Goal: Information Seeking & Learning: Check status

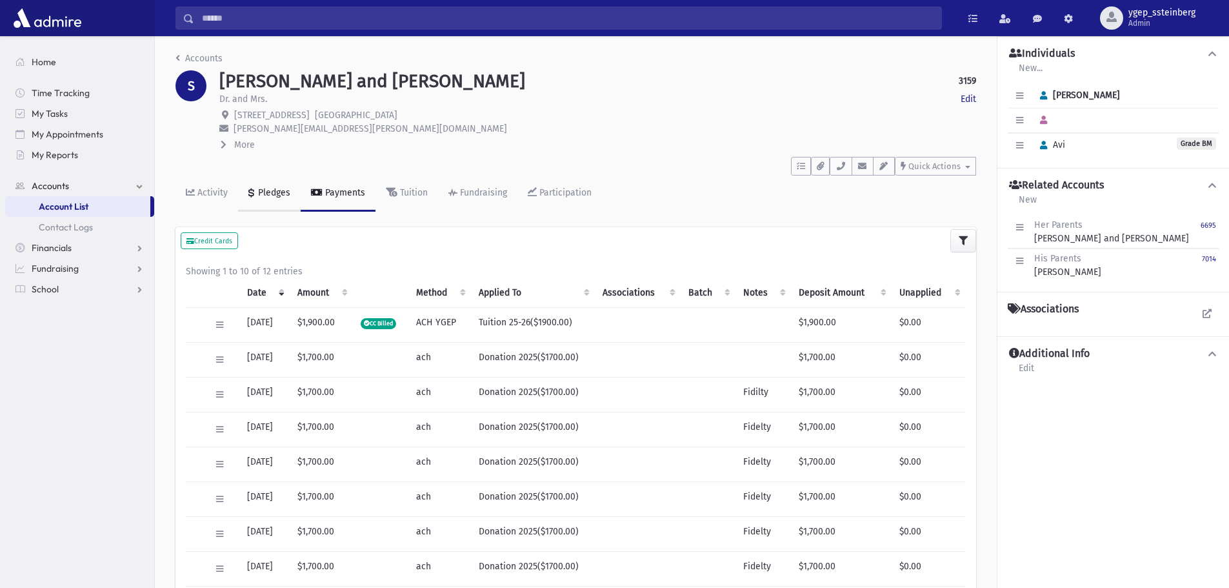
click at [270, 191] on div "Pledges" at bounding box center [273, 192] width 35 height 11
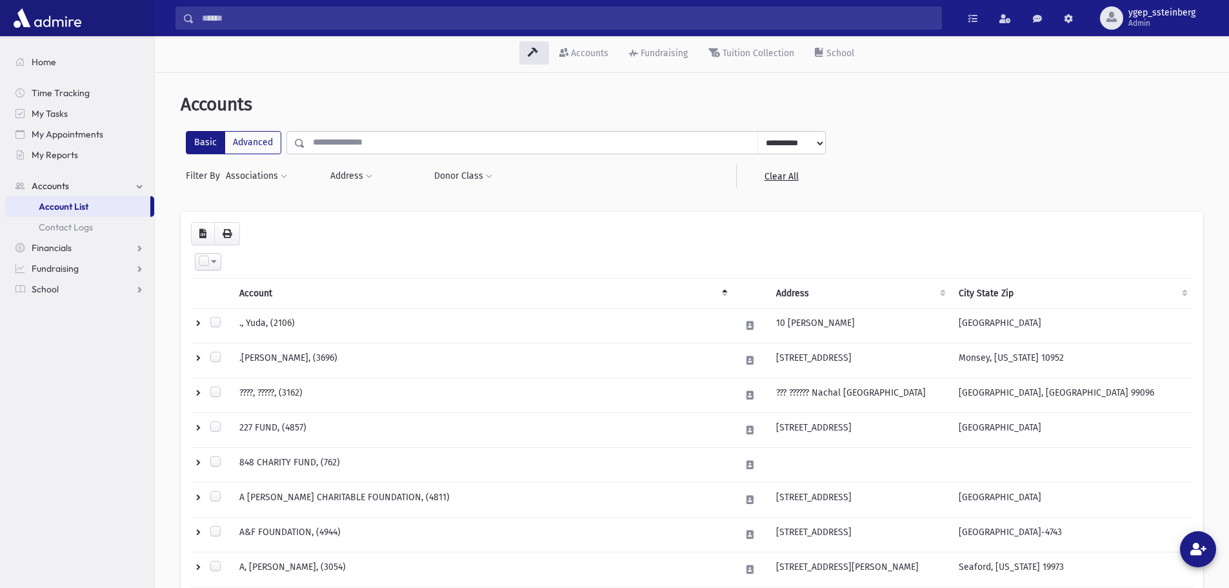
click at [332, 143] on input "text" at bounding box center [531, 142] width 453 height 23
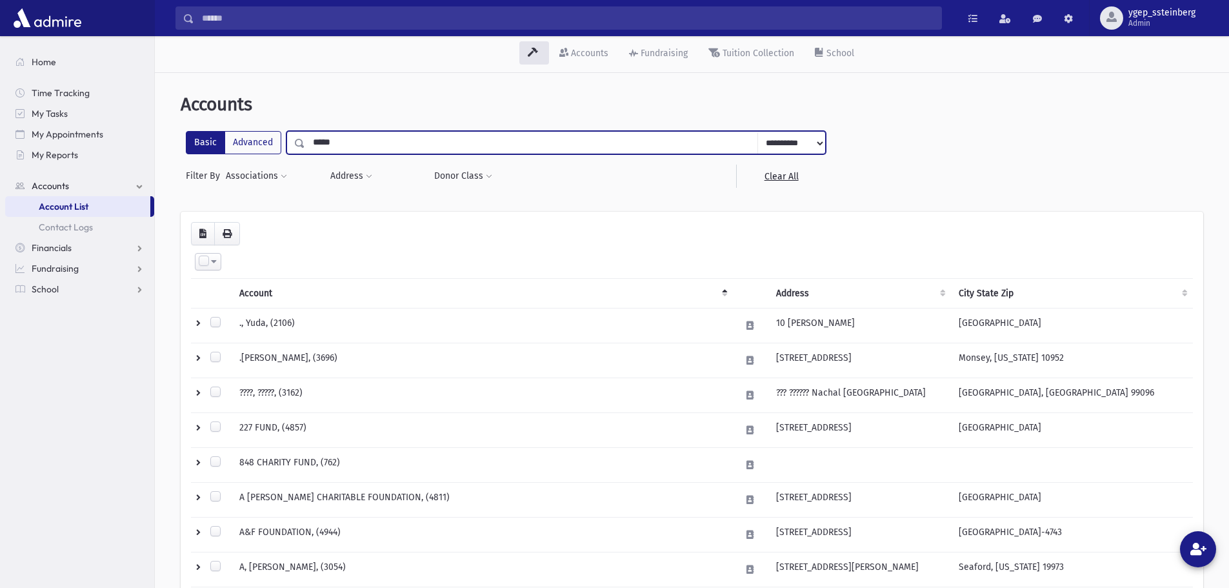
type input "*****"
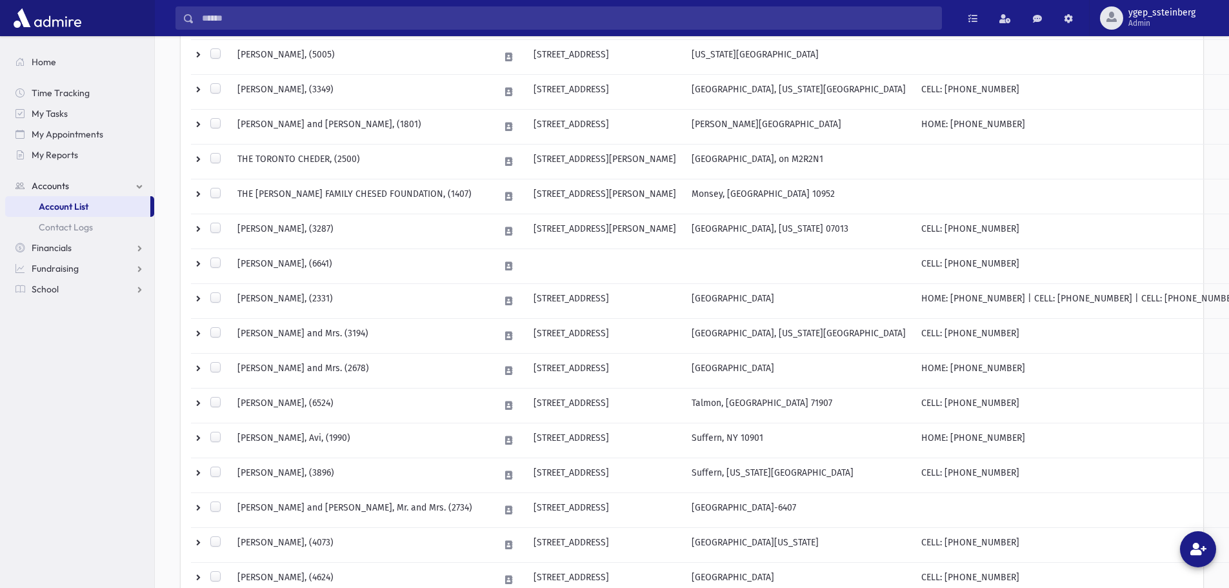
scroll to position [708, 0]
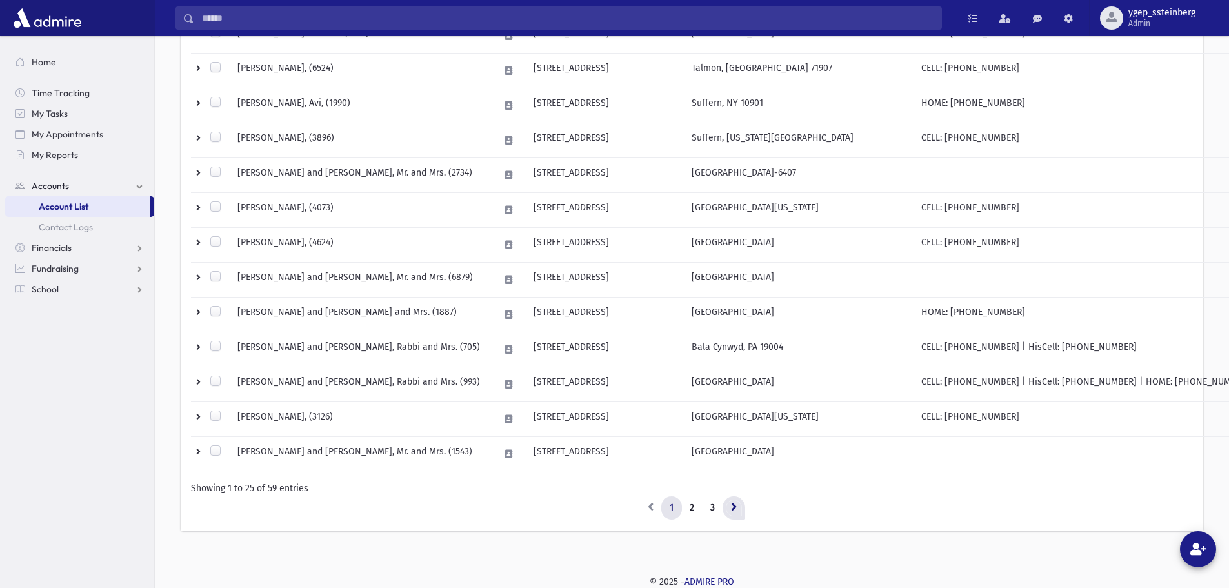
click at [732, 502] on icon at bounding box center [734, 506] width 6 height 9
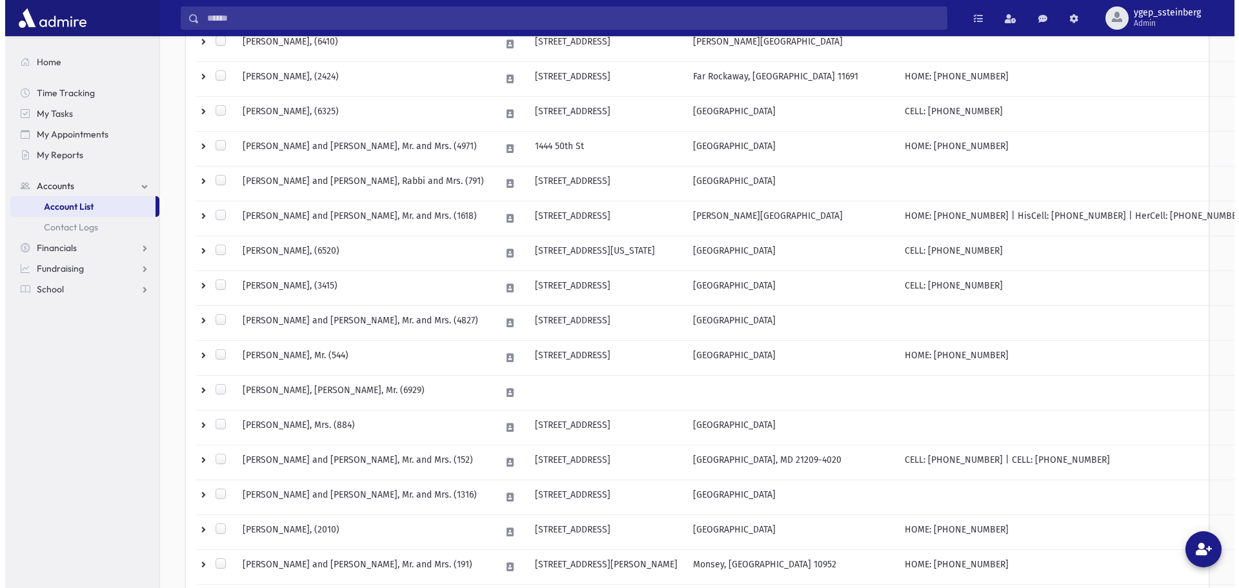
scroll to position [385, 0]
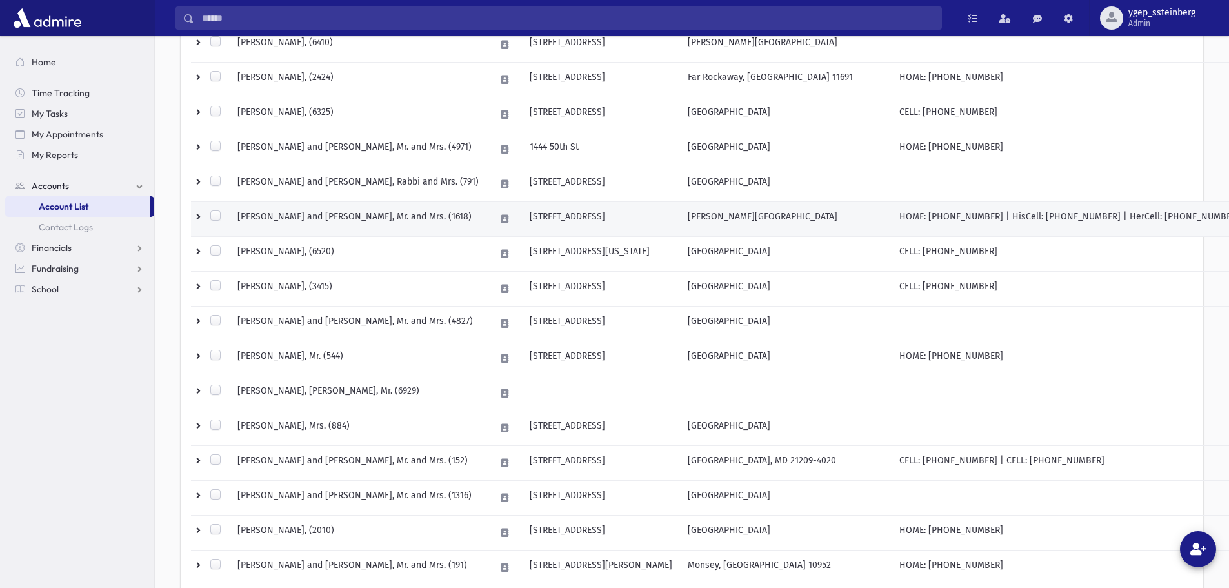
click at [295, 218] on td "WEISS, Moshe and Shifra, Mr. and Mrs. (1618)" at bounding box center [359, 219] width 258 height 35
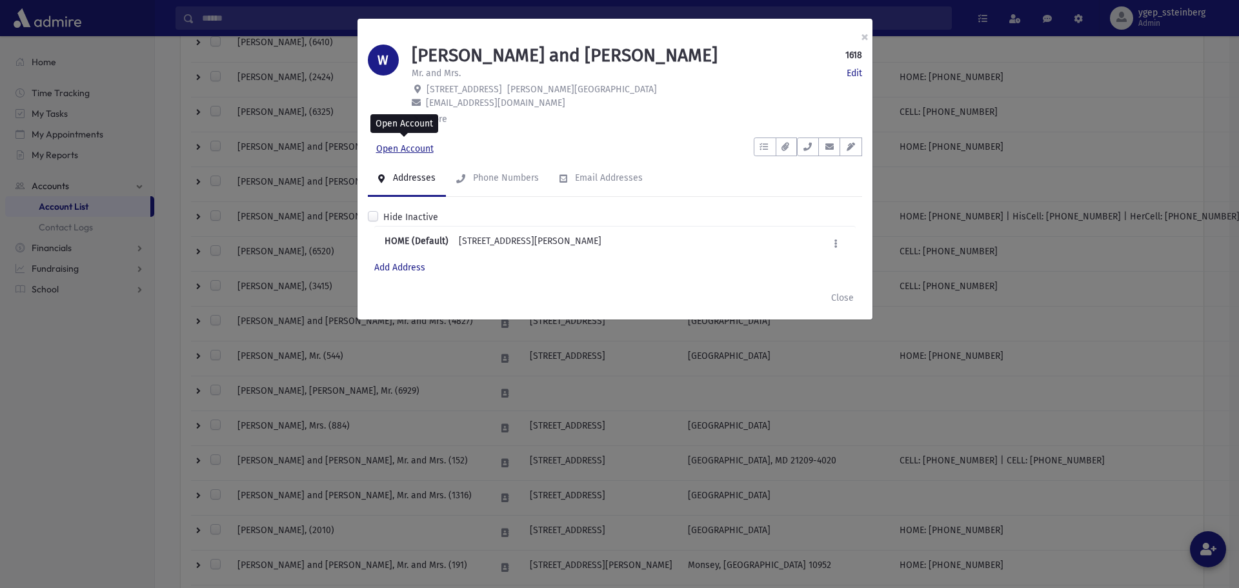
click at [388, 146] on link "Open Account" at bounding box center [405, 148] width 74 height 23
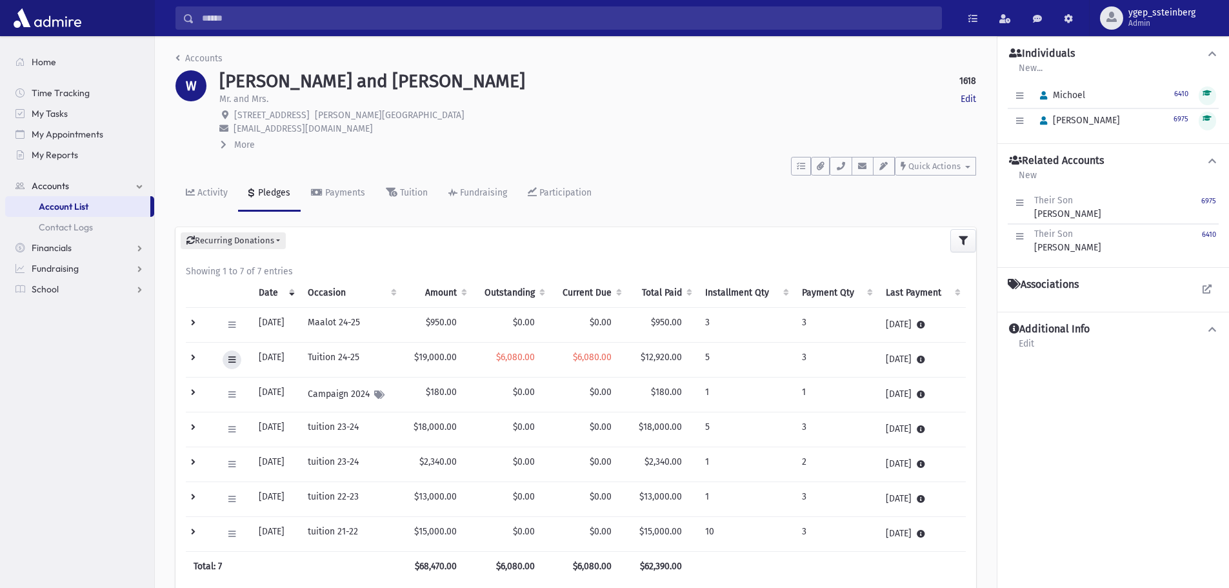
click at [232, 359] on icon at bounding box center [231, 360] width 7 height 8
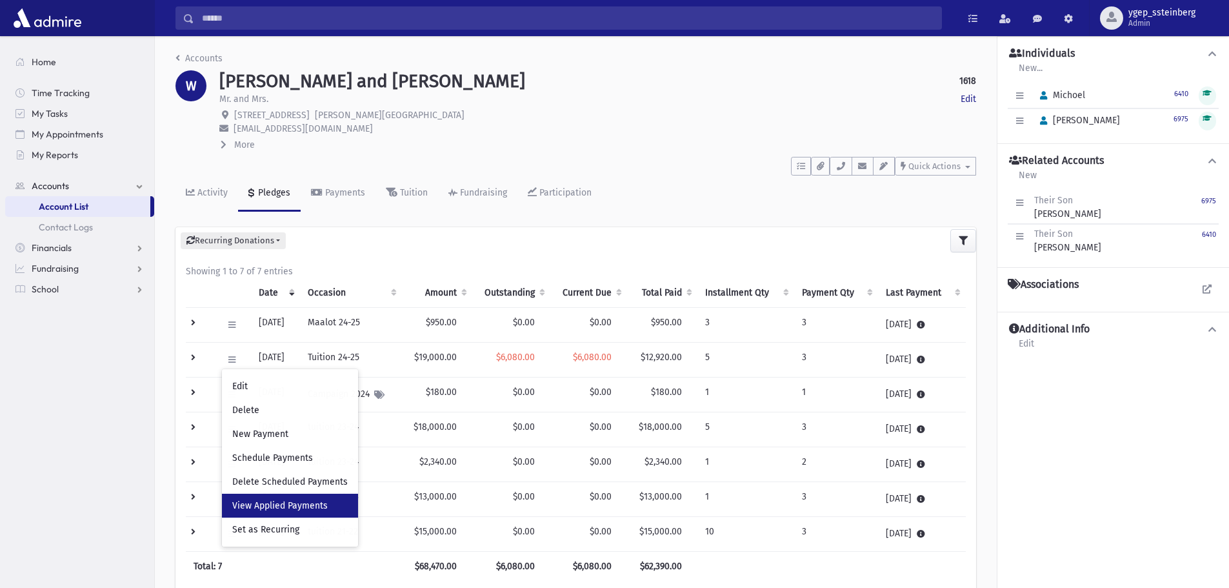
click at [281, 503] on span "View Applied Payments" at bounding box center [279, 505] width 95 height 11
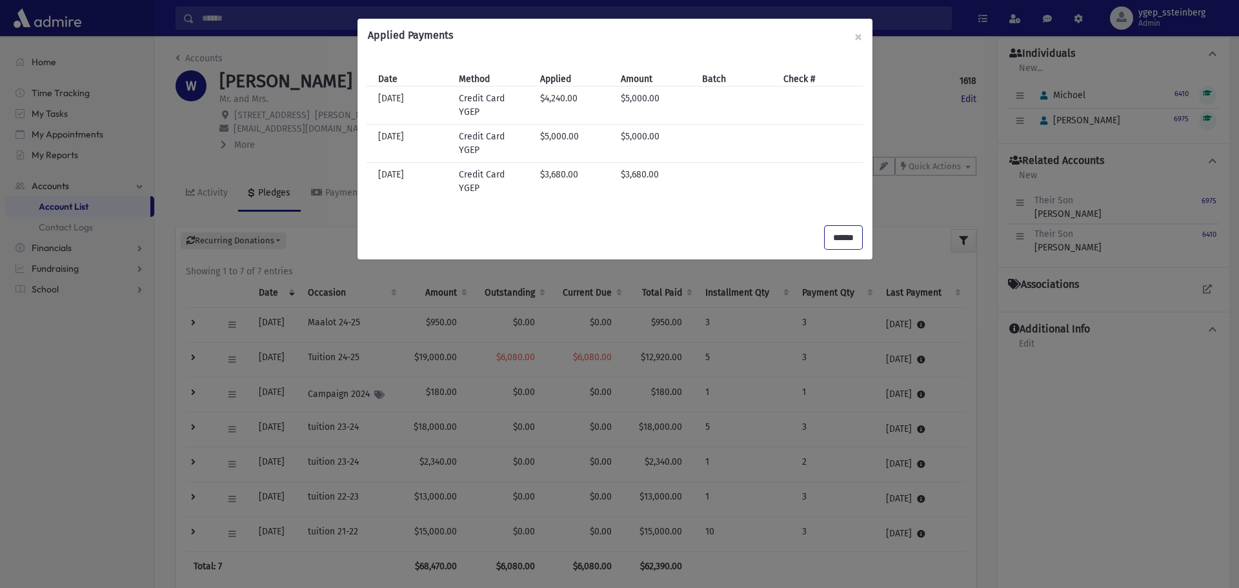
click at [837, 226] on input "******" at bounding box center [843, 237] width 37 height 23
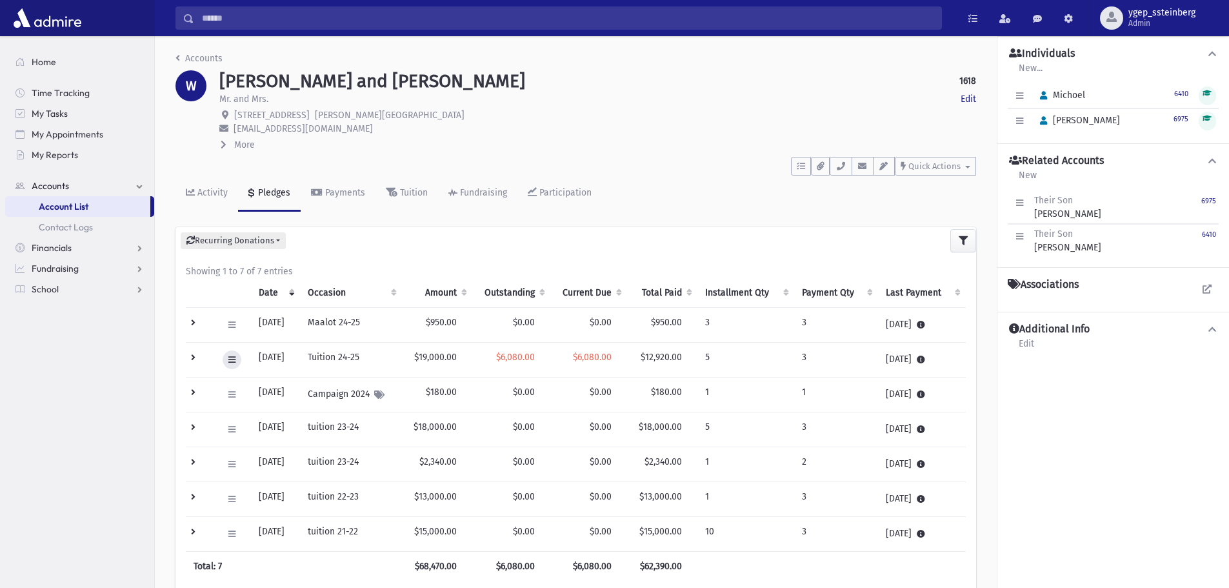
click at [230, 358] on icon at bounding box center [231, 360] width 7 height 8
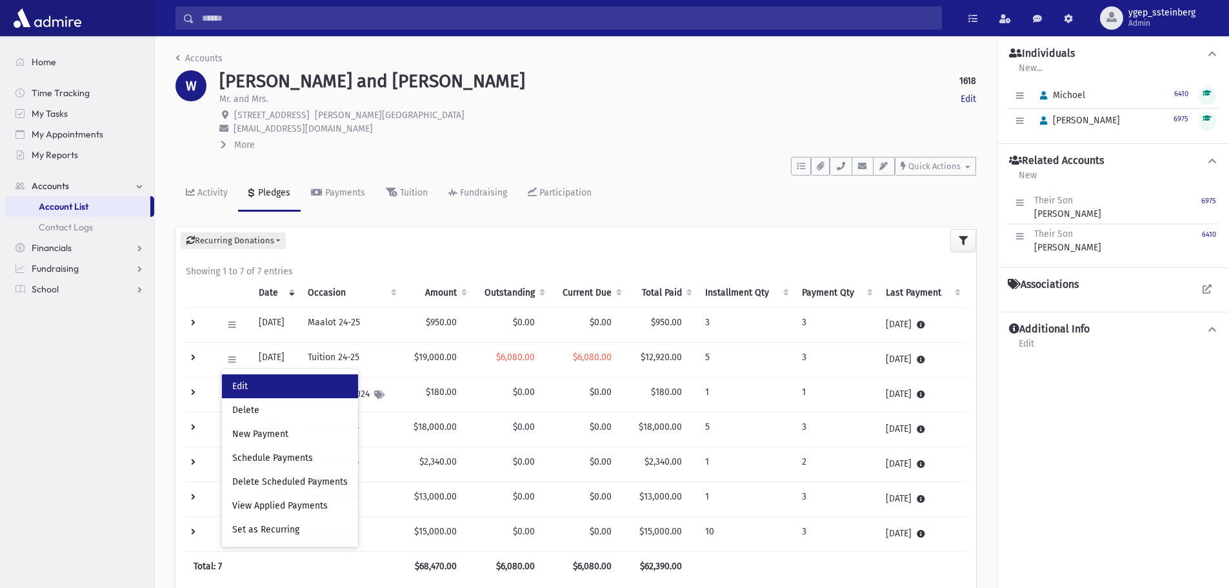
click at [250, 381] on link "Edit" at bounding box center [290, 386] width 136 height 24
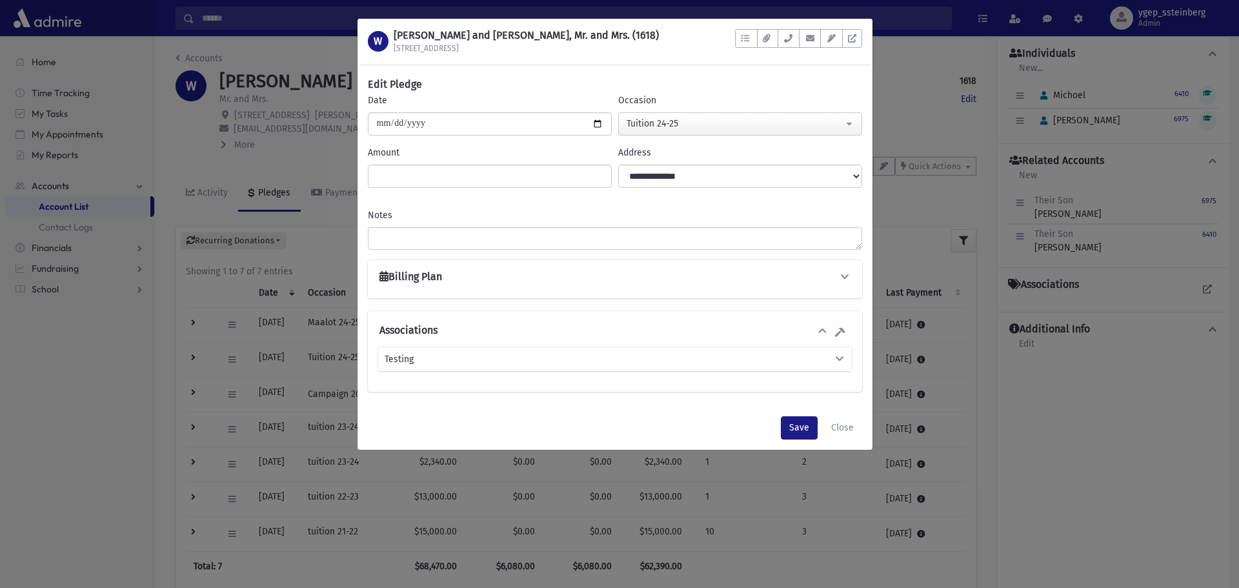
click at [414, 268] on div "**********" at bounding box center [615, 279] width 494 height 38
click at [416, 274] on h6 "Billing Plan" at bounding box center [410, 276] width 63 height 12
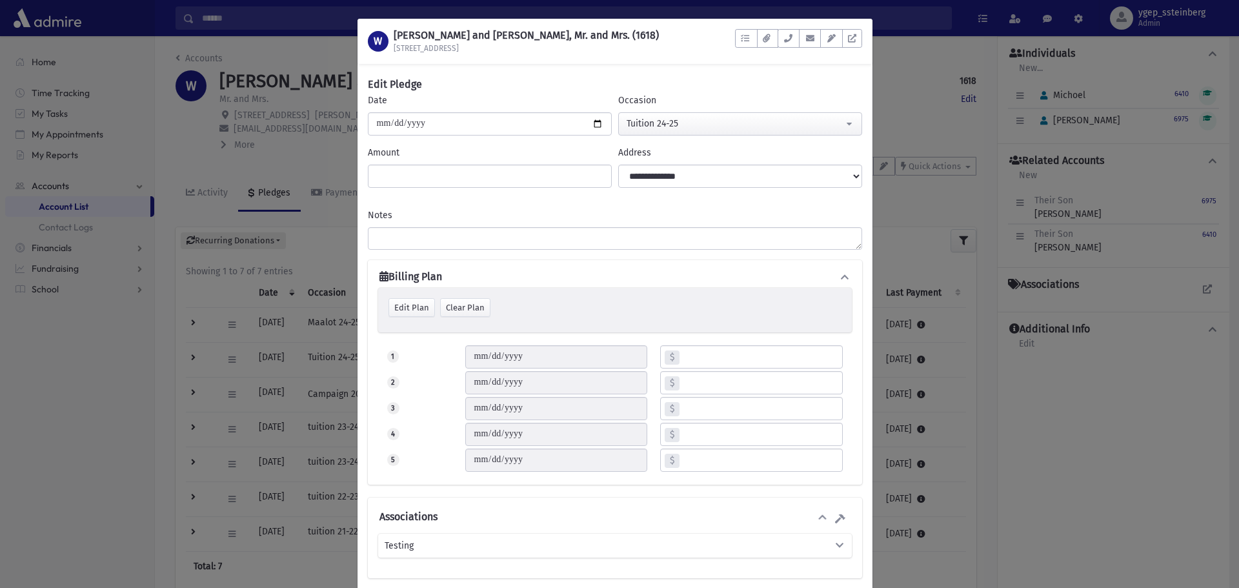
click at [252, 170] on div "W WEISS, Moshe and Shifra, Mr. and Mrs. (1618) 486 Clearstream Rd To Do's No op…" at bounding box center [619, 294] width 1239 height 588
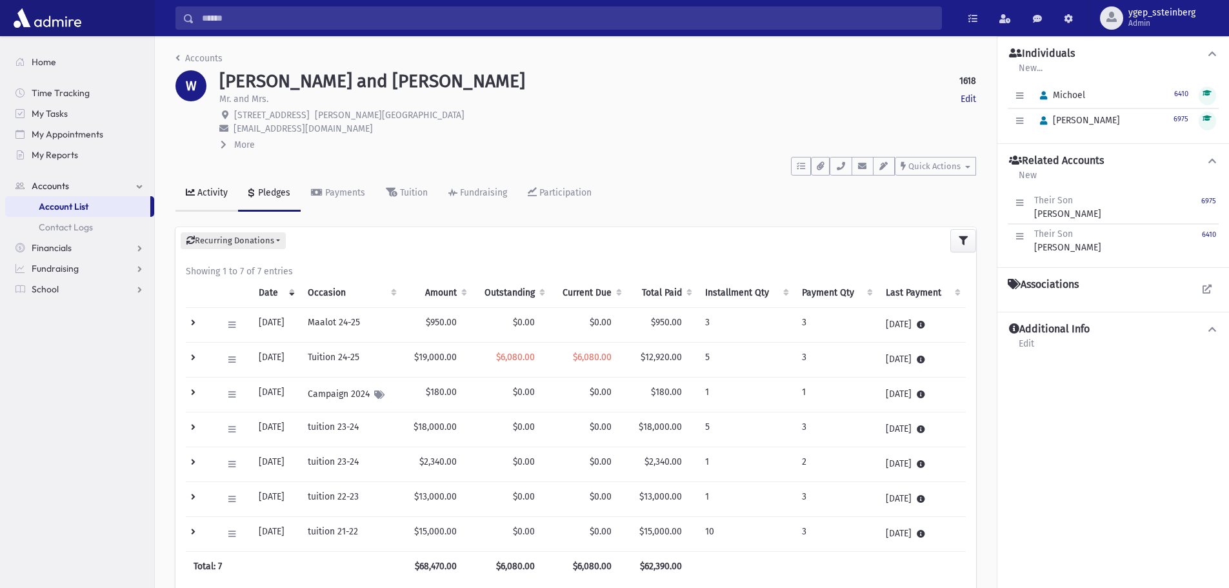
click at [220, 190] on div "Activity" at bounding box center [211, 192] width 33 height 11
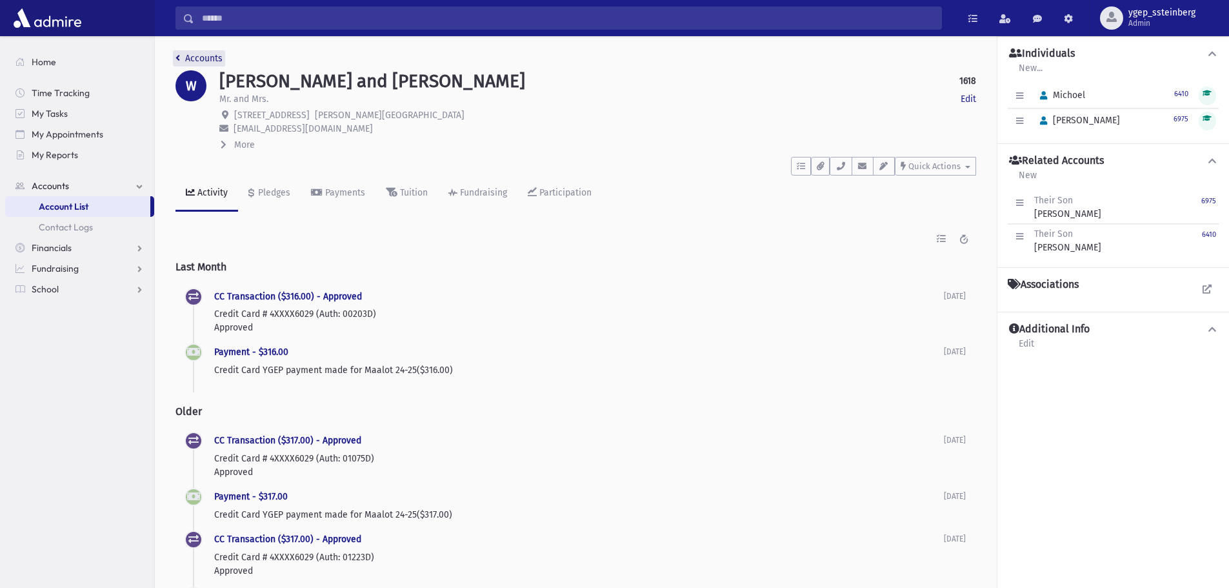
click at [213, 55] on link "Accounts" at bounding box center [198, 58] width 47 height 11
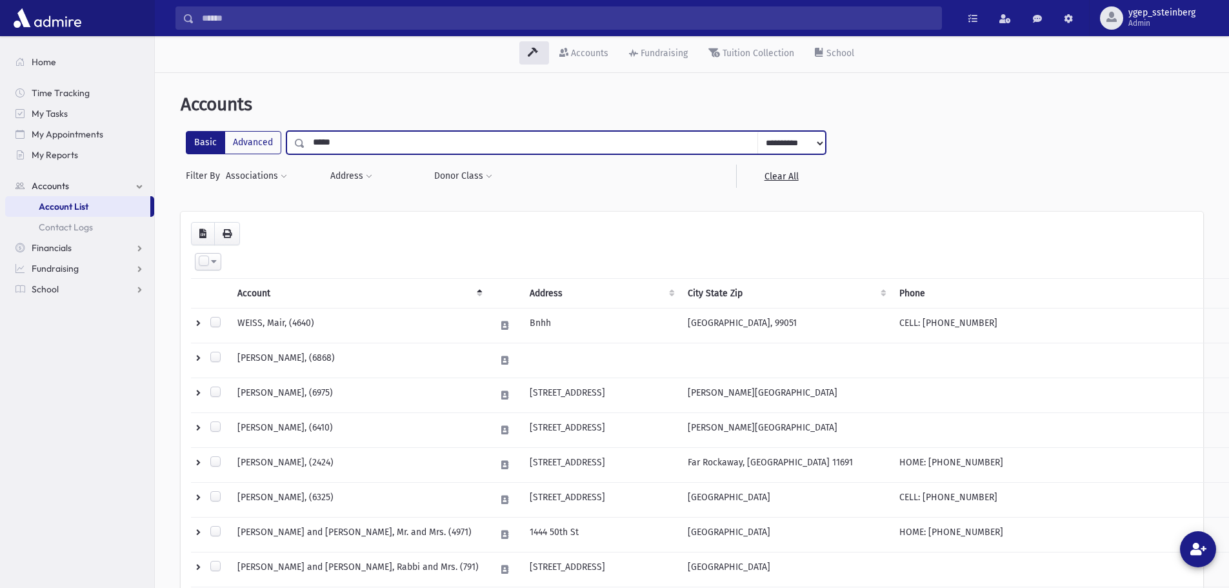
drag, startPoint x: 297, startPoint y: 141, endPoint x: 285, endPoint y: 143, distance: 13.2
click at [286, 143] on div "**********" at bounding box center [555, 142] width 539 height 23
type input "******"
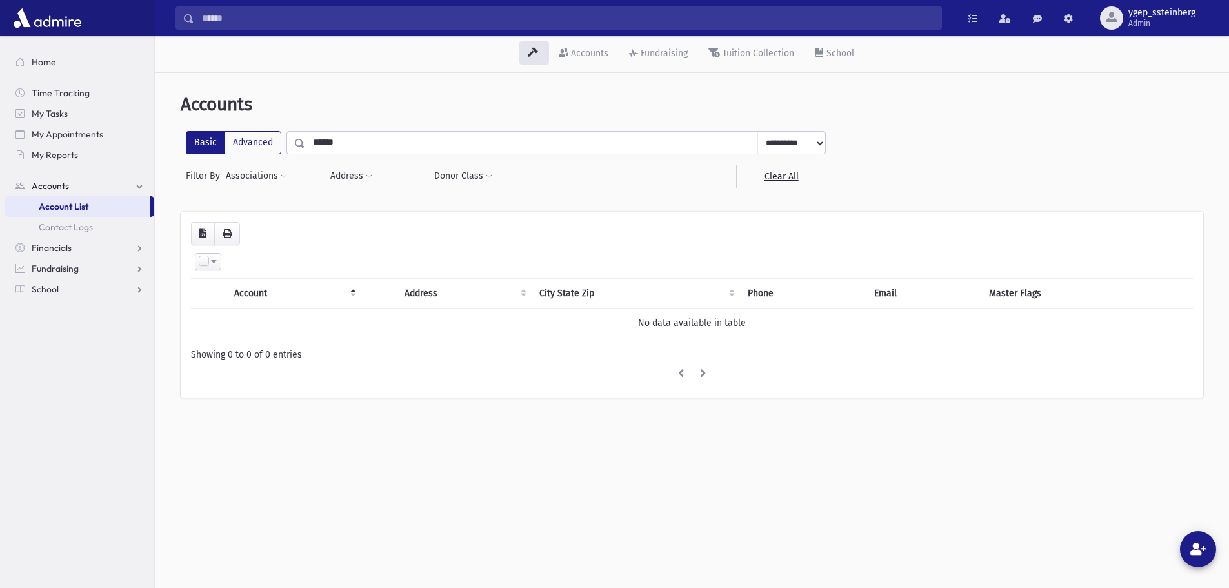
click at [355, 143] on input "******" at bounding box center [531, 142] width 453 height 23
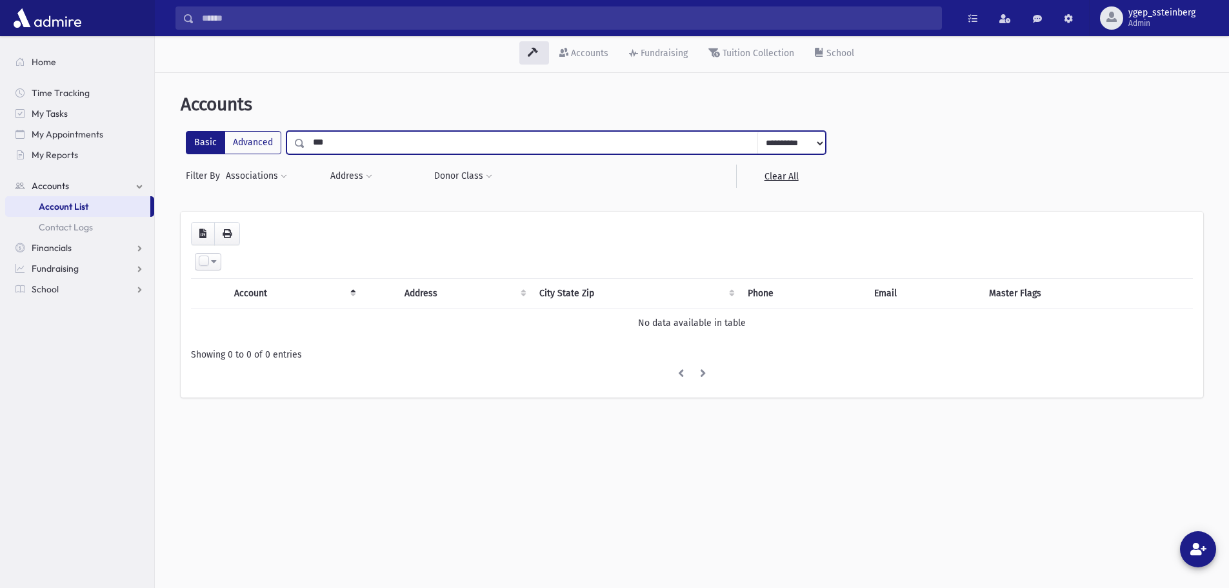
type input "***"
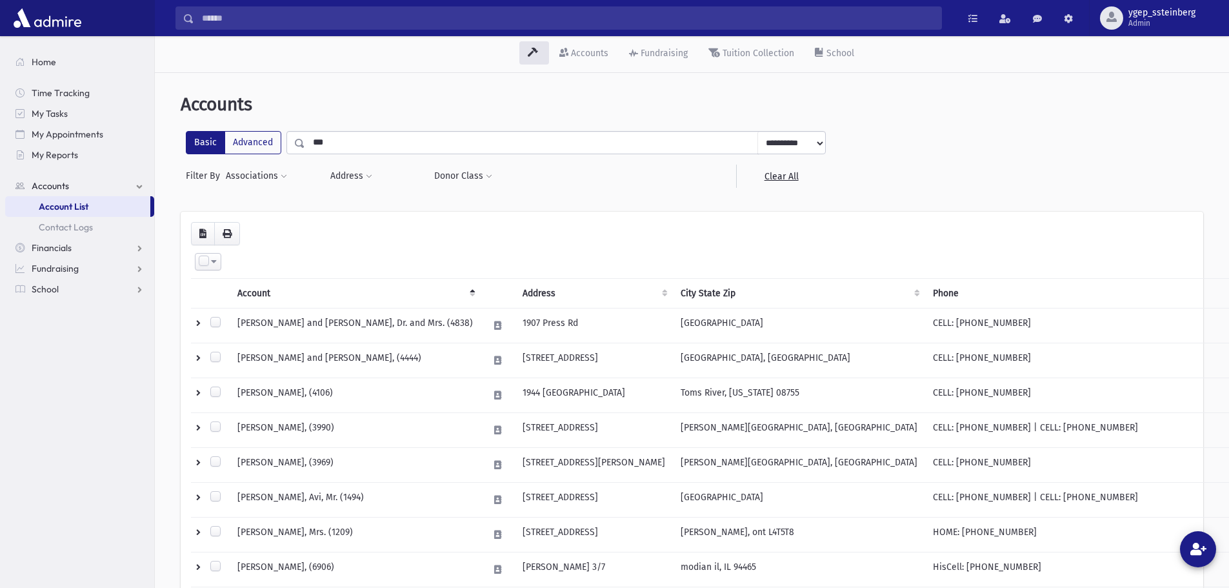
click at [355, 143] on input "***" at bounding box center [531, 142] width 453 height 23
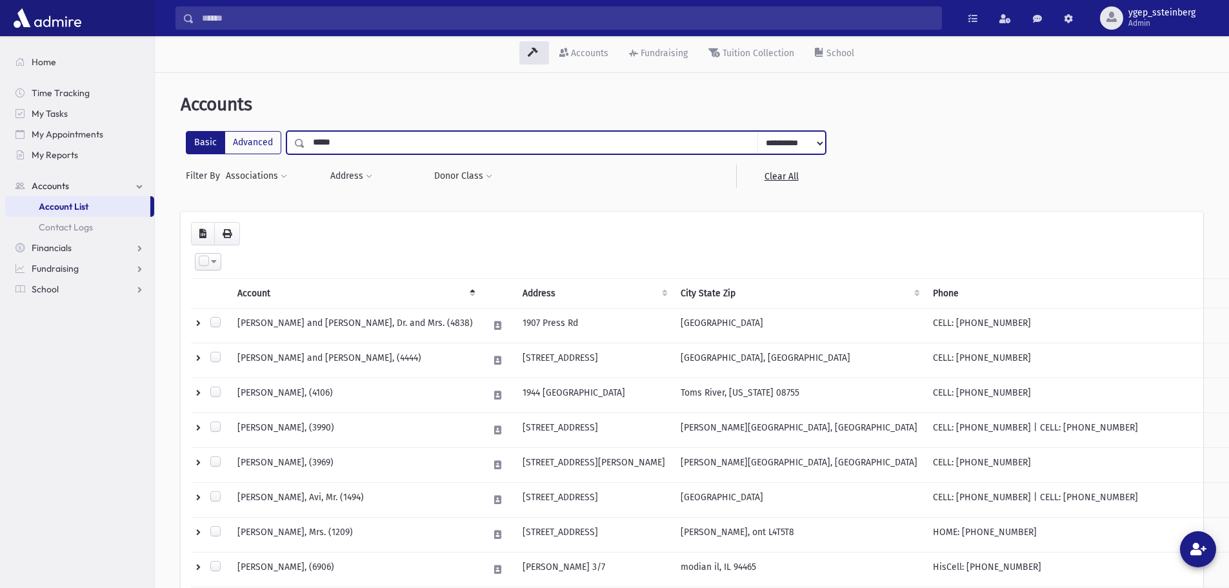
type input "*****"
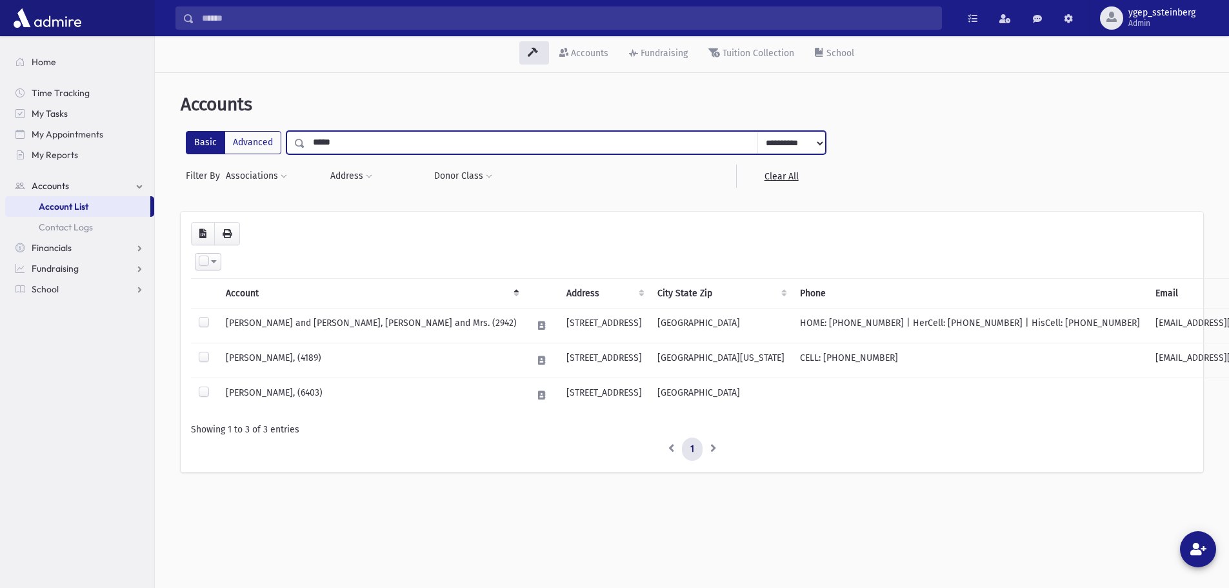
drag, startPoint x: 340, startPoint y: 143, endPoint x: 321, endPoint y: 143, distance: 18.7
click at [321, 143] on input "*****" at bounding box center [531, 142] width 453 height 23
type input "****"
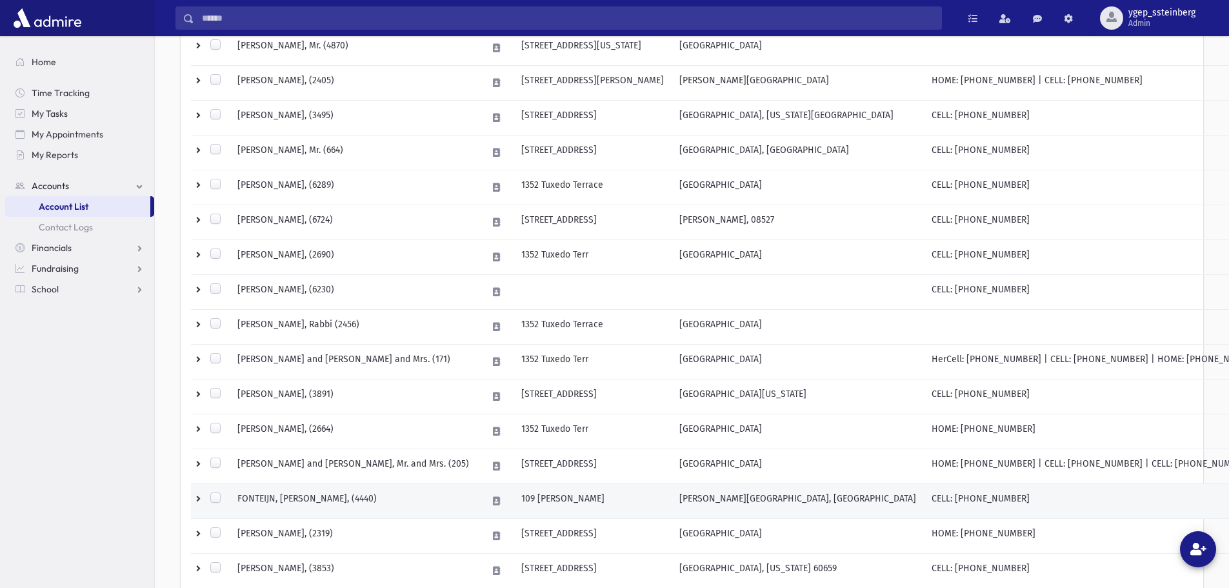
scroll to position [708, 0]
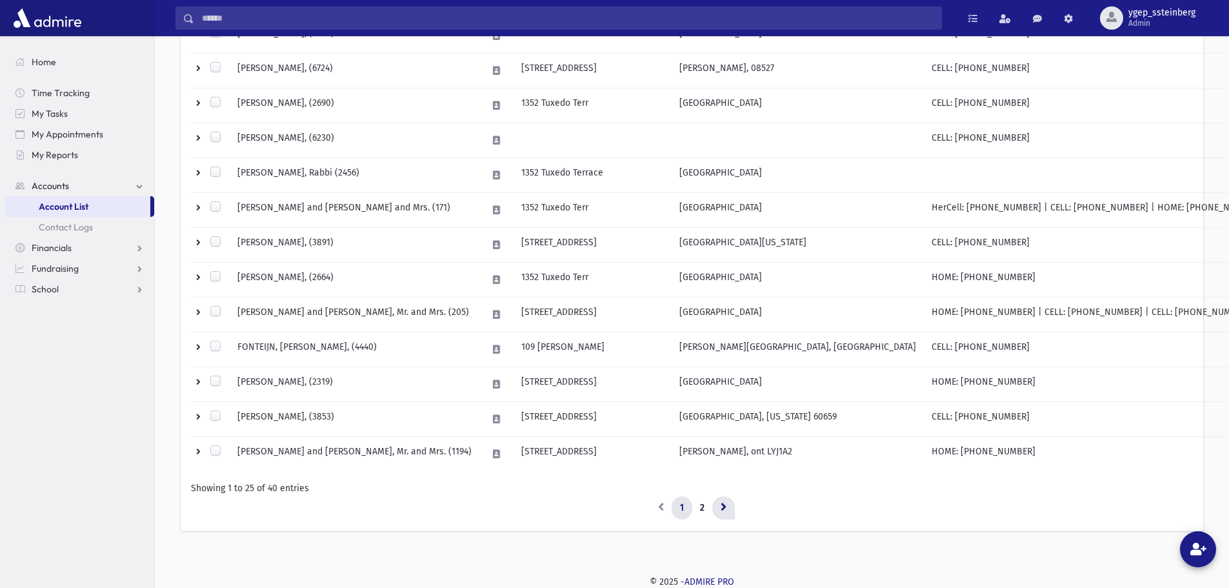
click at [724, 509] on icon at bounding box center [724, 506] width 6 height 9
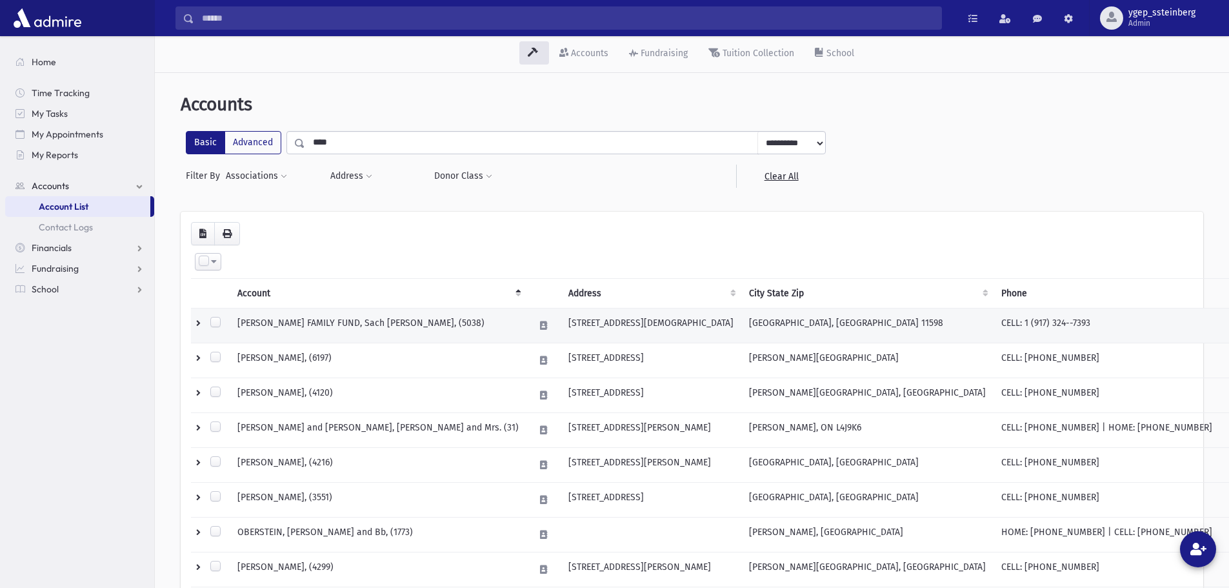
click at [325, 323] on td "[PERSON_NAME] FAMILY FUND, Sach [PERSON_NAME], (5038)" at bounding box center [378, 325] width 297 height 35
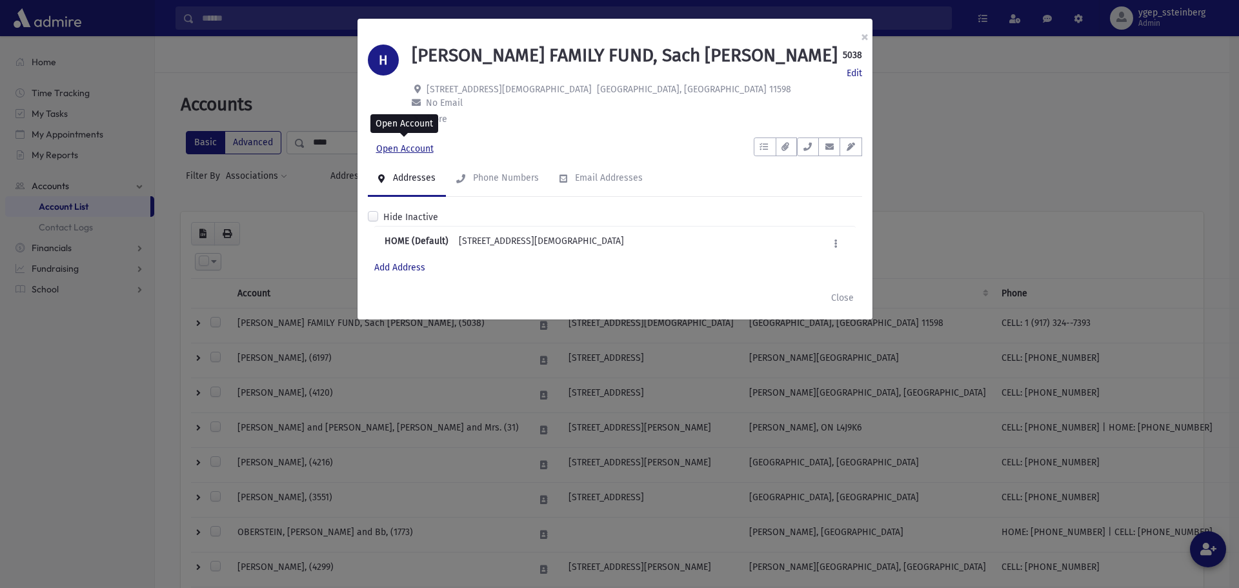
click at [419, 148] on link "Open Account" at bounding box center [405, 148] width 74 height 23
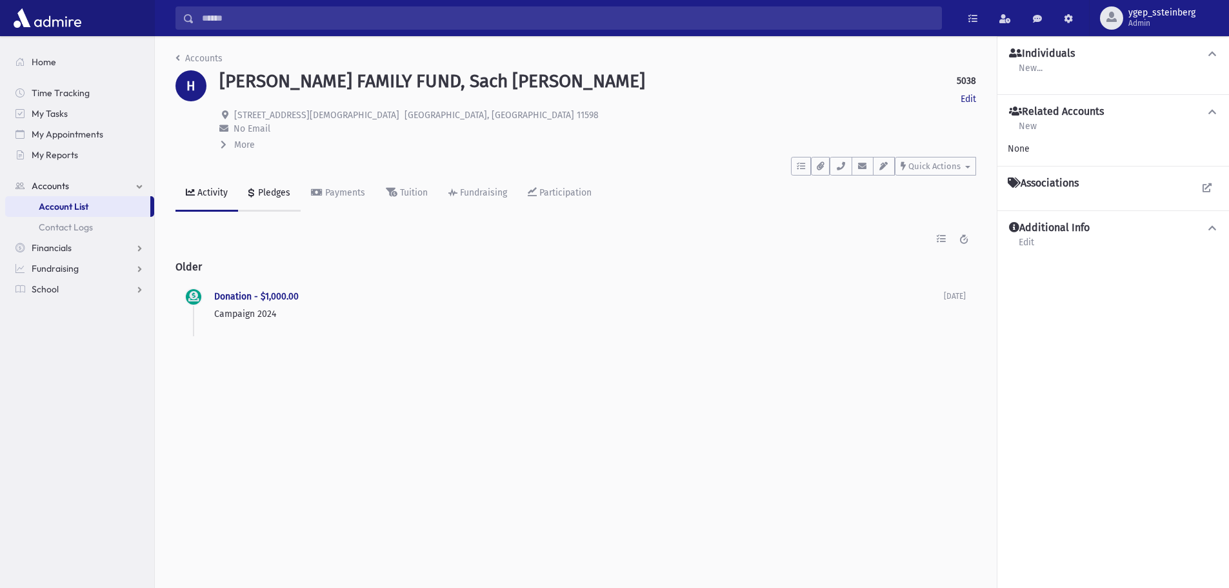
click at [266, 191] on div "Pledges" at bounding box center [273, 192] width 35 height 11
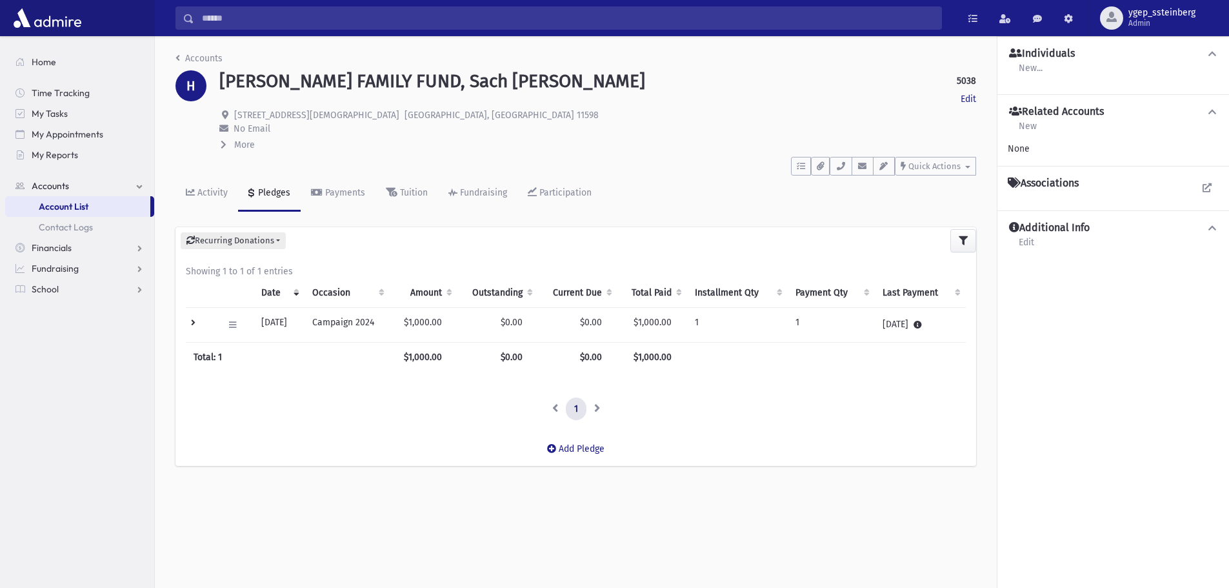
click at [194, 324] on td at bounding box center [201, 324] width 30 height 35
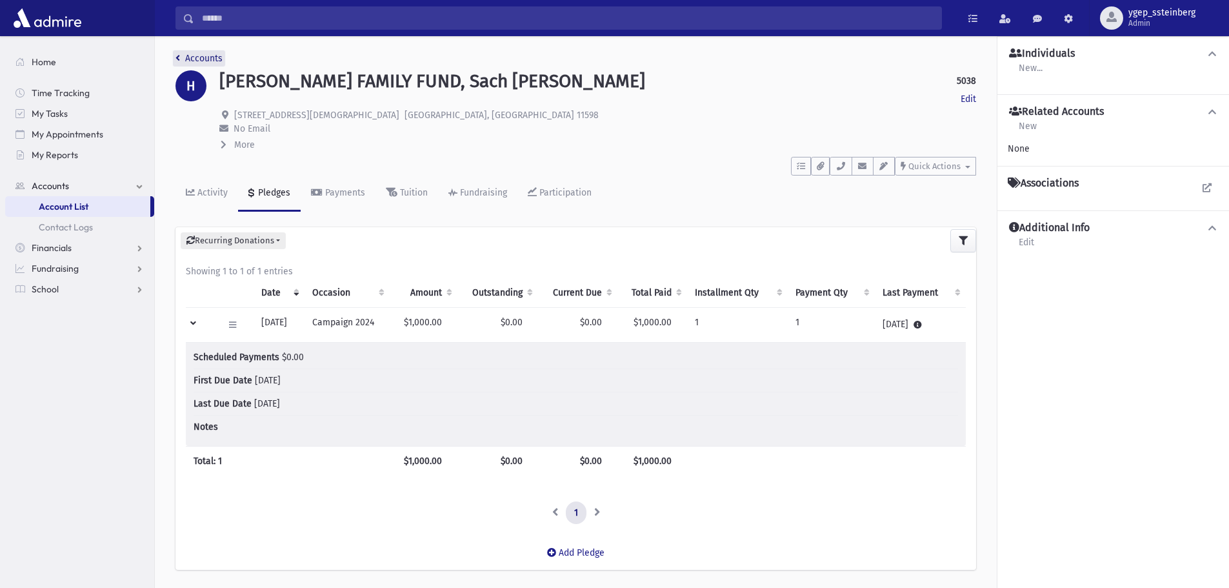
click at [210, 57] on link "Accounts" at bounding box center [198, 58] width 47 height 11
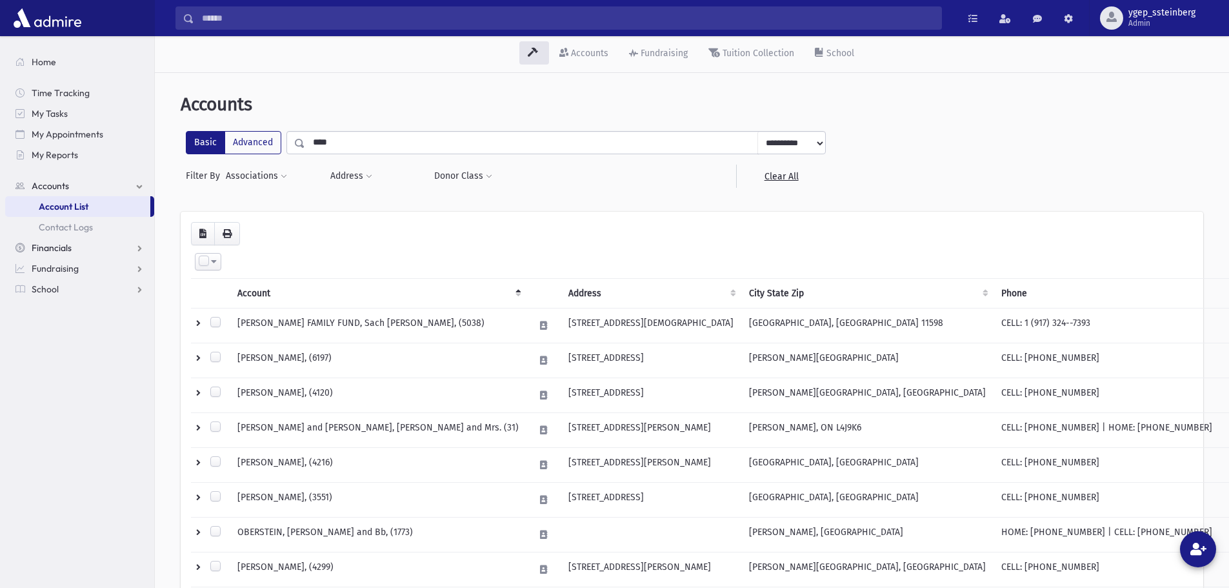
click at [74, 245] on link "Financials" at bounding box center [79, 247] width 149 height 21
click at [79, 224] on link "Pledges" at bounding box center [79, 227] width 149 height 21
click at [84, 266] on span "Pledge List" at bounding box center [71, 269] width 44 height 12
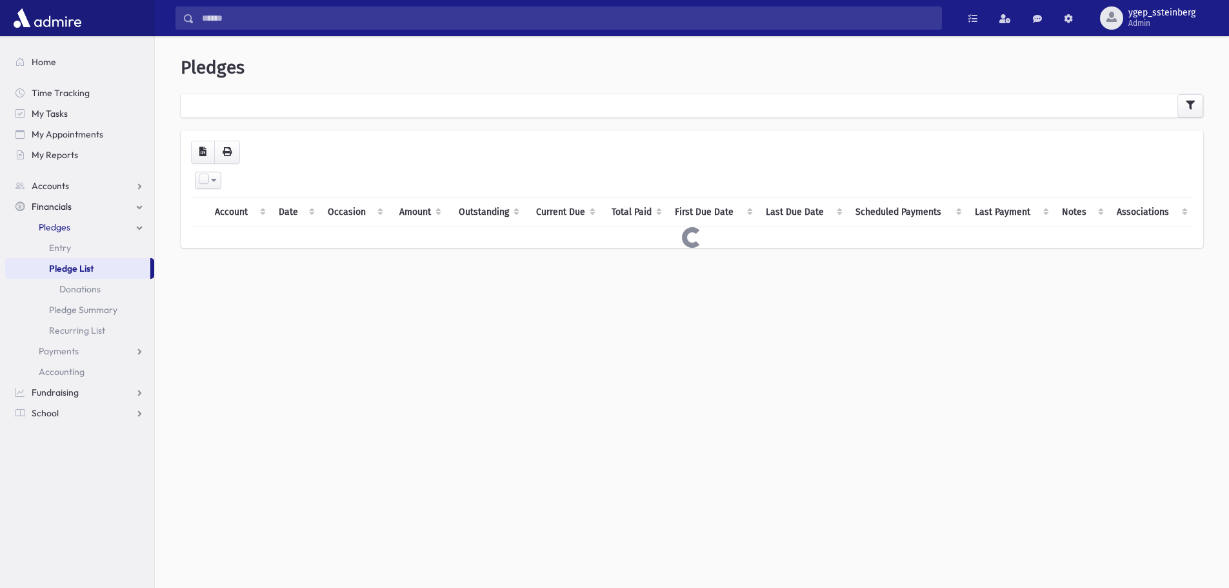
select select
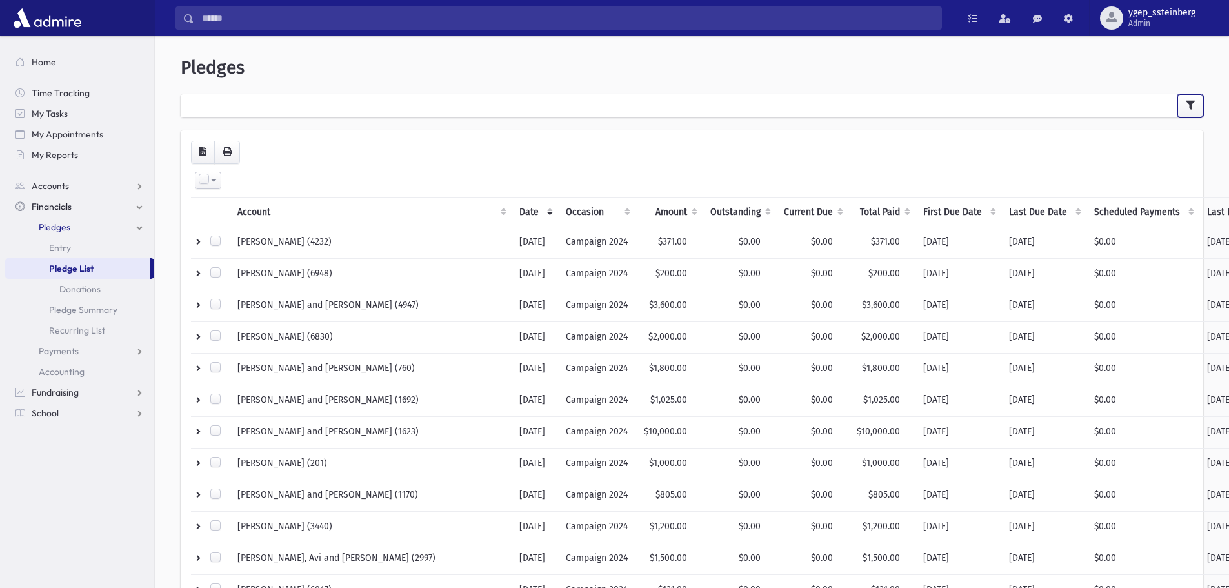
click at [1188, 108] on icon "button" at bounding box center [1190, 105] width 9 height 9
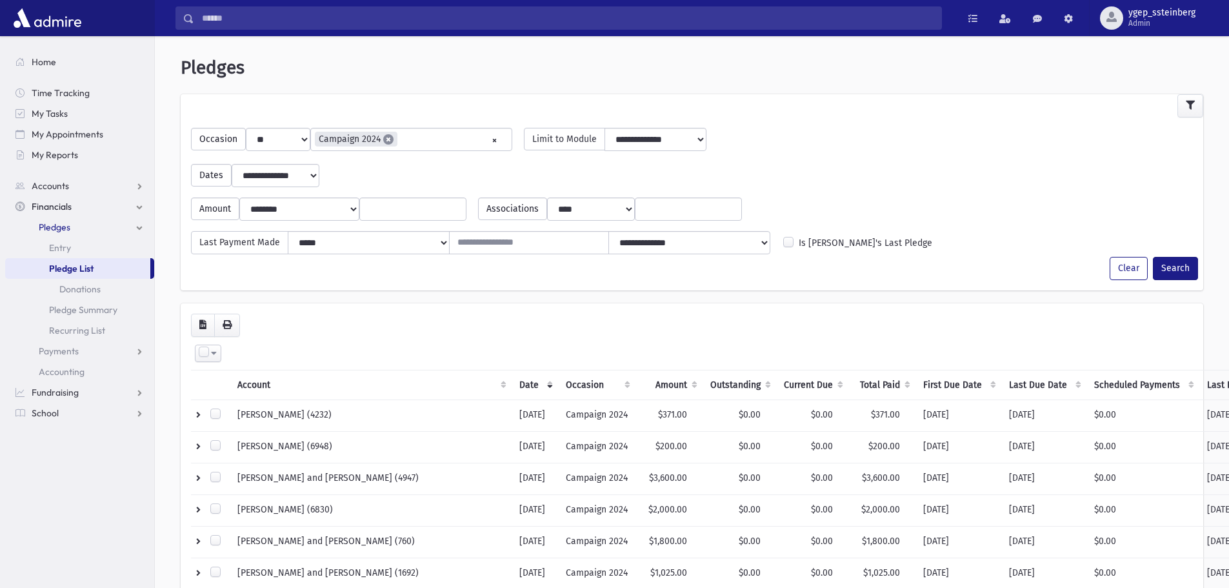
click at [386, 141] on span "×" at bounding box center [388, 139] width 10 height 10
select select
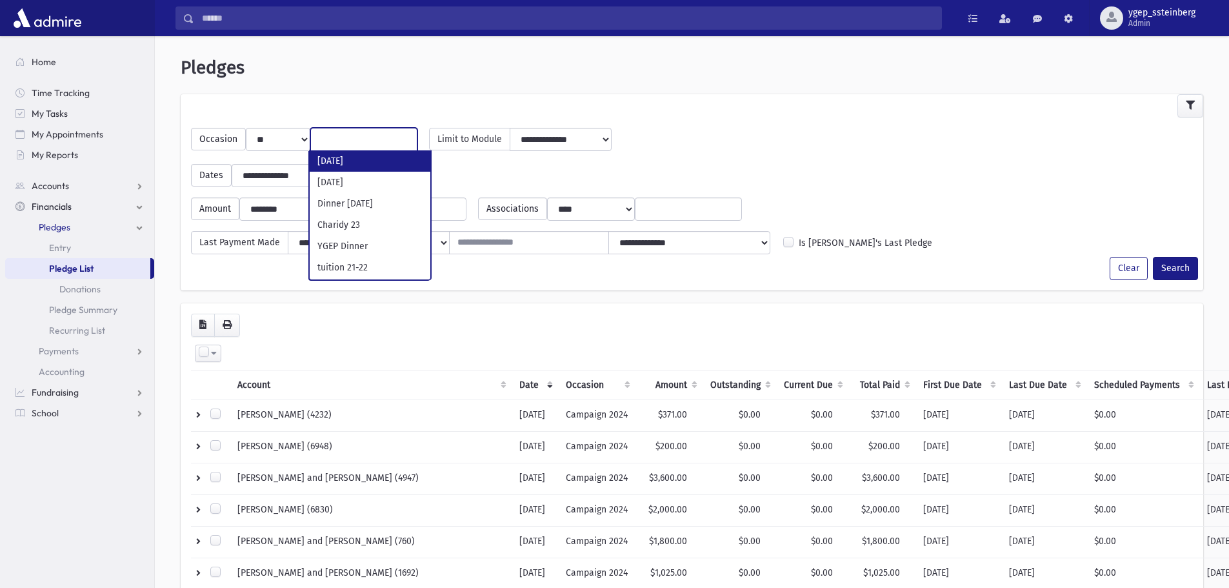
scroll to position [128, 0]
click at [808, 151] on div "**********" at bounding box center [692, 135] width 1015 height 36
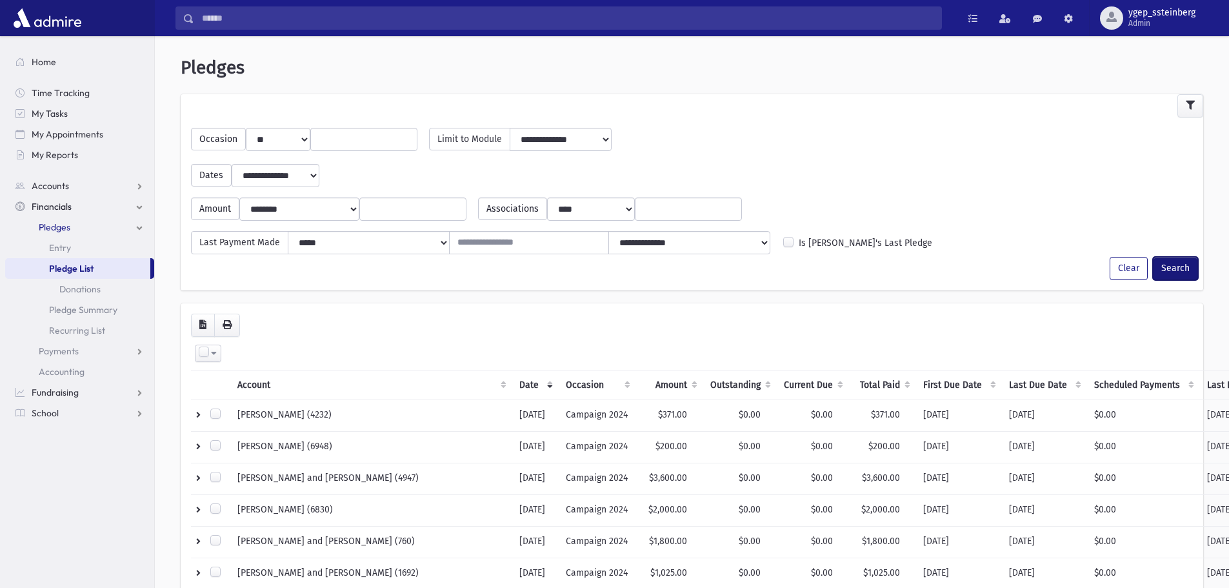
click at [1183, 267] on button "Search" at bounding box center [1175, 268] width 45 height 23
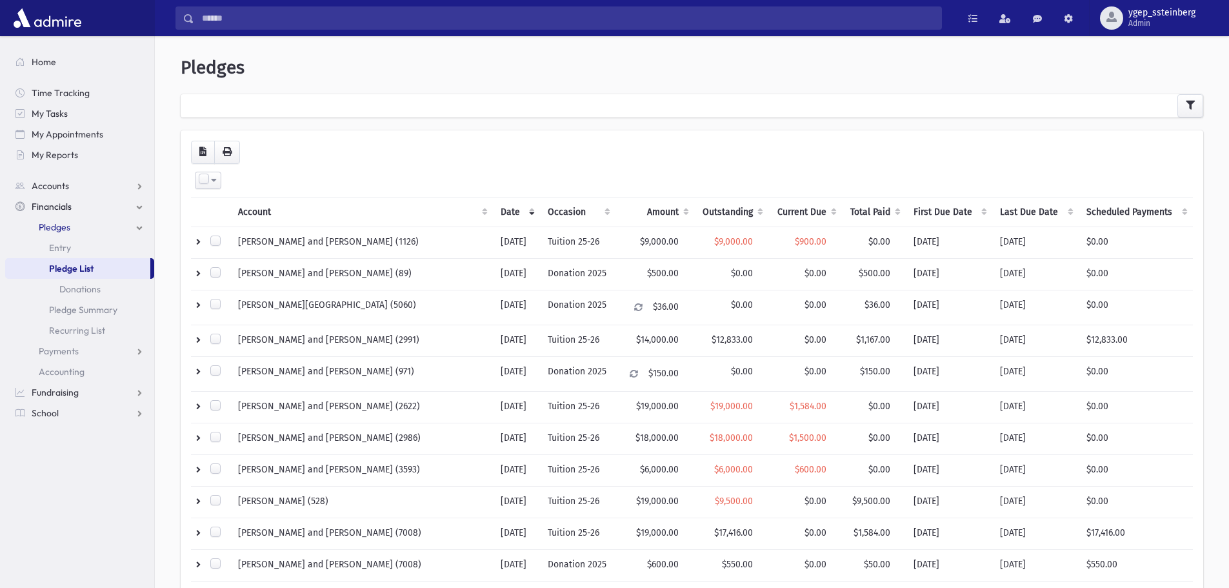
click at [732, 206] on th "Outstanding" at bounding box center [731, 212] width 74 height 30
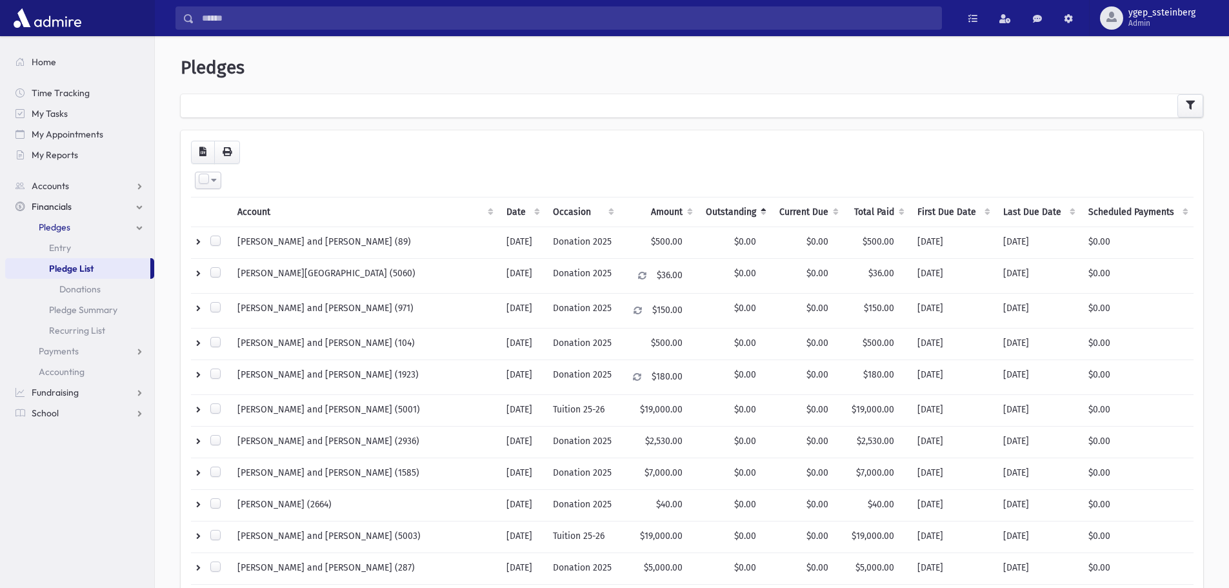
click at [728, 208] on th "Outstanding" at bounding box center [735, 212] width 74 height 30
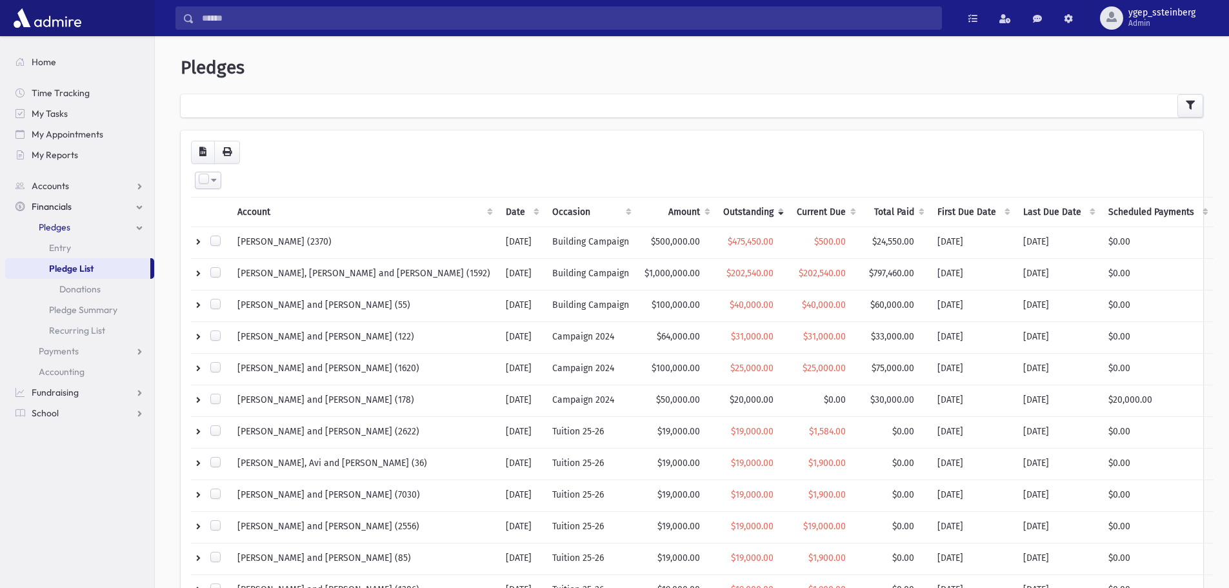
click at [789, 206] on th "Current Due" at bounding box center [825, 212] width 72 height 30
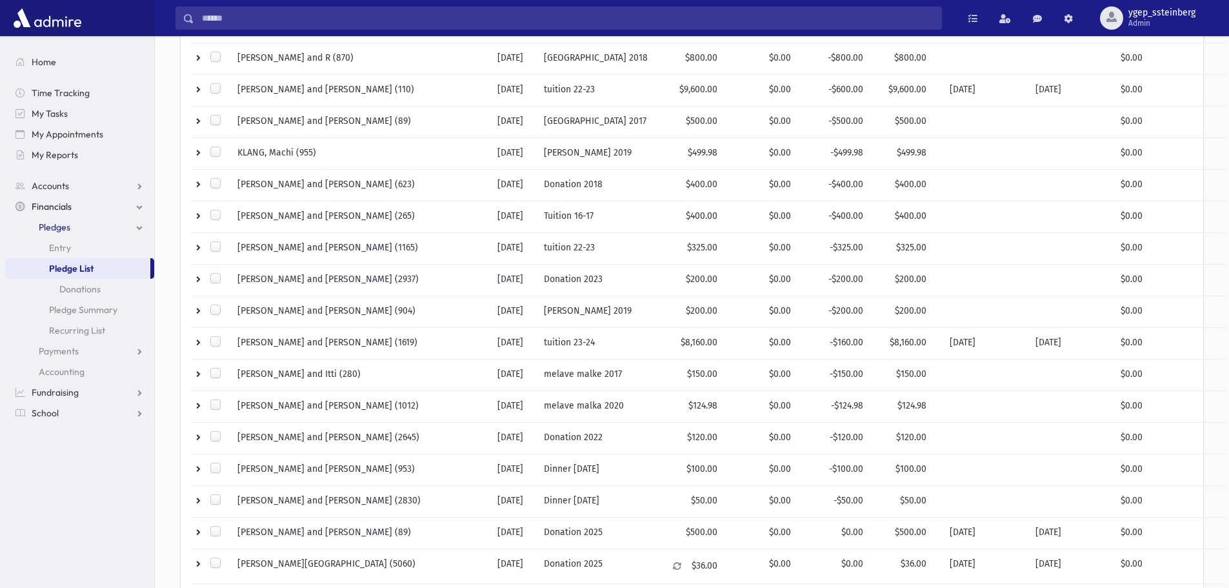
scroll to position [215, 0]
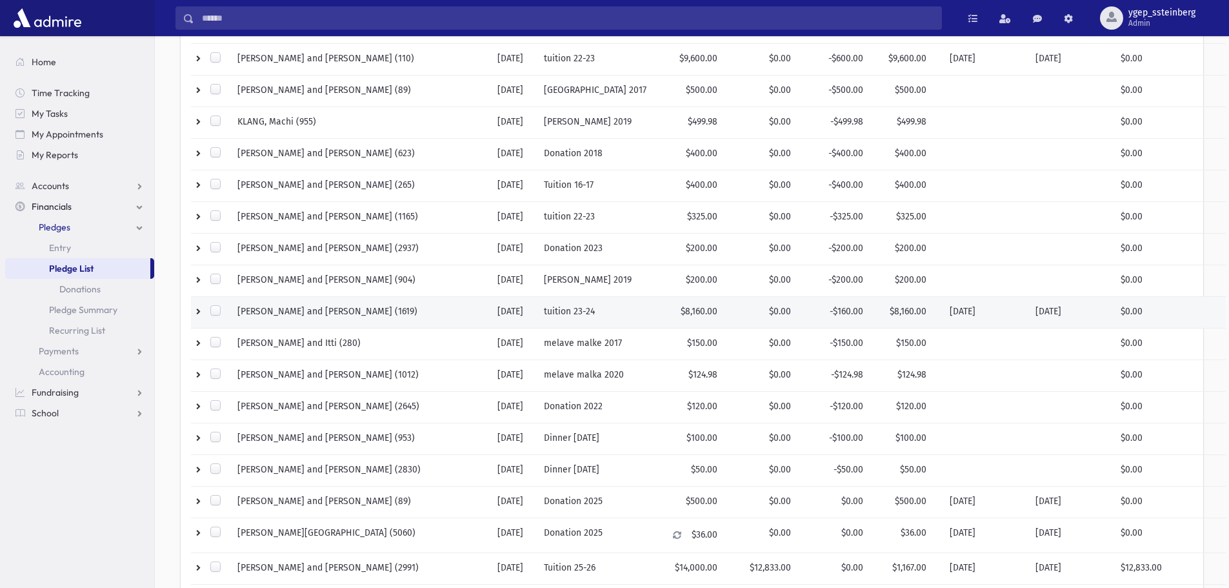
drag, startPoint x: 345, startPoint y: 306, endPoint x: 376, endPoint y: 321, distance: 34.1
click at [410, 314] on td "ZEIGER, Mordechai and Shulamis (1619)" at bounding box center [360, 312] width 260 height 32
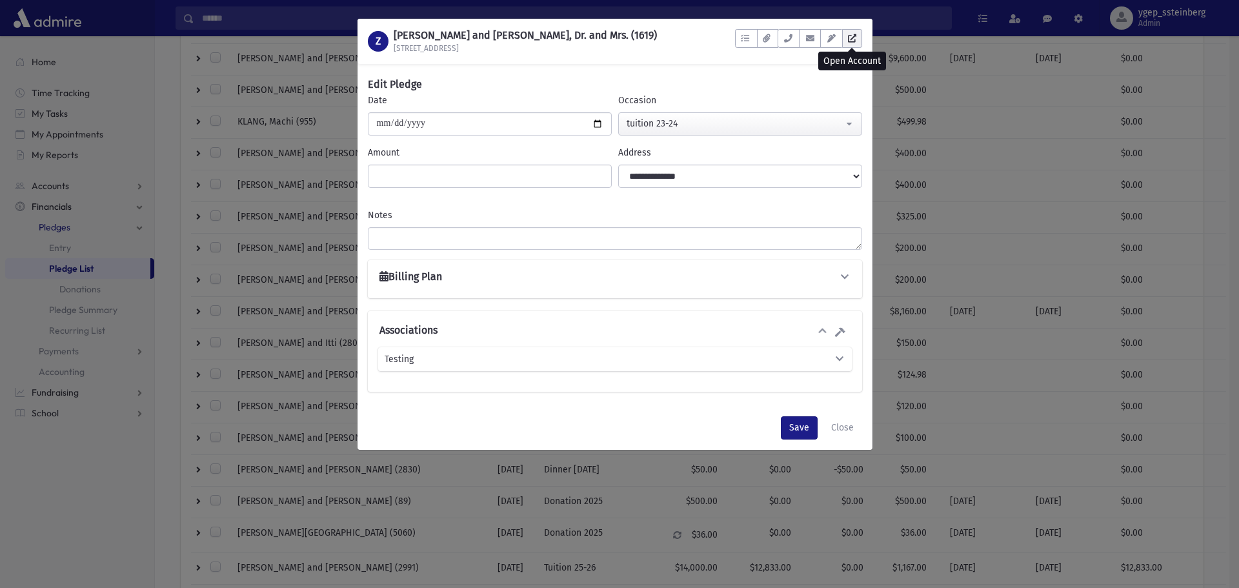
click at [857, 35] on link at bounding box center [852, 38] width 20 height 19
click at [837, 422] on button "Close" at bounding box center [842, 427] width 39 height 23
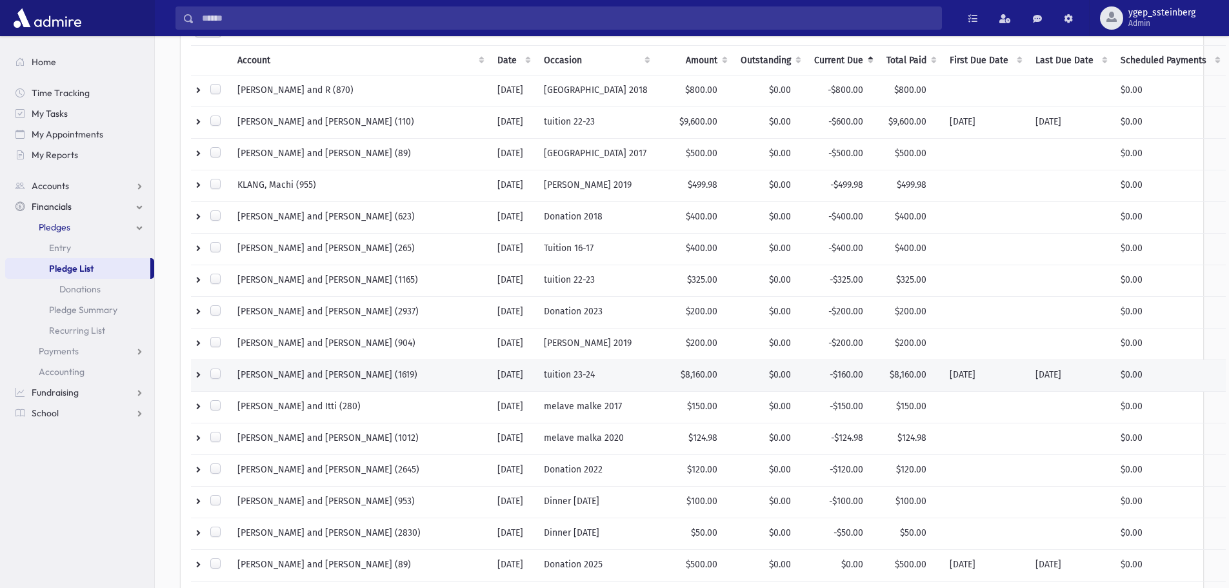
scroll to position [108, 0]
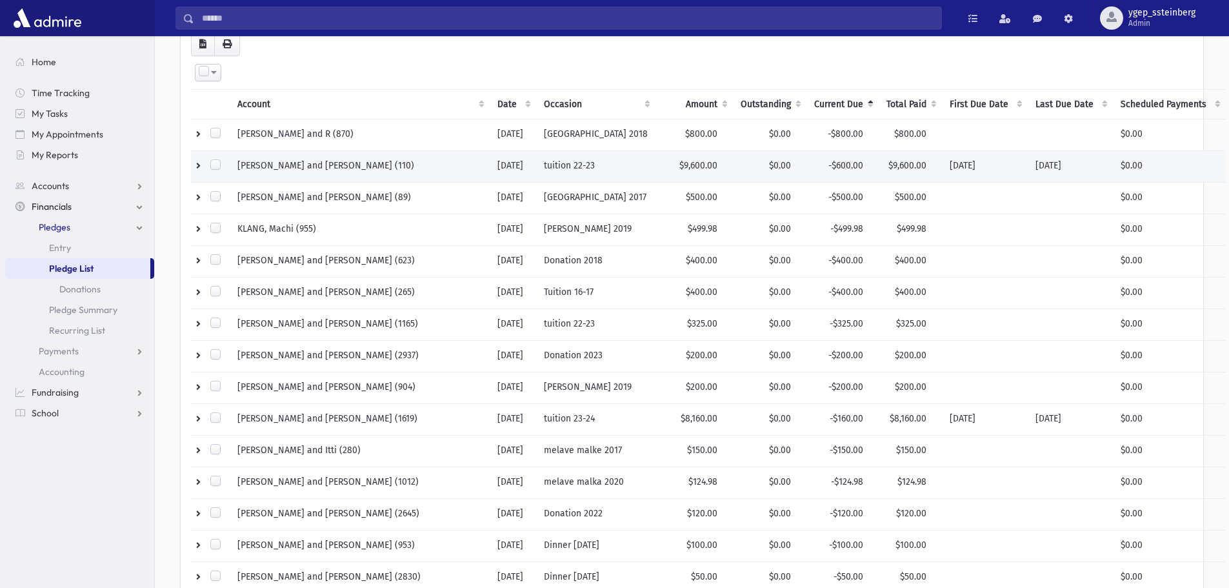
click at [406, 165] on td "HELMREICH, Benny and Dina (110)" at bounding box center [360, 166] width 260 height 32
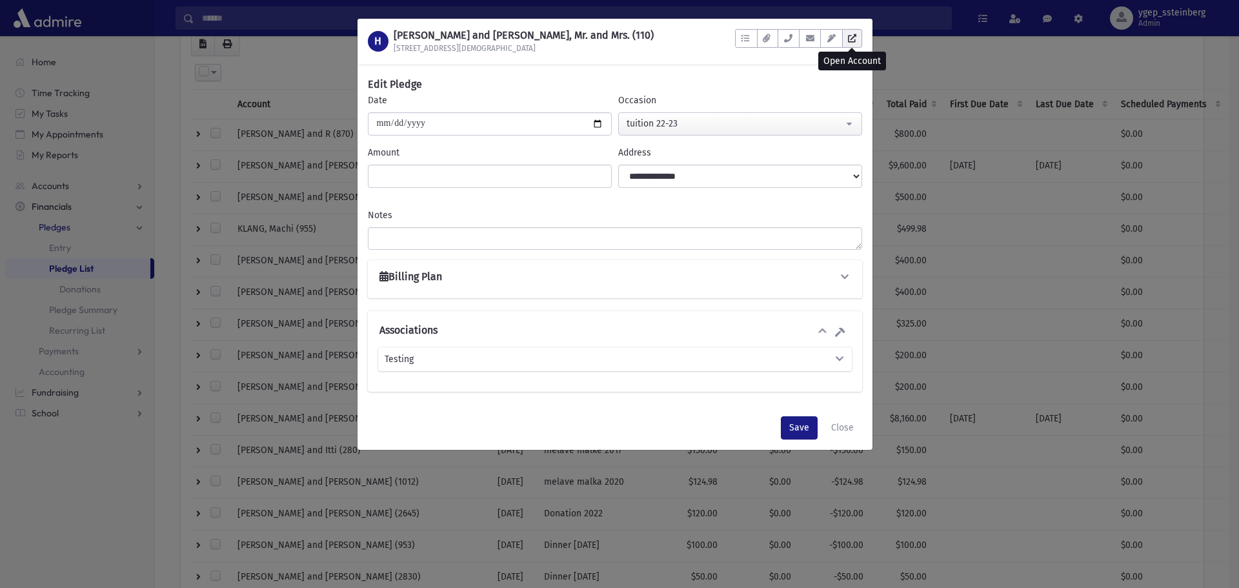
click at [856, 39] on icon at bounding box center [852, 38] width 8 height 8
click at [275, 46] on div "H HELMREICH, Benny and Dina, Mr. and Mrs. (110) 45 Temple Pl To Do's No open ta…" at bounding box center [619, 294] width 1239 height 588
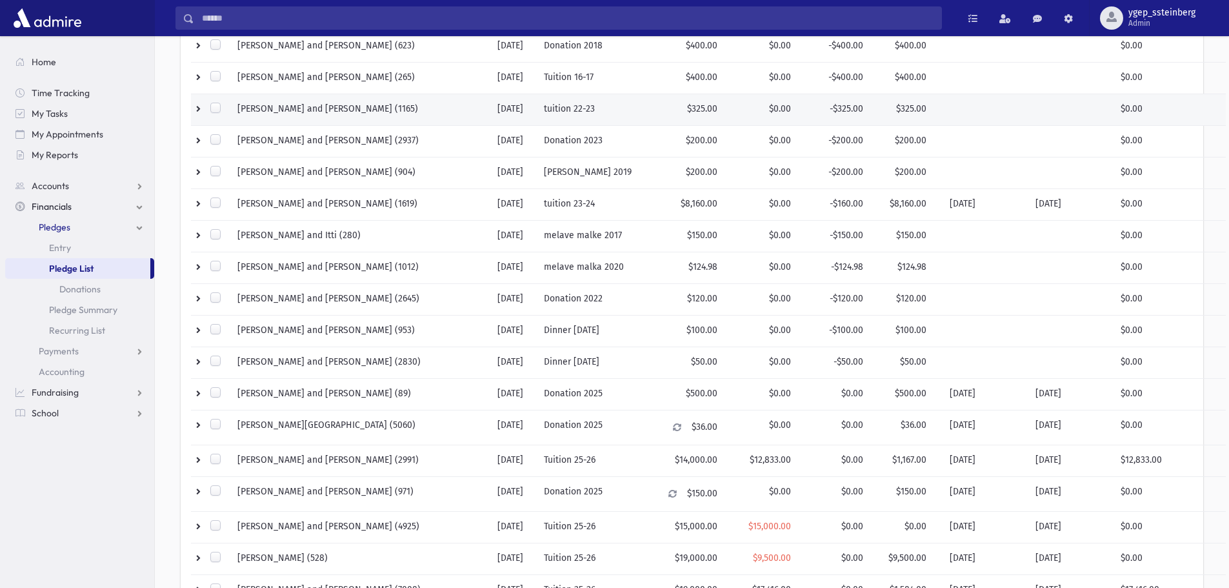
scroll to position [0, 0]
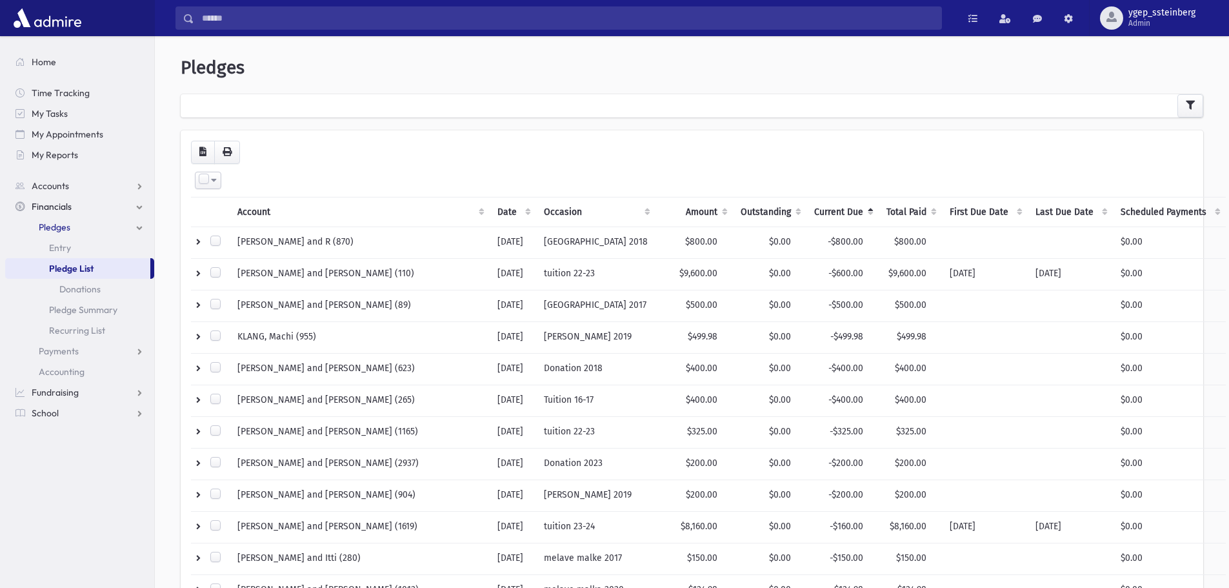
click at [807, 208] on th "Current Due" at bounding box center [843, 212] width 72 height 30
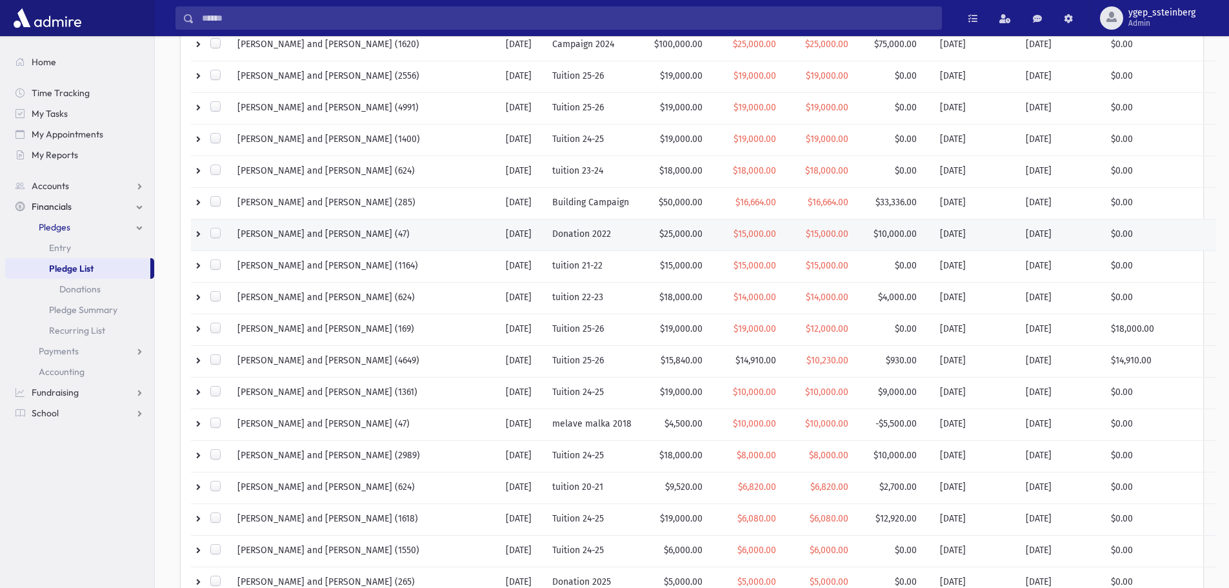
scroll to position [323, 0]
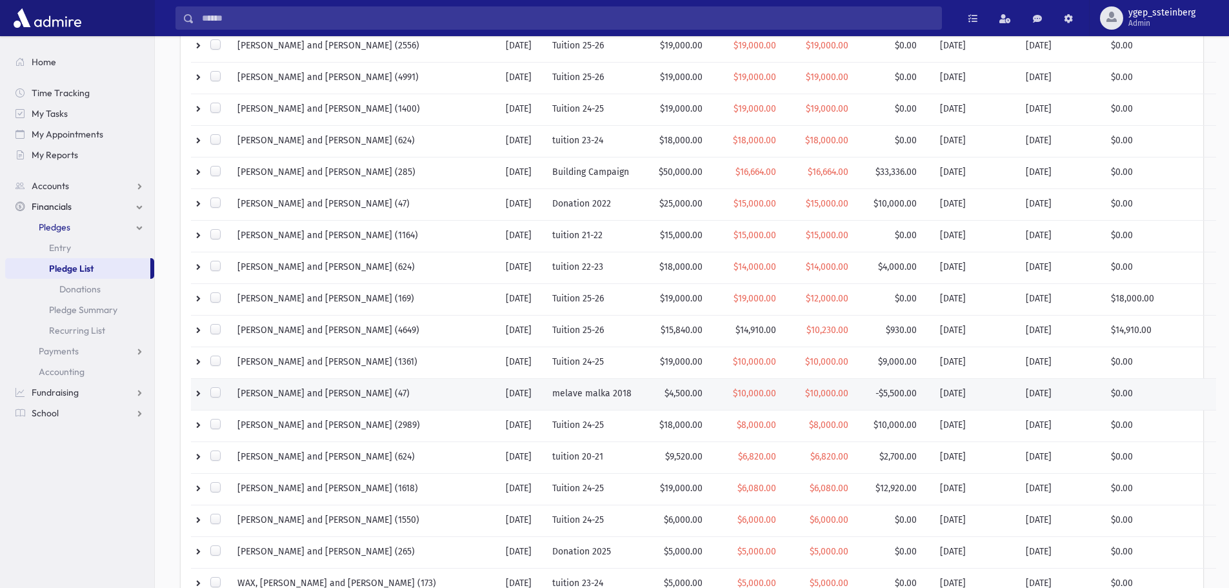
click at [365, 390] on td "PARNES, Chaim and Baila (47)" at bounding box center [364, 394] width 268 height 32
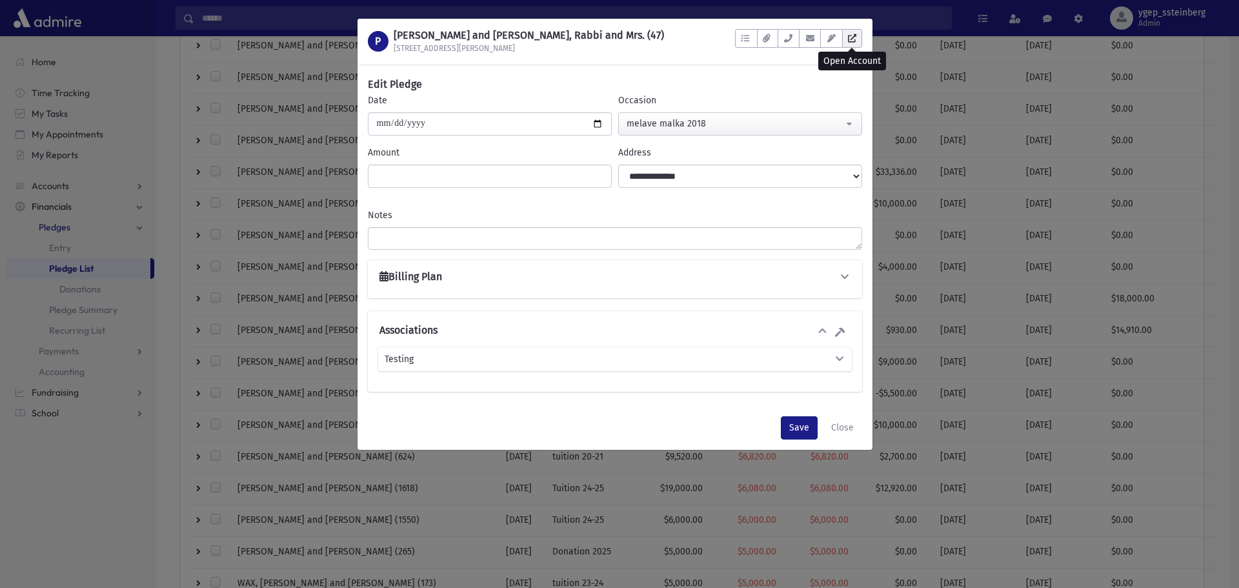
click at [852, 38] on icon at bounding box center [852, 38] width 8 height 8
click at [845, 423] on button "Close" at bounding box center [842, 427] width 39 height 23
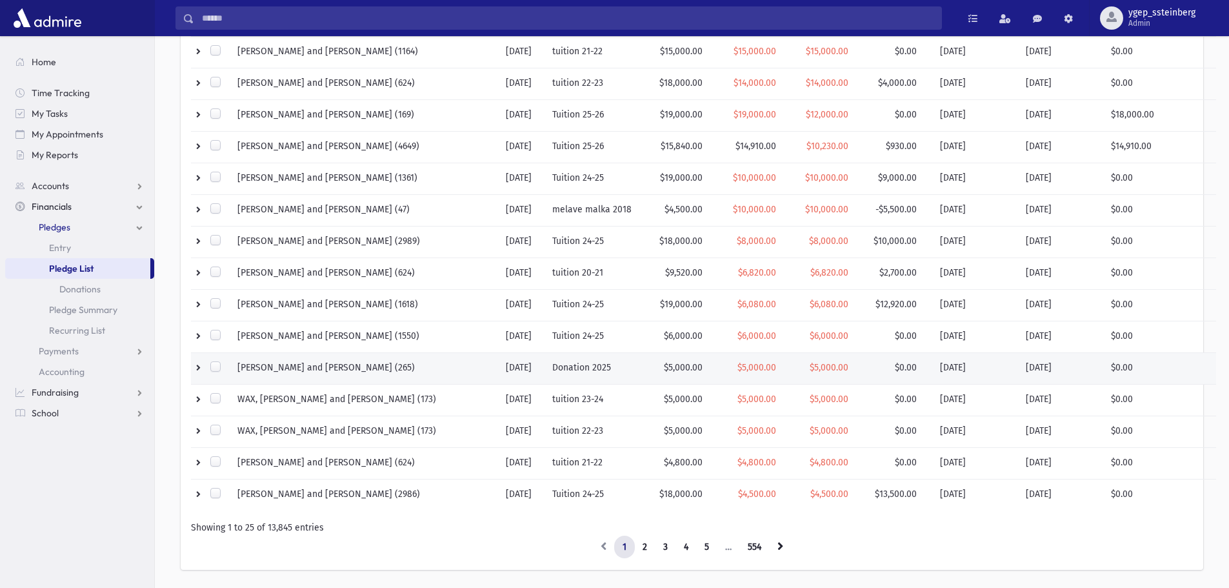
scroll to position [537, 0]
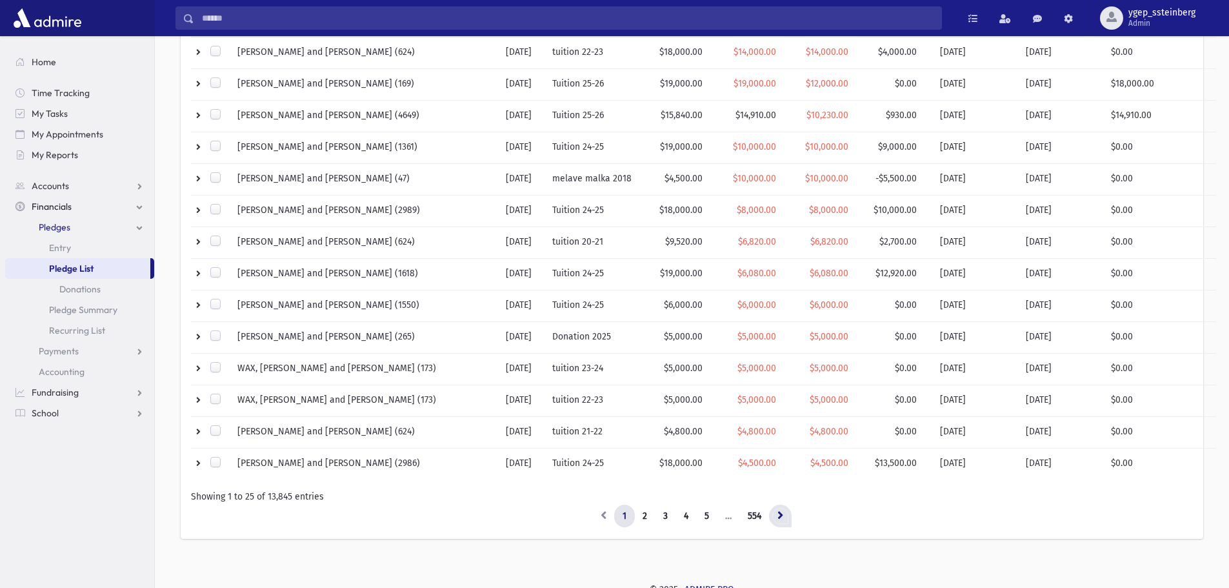
click at [783, 517] on icon at bounding box center [780, 514] width 6 height 9
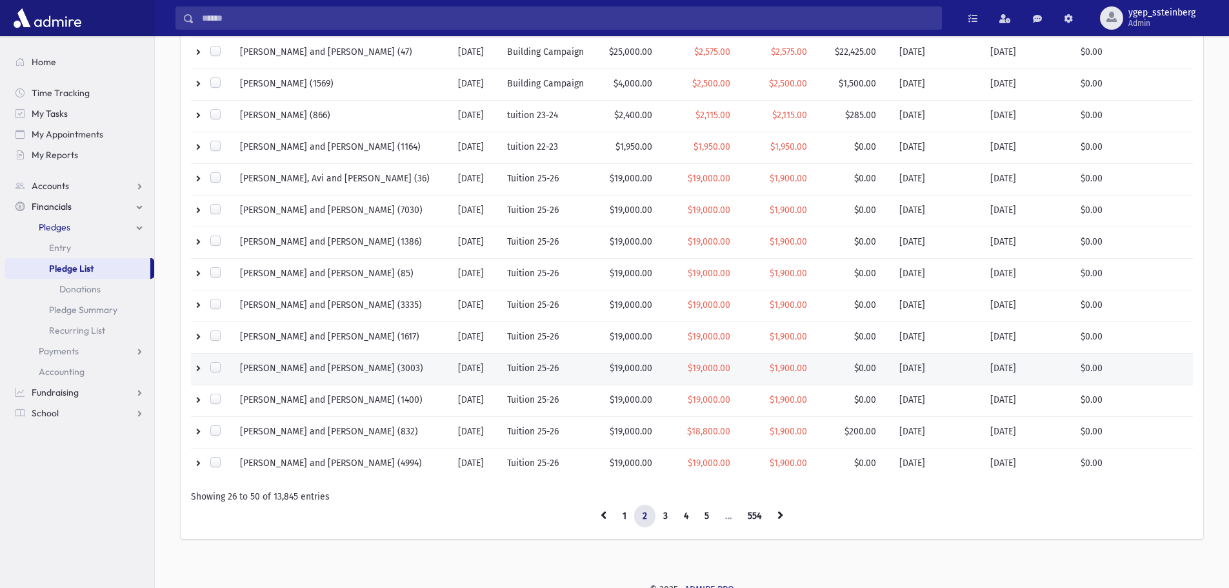
scroll to position [108, 0]
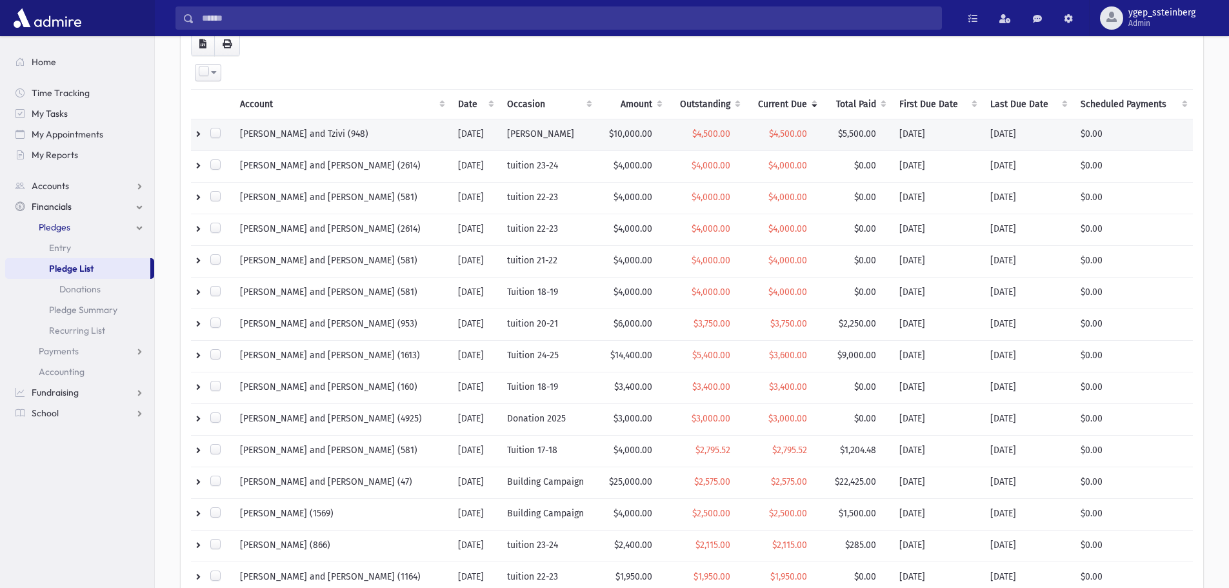
click at [372, 133] on td "LESSER, Efraim and Tzivi (948)" at bounding box center [341, 135] width 218 height 32
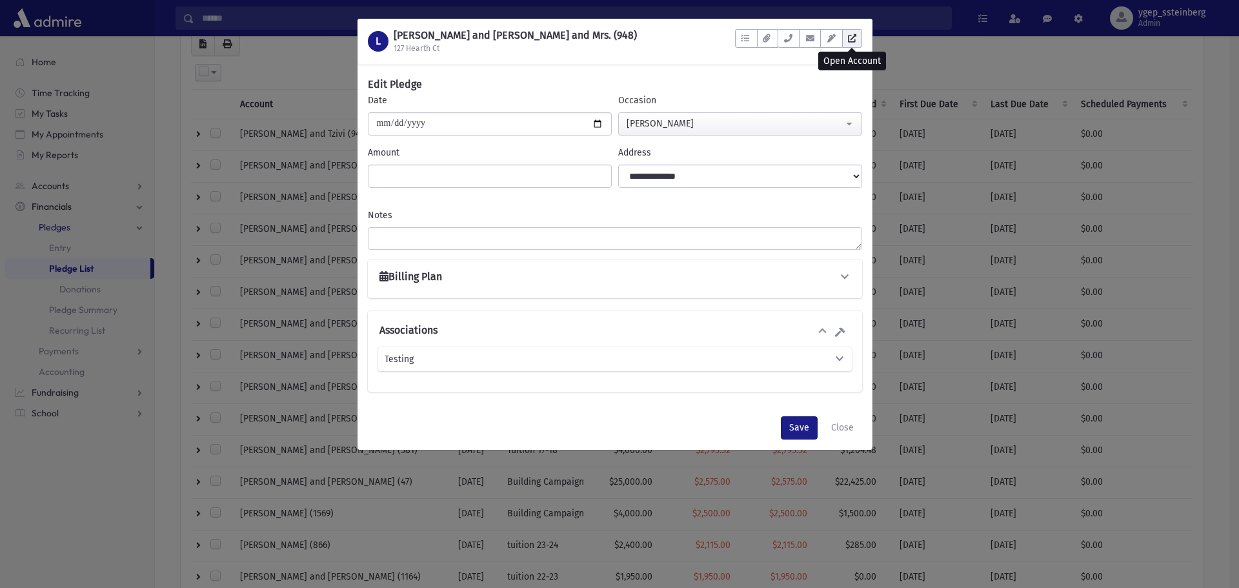
click at [854, 34] on icon at bounding box center [852, 38] width 8 height 8
click at [301, 69] on div "L LESSER, Efraim and Tzivi, Rabbi and Mrs. (948) 127 Hearth Ct To Do's No open …" at bounding box center [619, 294] width 1239 height 588
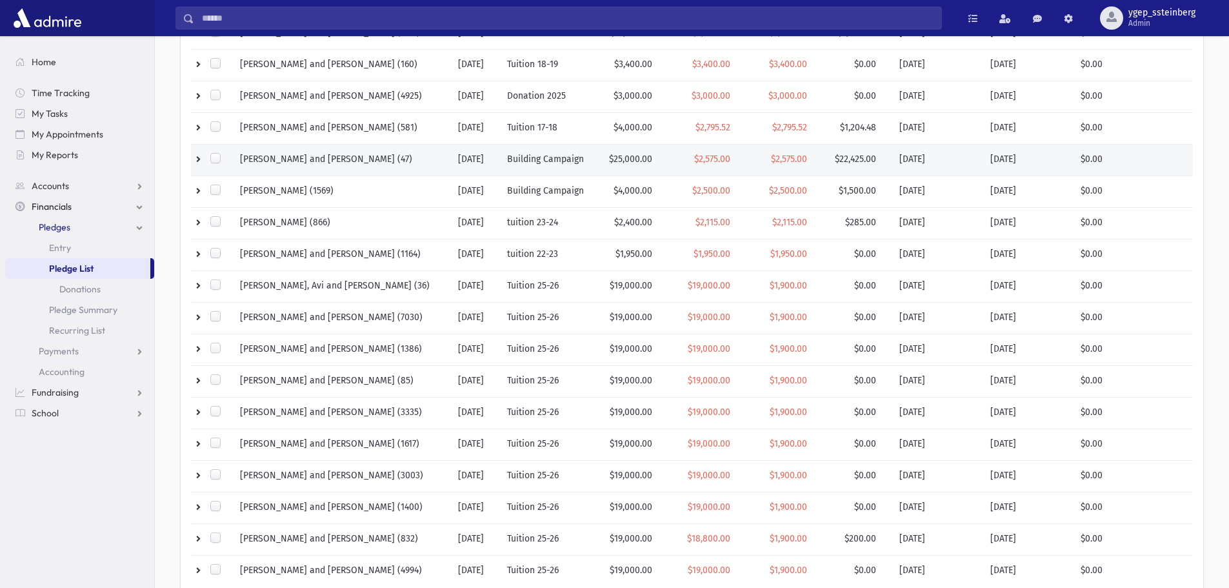
scroll to position [537, 0]
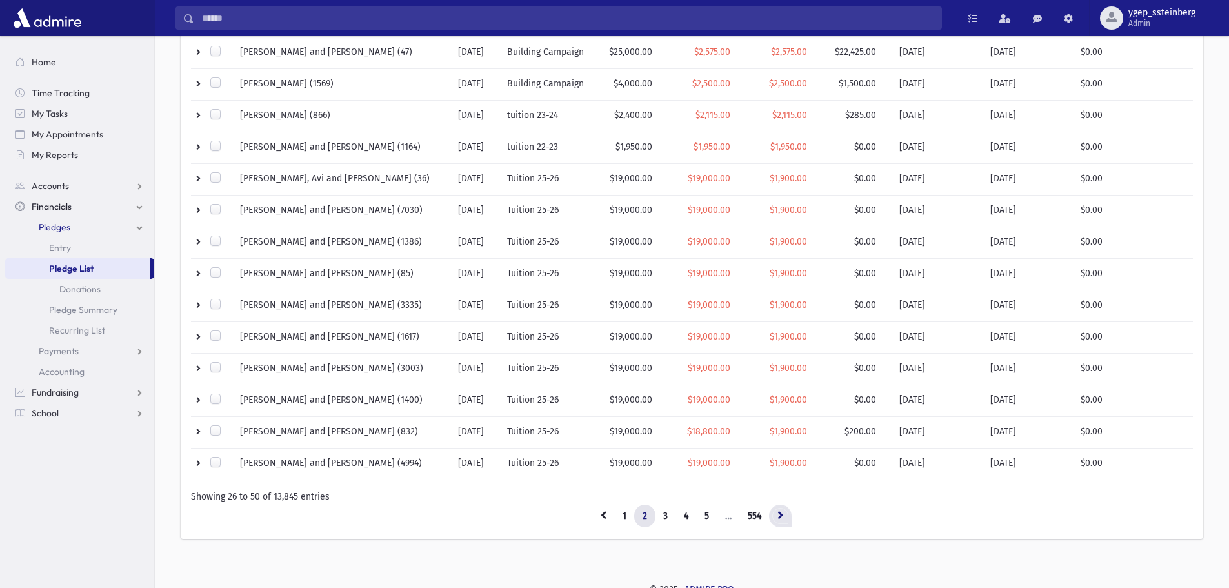
click at [780, 517] on icon at bounding box center [780, 514] width 6 height 9
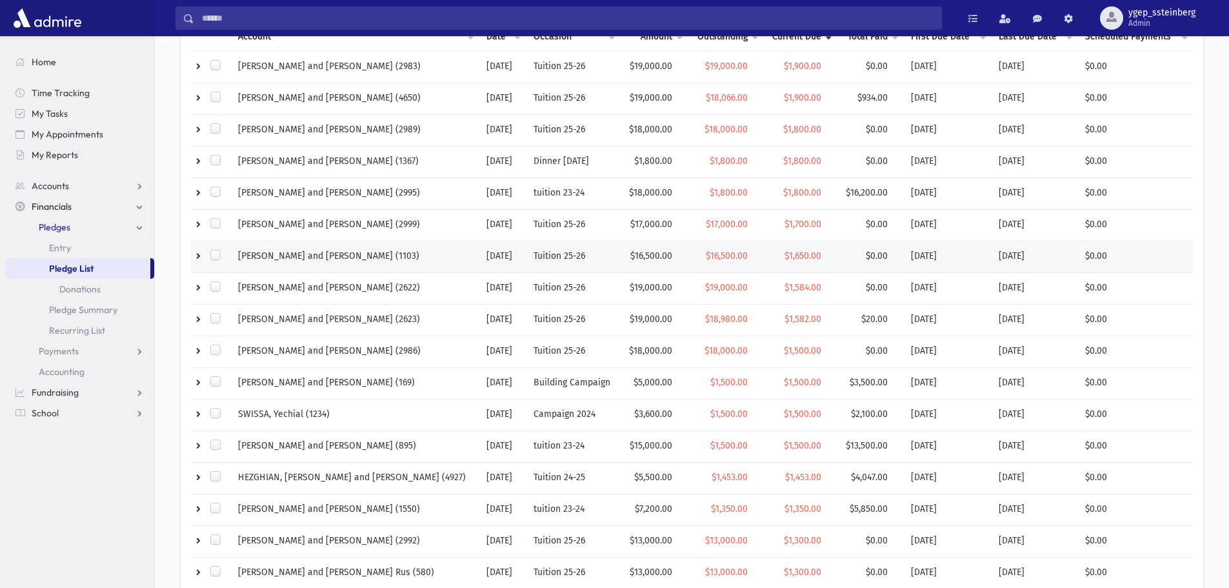
scroll to position [215, 0]
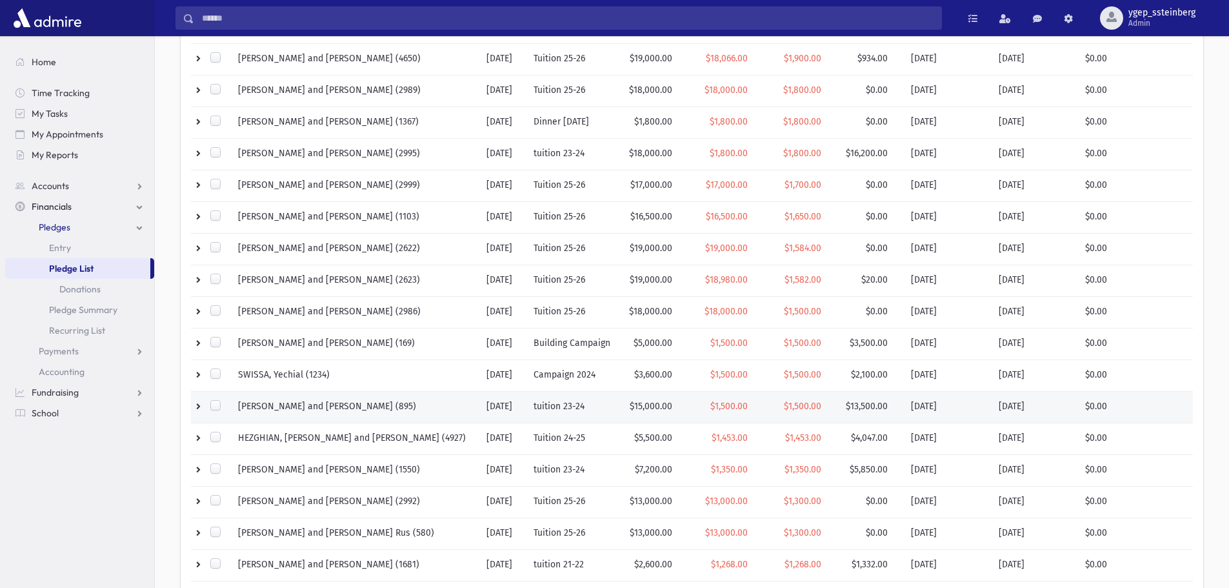
click at [426, 405] on td "ROSENBLATT, Yaakov and Avigayil (895)" at bounding box center [354, 407] width 248 height 32
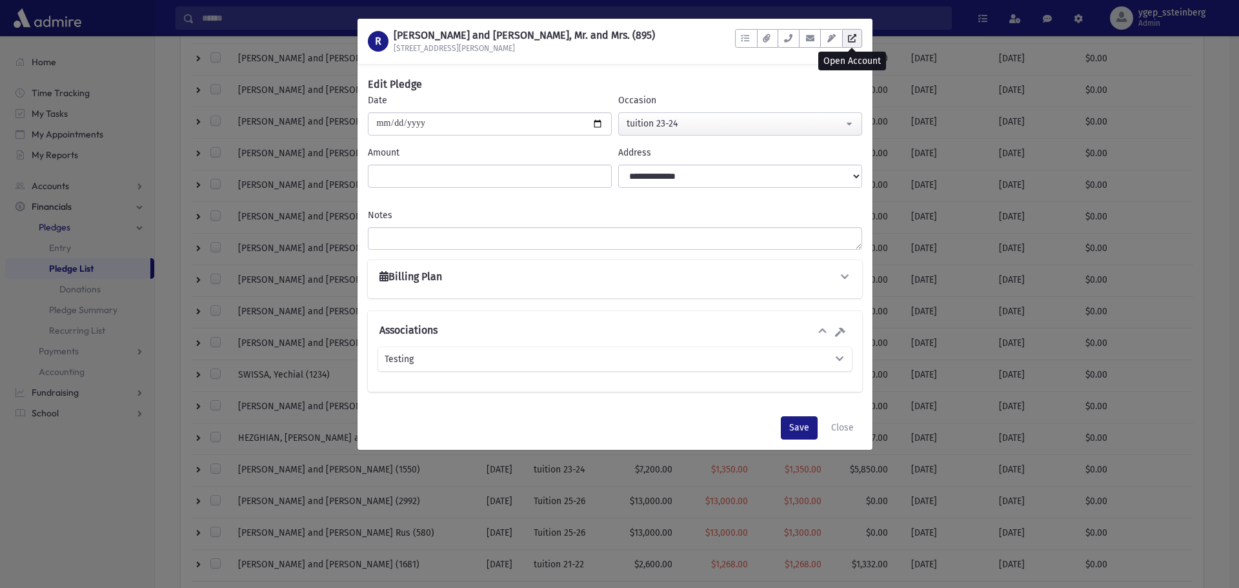
click at [857, 39] on link at bounding box center [852, 38] width 20 height 19
click at [842, 426] on button "Close" at bounding box center [842, 427] width 39 height 23
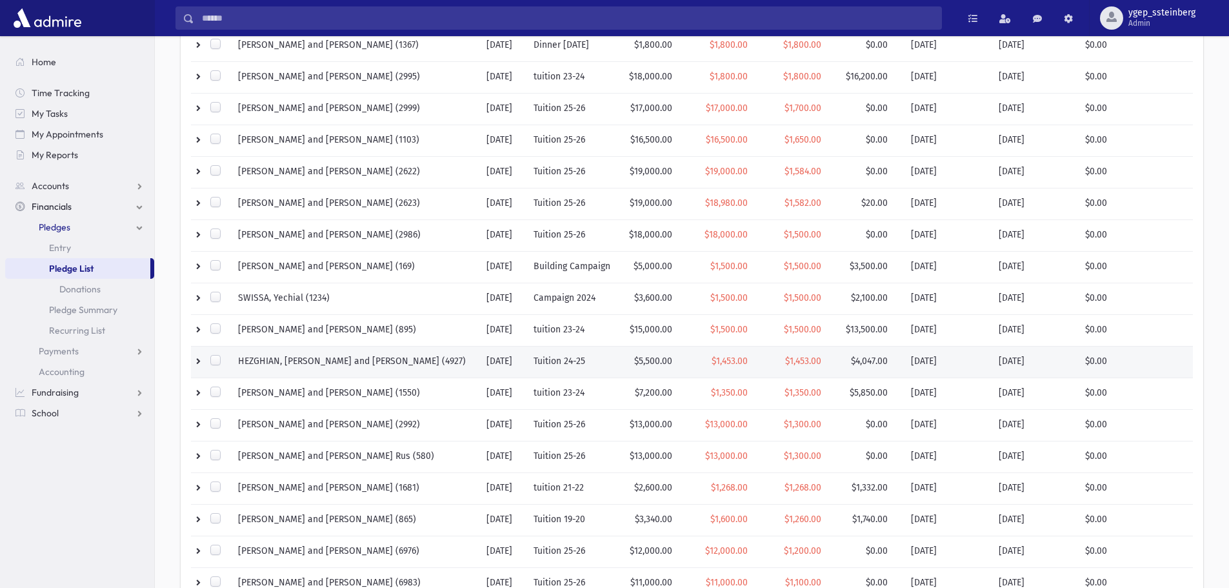
scroll to position [323, 0]
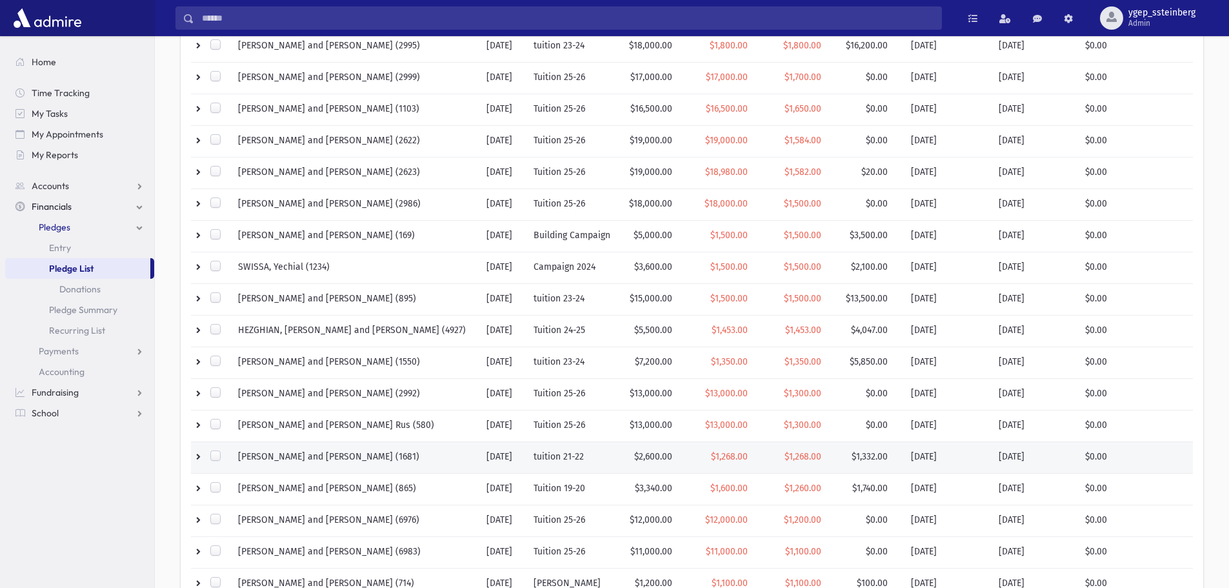
click at [196, 457] on td at bounding box center [210, 457] width 39 height 32
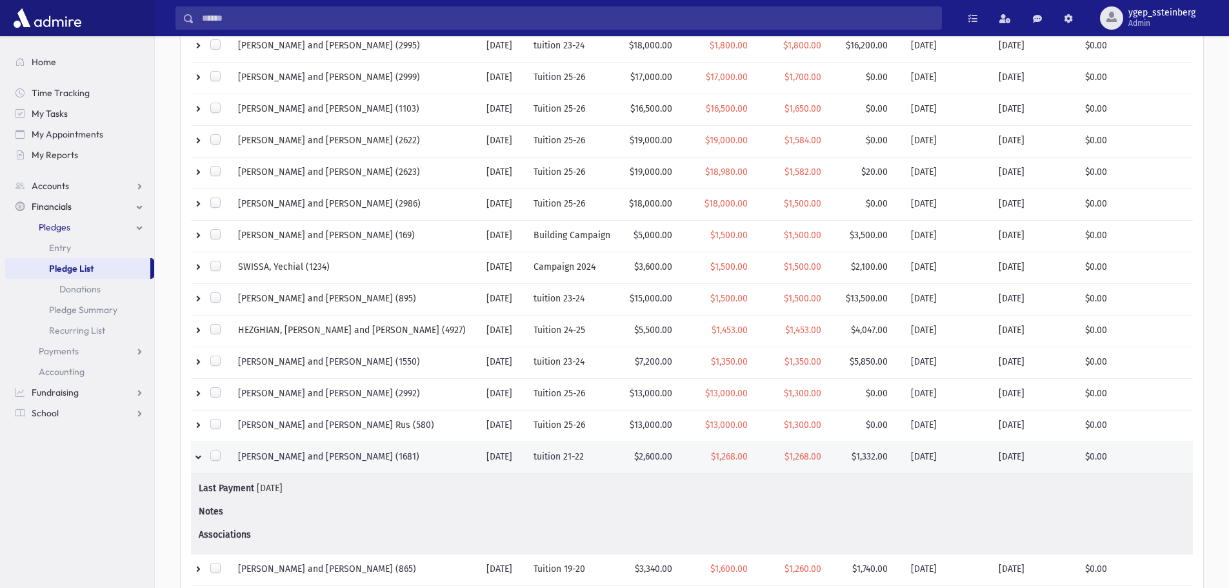
click at [196, 457] on td at bounding box center [210, 457] width 39 height 32
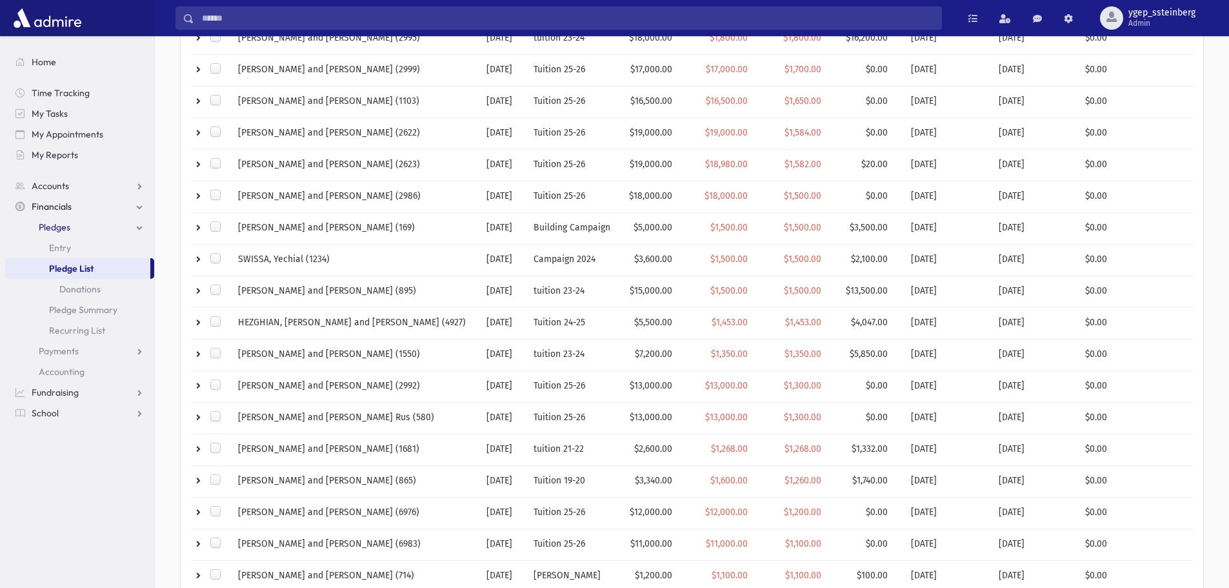
scroll to position [546, 0]
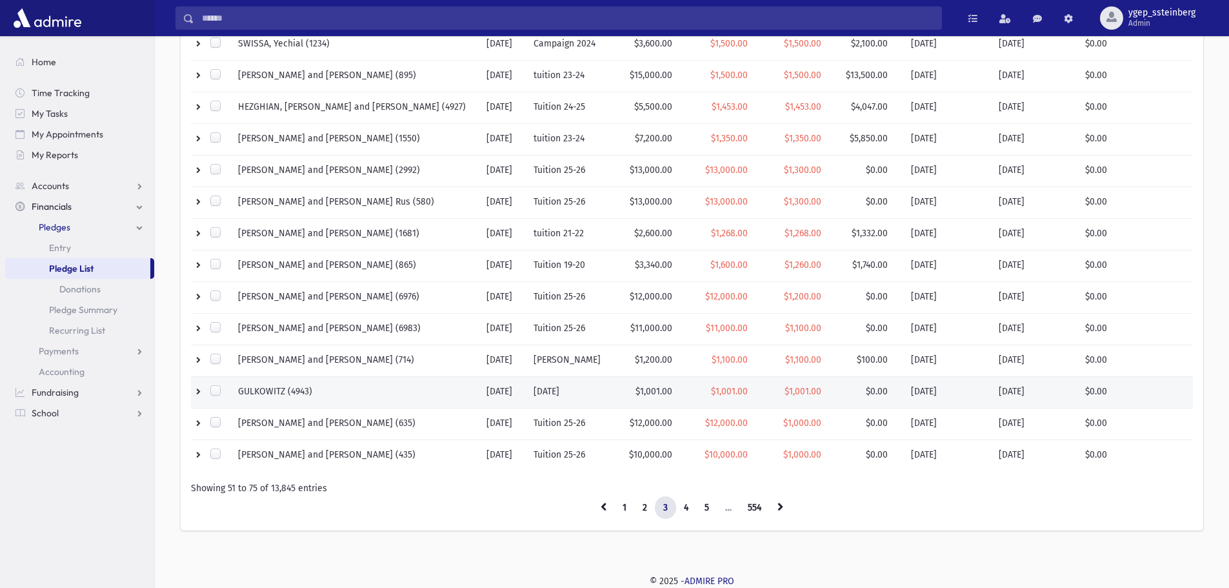
click at [334, 387] on td "GULKOWITZ (4943)" at bounding box center [354, 392] width 248 height 32
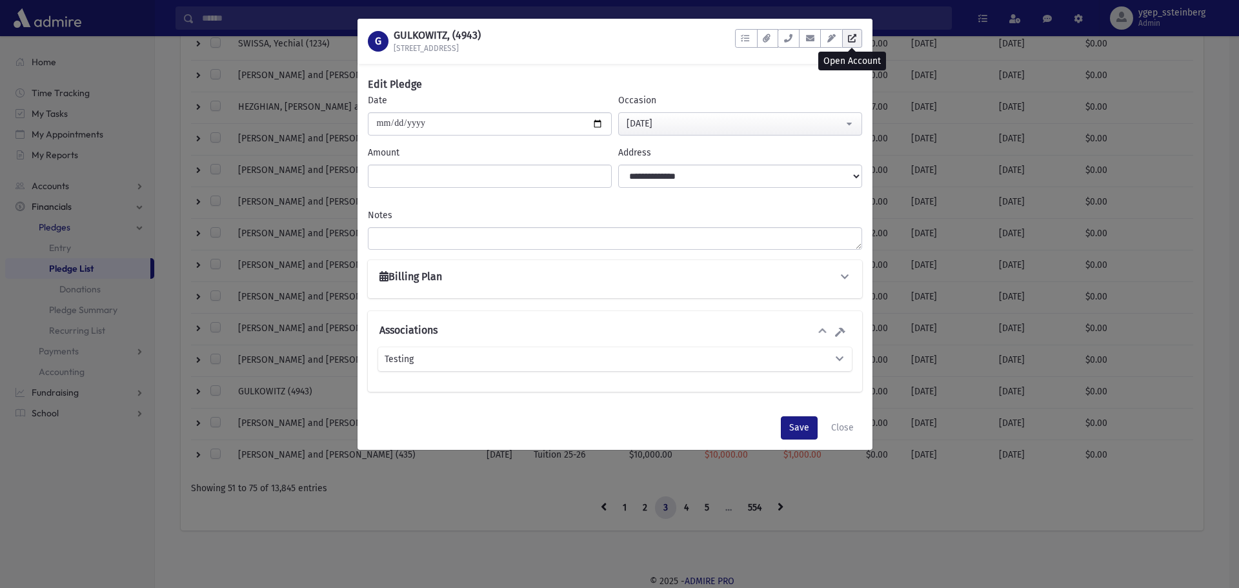
click at [857, 35] on link at bounding box center [852, 38] width 20 height 19
click at [841, 427] on button "Close" at bounding box center [842, 427] width 39 height 23
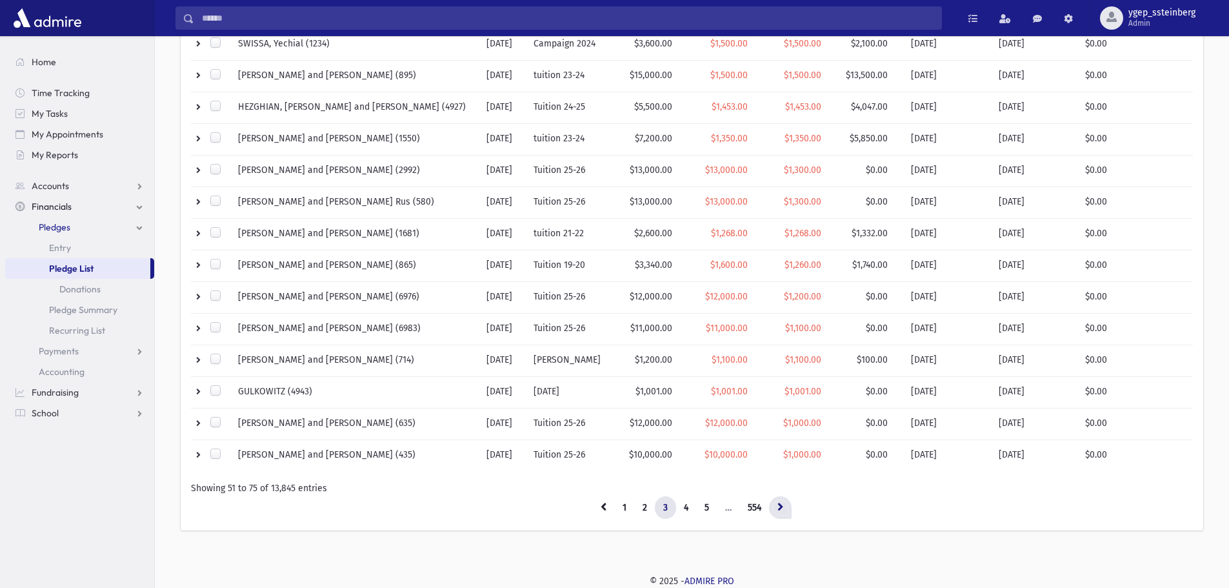
click at [784, 503] on link at bounding box center [780, 507] width 23 height 23
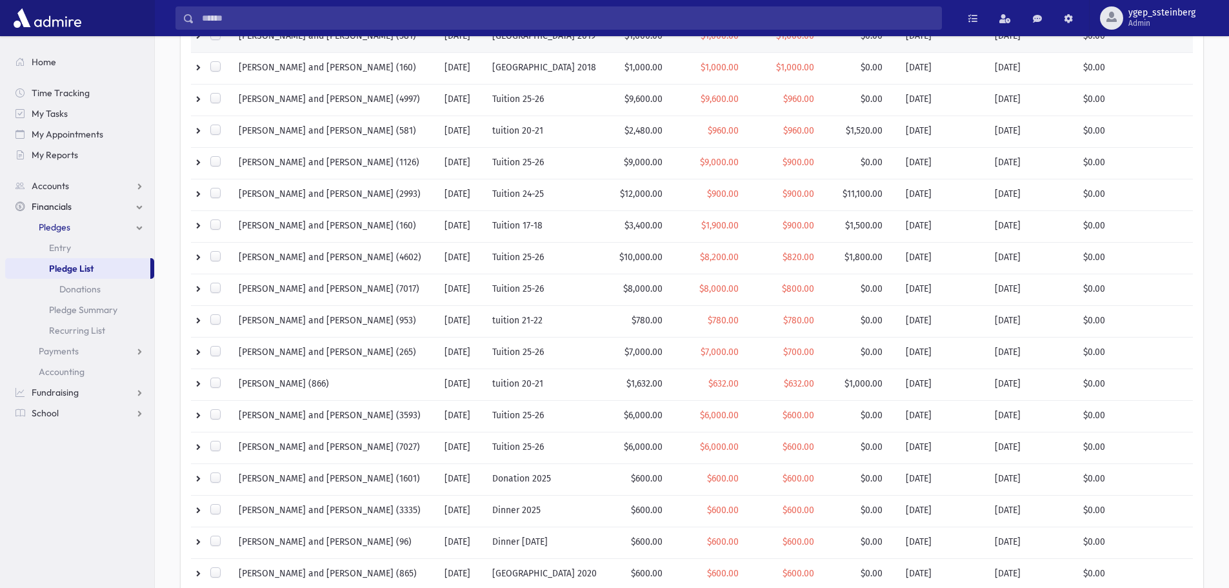
scroll to position [430, 0]
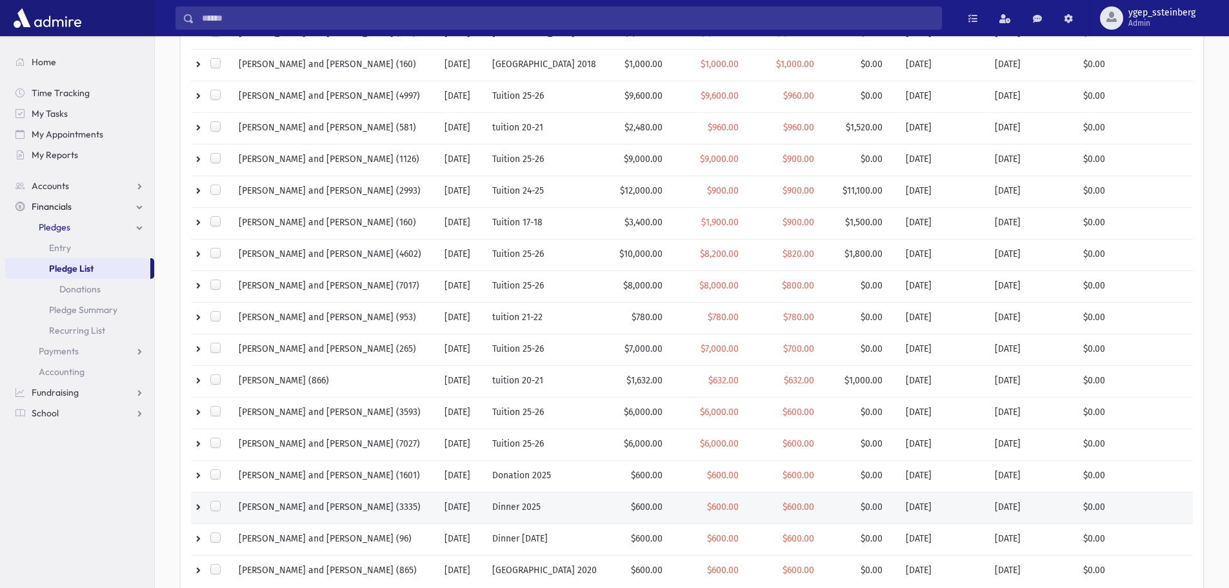
click at [389, 502] on td "GOLDBERG, Adam and Gitty (3335)" at bounding box center [333, 508] width 205 height 32
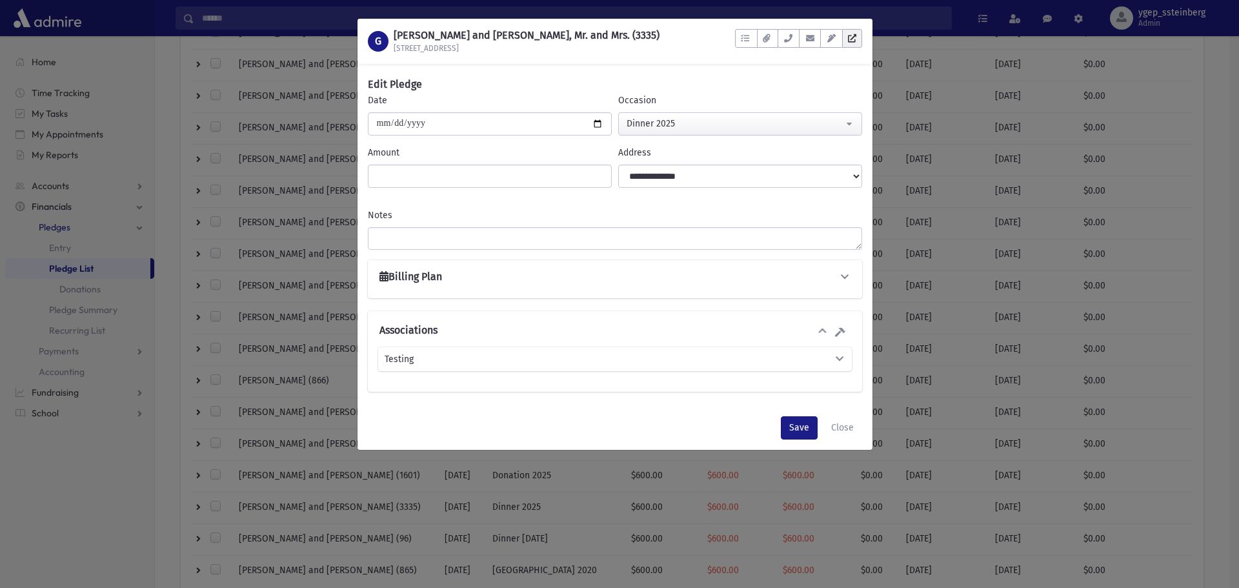
click at [854, 30] on link at bounding box center [852, 38] width 20 height 19
click at [844, 422] on button "Close" at bounding box center [842, 427] width 39 height 23
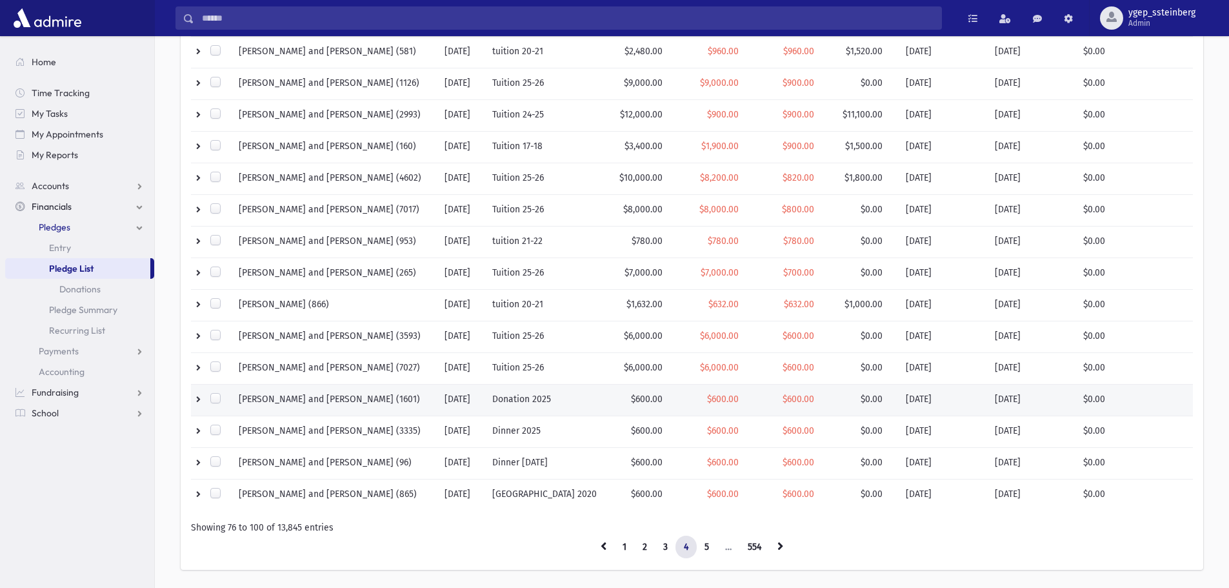
scroll to position [537, 0]
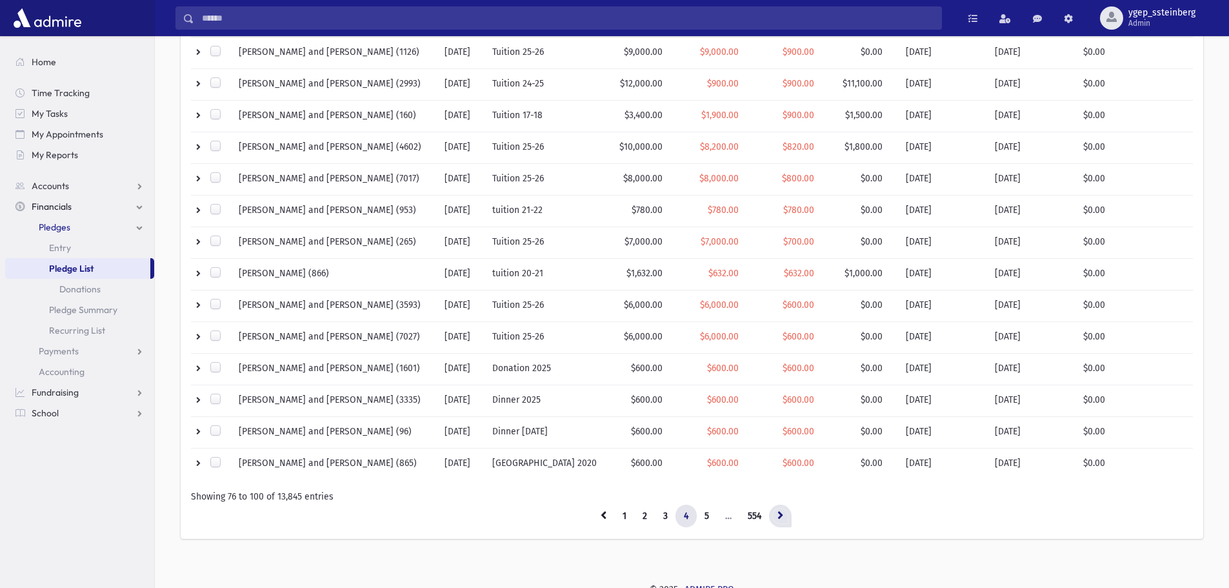
click at [779, 512] on icon at bounding box center [780, 514] width 6 height 9
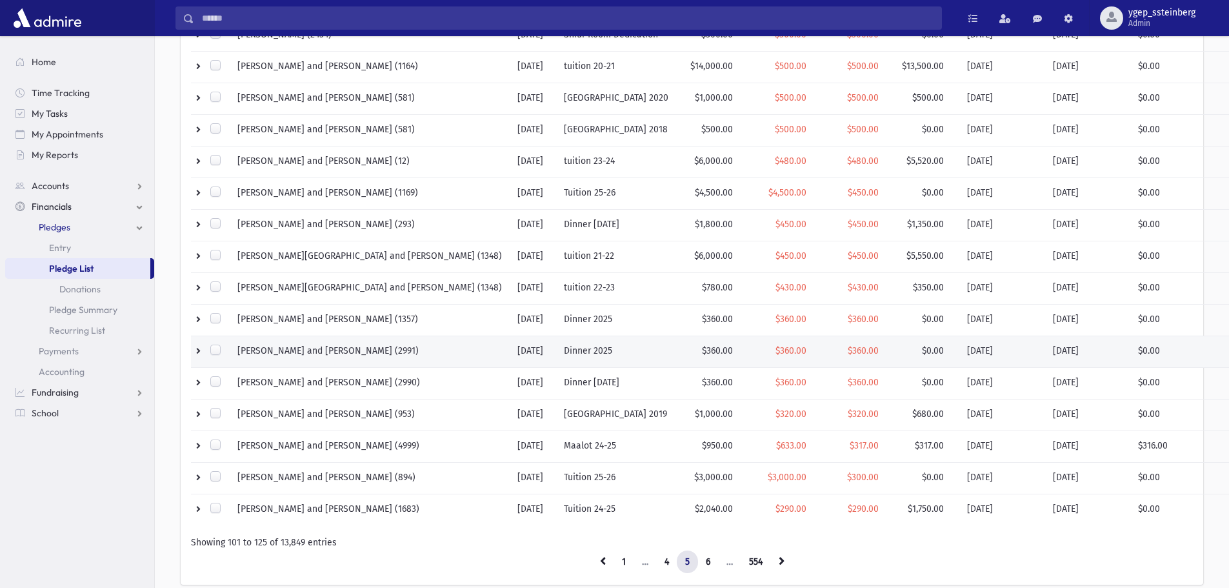
scroll to position [537, 0]
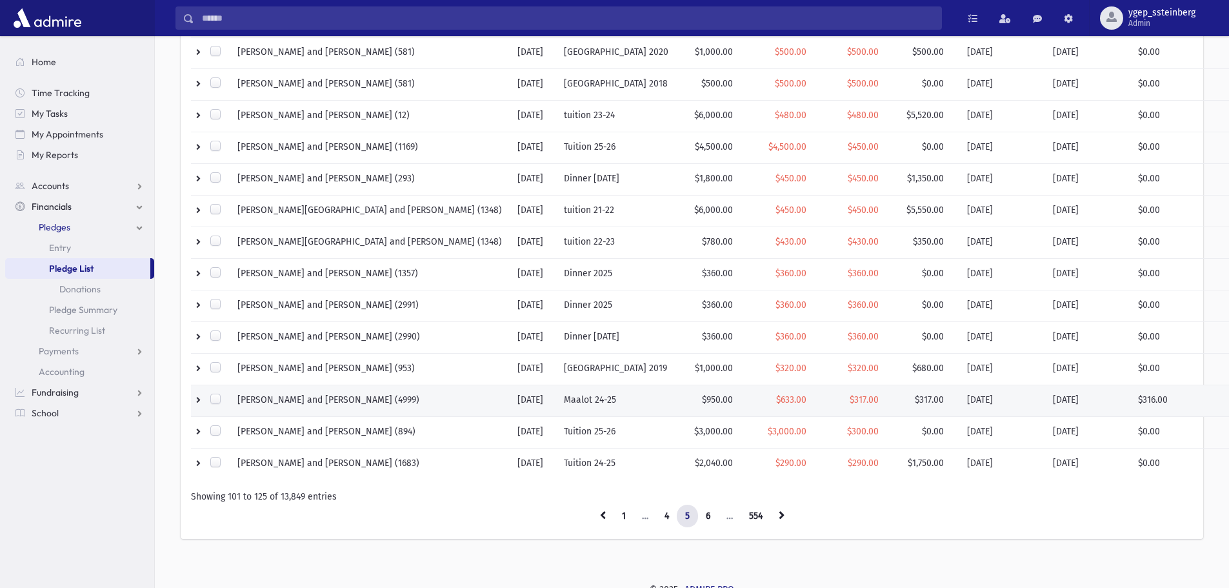
click at [401, 395] on td "SCHWARTZ, Meir and Tziporah (4999)" at bounding box center [370, 401] width 280 height 32
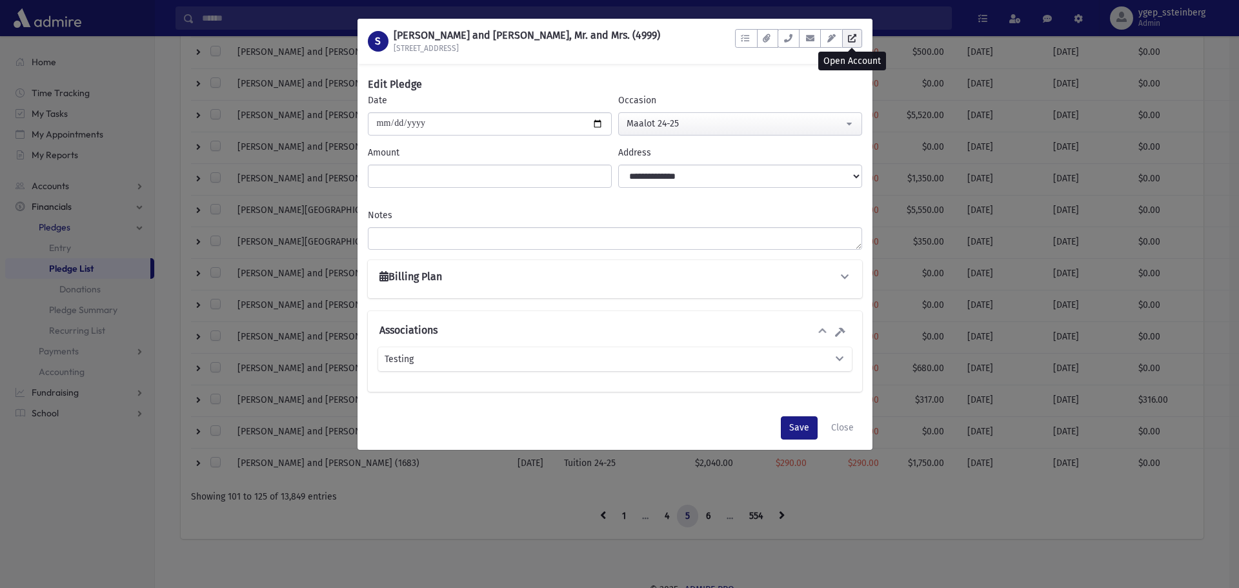
click at [852, 41] on icon at bounding box center [852, 38] width 8 height 8
click at [847, 428] on button "Close" at bounding box center [842, 427] width 39 height 23
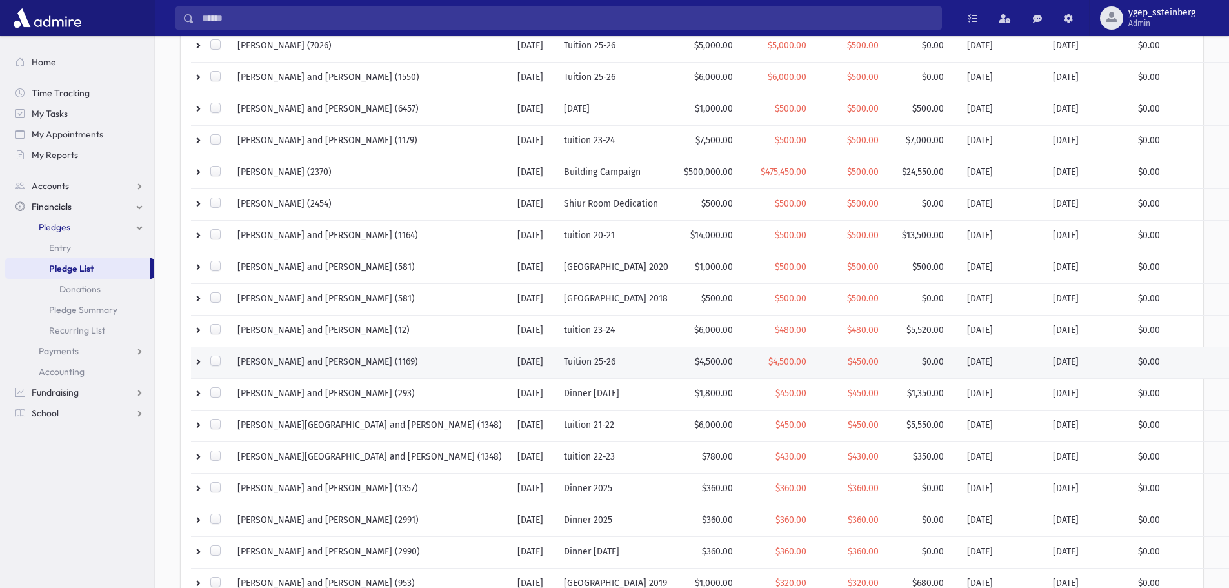
scroll to position [0, 0]
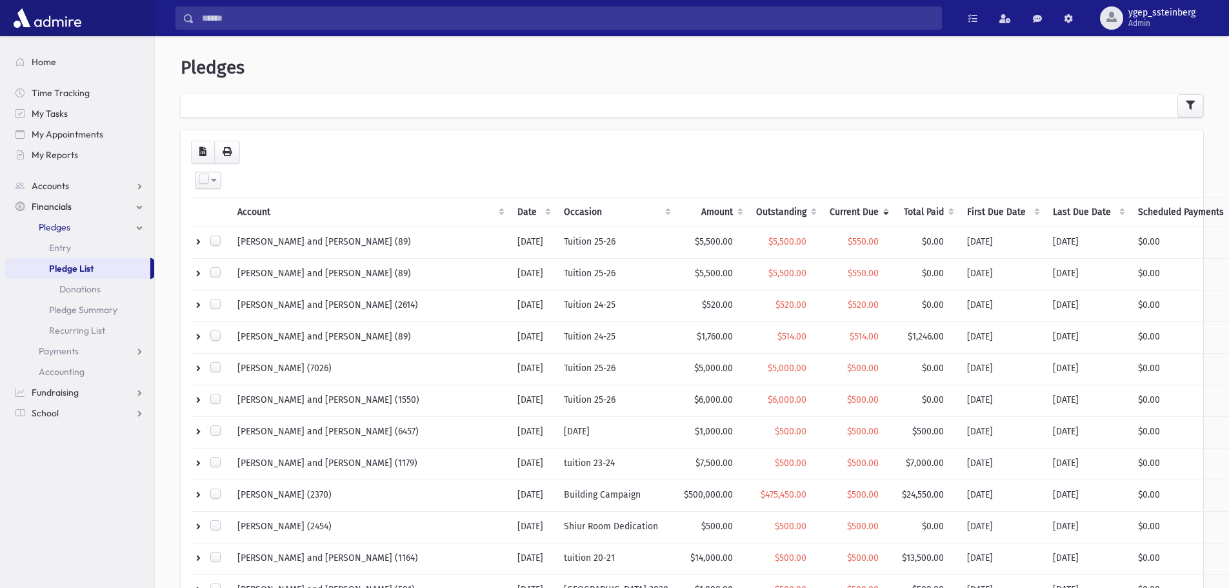
click at [822, 212] on th "Current Due" at bounding box center [858, 212] width 72 height 30
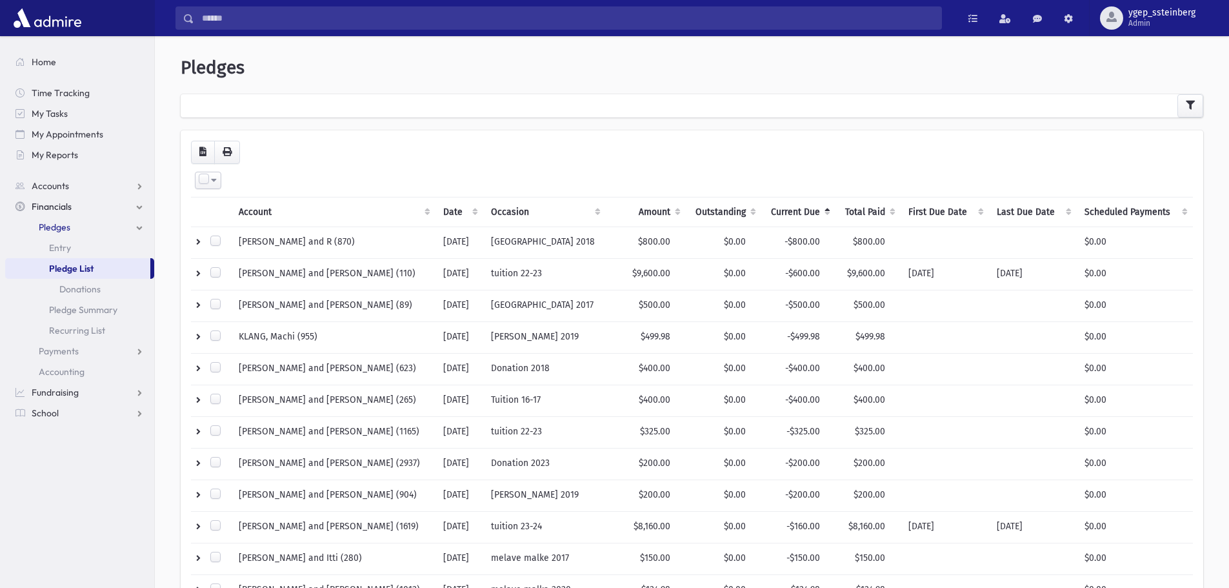
click at [793, 212] on th "Current Due" at bounding box center [798, 212] width 74 height 30
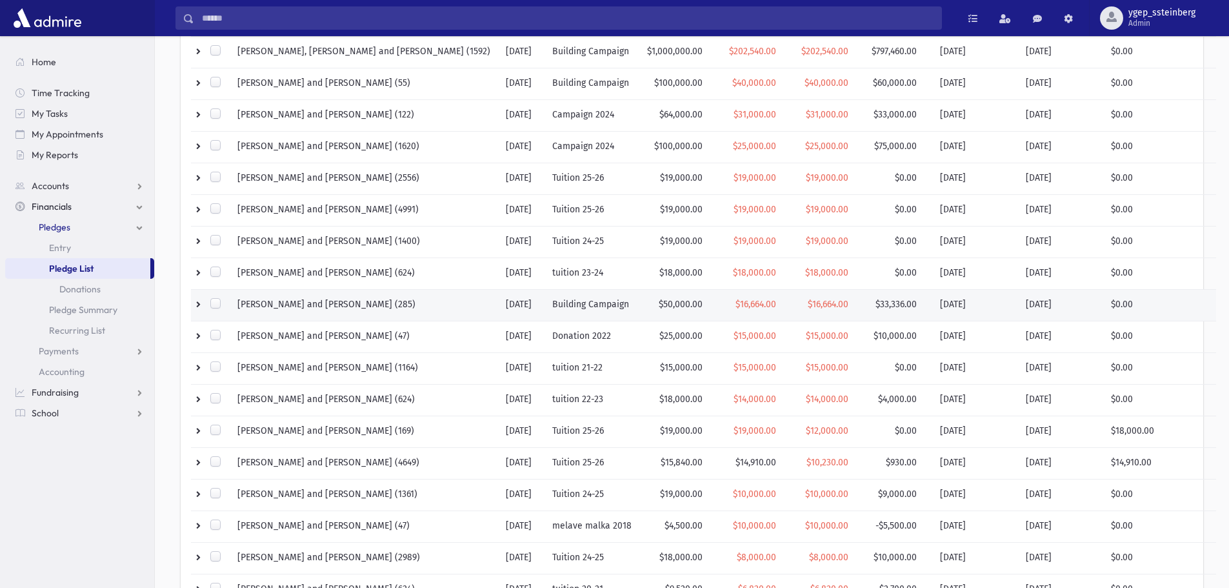
scroll to position [215, 0]
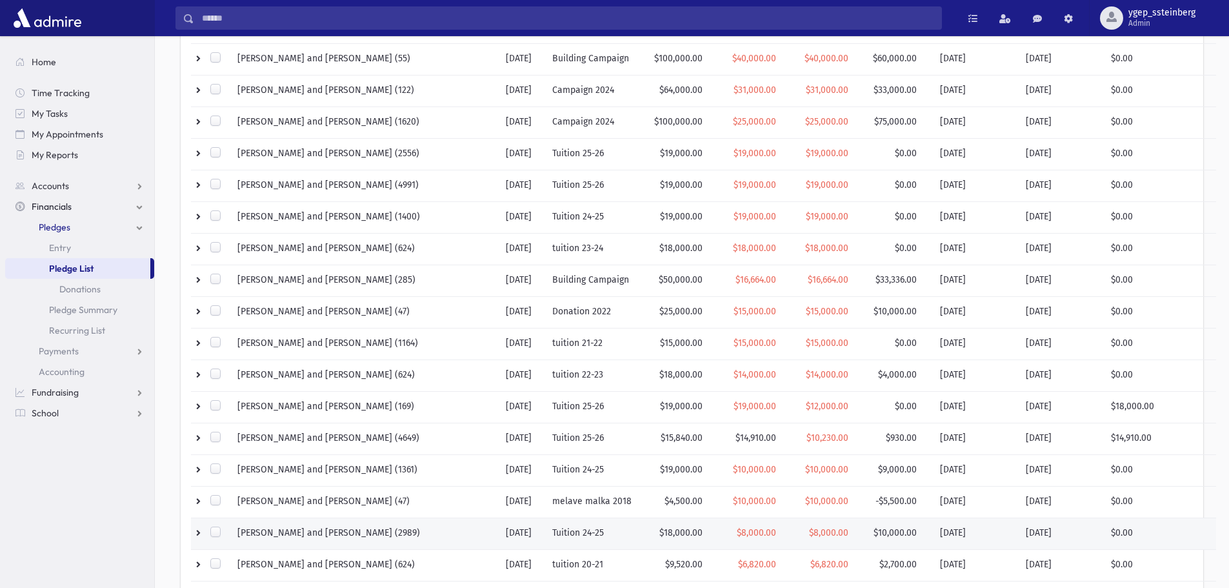
click at [197, 532] on td at bounding box center [210, 533] width 39 height 32
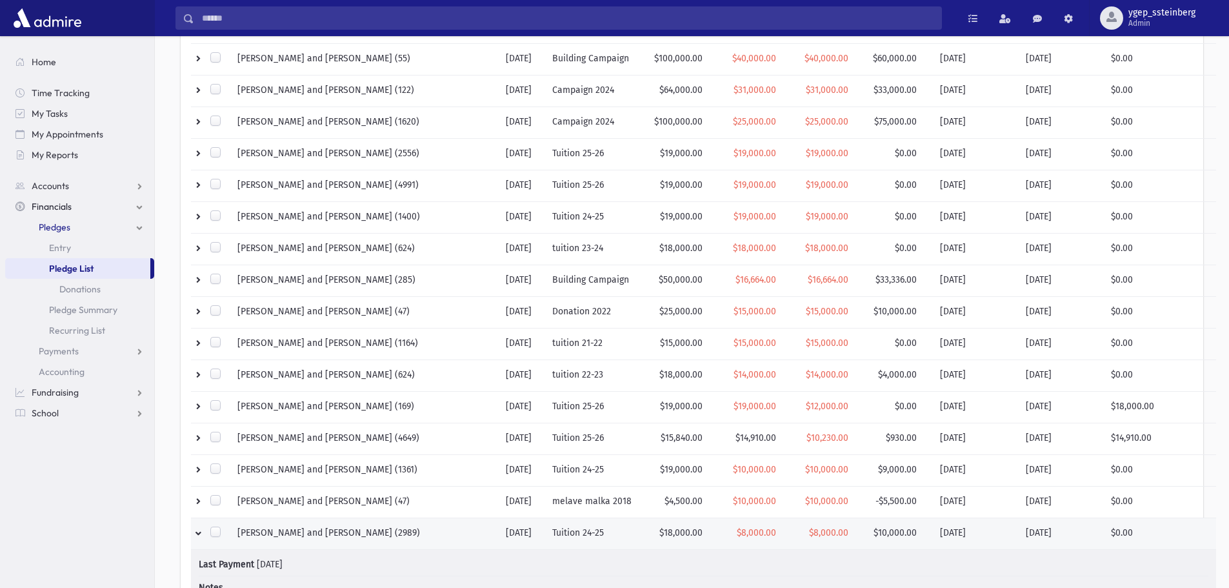
click at [197, 532] on td at bounding box center [210, 533] width 39 height 32
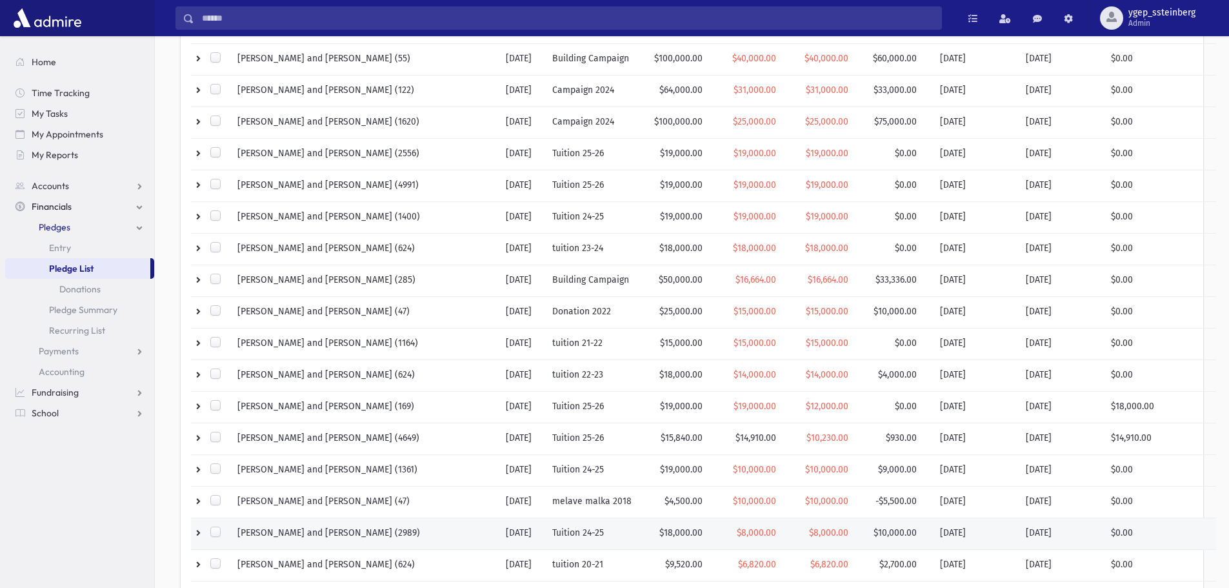
click at [596, 529] on td "Tuition 24-25" at bounding box center [592, 533] width 95 height 32
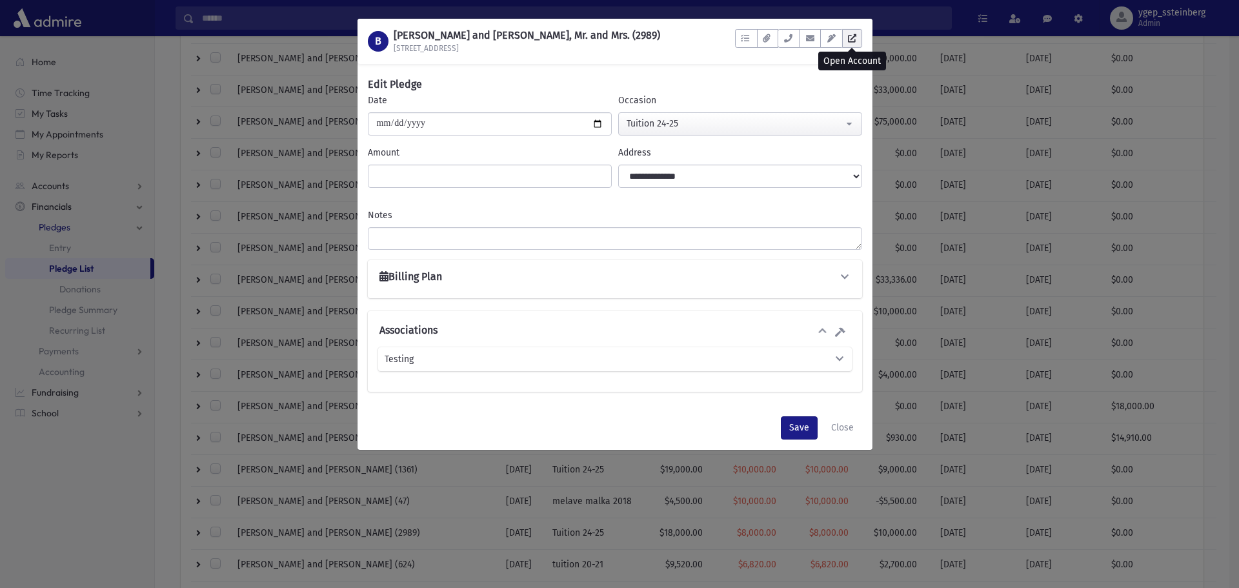
click at [850, 36] on icon at bounding box center [852, 38] width 8 height 8
click at [842, 428] on button "Close" at bounding box center [842, 427] width 39 height 23
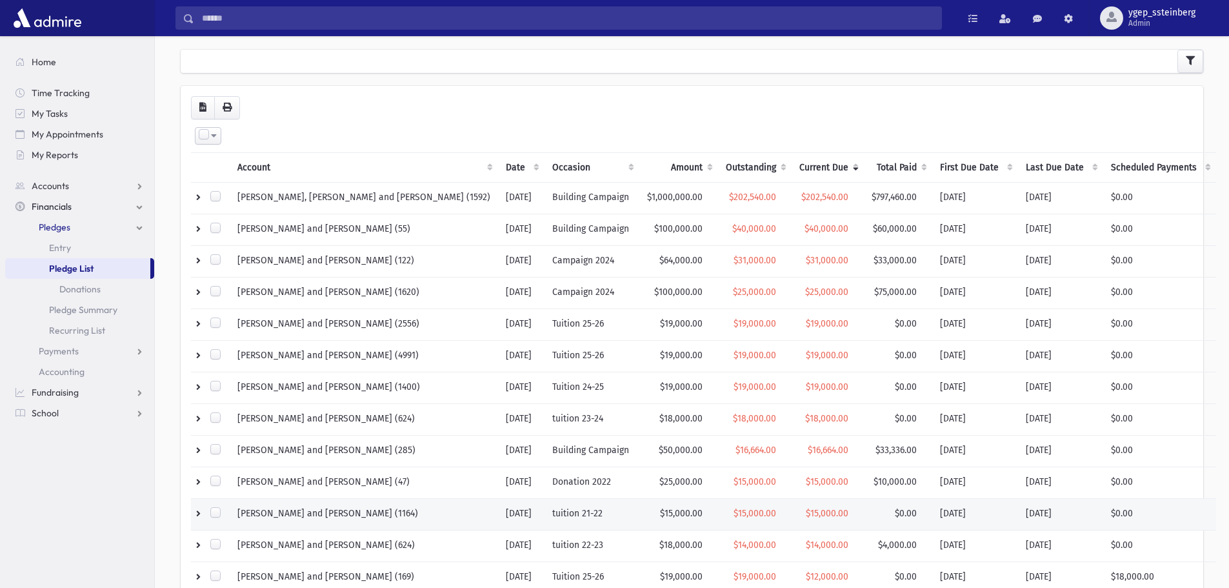
scroll to position [0, 0]
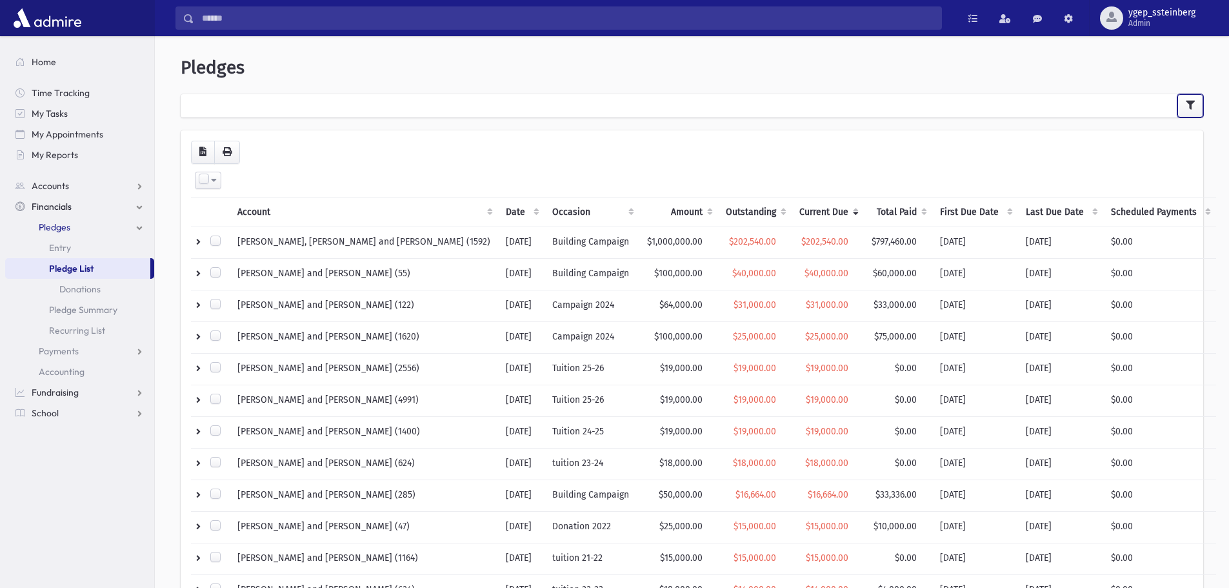
click at [1190, 103] on icon "button" at bounding box center [1190, 105] width 9 height 9
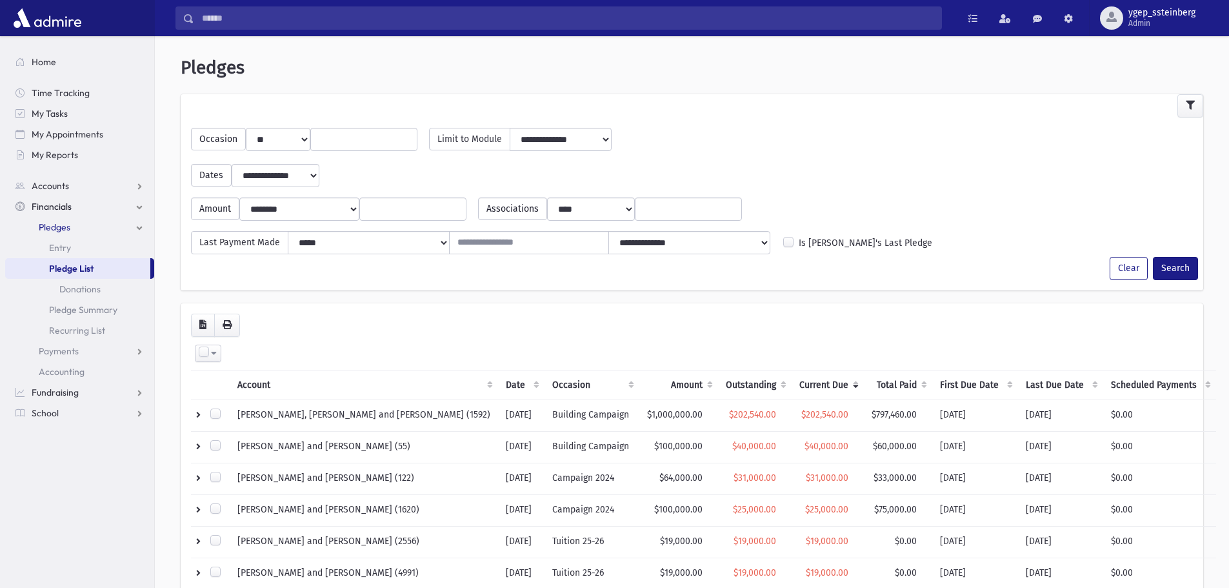
click at [359, 145] on input "search" at bounding box center [364, 140] width 90 height 14
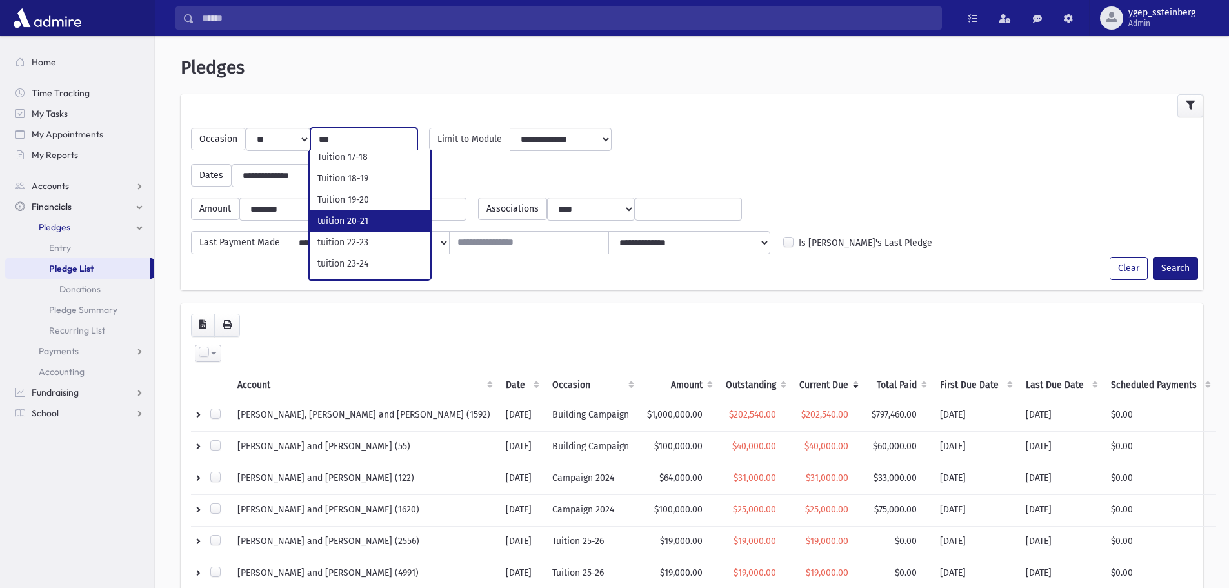
scroll to position [84, 0]
type input "***"
select select "**"
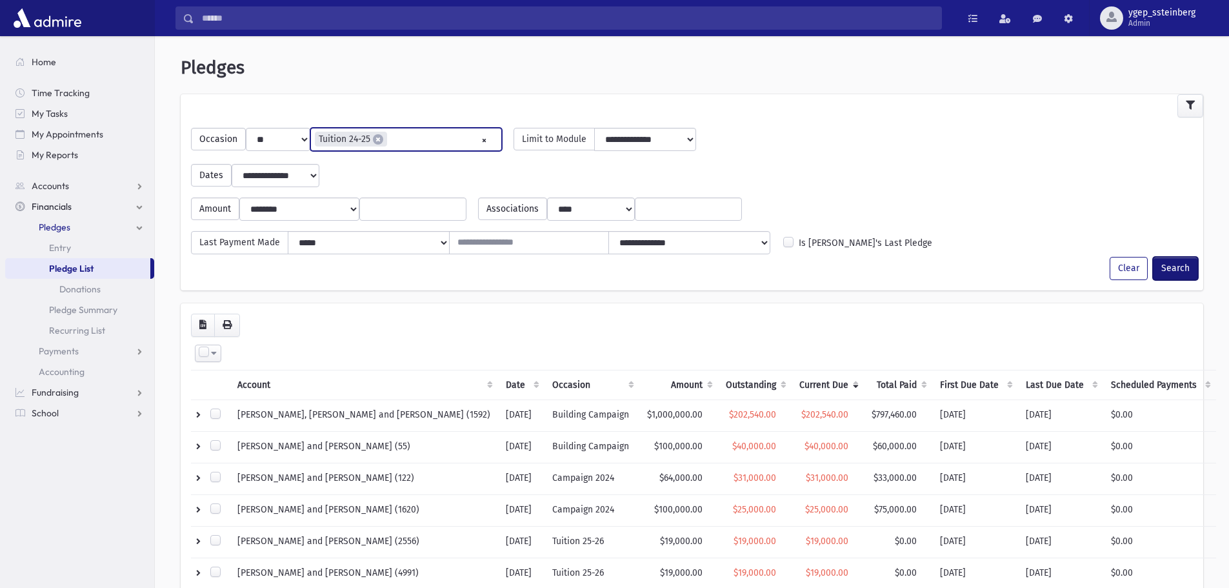
click at [1190, 268] on button "Search" at bounding box center [1175, 268] width 45 height 23
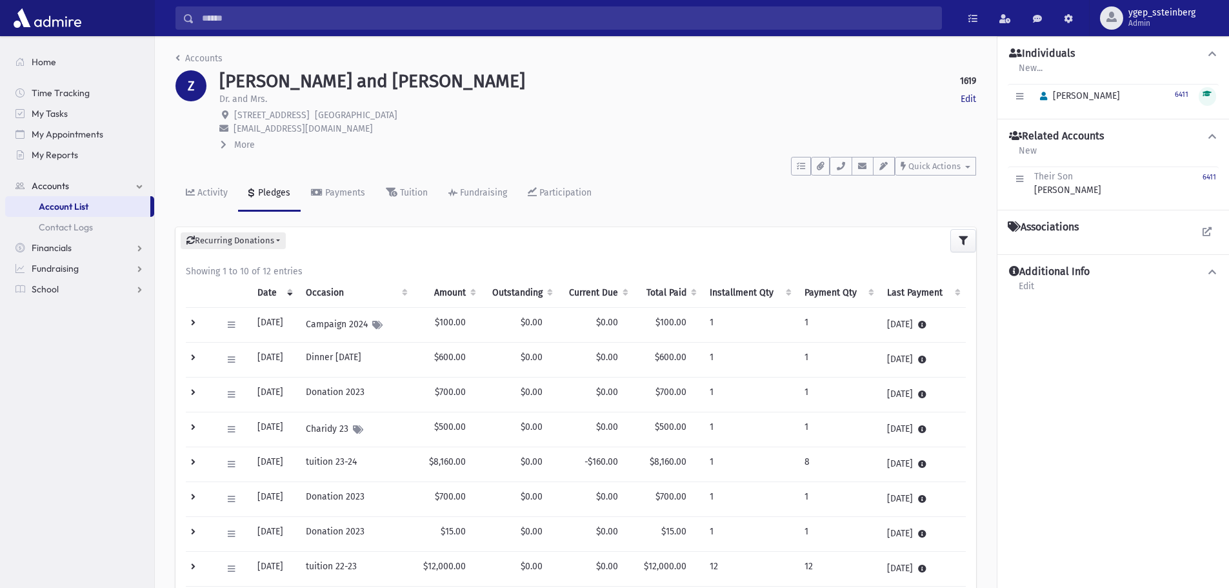
click at [196, 461] on td at bounding box center [200, 463] width 28 height 35
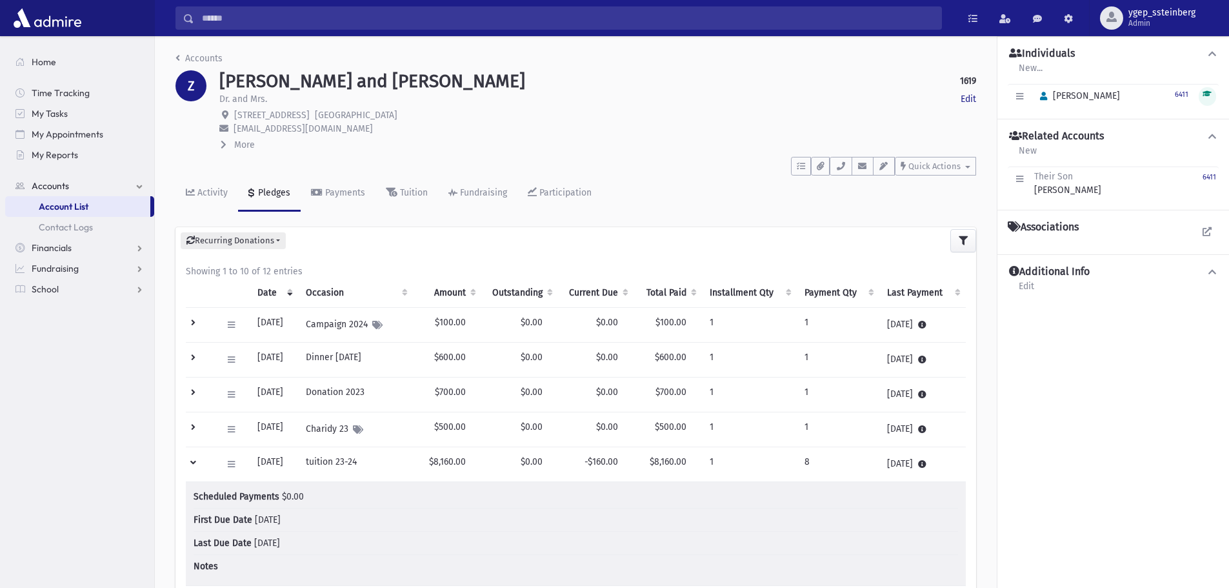
click at [193, 461] on td at bounding box center [200, 463] width 28 height 35
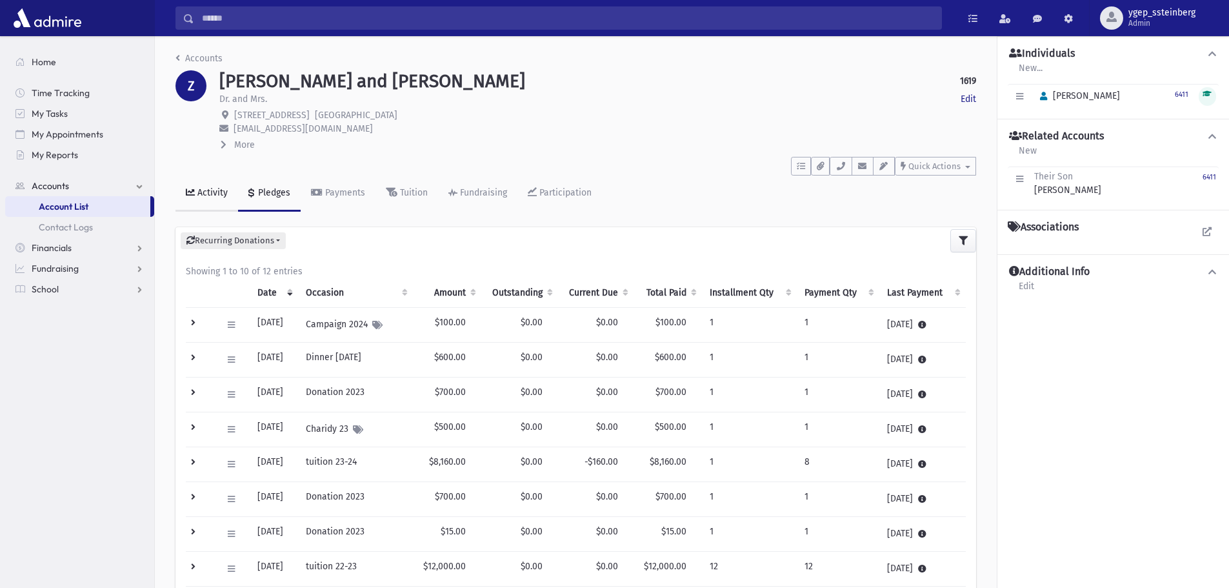
click at [209, 194] on div "Activity" at bounding box center [211, 192] width 33 height 11
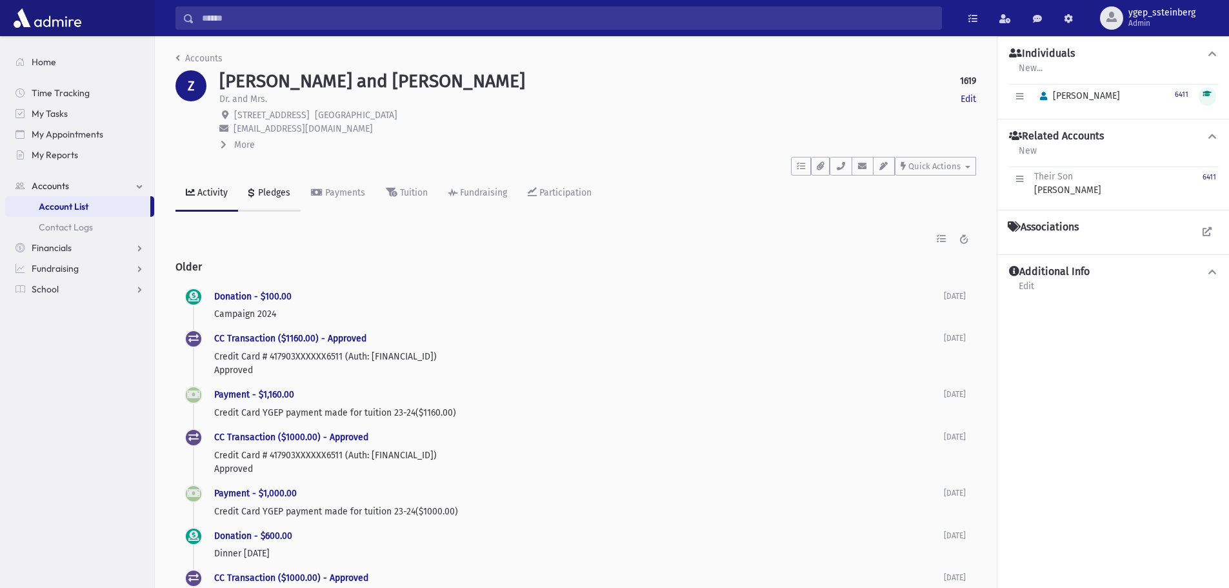
click at [275, 195] on div "Pledges" at bounding box center [273, 192] width 35 height 11
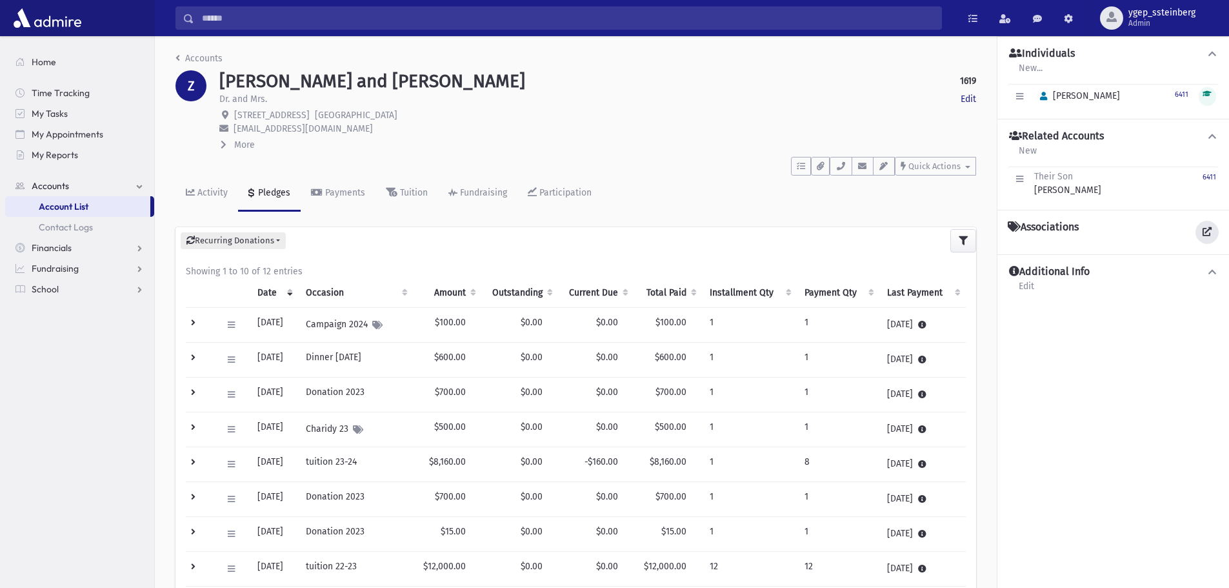
click at [1206, 230] on icon at bounding box center [1207, 231] width 9 height 9
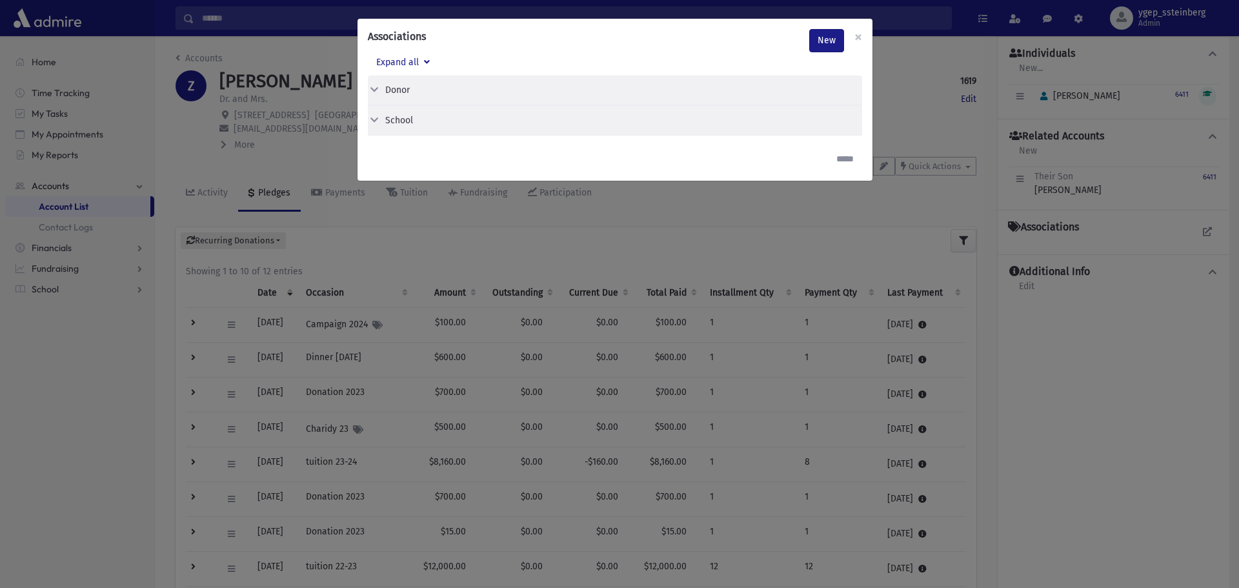
click at [384, 118] on button "School" at bounding box center [610, 121] width 484 height 14
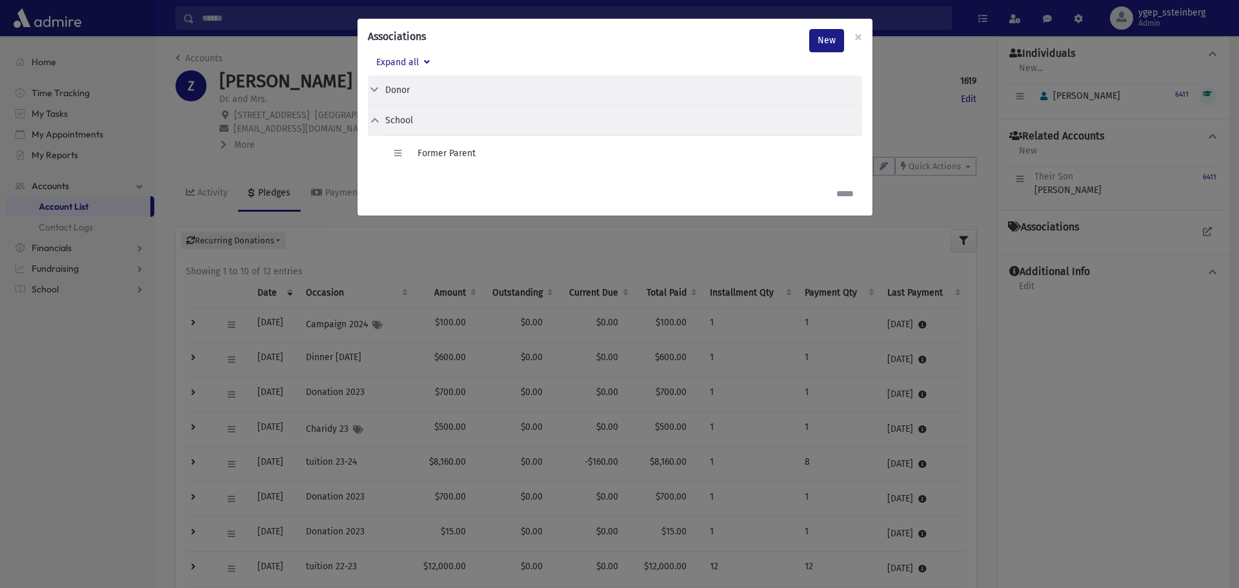
click at [334, 147] on div "Associations New × Expand all Donor Edit Delete Donor Edit Delete" at bounding box center [619, 294] width 1239 height 588
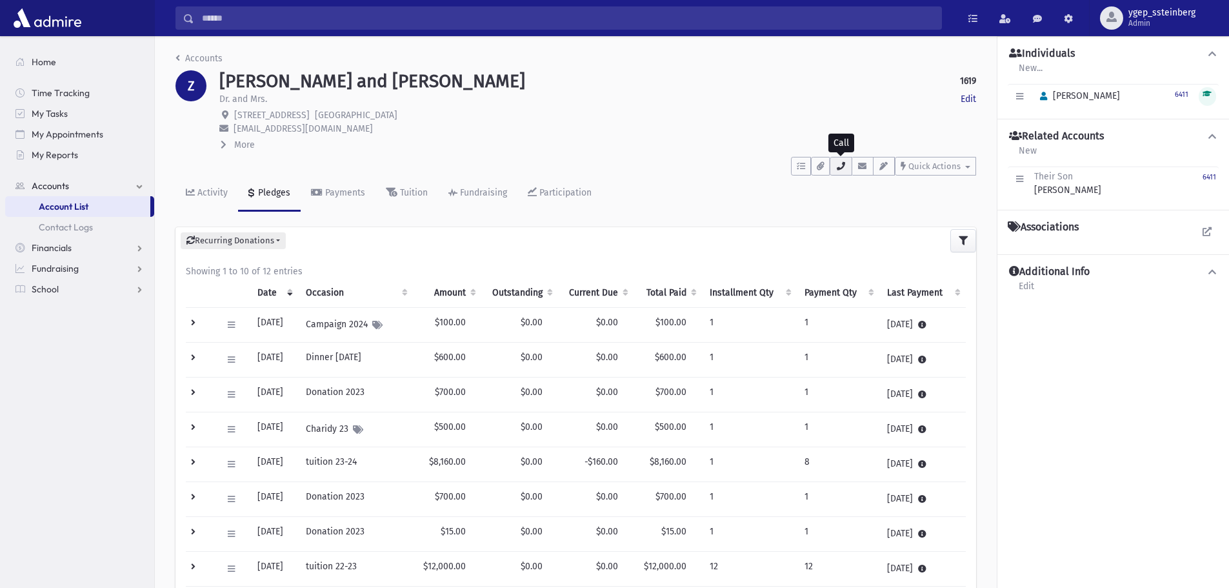
click at [839, 166] on icon "button" at bounding box center [841, 166] width 10 height 8
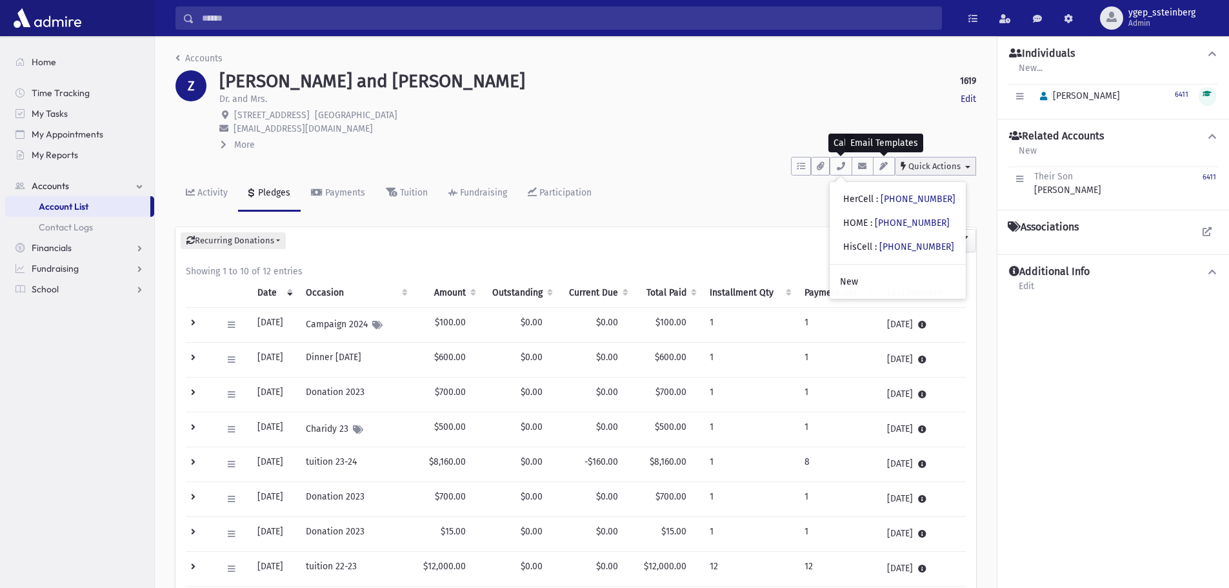
click at [918, 165] on span "Quick Actions" at bounding box center [934, 166] width 52 height 10
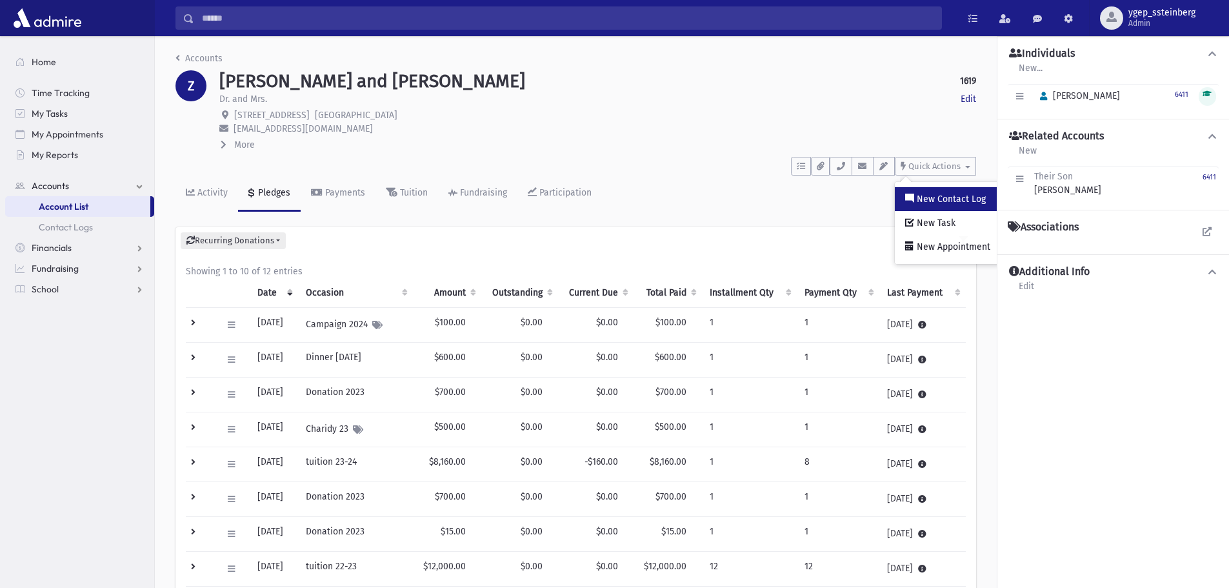
click at [932, 196] on span "New Contact Log" at bounding box center [950, 199] width 72 height 11
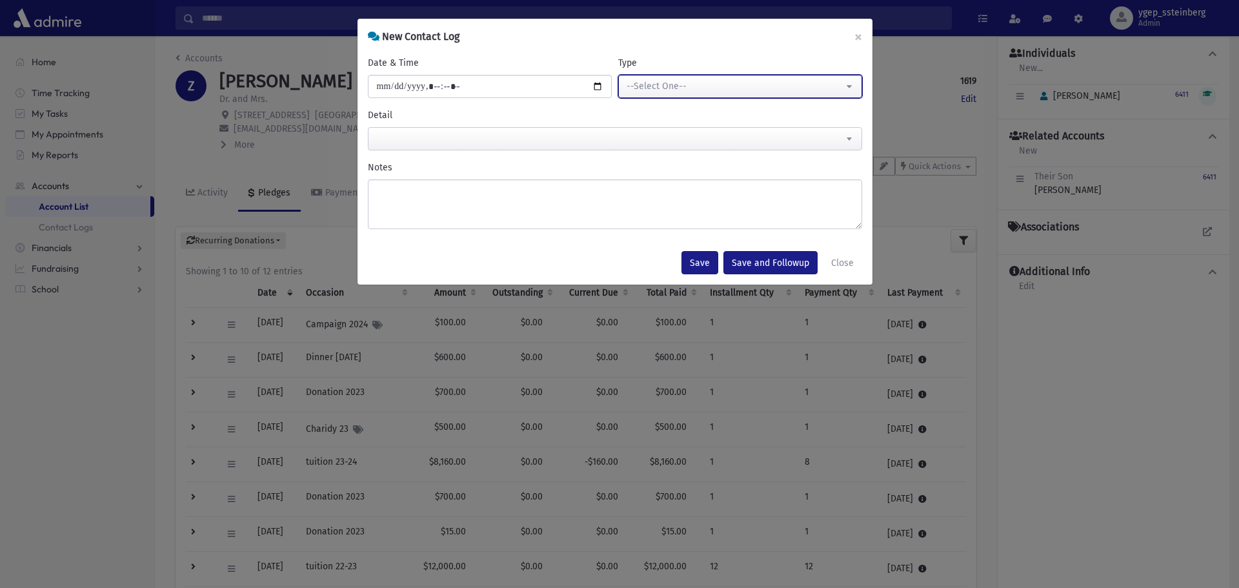
click at [743, 89] on div "--Select One--" at bounding box center [735, 86] width 217 height 14
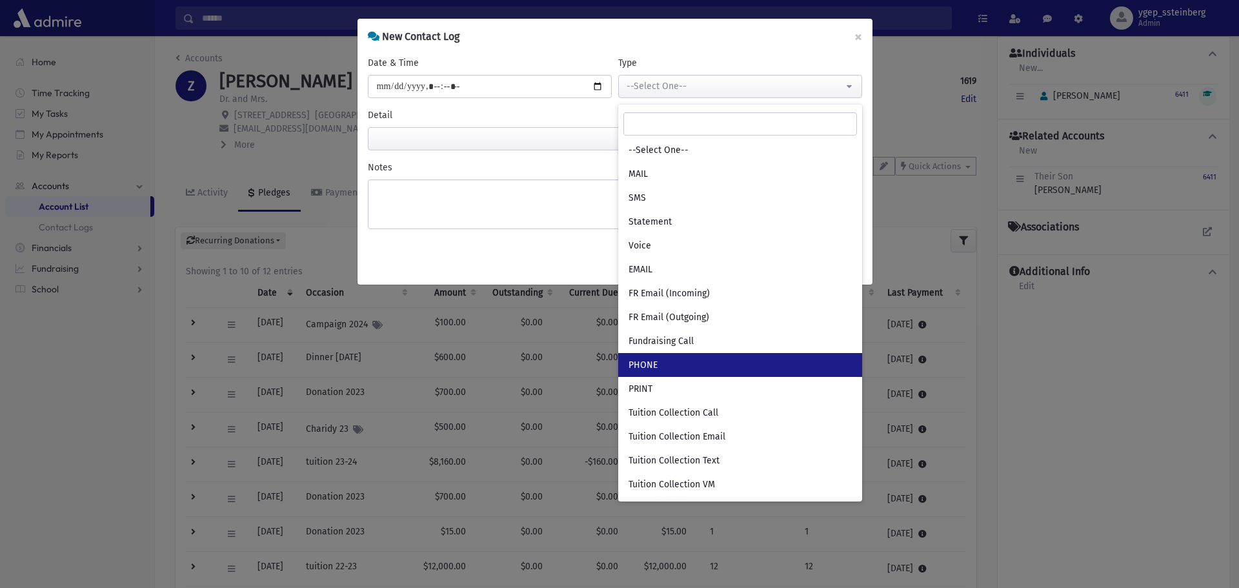
click at [668, 359] on link "PHONE" at bounding box center [740, 365] width 244 height 24
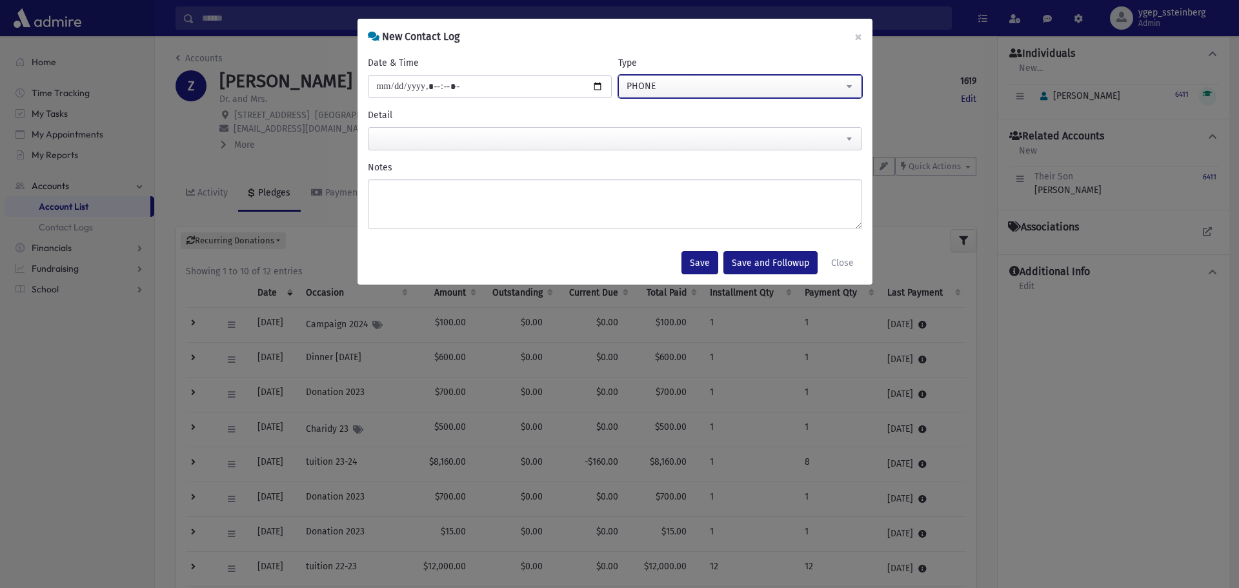
click at [663, 86] on div "PHONE" at bounding box center [735, 86] width 217 height 14
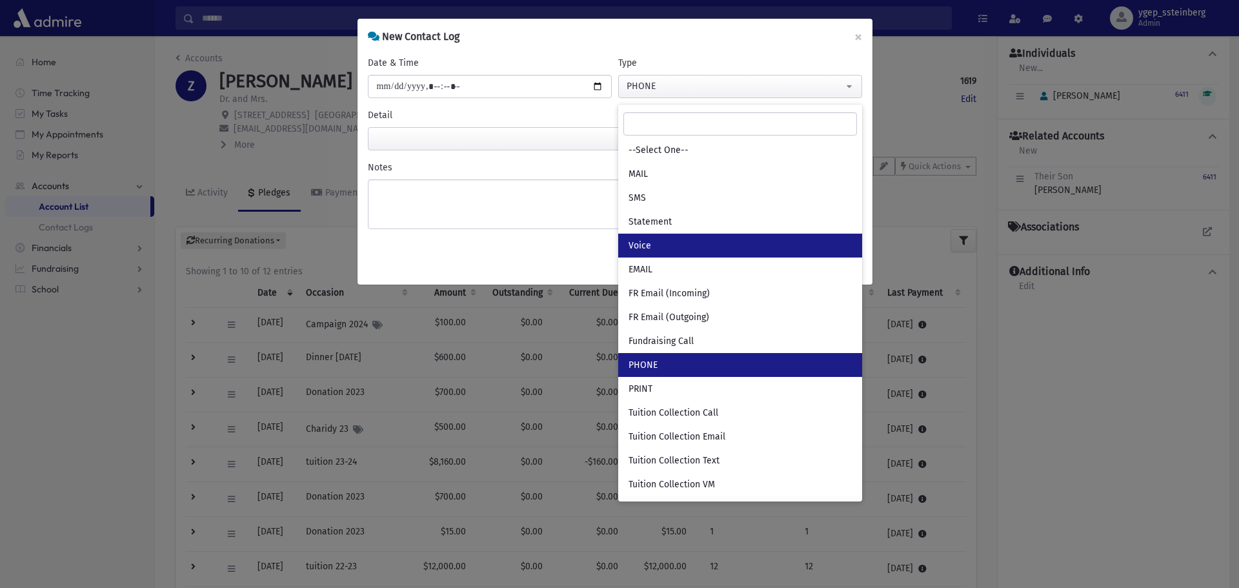
click at [656, 243] on link "Voice" at bounding box center [740, 246] width 244 height 24
select select "*"
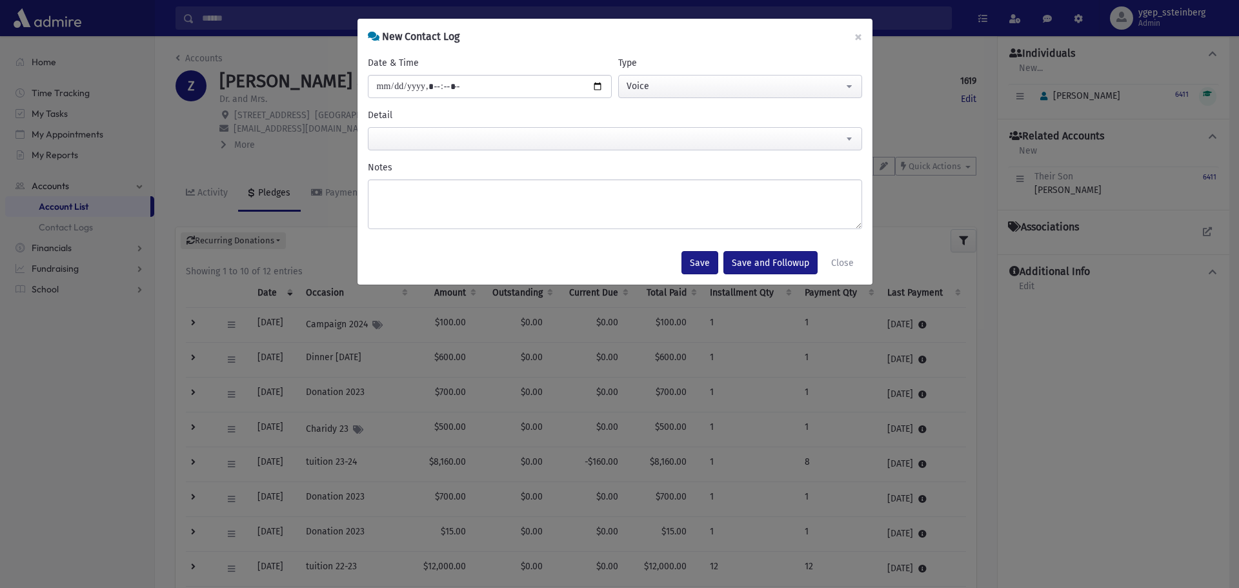
click at [406, 137] on span at bounding box center [615, 138] width 494 height 23
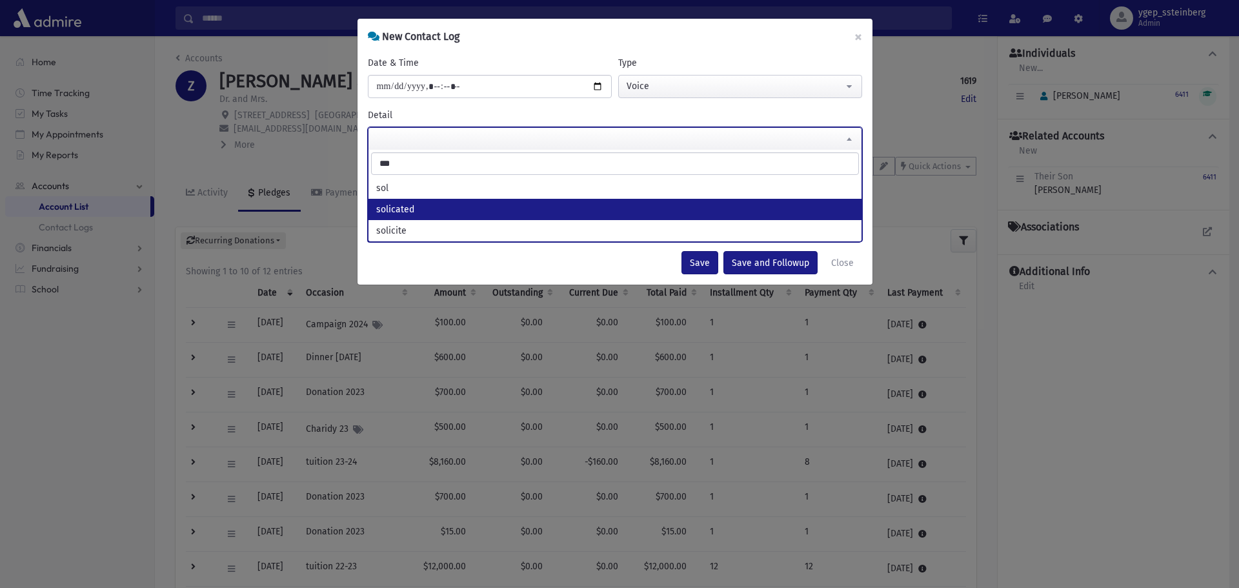
type input "***"
select select "*********"
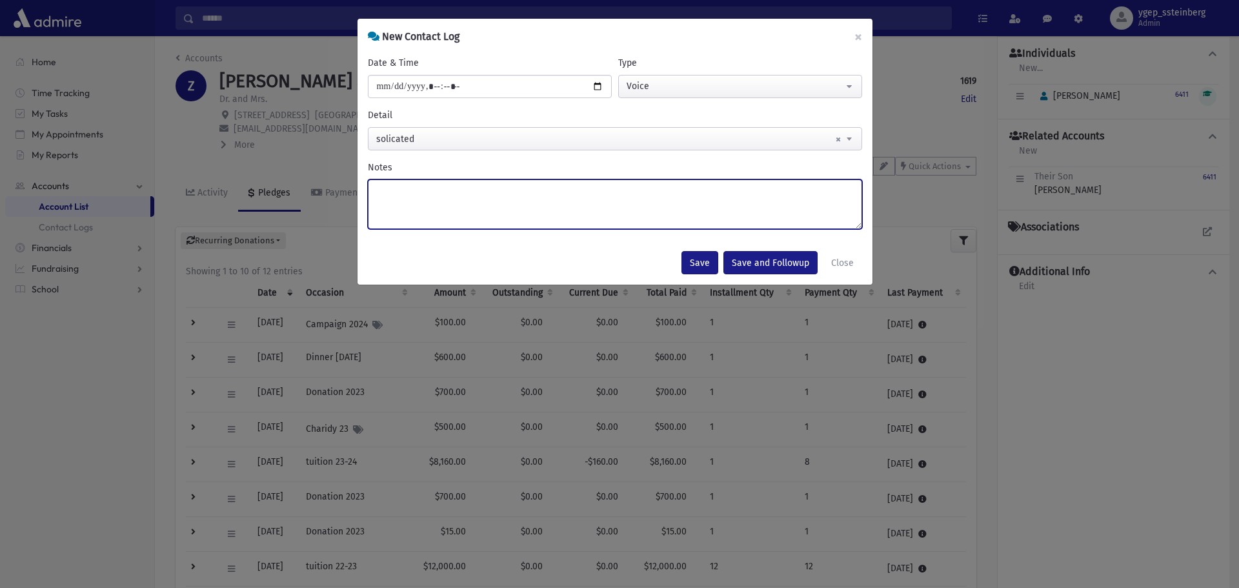
click at [381, 205] on textarea "Notes" at bounding box center [615, 204] width 494 height 50
type textarea "***"
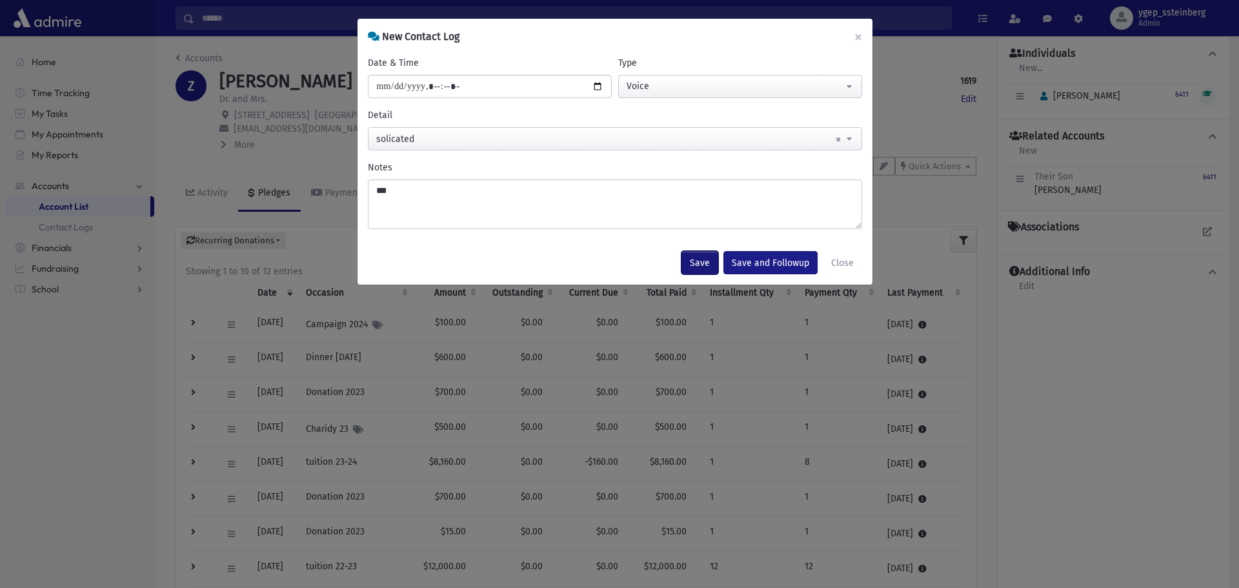
click at [699, 265] on button "Save" at bounding box center [699, 262] width 37 height 23
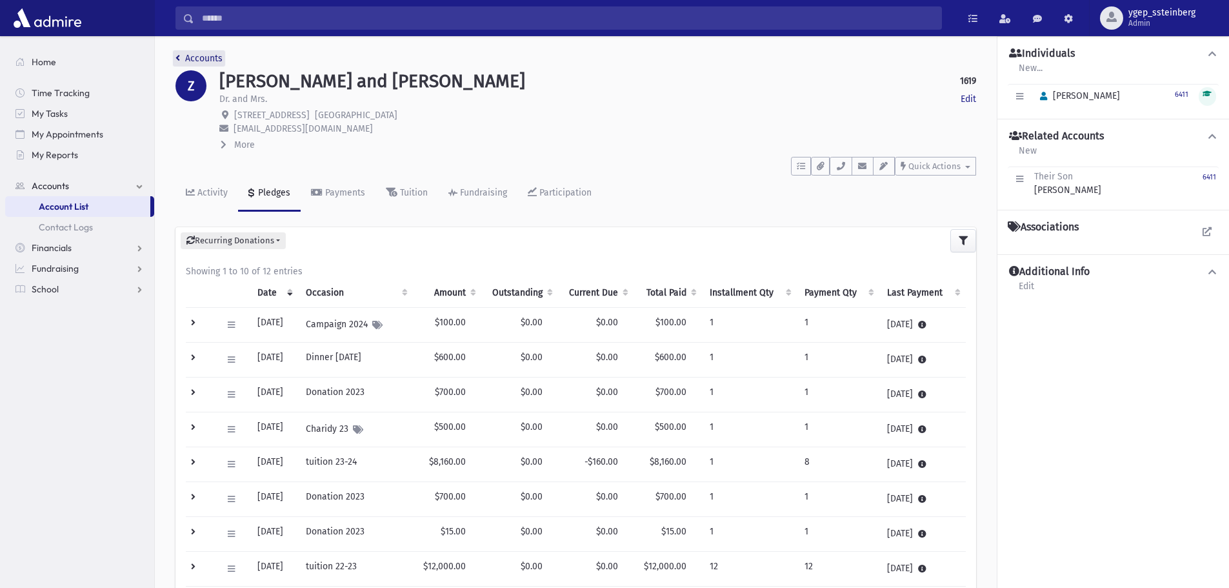
click at [205, 54] on link "Accounts" at bounding box center [198, 58] width 47 height 11
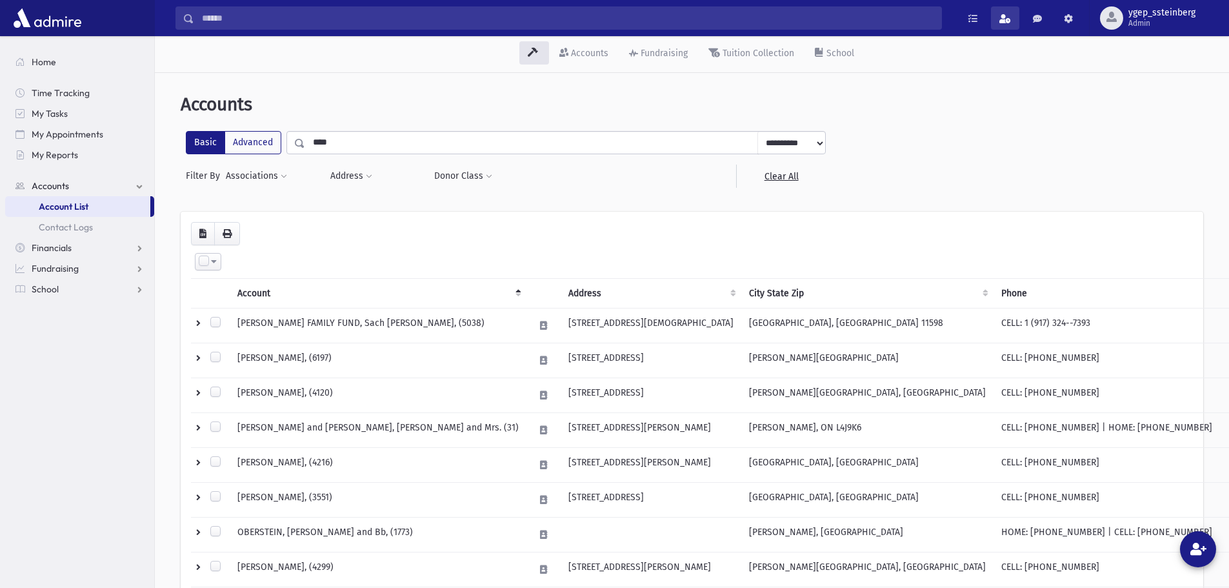
click at [1003, 8] on link at bounding box center [1005, 17] width 28 height 23
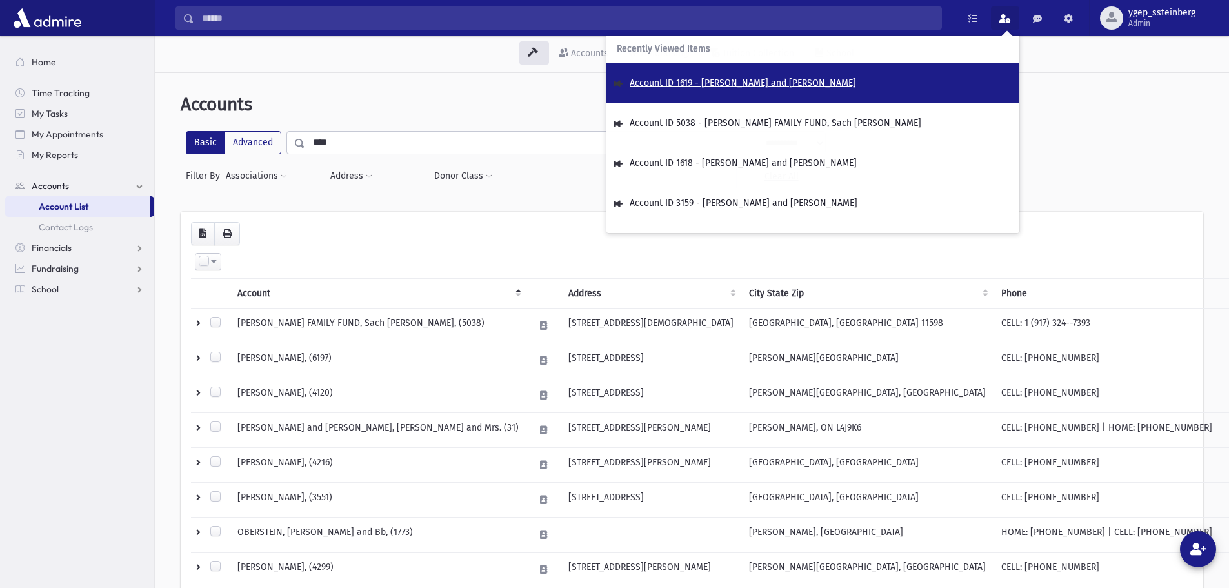
click at [750, 80] on span "Account ID 1619 - ZEIGER, Mordechai and Shulamis" at bounding box center [743, 82] width 226 height 11
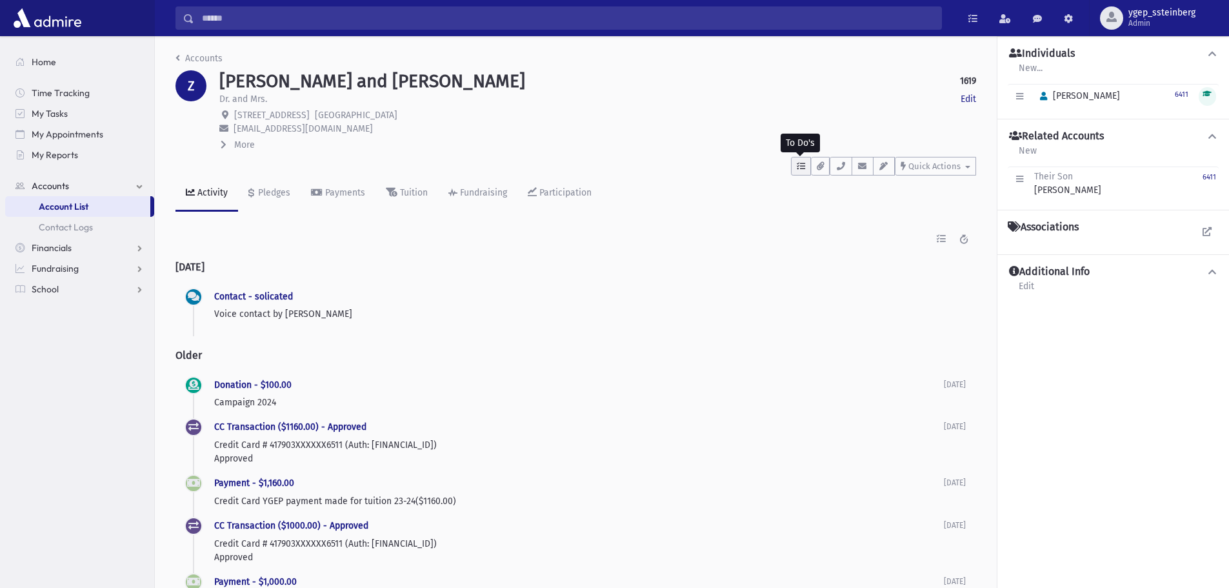
click at [803, 165] on icon "button" at bounding box center [801, 166] width 8 height 8
click at [281, 188] on div "Pledges" at bounding box center [273, 192] width 35 height 11
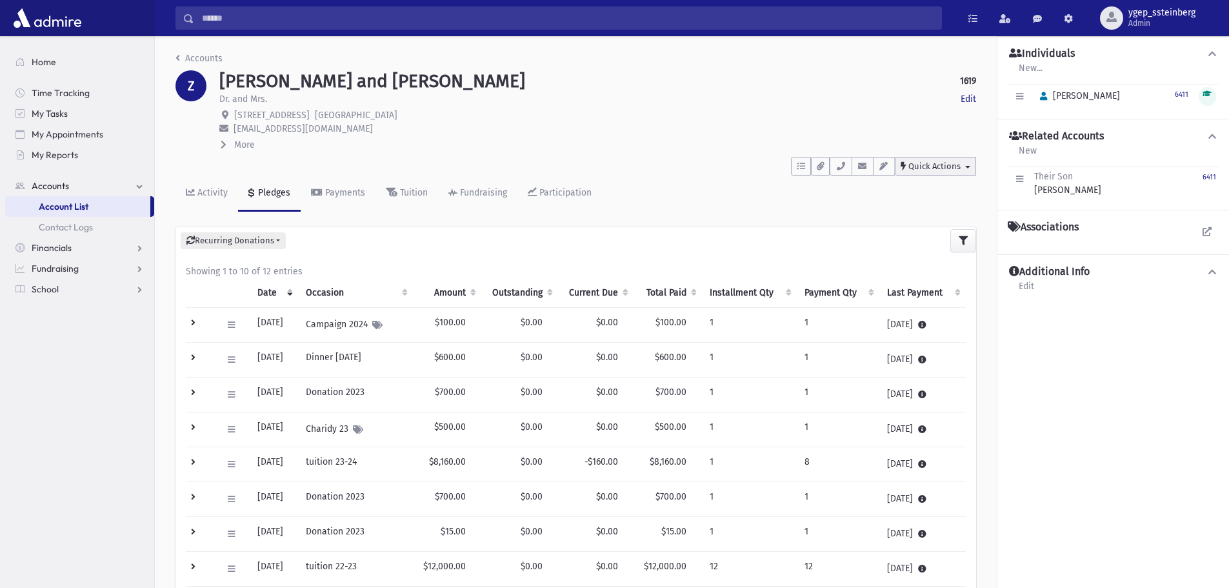
click at [914, 163] on span "Quick Actions" at bounding box center [934, 166] width 52 height 10
click at [803, 169] on icon "button" at bounding box center [801, 166] width 8 height 8
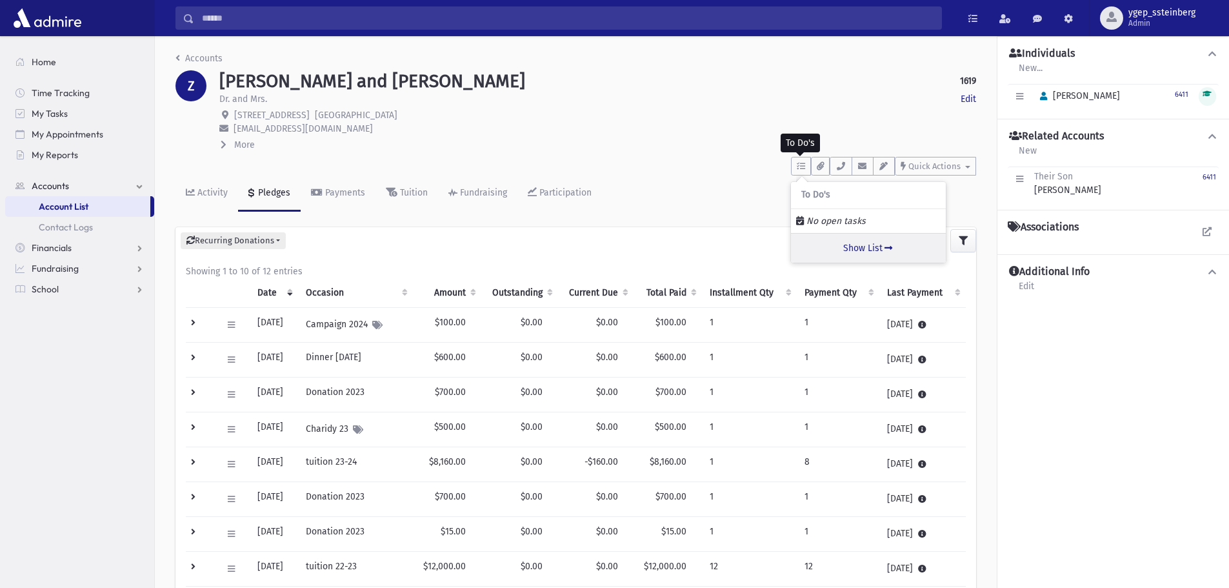
click at [867, 256] on link "Show List" at bounding box center [868, 248] width 155 height 30
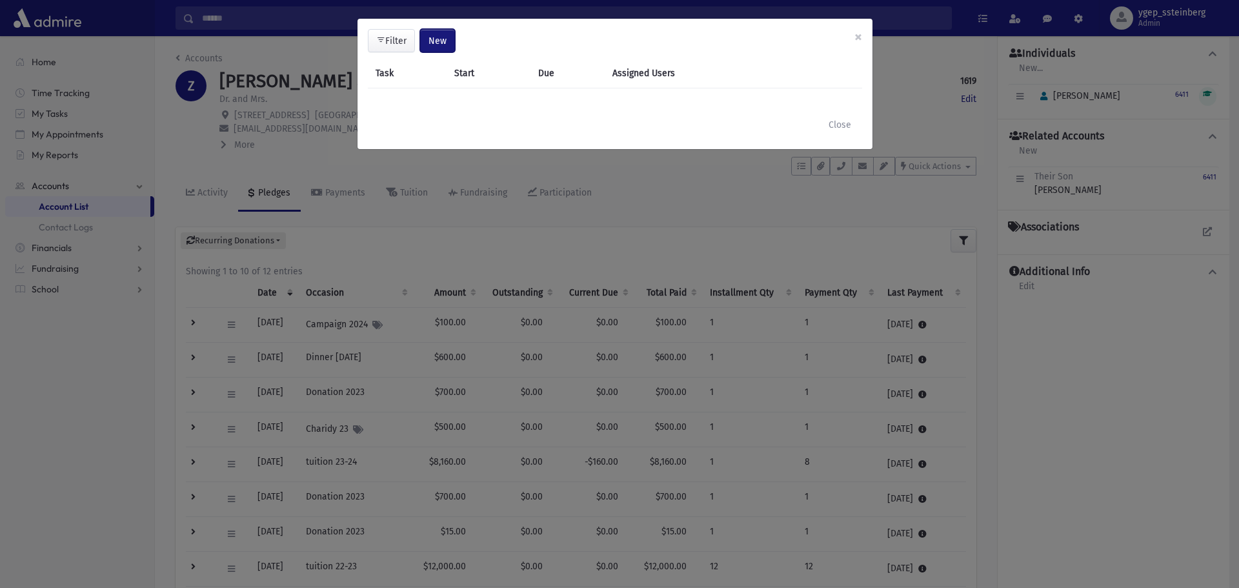
click at [432, 36] on span "New" at bounding box center [437, 40] width 18 height 11
click at [392, 75] on link "Task" at bounding box center [404, 76] width 103 height 24
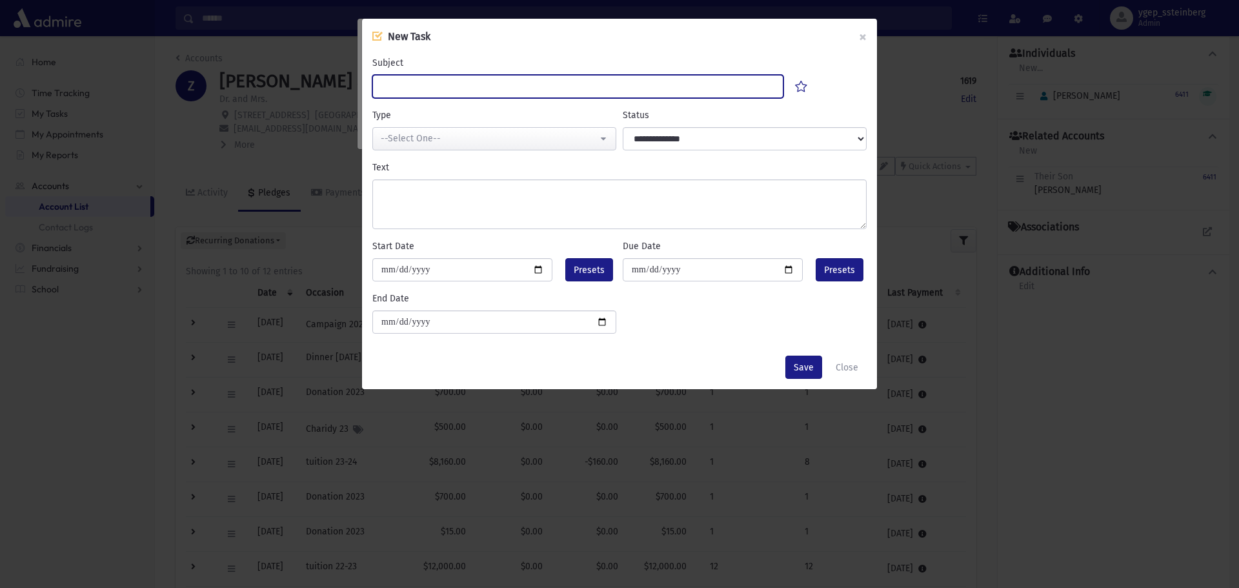
click at [417, 86] on input "Subject" at bounding box center [577, 86] width 411 height 23
type input "******"
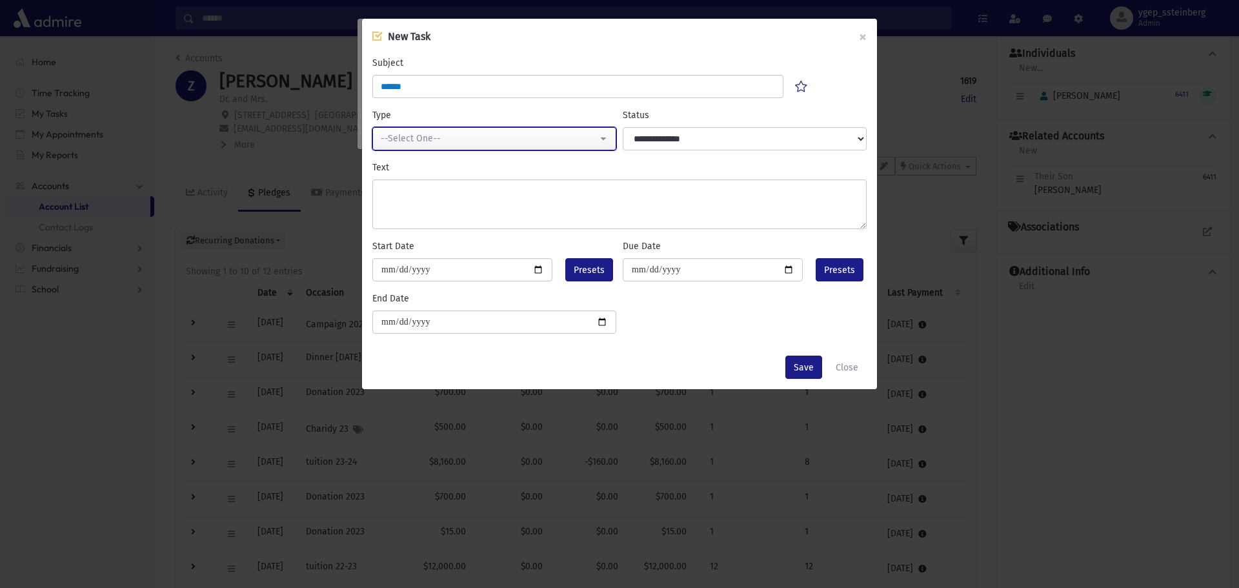
click at [416, 135] on div "--Select One--" at bounding box center [489, 139] width 217 height 14
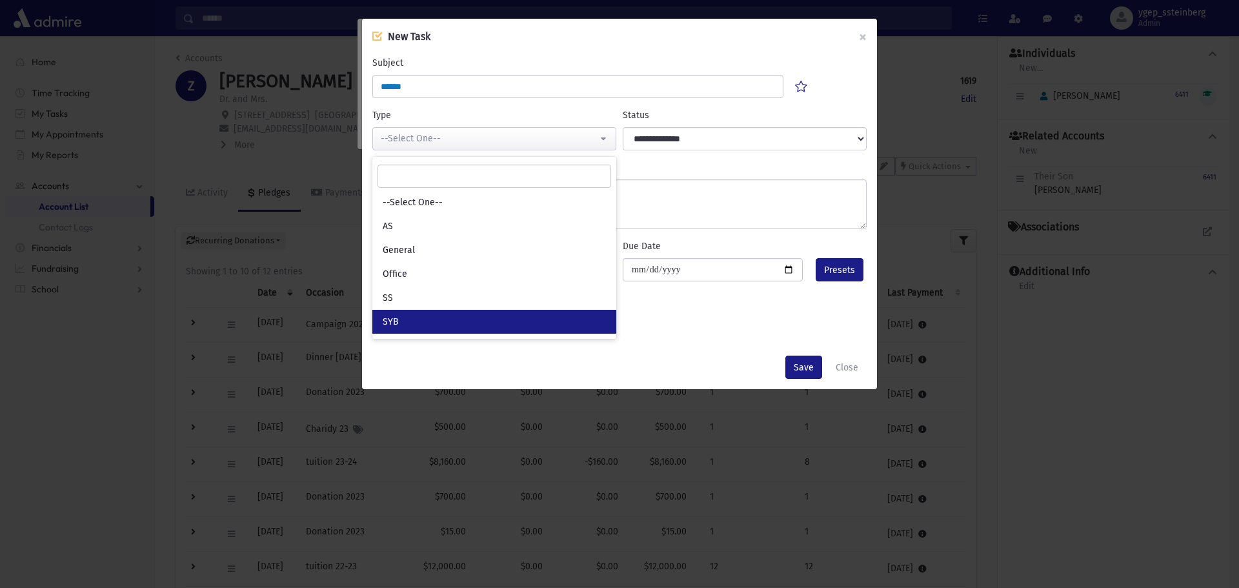
click at [429, 321] on link "SYB" at bounding box center [494, 322] width 244 height 24
select select "*"
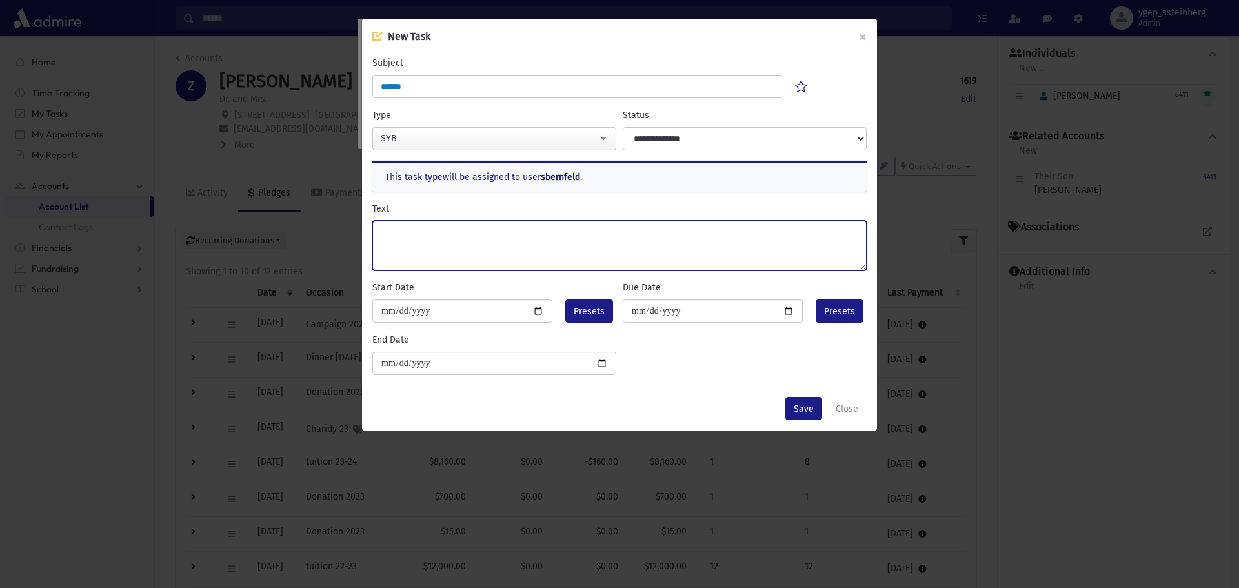
click at [427, 239] on textarea "Text" at bounding box center [619, 246] width 494 height 50
type textarea "**********"
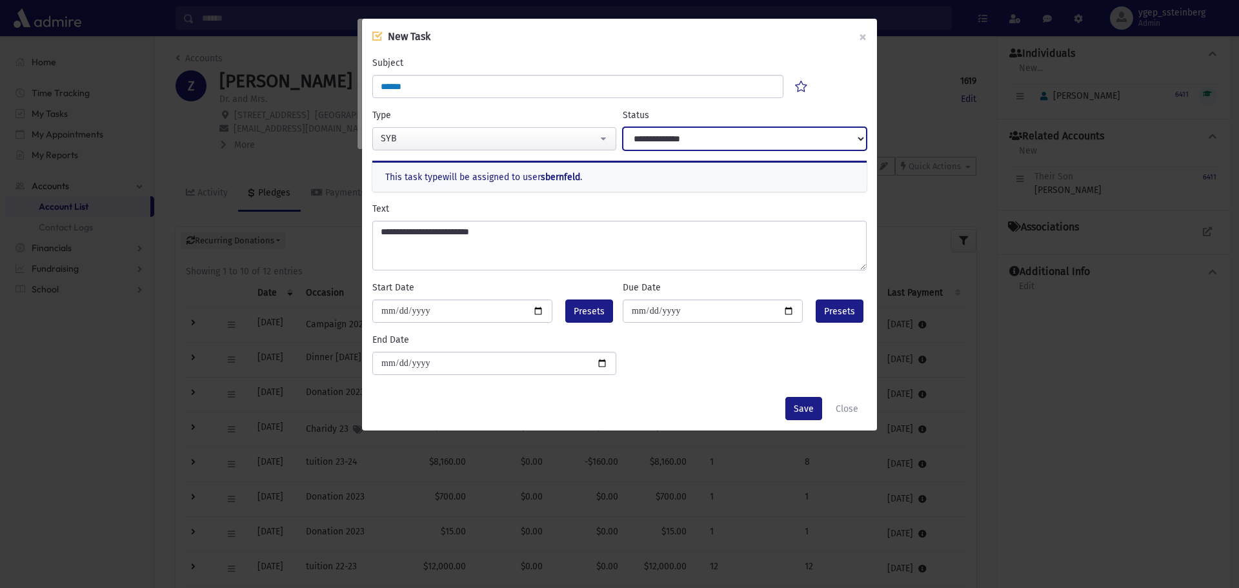
click at [688, 146] on select "**********" at bounding box center [745, 138] width 244 height 23
select select "****"
click at [623, 127] on select "**********" at bounding box center [745, 138] width 244 height 23
click at [603, 309] on span "Presets" at bounding box center [589, 312] width 31 height 14
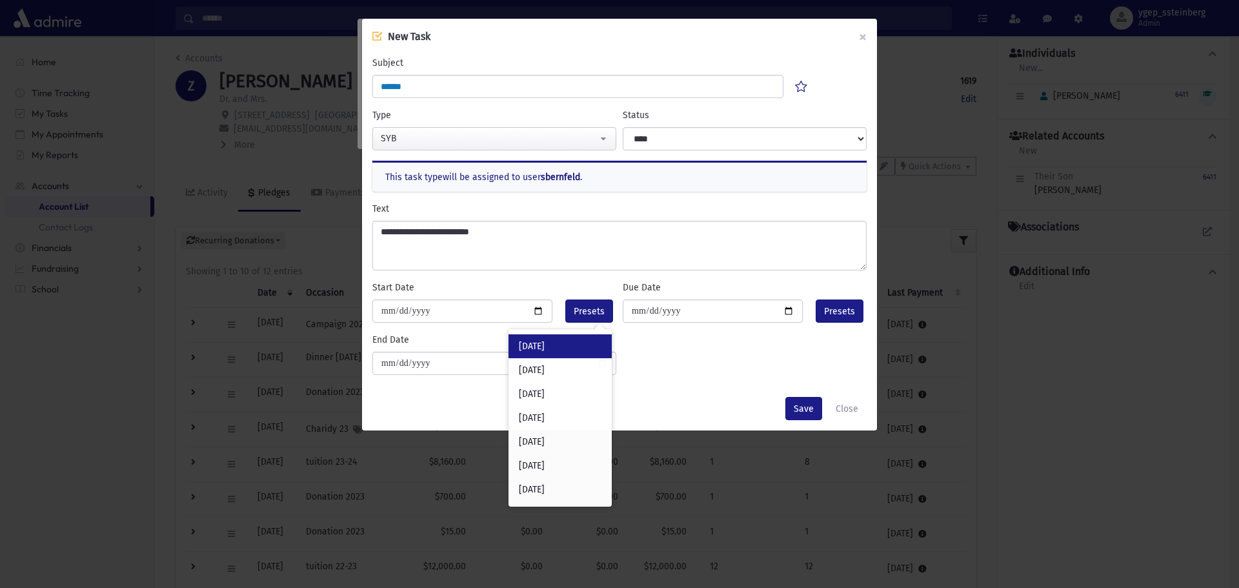
click at [572, 339] on div "Today" at bounding box center [559, 346] width 103 height 24
type input "**********"
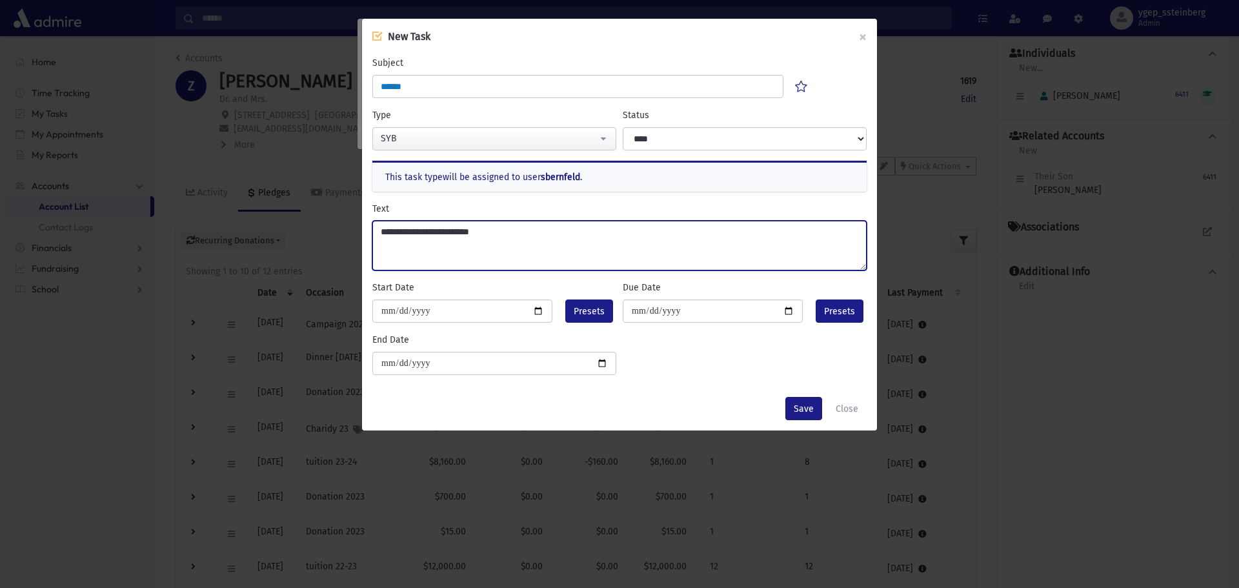
click at [508, 229] on textarea "**********" at bounding box center [619, 246] width 494 height 50
type textarea "**********"
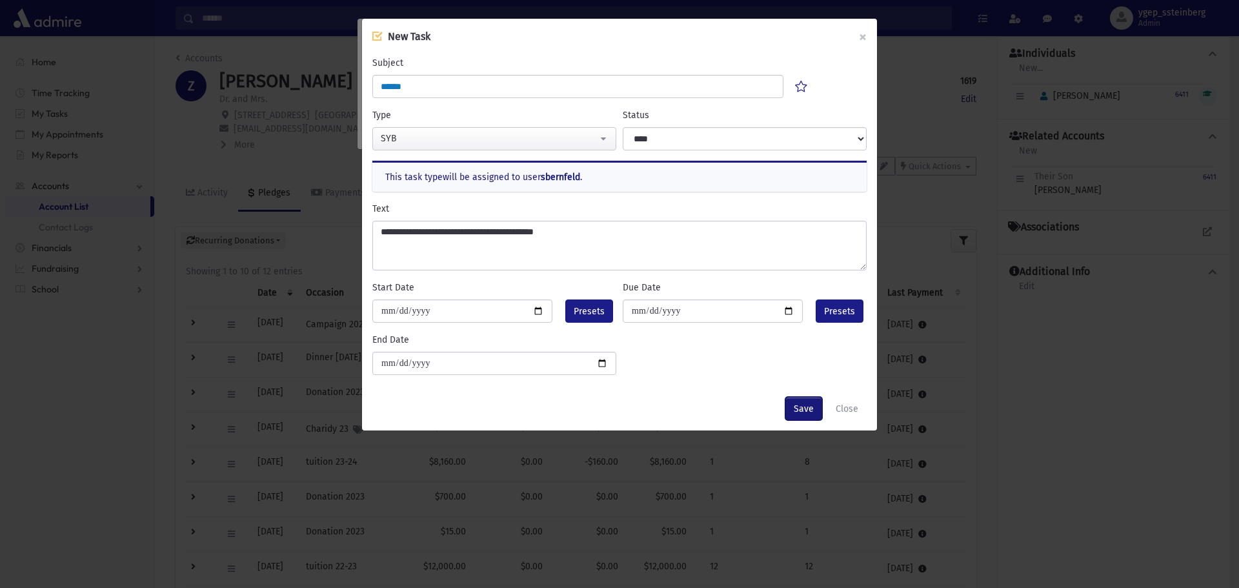
click at [806, 403] on button "Save" at bounding box center [803, 408] width 37 height 23
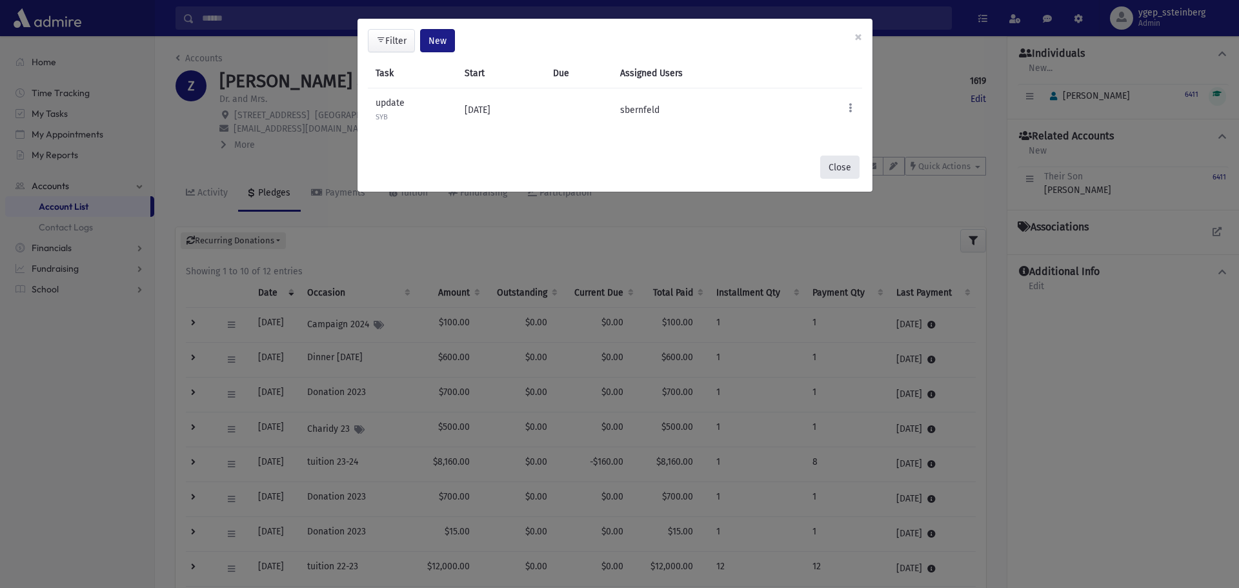
click at [837, 167] on button "Close" at bounding box center [839, 166] width 39 height 23
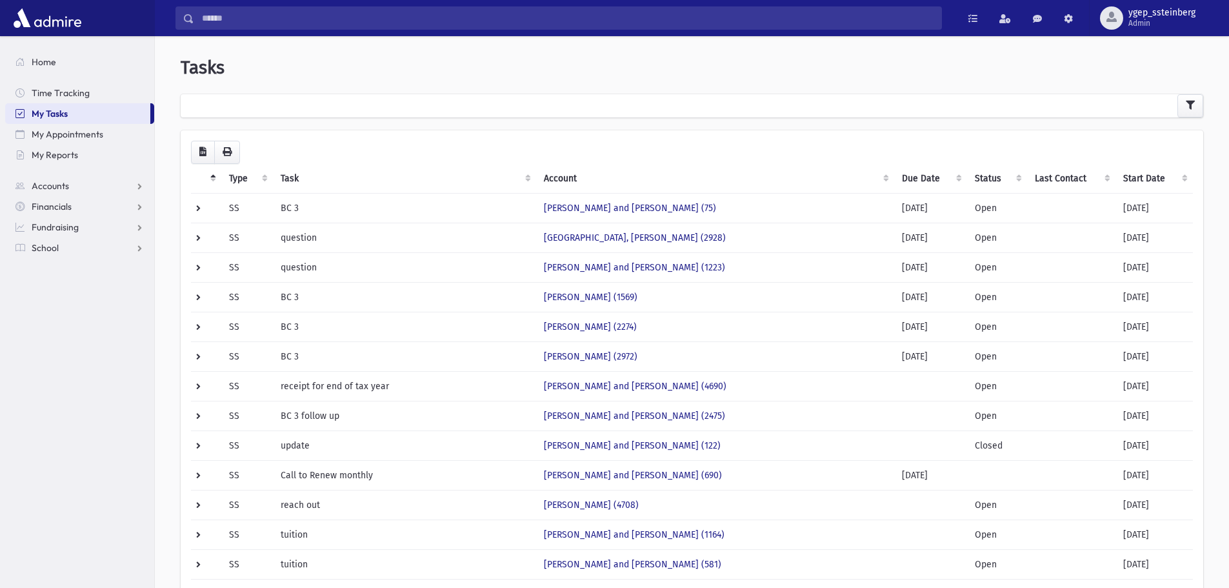
scroll to position [34, 0]
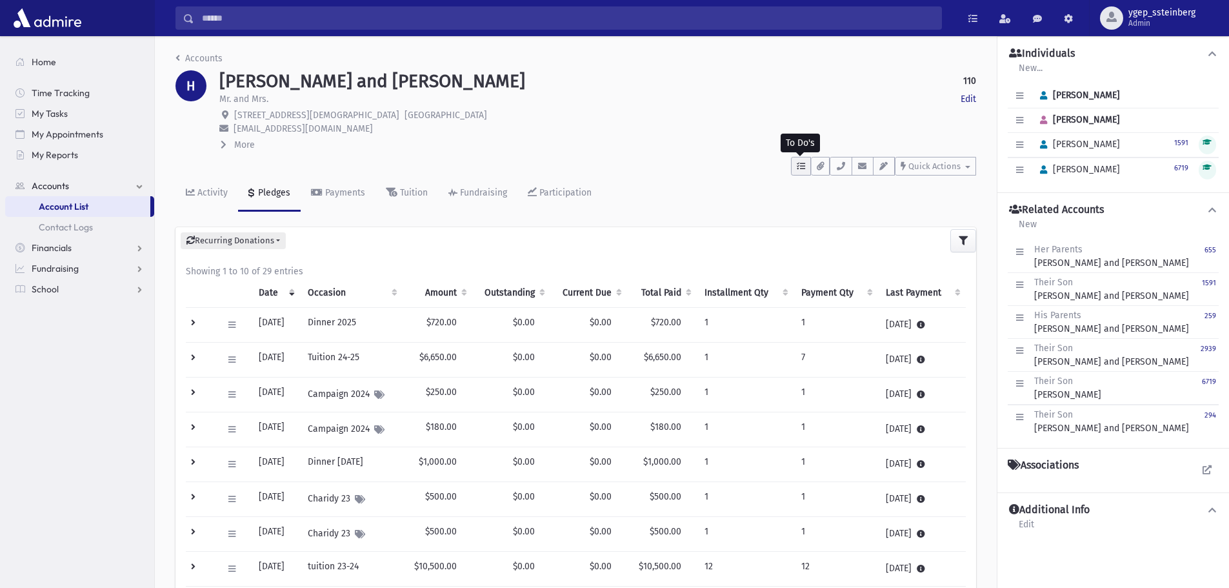
click at [804, 166] on icon "button" at bounding box center [801, 166] width 8 height 8
click at [857, 245] on link "Show List" at bounding box center [868, 248] width 155 height 30
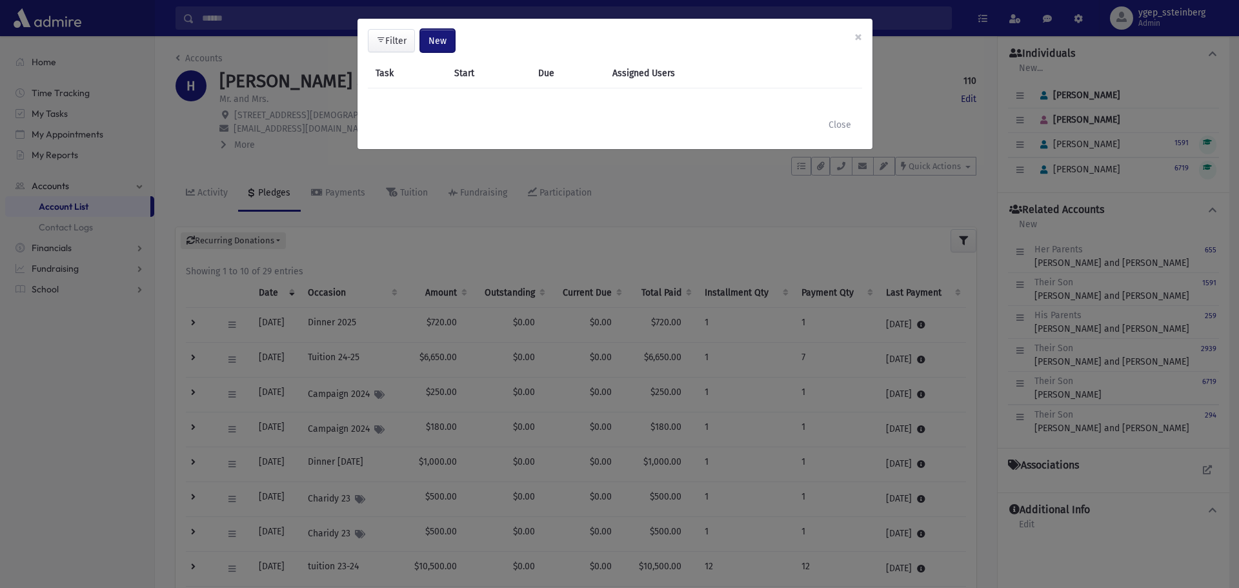
click at [434, 38] on span "New" at bounding box center [437, 40] width 18 height 11
click at [423, 69] on link "Task" at bounding box center [404, 76] width 103 height 24
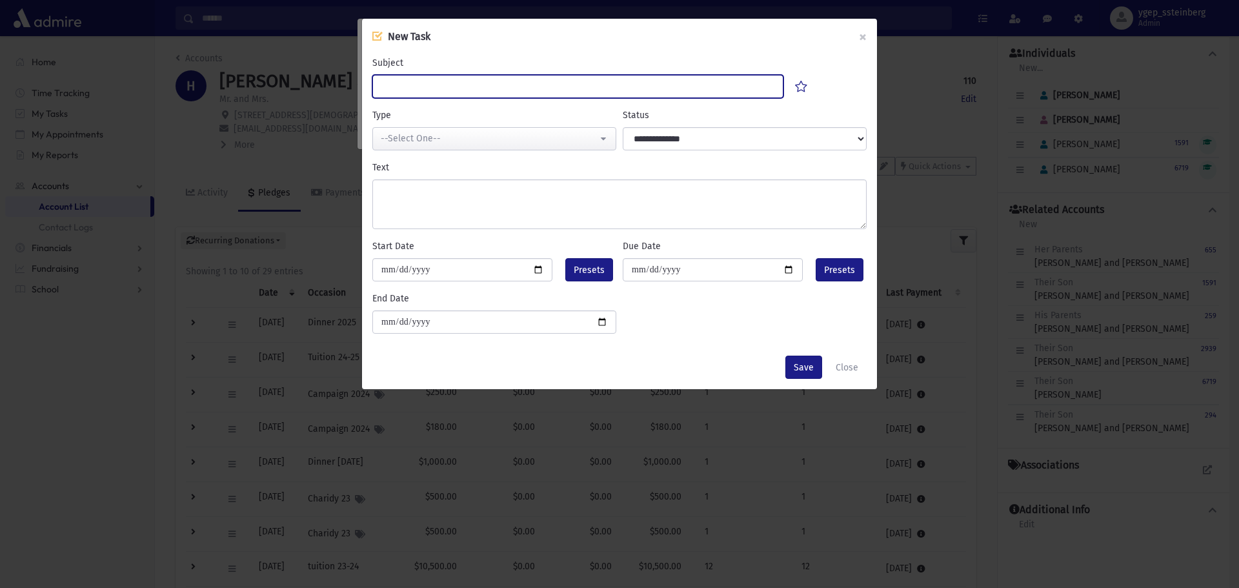
click at [424, 86] on input "Subject" at bounding box center [577, 86] width 411 height 23
type input "******"
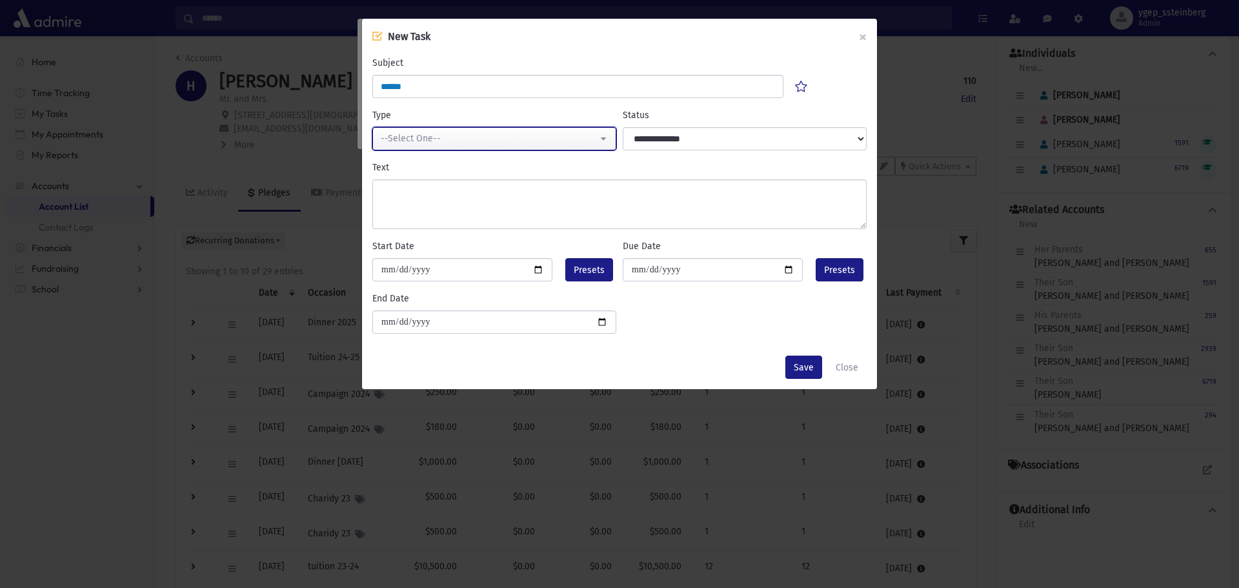
click at [430, 137] on div "--Select One--" at bounding box center [489, 139] width 217 height 14
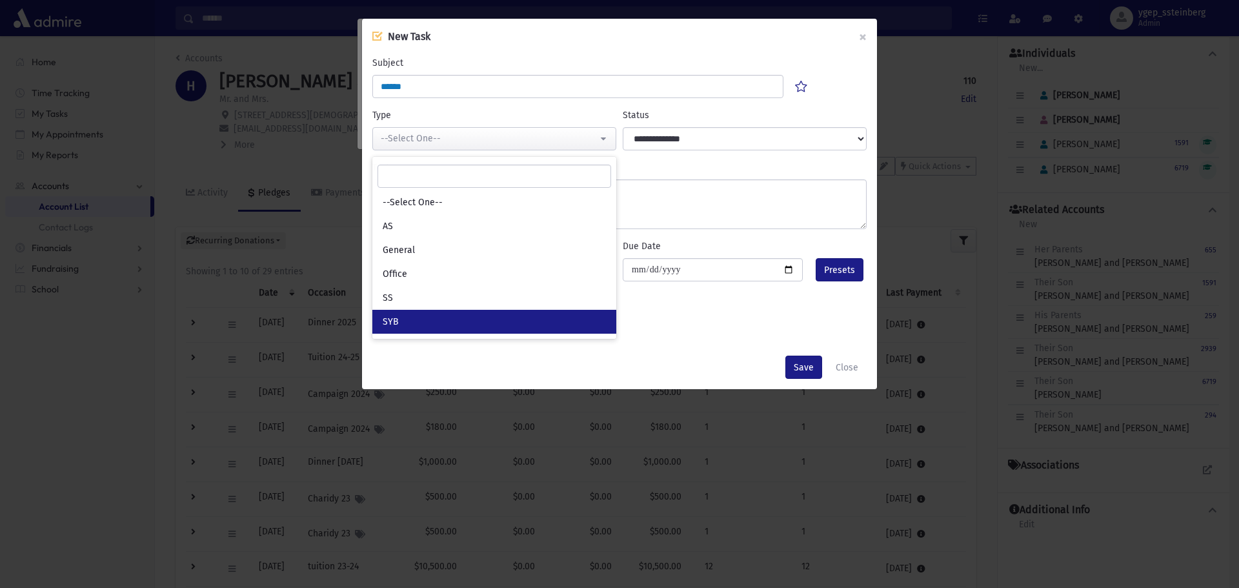
click at [443, 323] on link "SYB" at bounding box center [494, 322] width 244 height 24
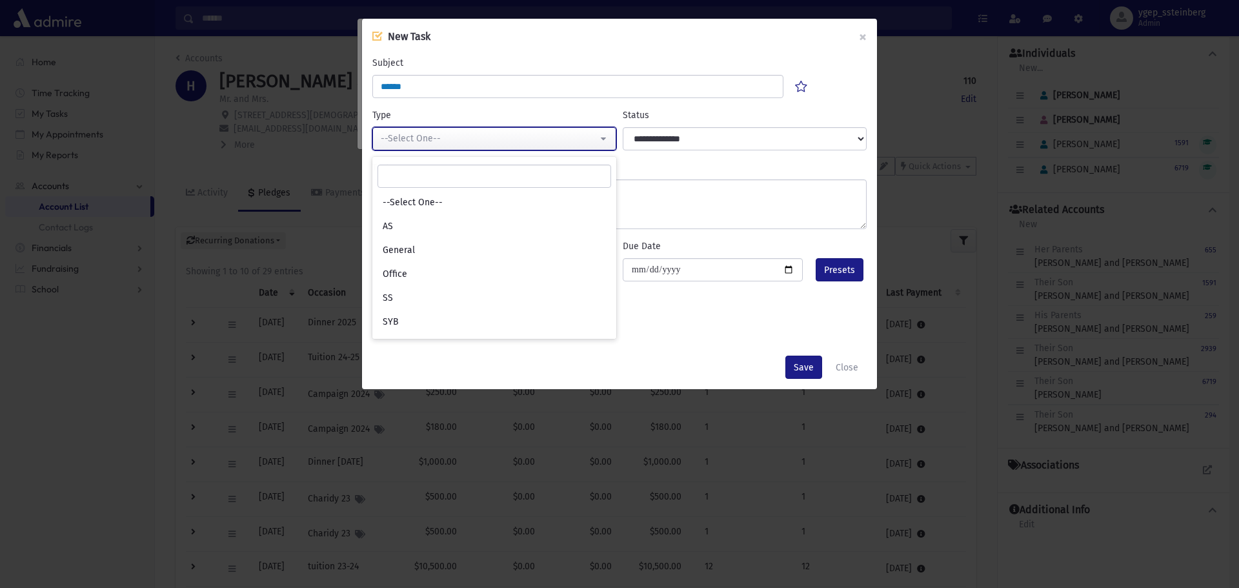
select select "*"
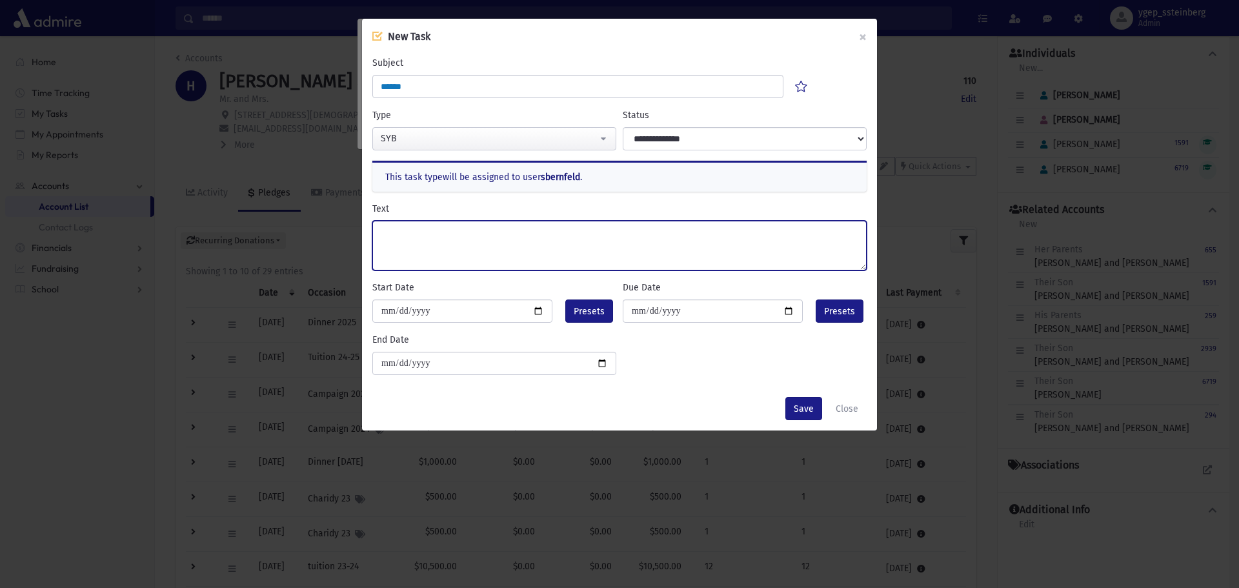
click at [422, 234] on textarea "Text" at bounding box center [619, 246] width 494 height 50
click at [456, 224] on textarea "**********" at bounding box center [619, 246] width 494 height 50
type textarea "**********"
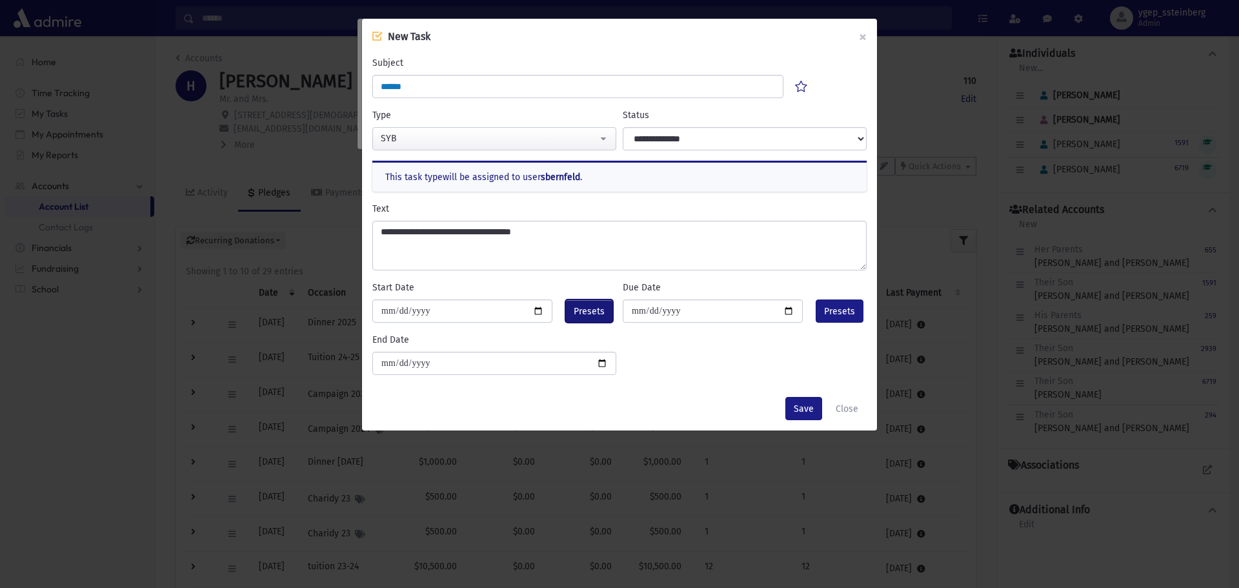
click at [589, 313] on span "Presets" at bounding box center [589, 312] width 31 height 14
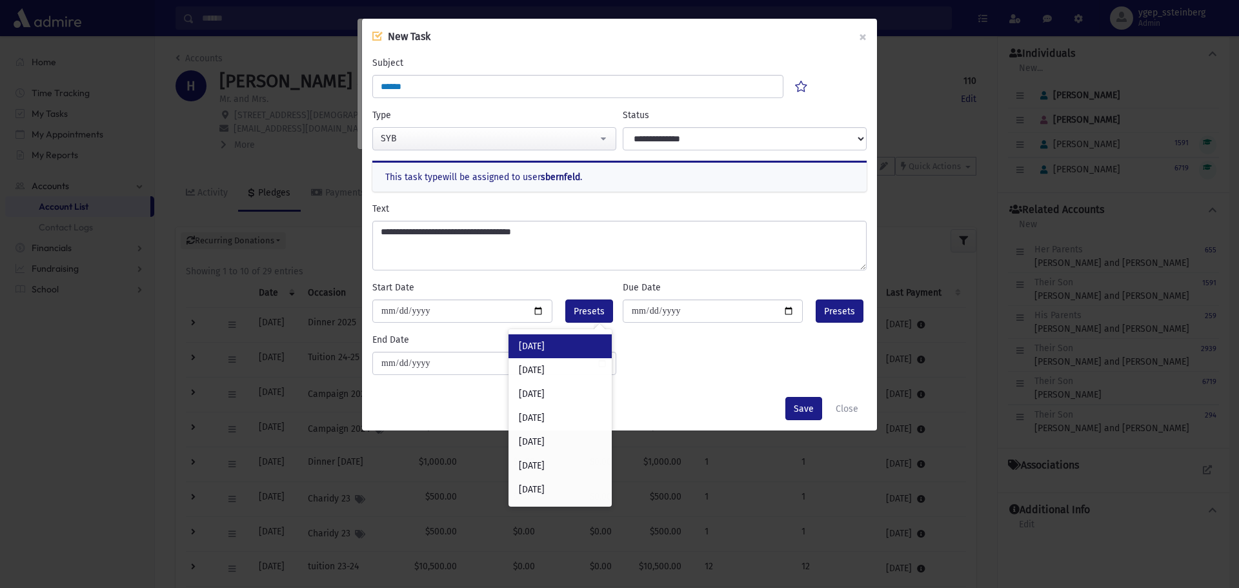
click at [570, 343] on div "[DATE]" at bounding box center [559, 346] width 103 height 24
type input "**********"
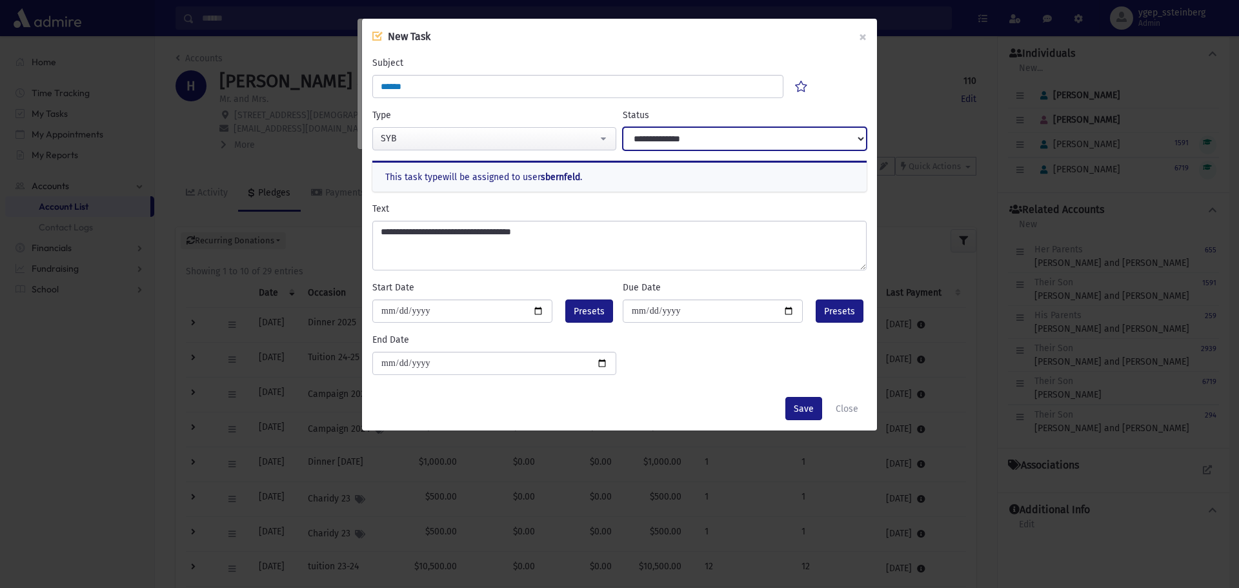
drag, startPoint x: 677, startPoint y: 135, endPoint x: 677, endPoint y: 149, distance: 13.5
click at [677, 135] on select "**********" at bounding box center [745, 138] width 244 height 23
select select "****"
click at [623, 127] on select "**********" at bounding box center [745, 138] width 244 height 23
click at [801, 405] on button "Save" at bounding box center [803, 408] width 37 height 23
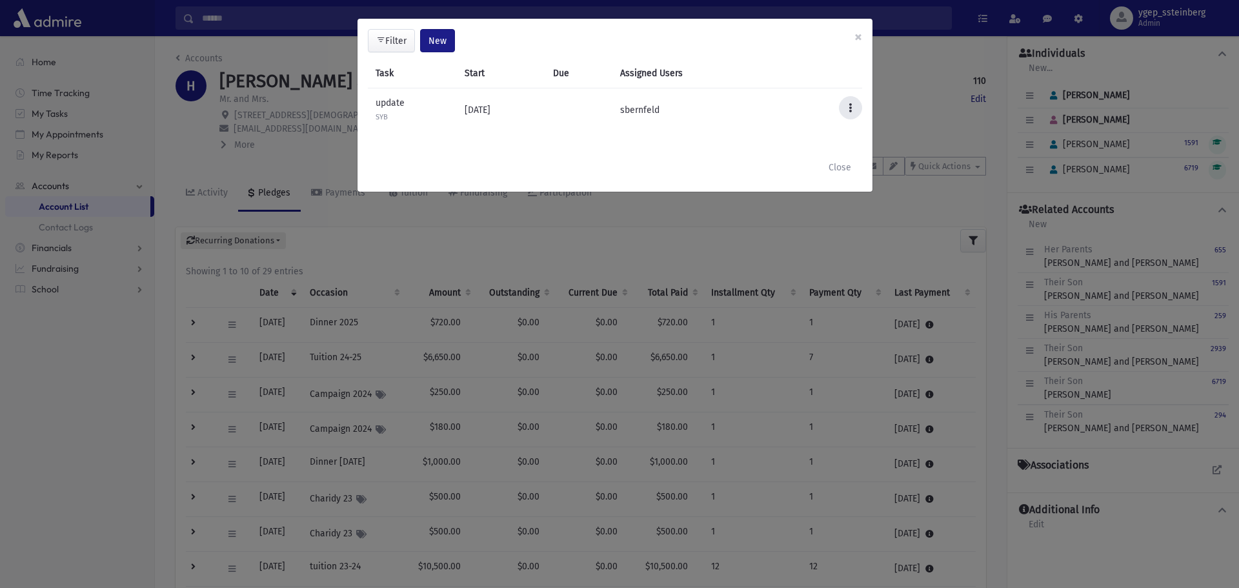
click at [847, 110] on button at bounding box center [850, 107] width 23 height 23
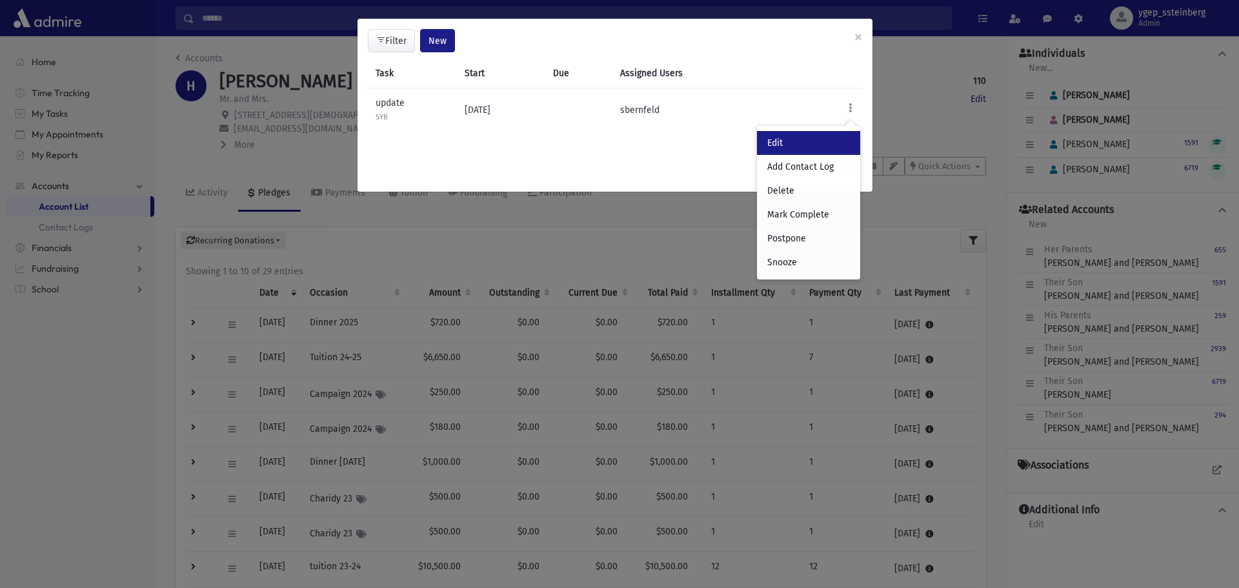
click at [786, 143] on link "Edit" at bounding box center [808, 143] width 103 height 24
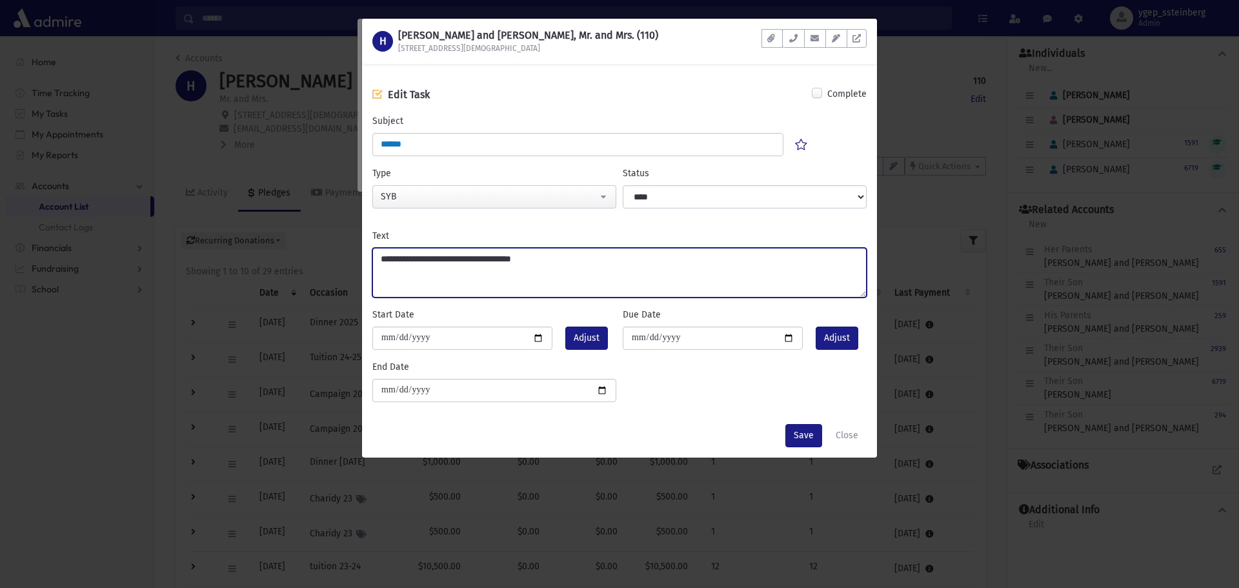
click at [540, 257] on textarea "**********" at bounding box center [619, 273] width 494 height 50
type textarea "**********"
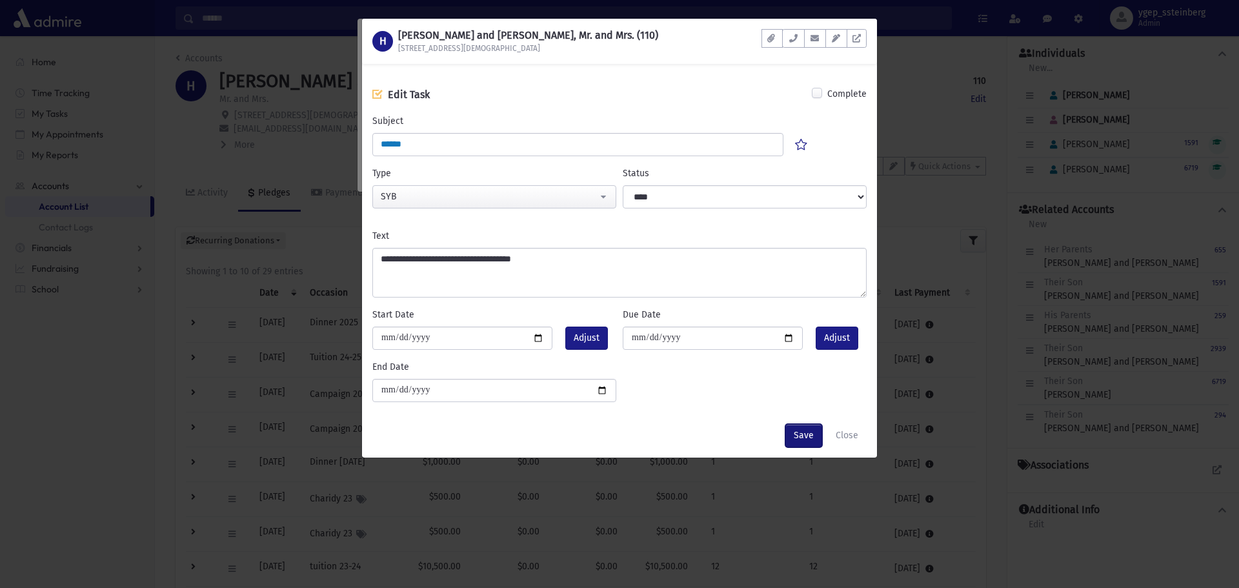
click at [799, 430] on button "Save" at bounding box center [803, 435] width 37 height 23
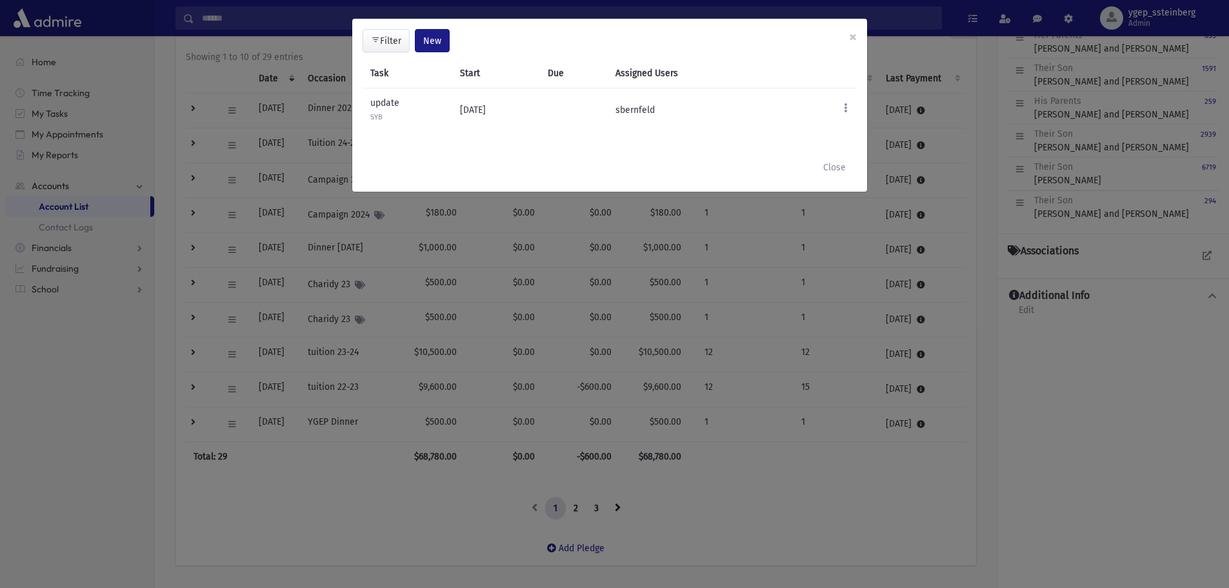
scroll to position [215, 0]
click at [842, 170] on button "Close" at bounding box center [839, 166] width 39 height 23
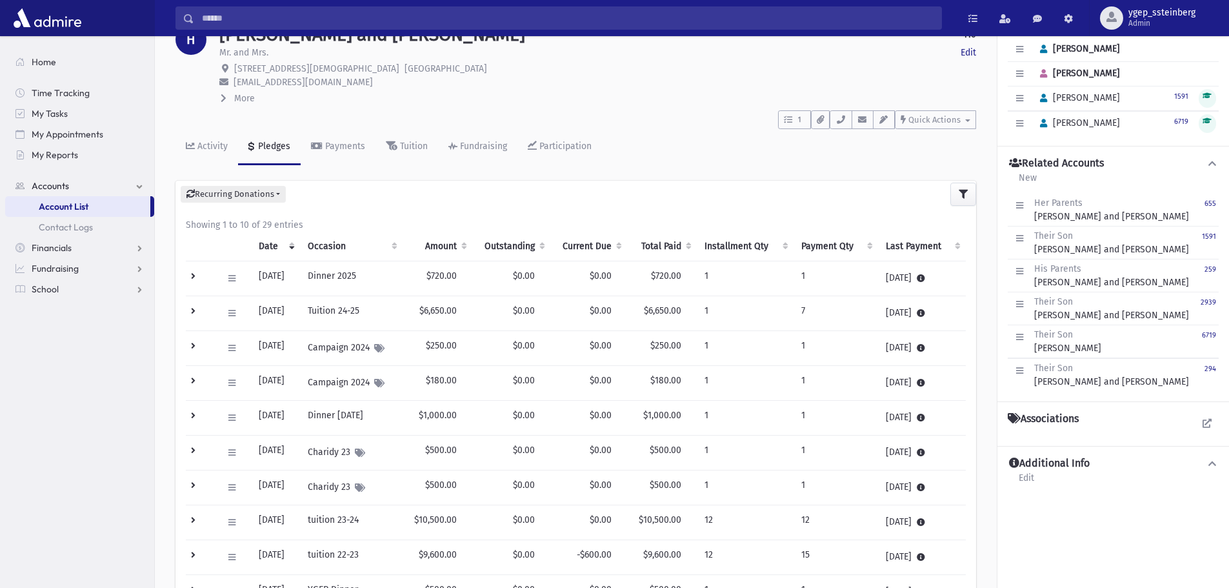
scroll to position [0, 0]
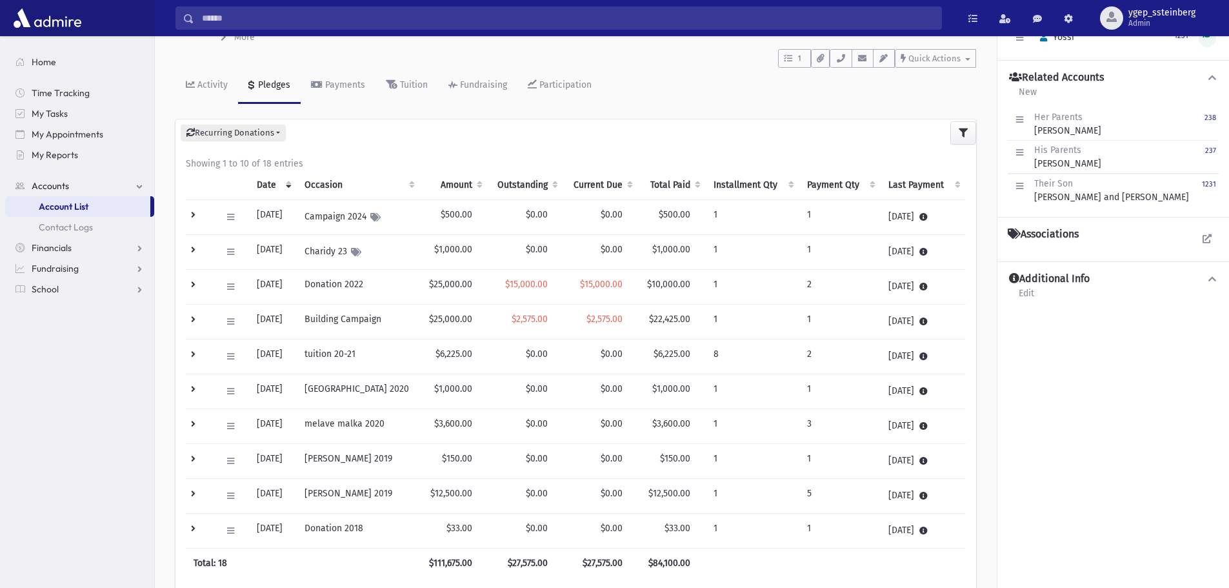
scroll to position [215, 0]
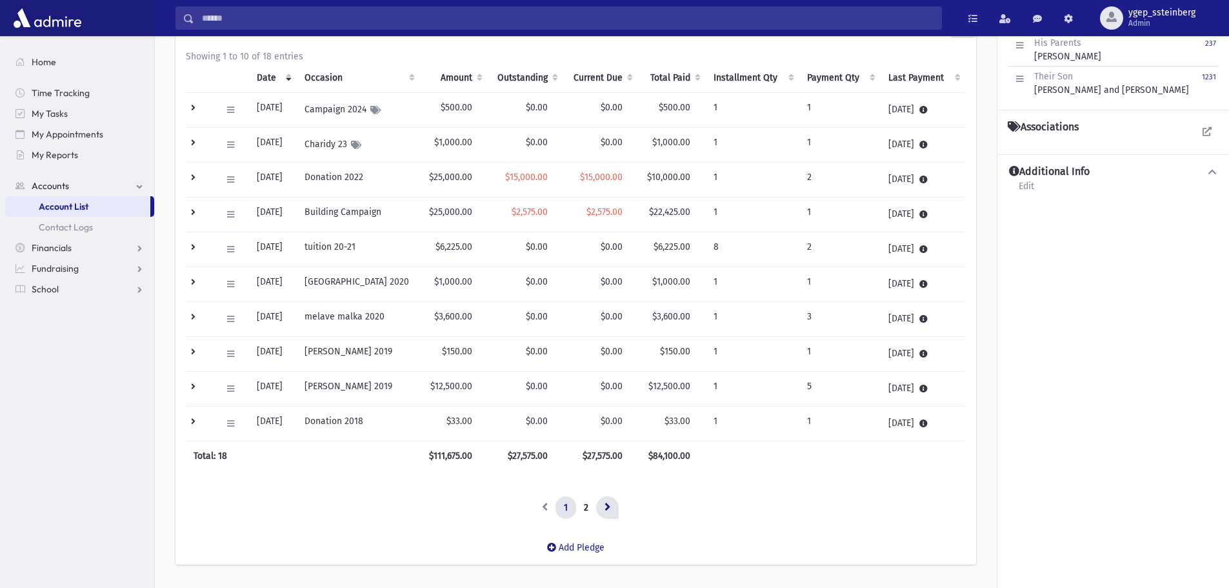
click at [607, 503] on icon at bounding box center [608, 506] width 6 height 9
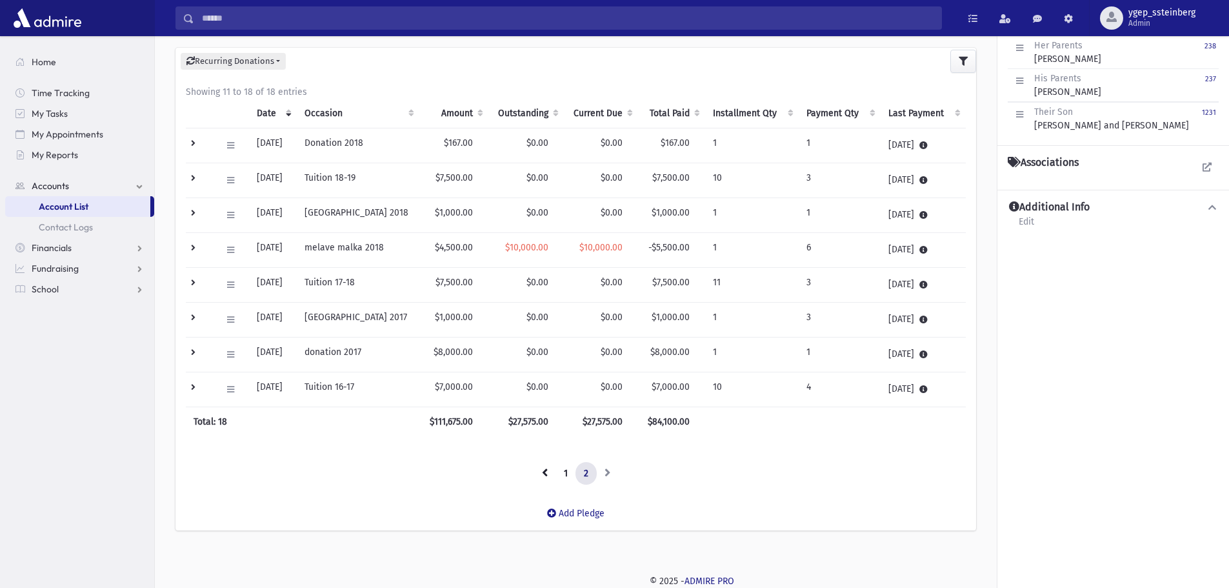
scroll to position [0, 0]
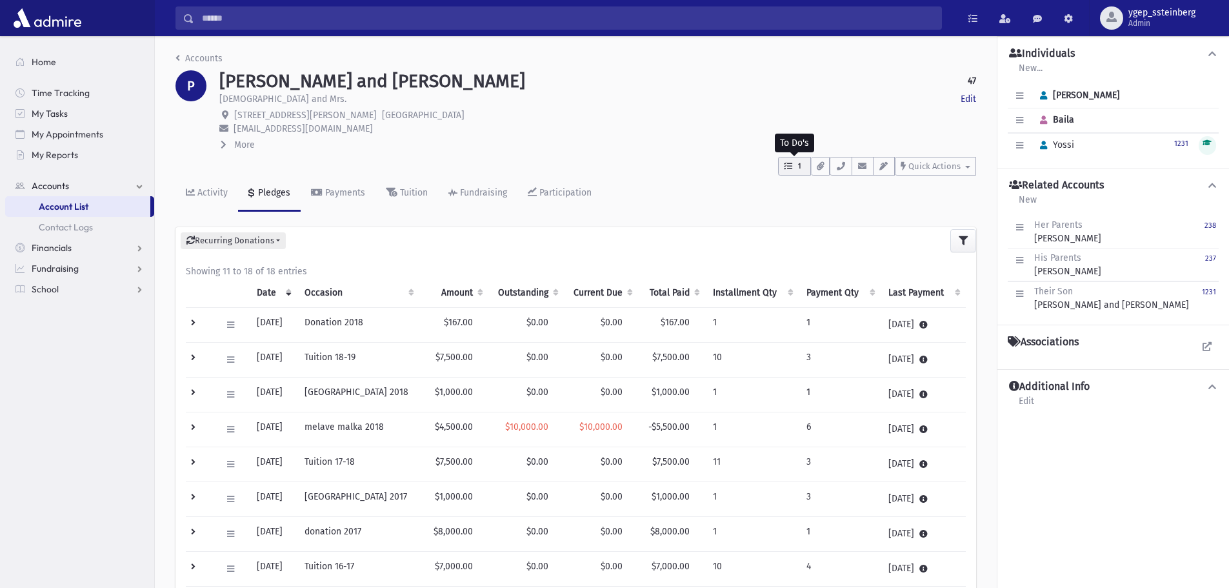
click at [805, 167] on span "1" at bounding box center [799, 167] width 11 height 12
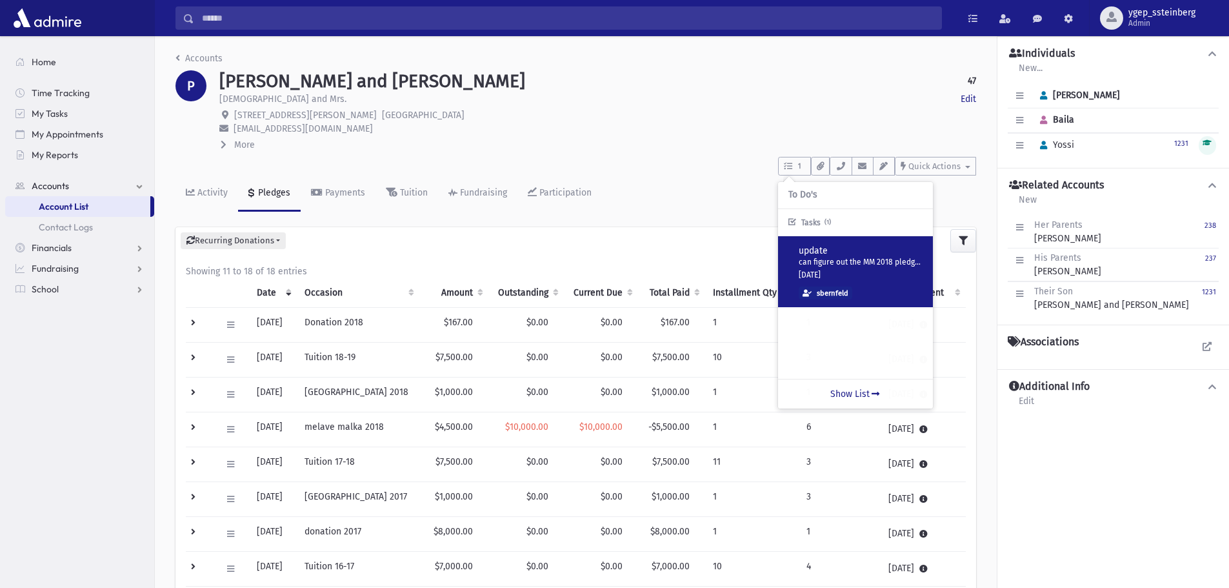
click at [853, 256] on p "update" at bounding box center [861, 251] width 124 height 13
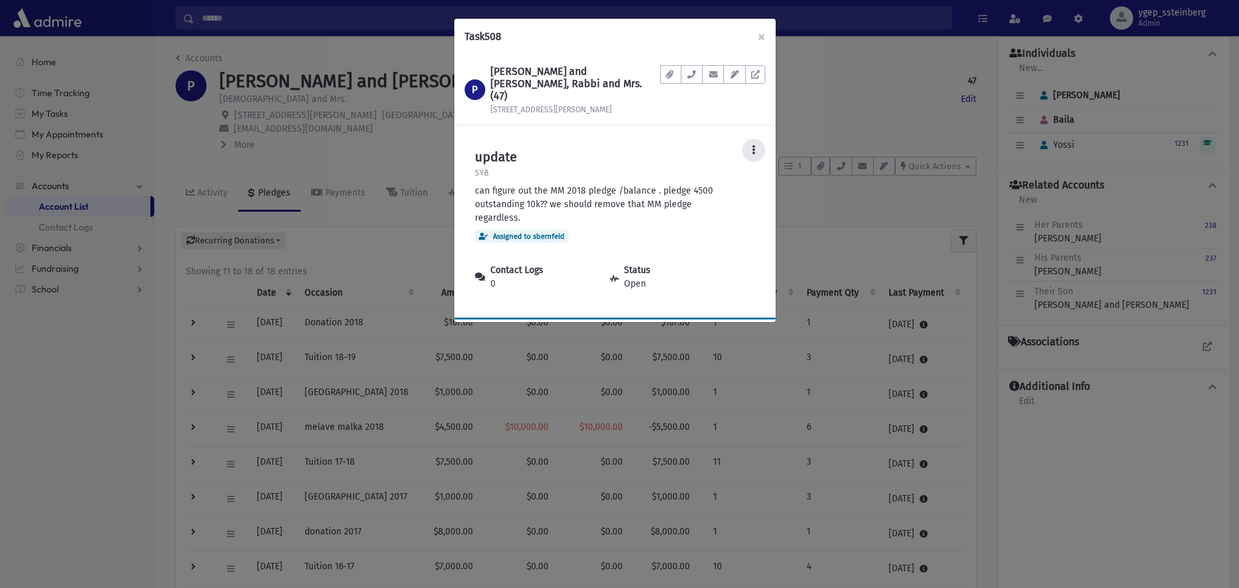
click at [752, 145] on icon at bounding box center [753, 149] width 3 height 9
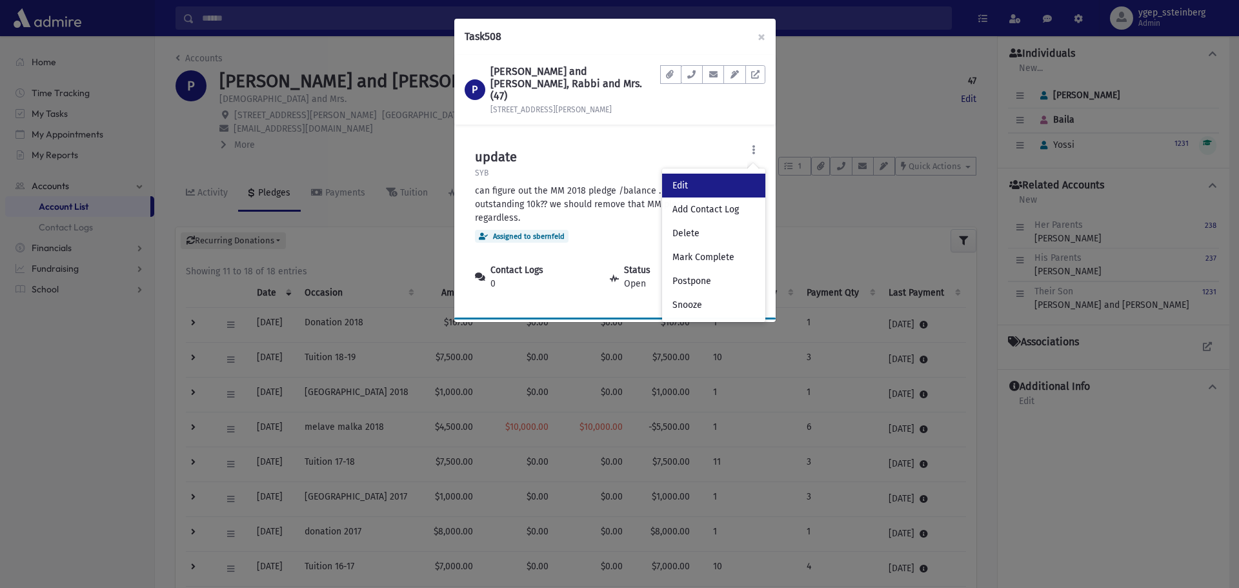
click at [699, 174] on link "Edit" at bounding box center [713, 186] width 103 height 24
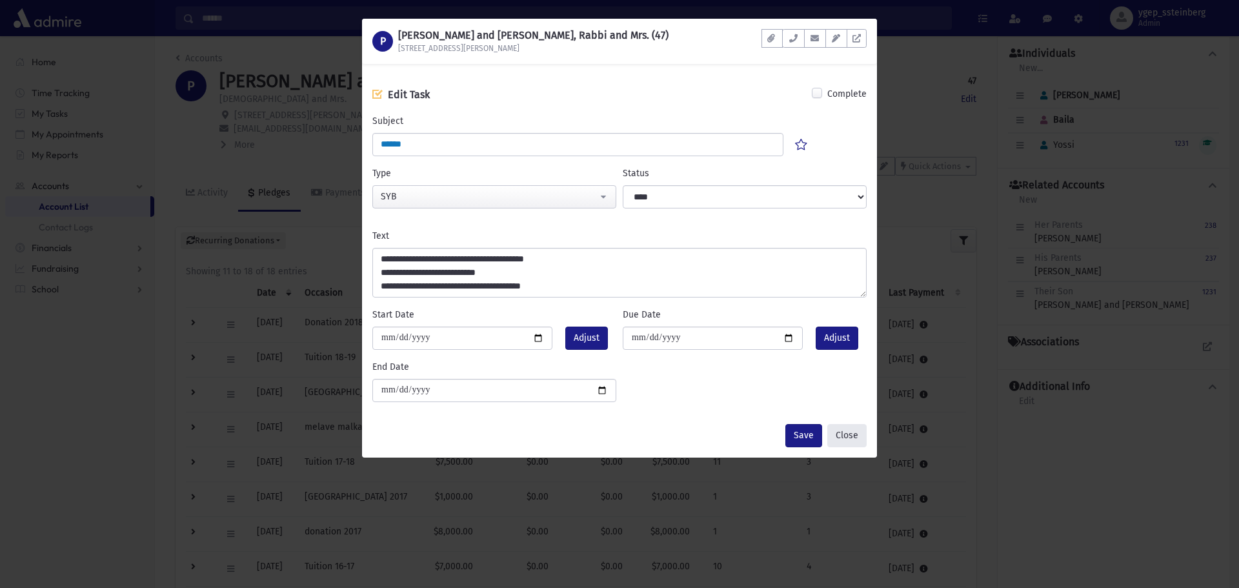
click at [848, 430] on button "Close" at bounding box center [846, 435] width 39 height 23
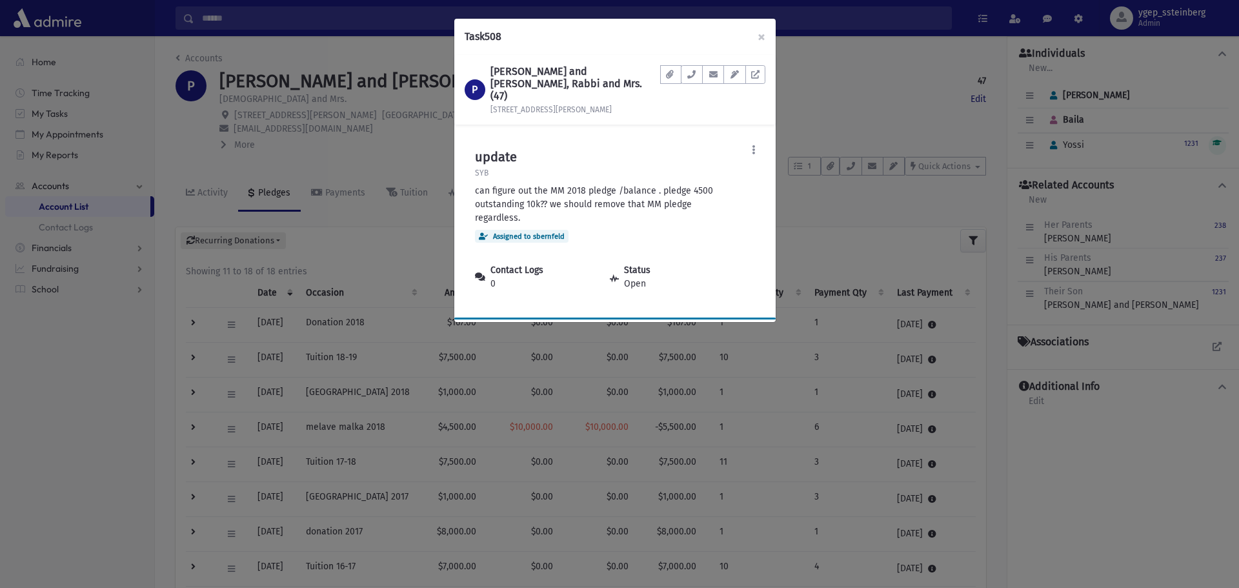
click at [432, 433] on div "Task 508 × P PARNES, Chaim and Baila, Rabbi and Mrs. (47) 202 Glen Ave South Do…" at bounding box center [619, 294] width 1239 height 588
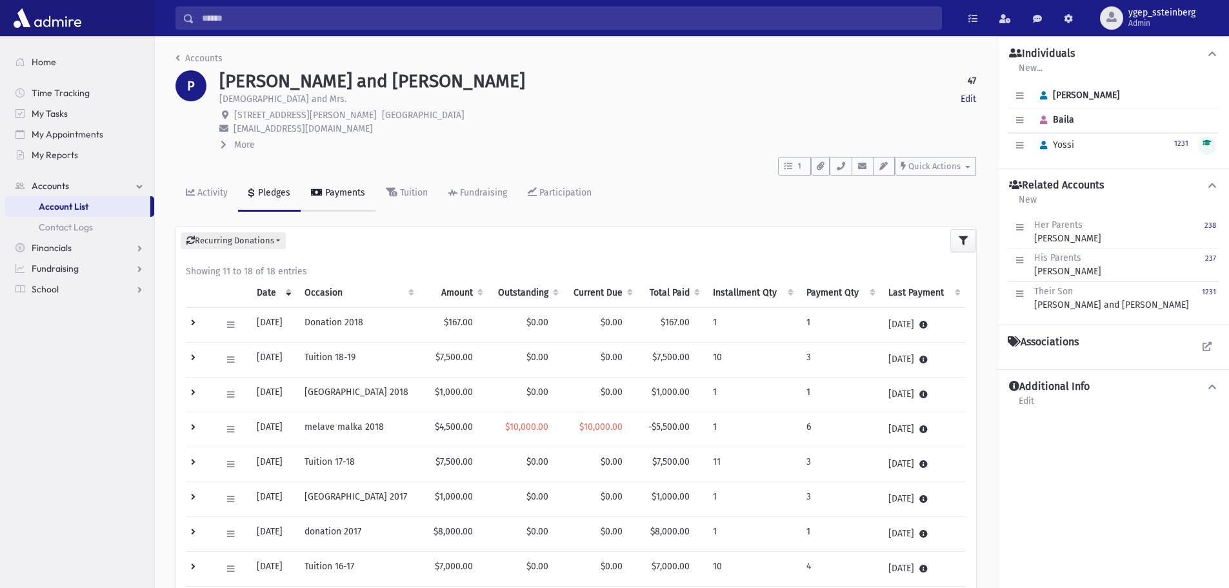
click at [331, 189] on div "Payments" at bounding box center [344, 192] width 43 height 11
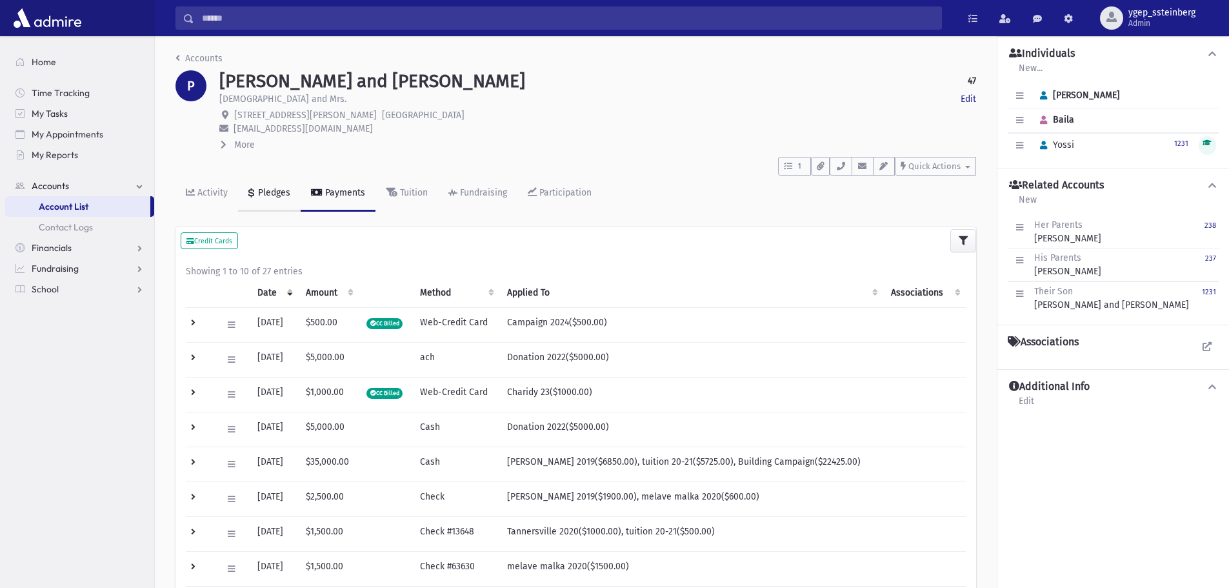
click at [276, 196] on div "Pledges" at bounding box center [273, 192] width 35 height 11
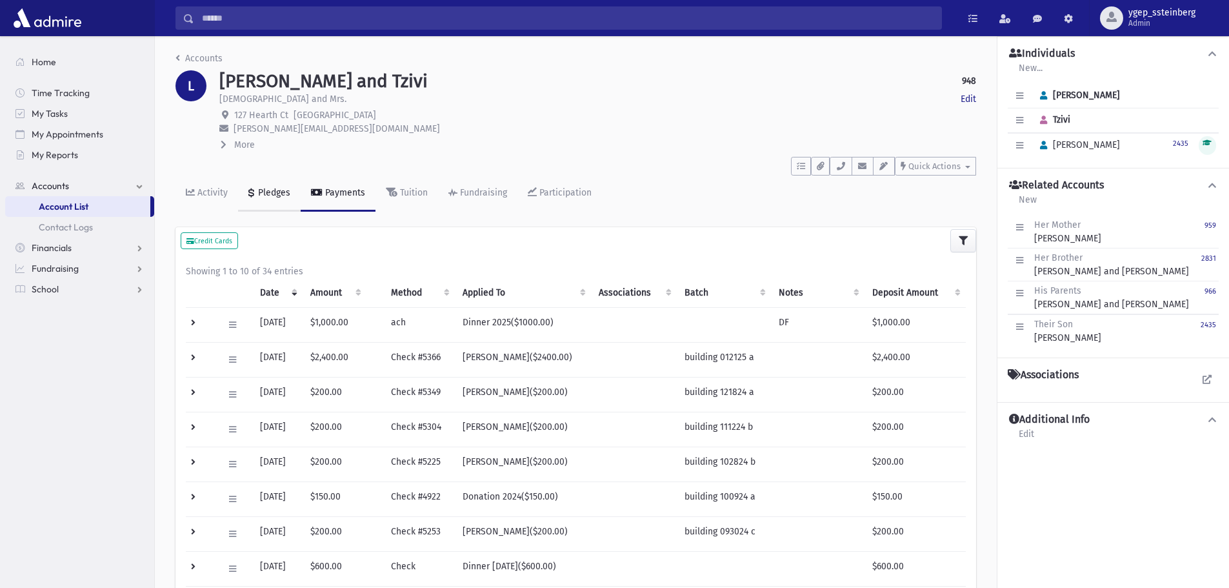
click at [267, 195] on div "Pledges" at bounding box center [273, 192] width 35 height 11
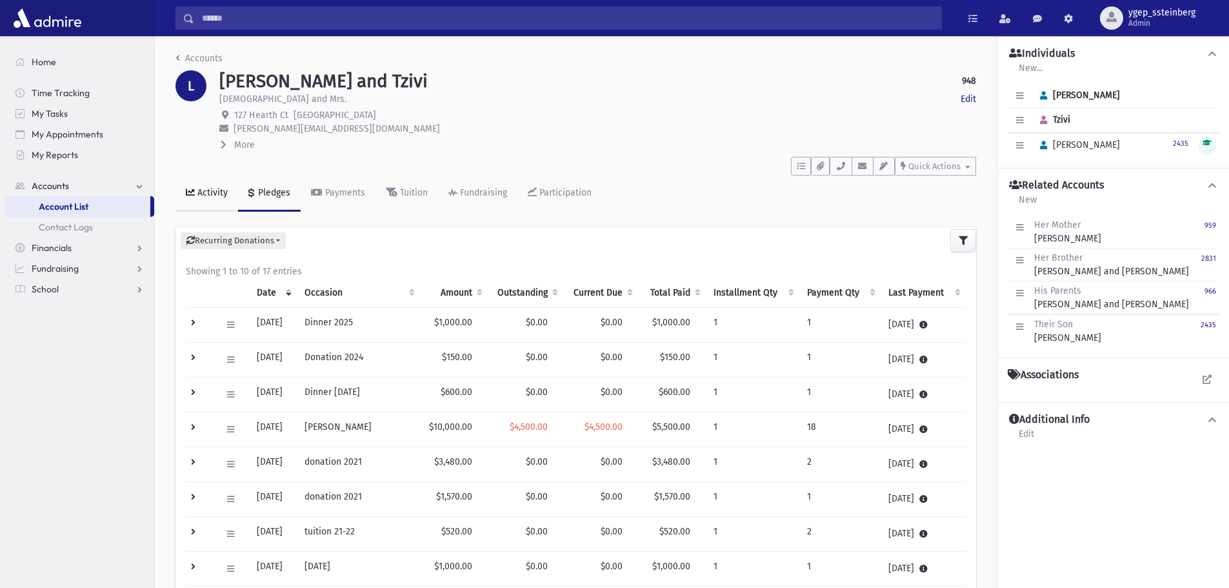
click at [209, 190] on div "Activity" at bounding box center [211, 192] width 33 height 11
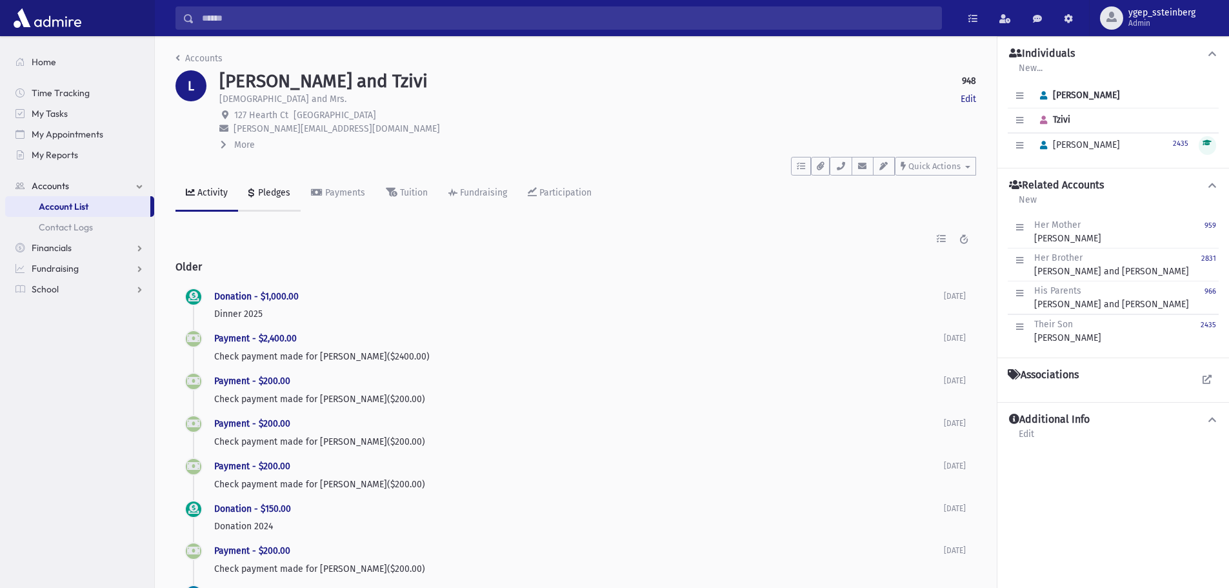
click at [270, 187] on div "Pledges" at bounding box center [273, 192] width 35 height 11
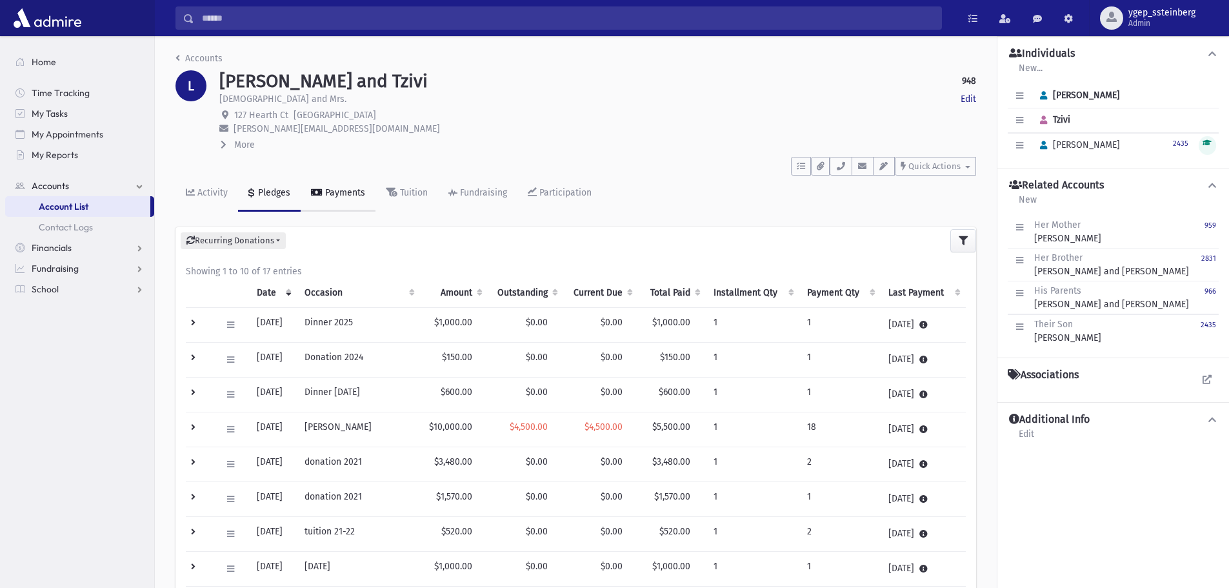
click at [336, 188] on div "Payments" at bounding box center [344, 192] width 43 height 11
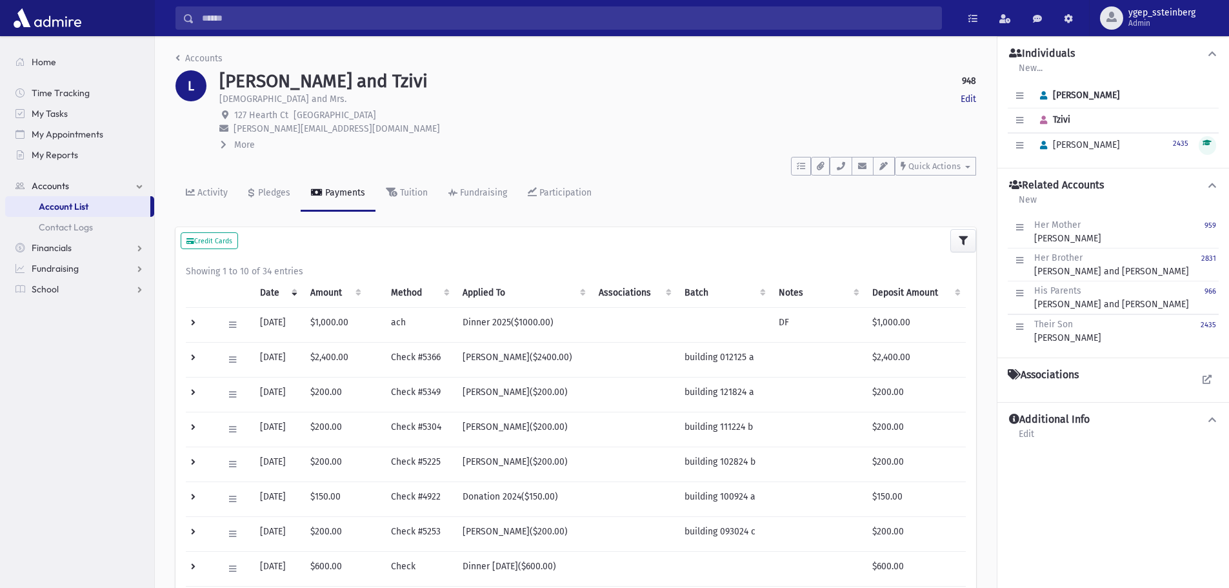
click at [199, 357] on td at bounding box center [201, 359] width 30 height 35
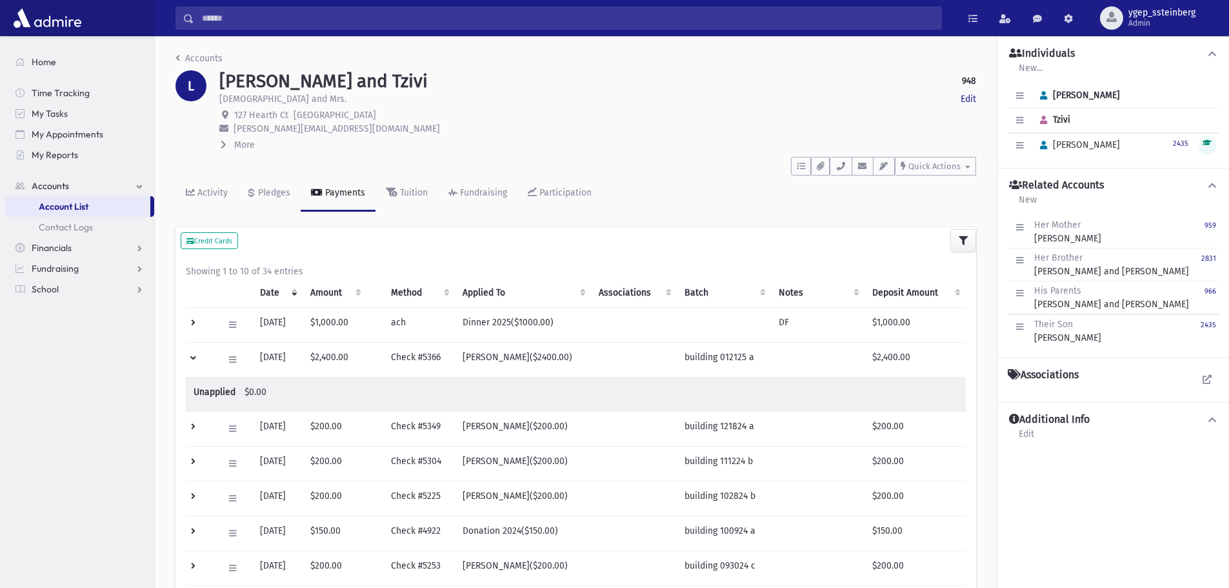
click at [199, 357] on td at bounding box center [201, 359] width 30 height 35
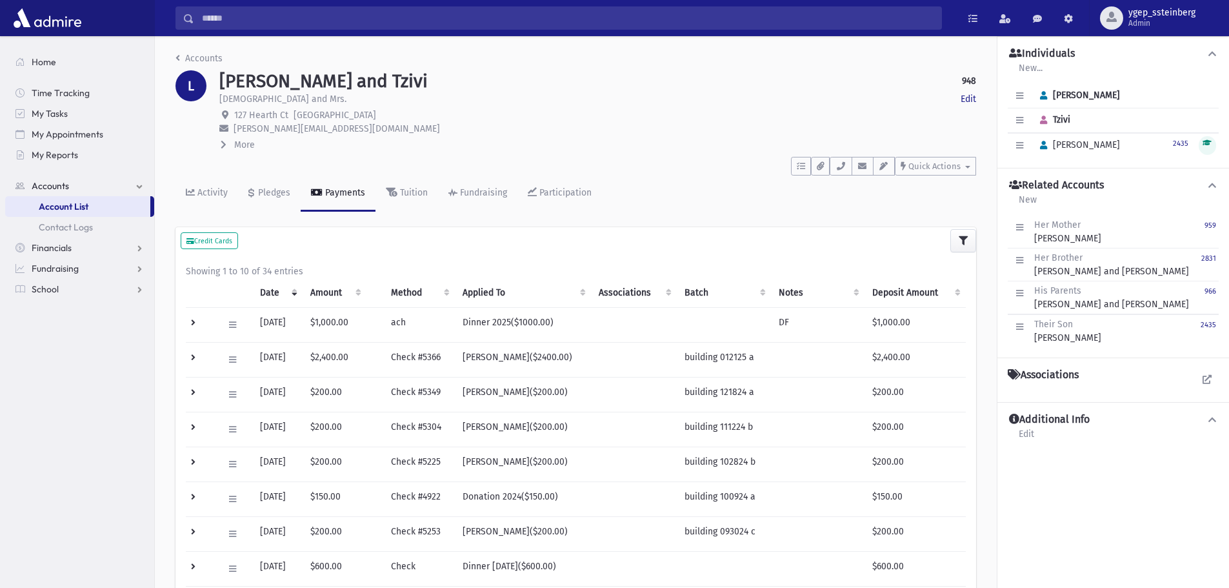
click at [196, 357] on td at bounding box center [201, 359] width 30 height 35
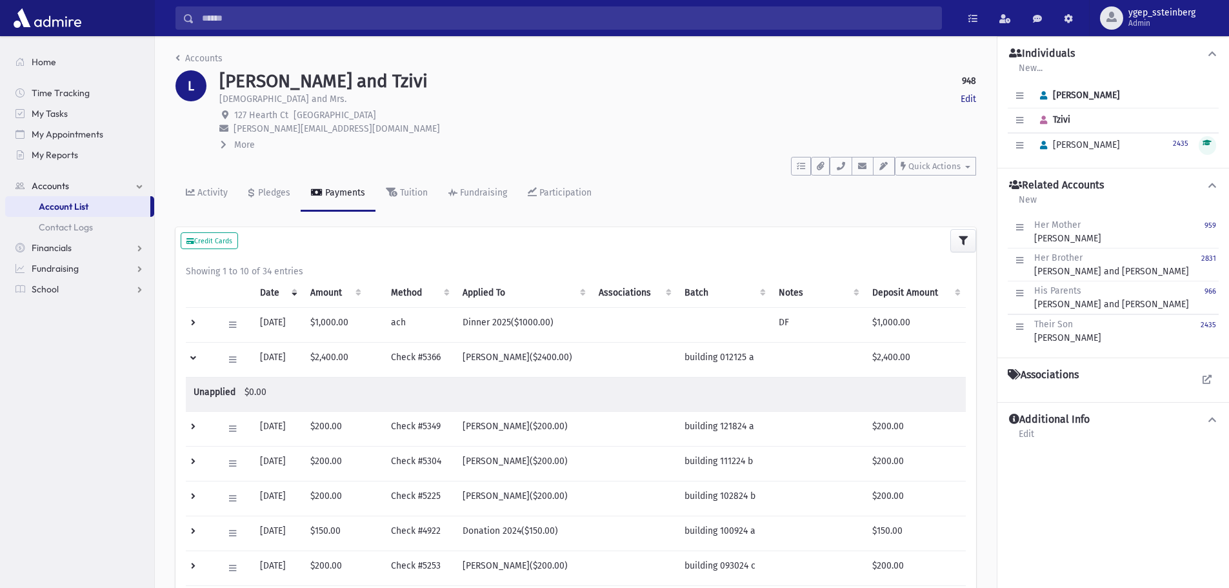
click at [196, 357] on td at bounding box center [201, 359] width 30 height 35
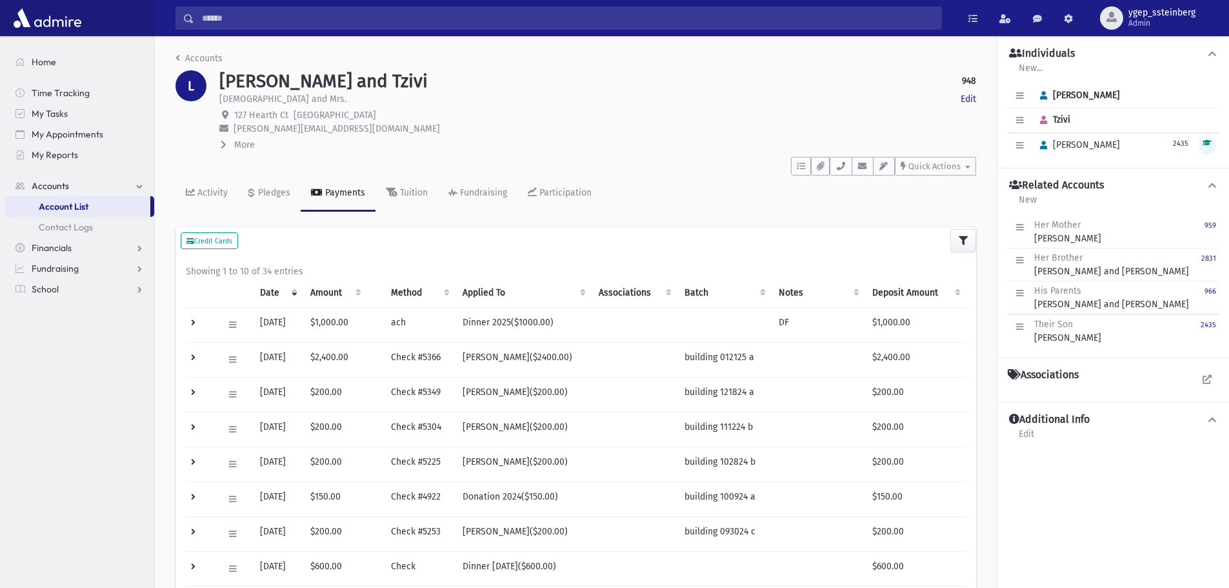
click at [197, 319] on td at bounding box center [201, 324] width 30 height 35
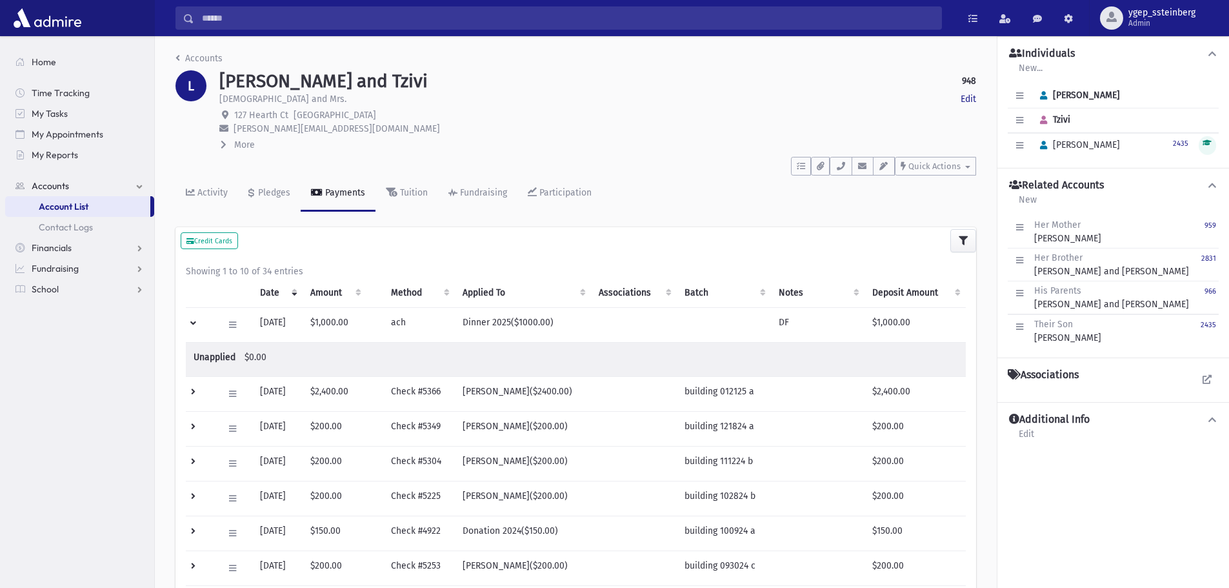
click at [197, 319] on td at bounding box center [201, 324] width 30 height 35
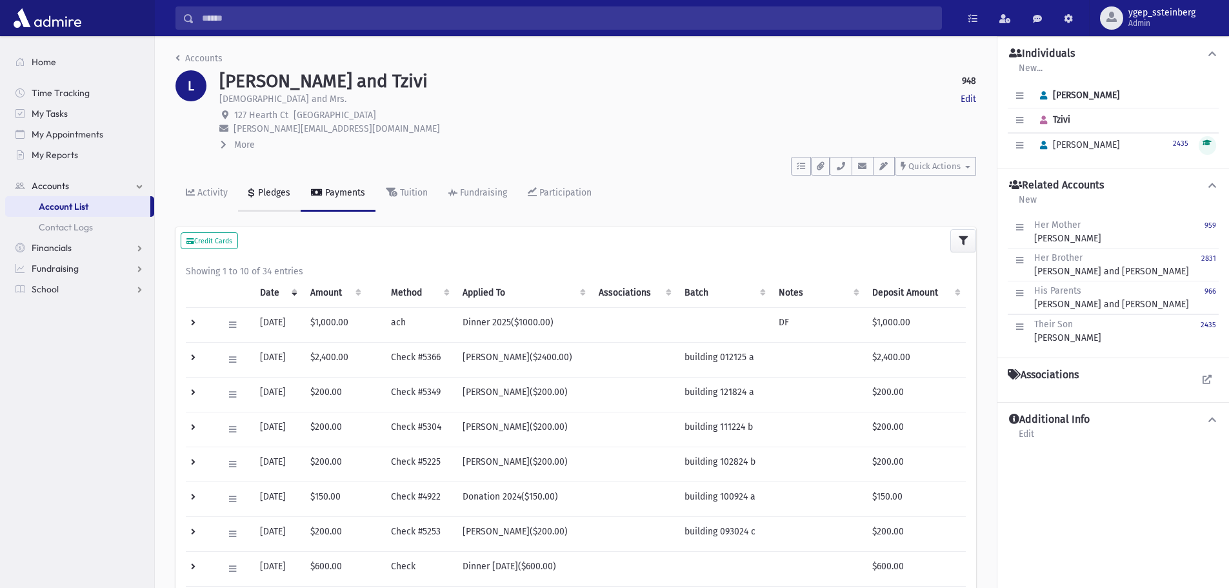
click at [282, 192] on div "Pledges" at bounding box center [273, 192] width 35 height 11
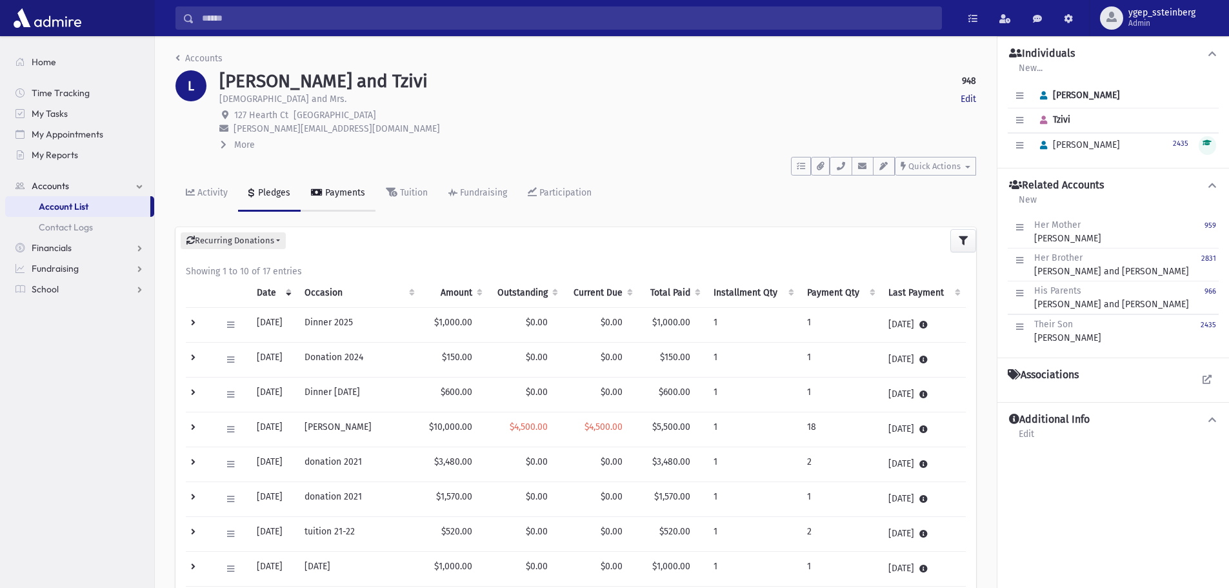
click at [357, 191] on div "Payments" at bounding box center [344, 192] width 43 height 11
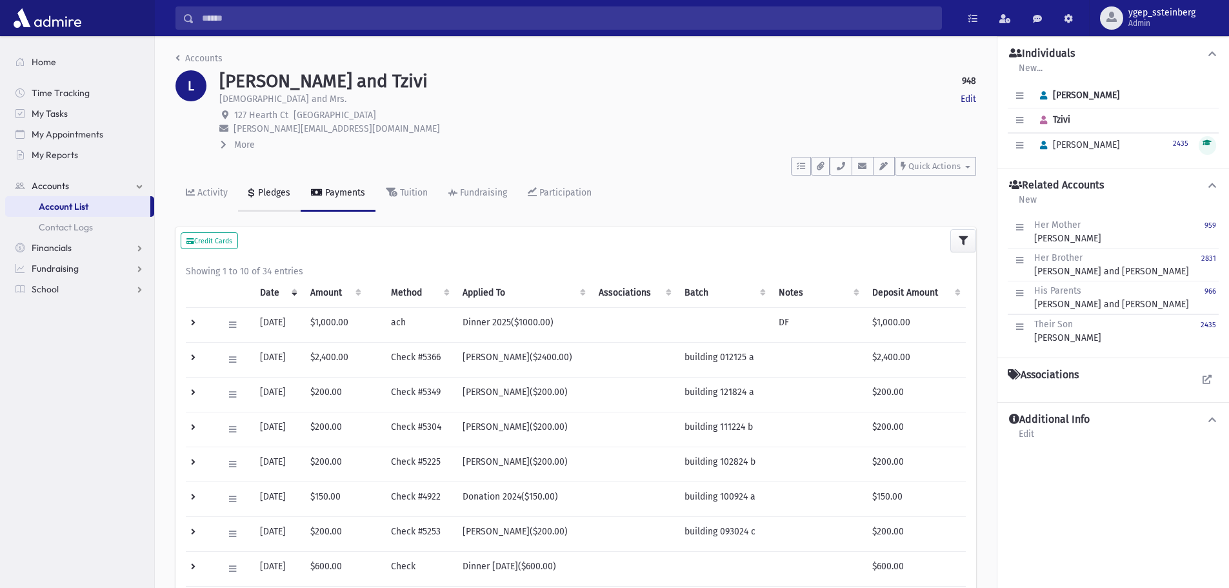
click at [270, 190] on div "Pledges" at bounding box center [273, 192] width 35 height 11
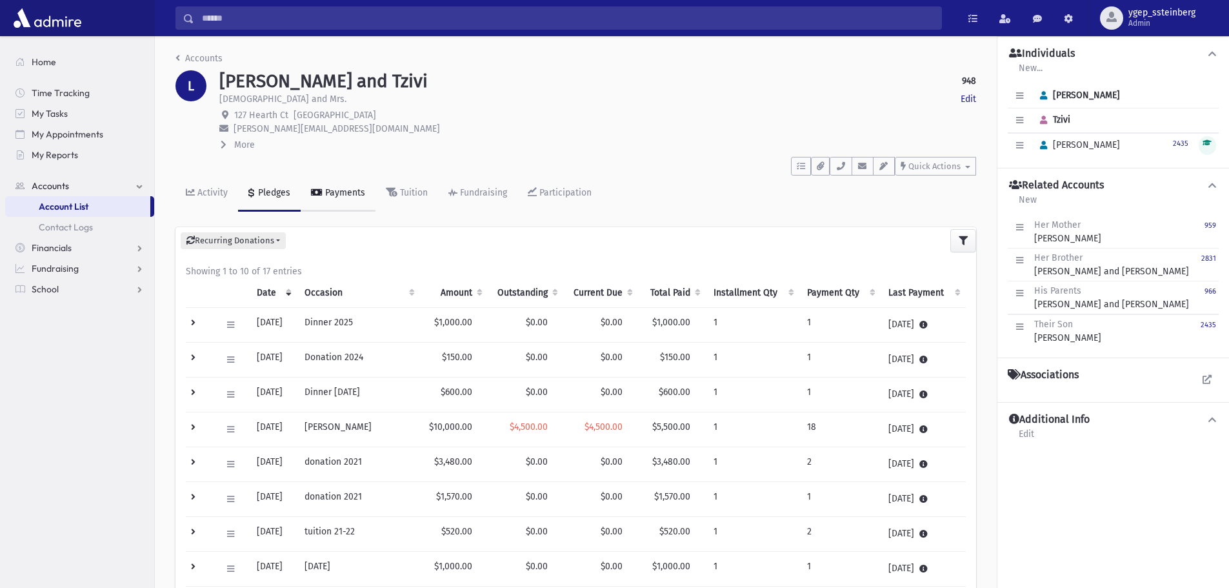
click at [339, 196] on div "Payments" at bounding box center [344, 192] width 43 height 11
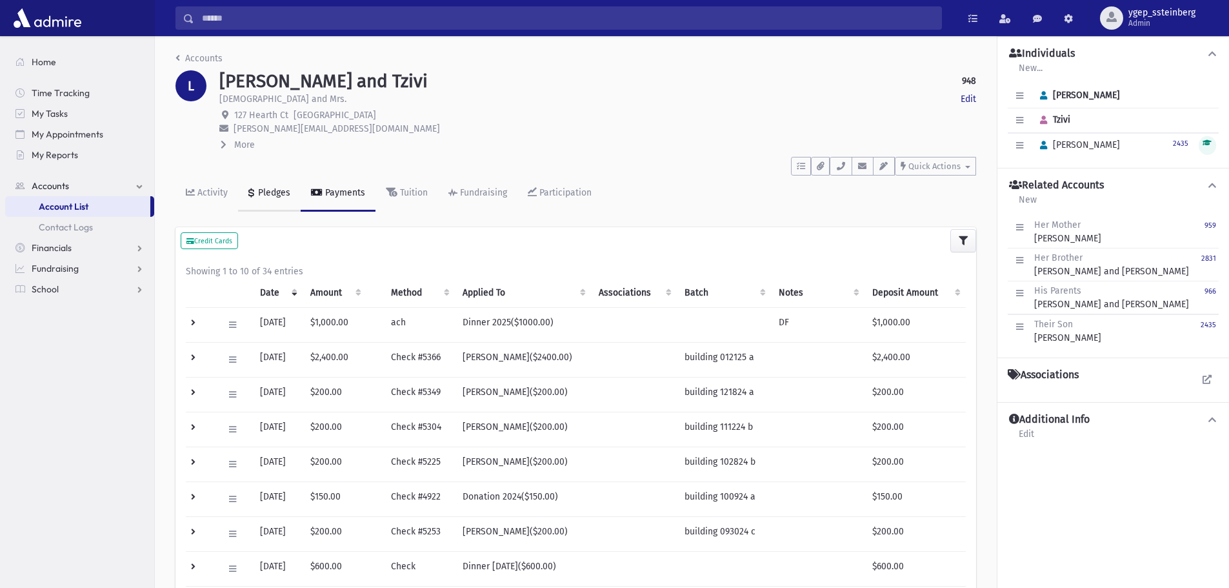
click at [266, 194] on div "Pledges" at bounding box center [273, 192] width 35 height 11
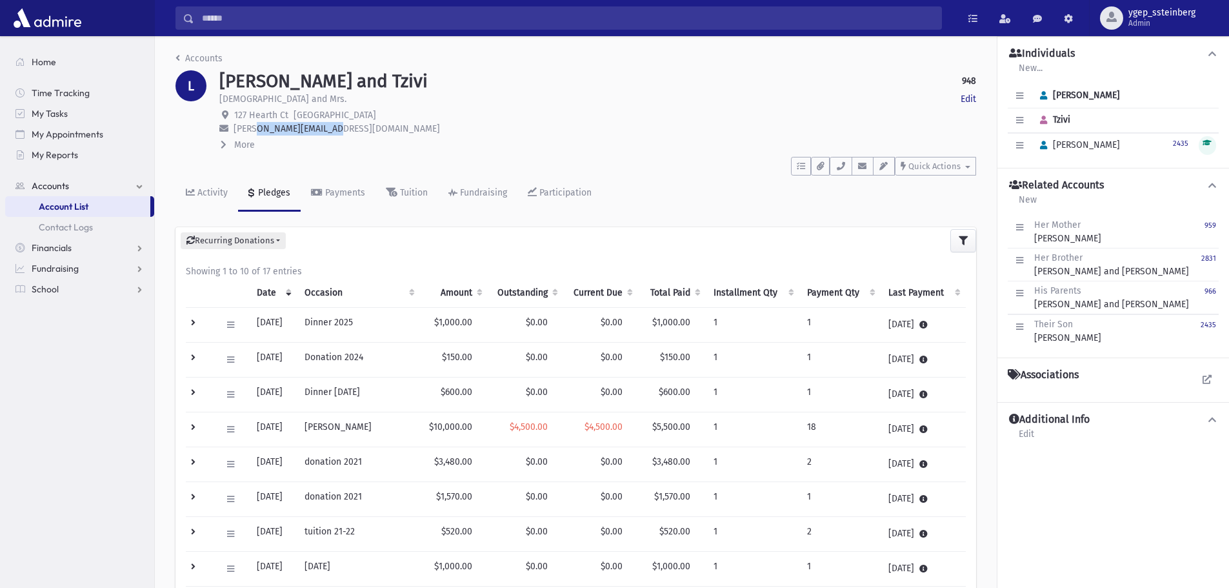
drag, startPoint x: 330, startPoint y: 127, endPoint x: 253, endPoint y: 131, distance: 77.5
click at [253, 131] on span "efraim@ejrealtycorp.com" at bounding box center [337, 128] width 206 height 11
drag, startPoint x: 356, startPoint y: 128, endPoint x: 234, endPoint y: 132, distance: 122.0
click at [234, 132] on p "efraim@ejrealtycorp.com" at bounding box center [597, 129] width 757 height 14
copy span "efraim@ejrealtycorp.com"
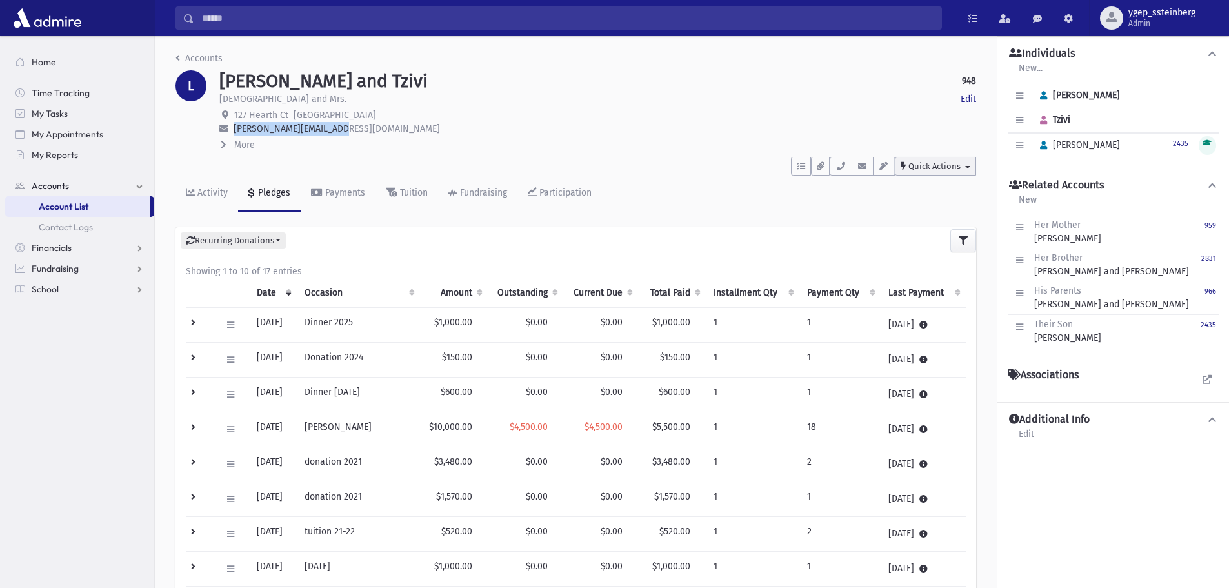
click at [941, 168] on span "Quick Actions" at bounding box center [934, 166] width 52 height 10
click at [937, 197] on span "New Contact Log" at bounding box center [950, 199] width 72 height 11
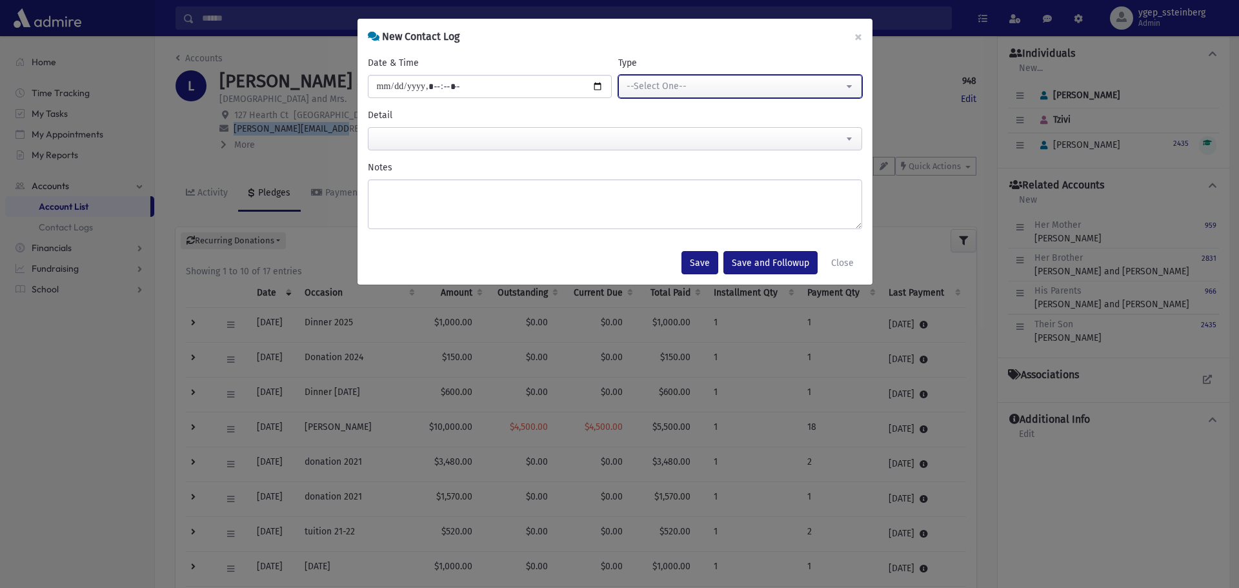
click at [685, 81] on div "--Select One--" at bounding box center [735, 86] width 217 height 14
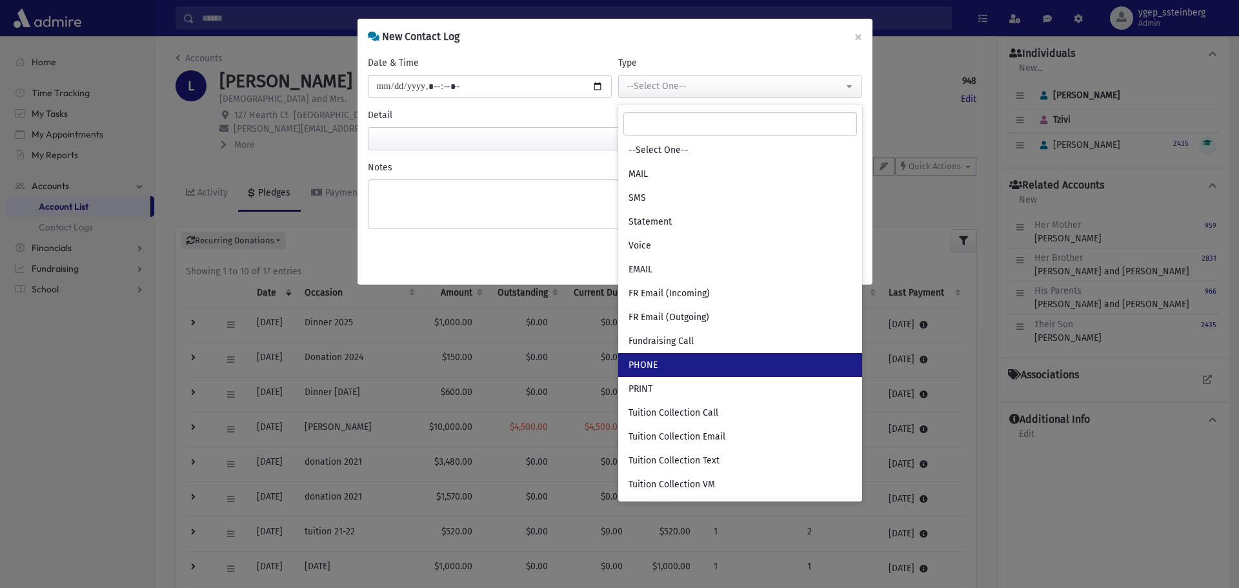
drag, startPoint x: 659, startPoint y: 361, endPoint x: 650, endPoint y: 345, distance: 18.2
click at [659, 361] on link "PHONE" at bounding box center [740, 365] width 244 height 24
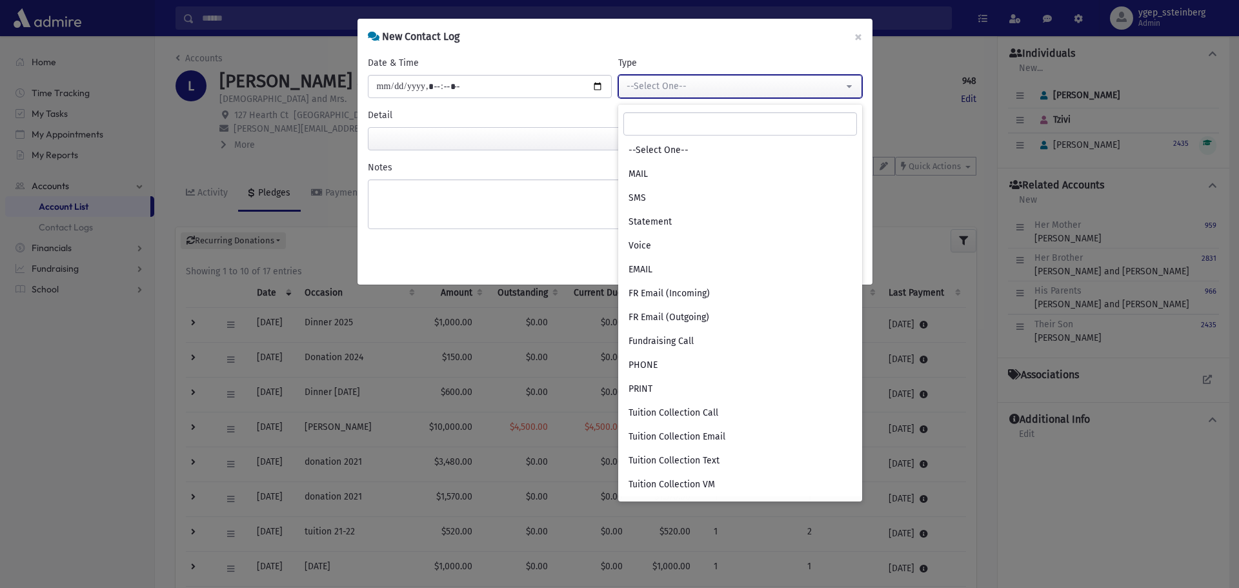
select select "***"
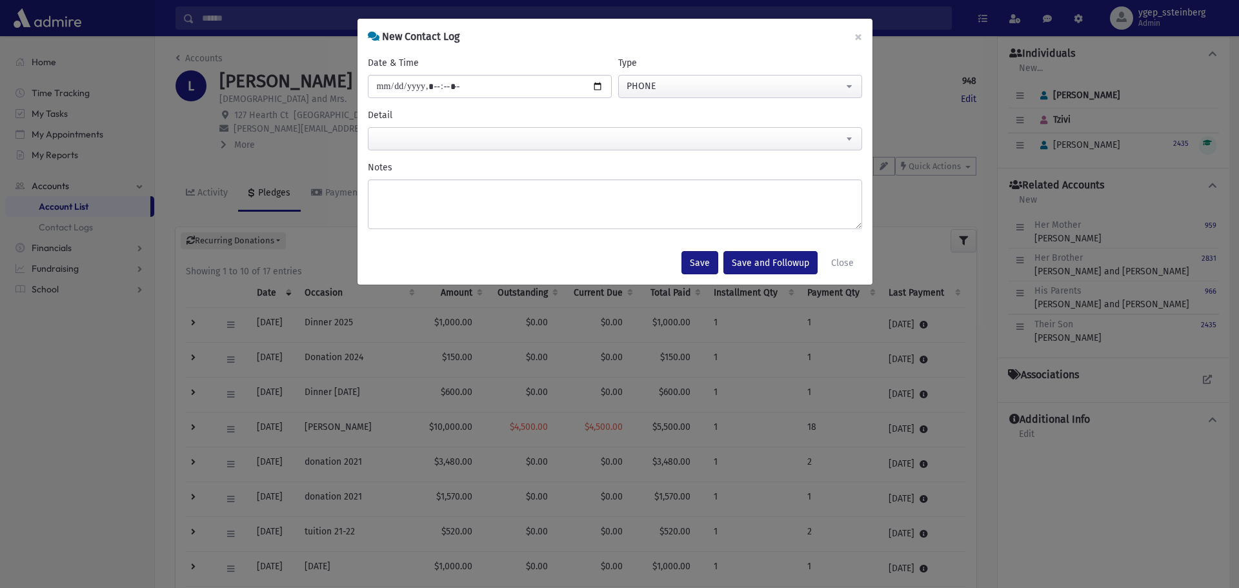
click at [414, 137] on span at bounding box center [615, 138] width 494 height 23
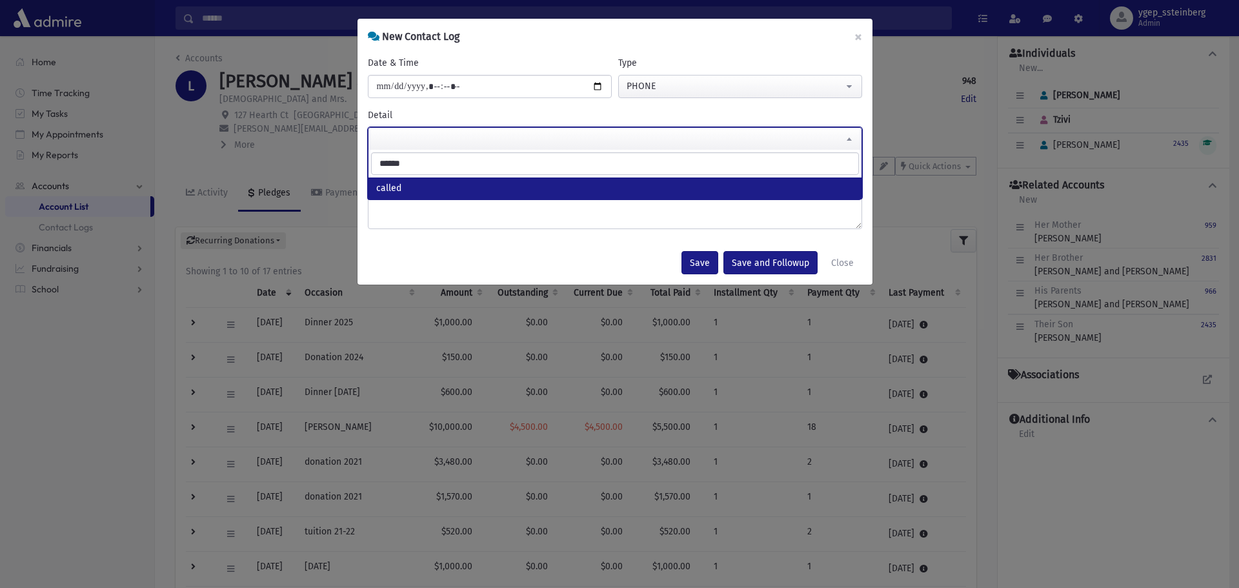
type input "******"
select select "******"
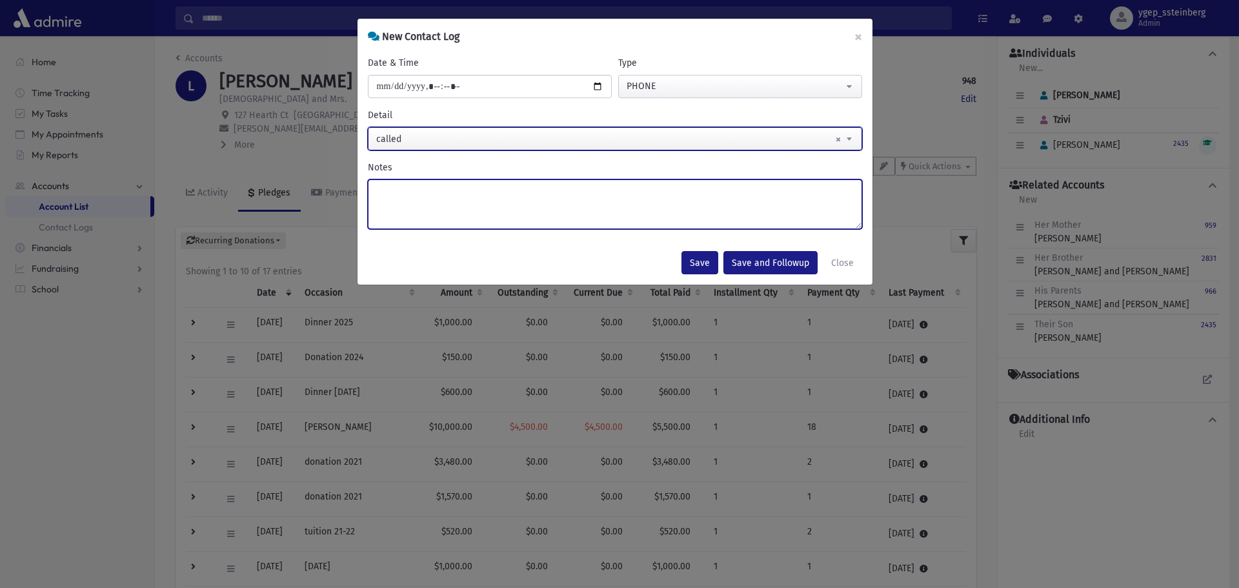
click at [392, 193] on textarea "Notes" at bounding box center [615, 204] width 494 height 50
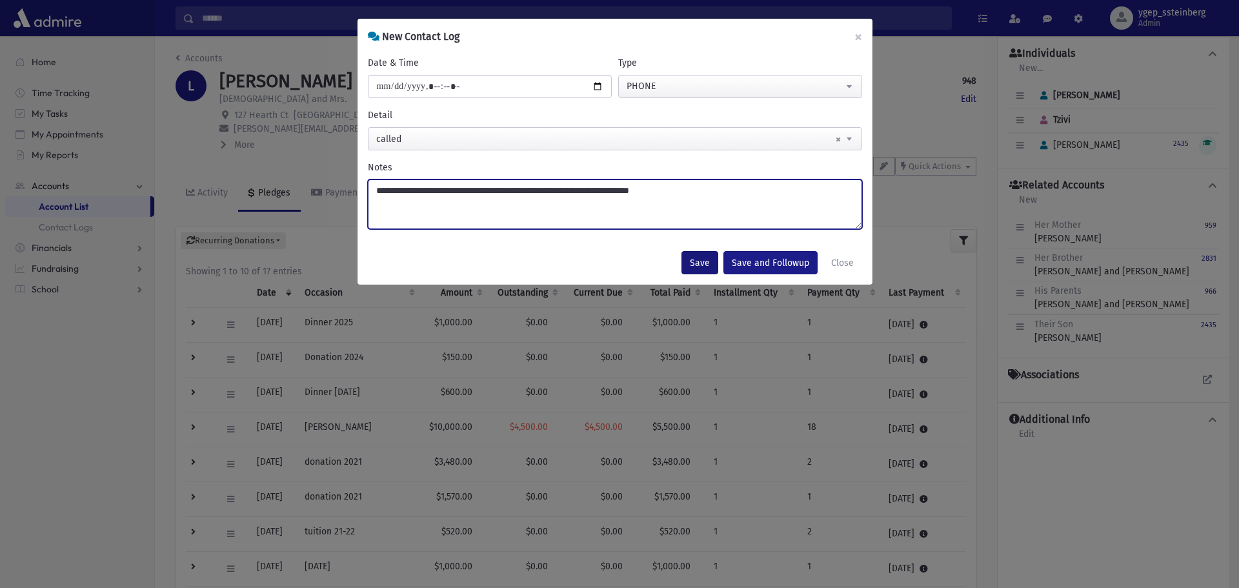
type textarea "**********"
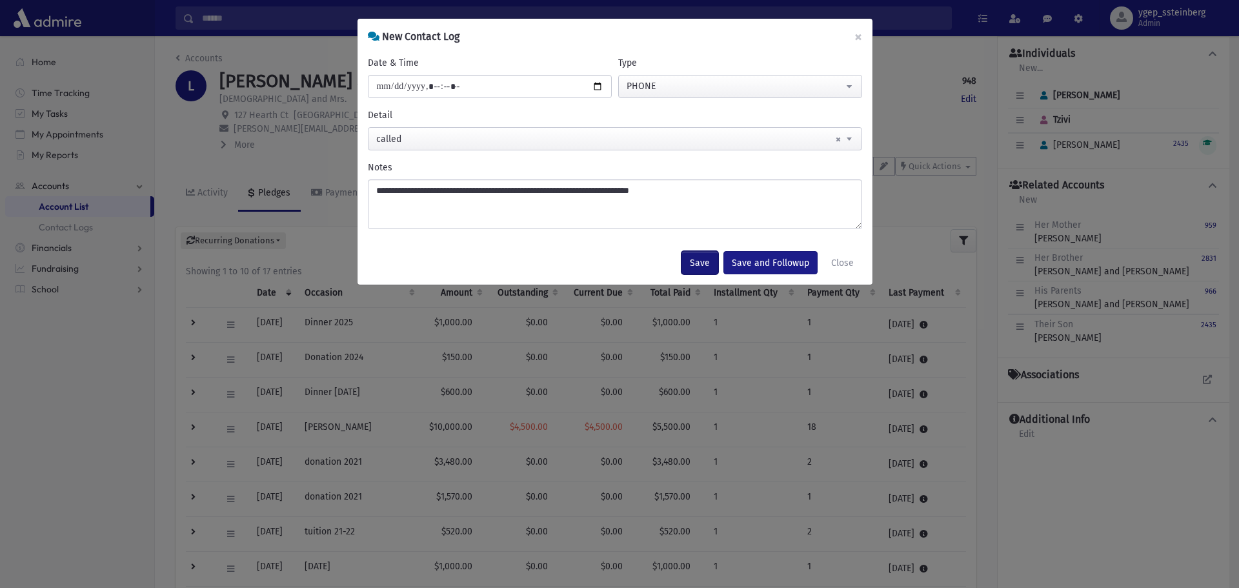
click at [701, 258] on button "Save" at bounding box center [699, 262] width 37 height 23
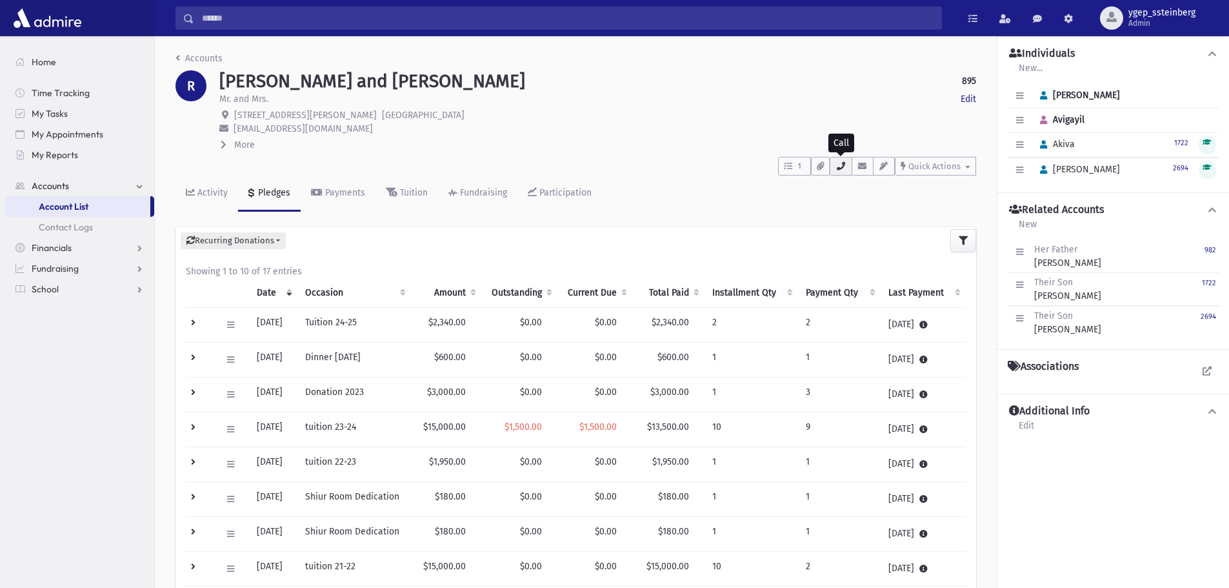
click at [837, 165] on icon "button" at bounding box center [841, 166] width 10 height 8
click at [186, 426] on td at bounding box center [200, 429] width 28 height 35
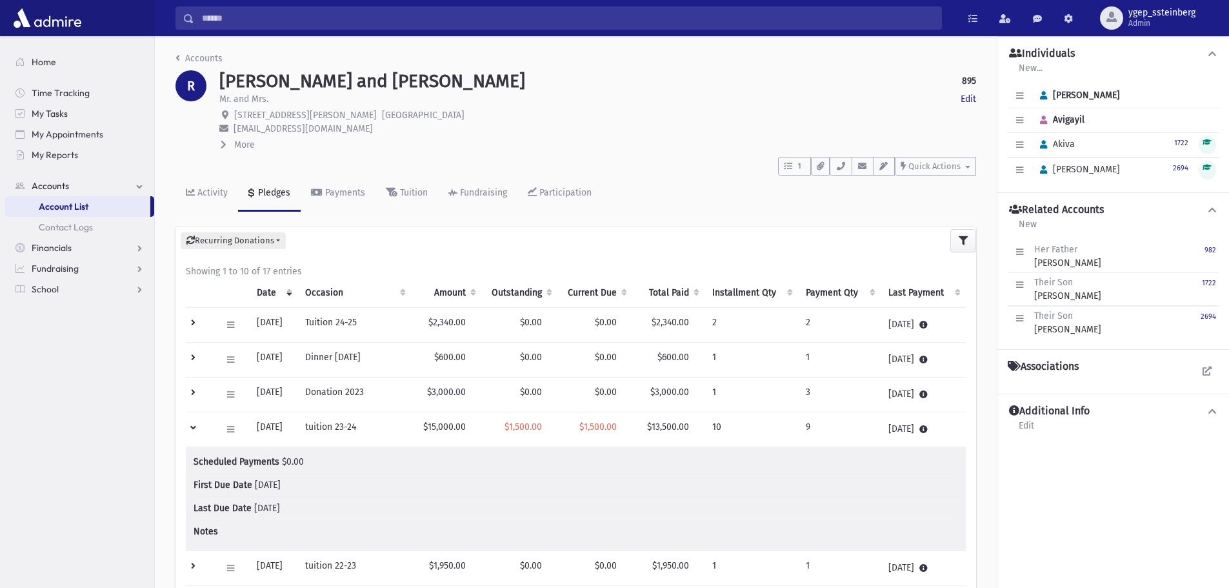
click at [186, 426] on td at bounding box center [200, 429] width 28 height 35
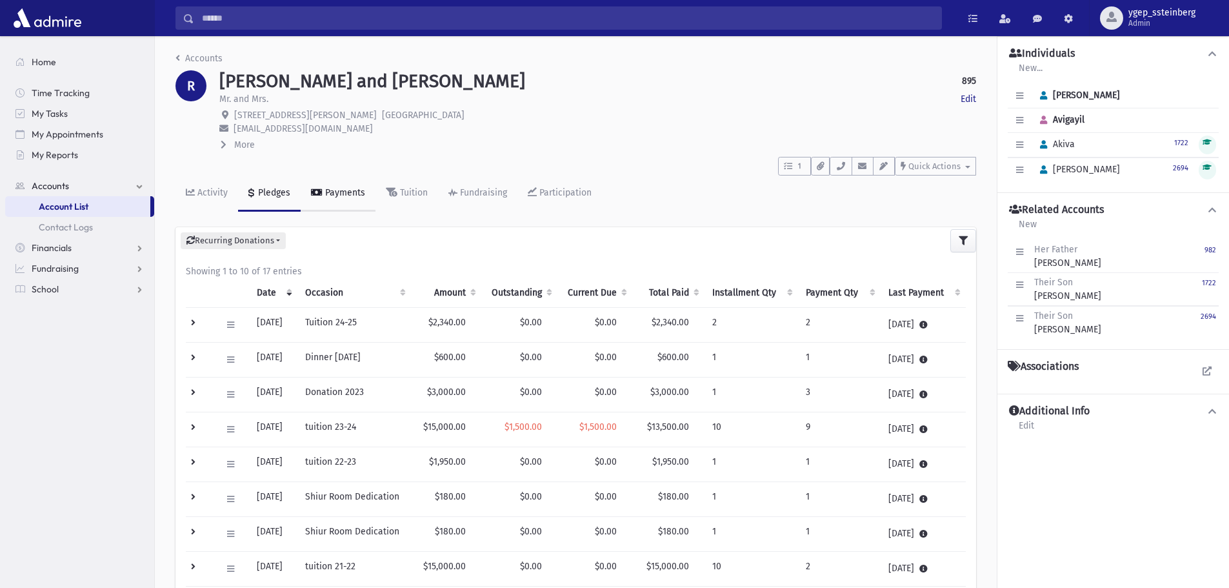
click at [339, 198] on link "Payments" at bounding box center [338, 193] width 75 height 36
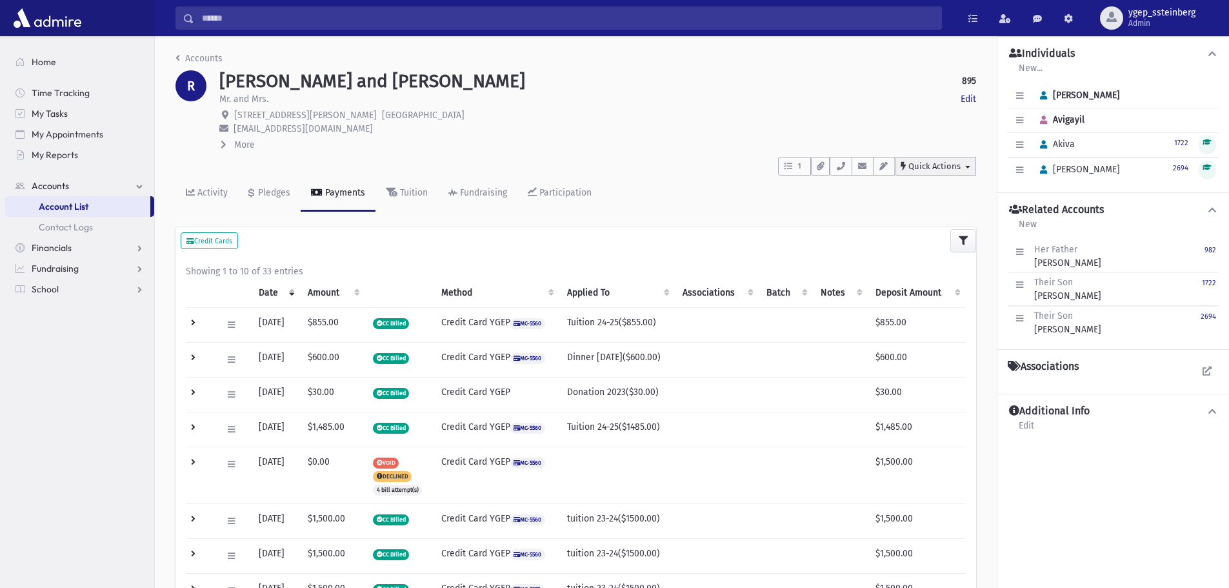
click at [927, 163] on span "Quick Actions" at bounding box center [934, 166] width 52 height 10
click at [922, 195] on span "New Contact Log" at bounding box center [950, 199] width 72 height 11
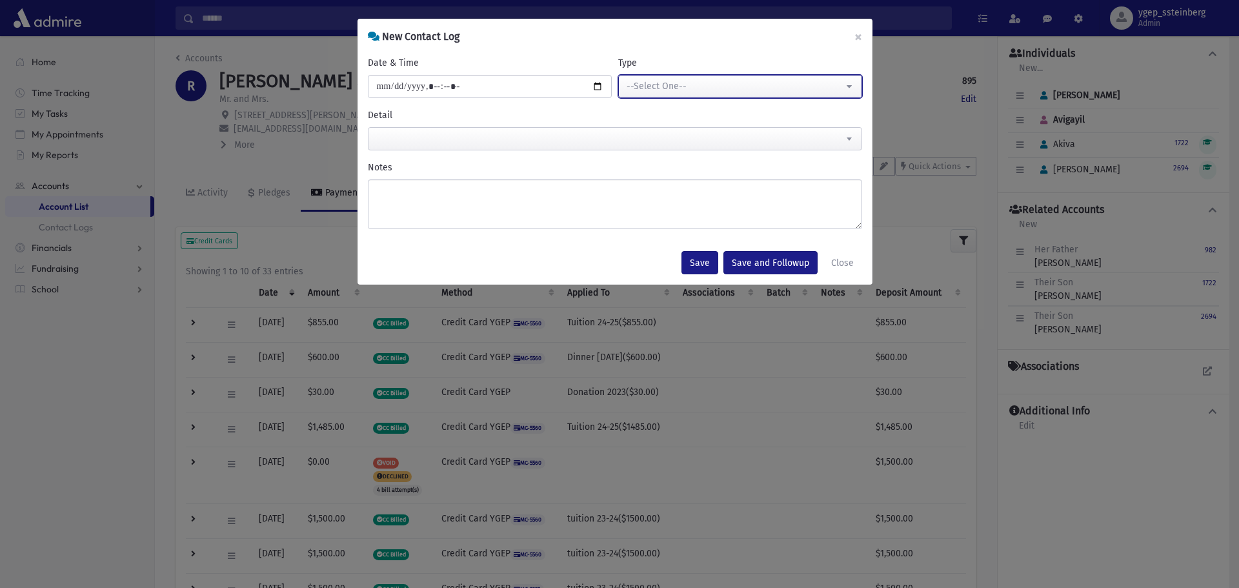
click at [680, 84] on div "--Select One--" at bounding box center [735, 86] width 217 height 14
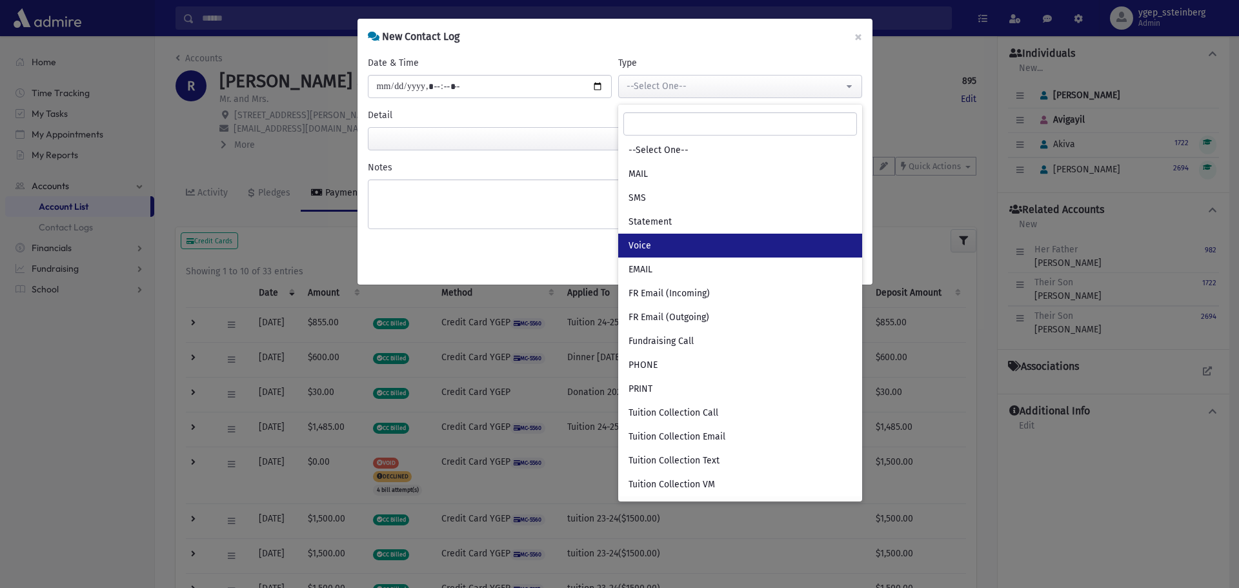
drag, startPoint x: 664, startPoint y: 234, endPoint x: 474, endPoint y: 185, distance: 195.8
click at [663, 234] on link "Voice" at bounding box center [740, 246] width 244 height 24
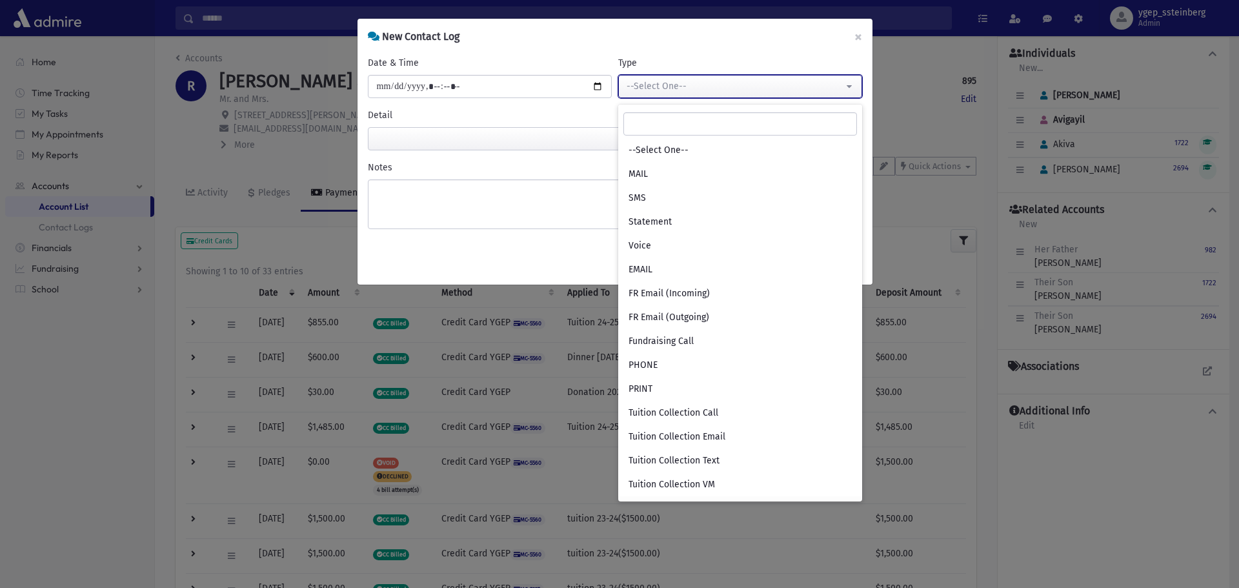
select select "*"
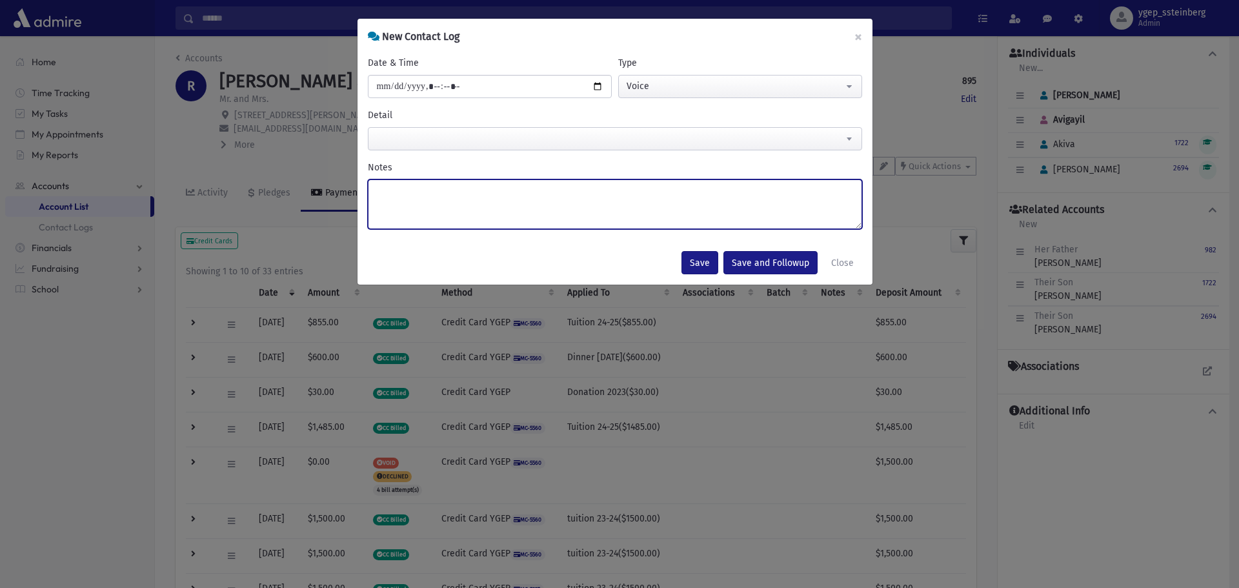
click at [431, 191] on textarea "Notes" at bounding box center [615, 204] width 494 height 50
type textarea "**********"
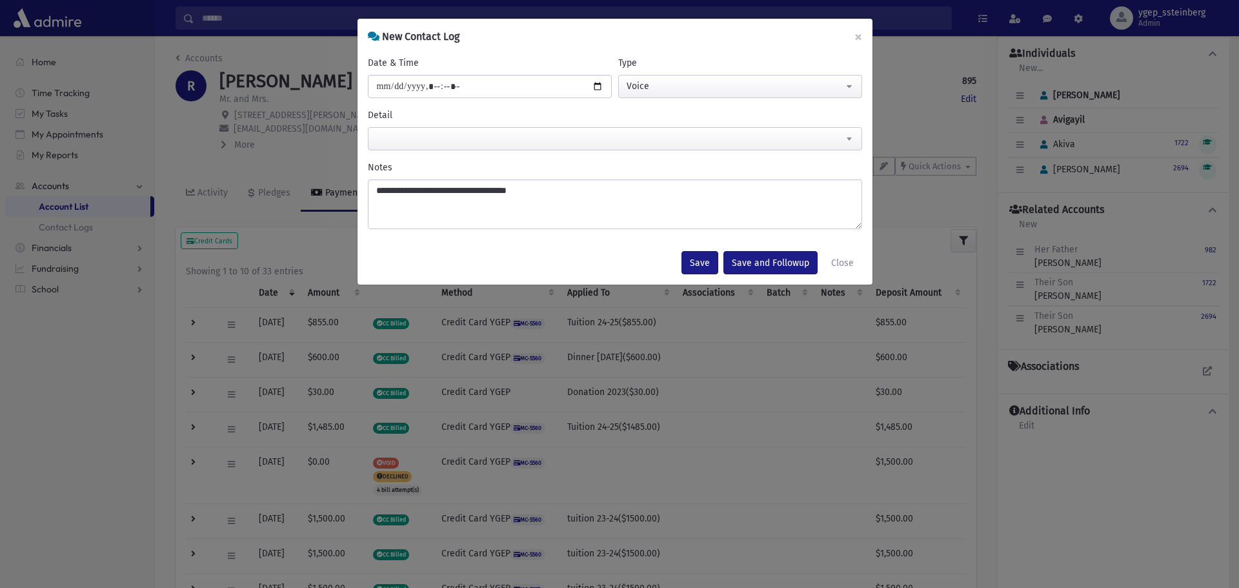
click at [397, 139] on span at bounding box center [615, 138] width 494 height 23
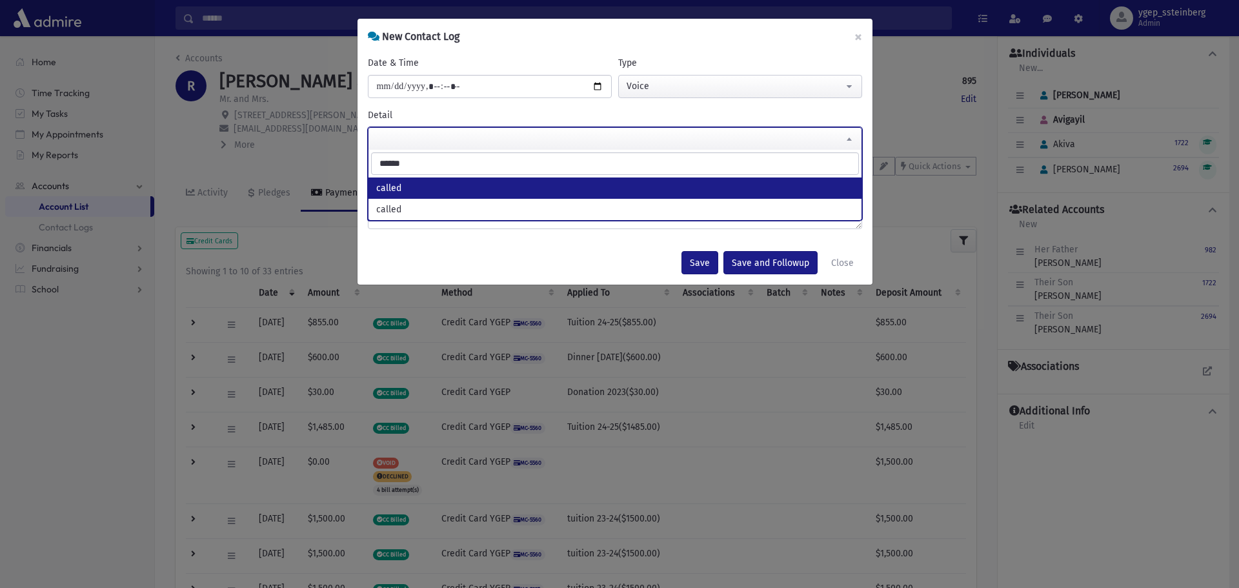
type input "******"
select select "******"
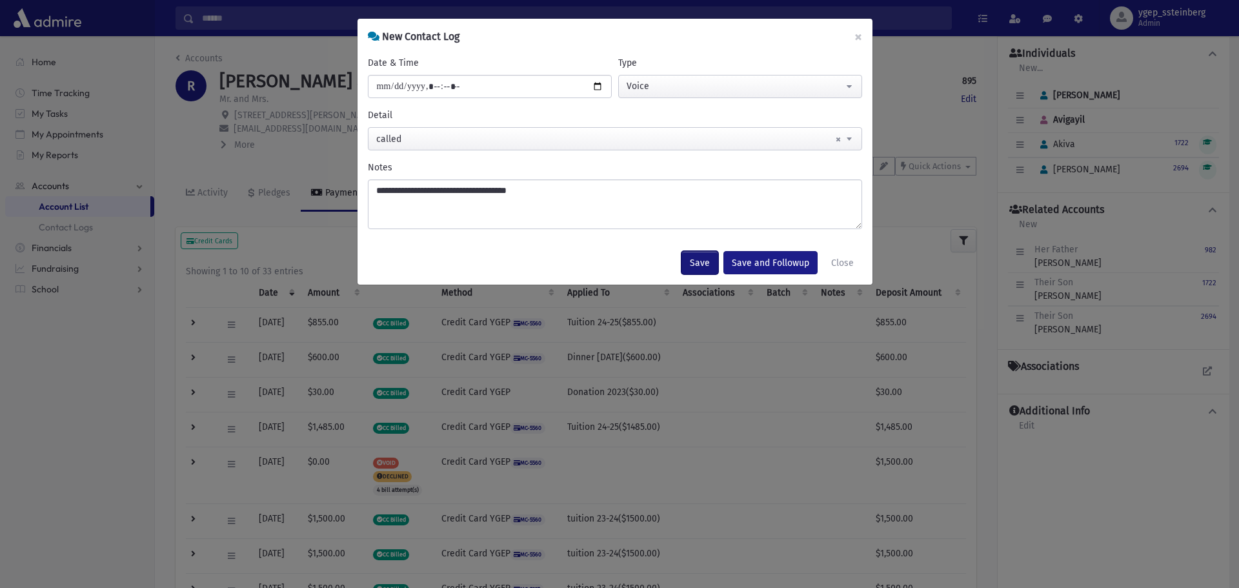
click at [701, 259] on button "Save" at bounding box center [699, 262] width 37 height 23
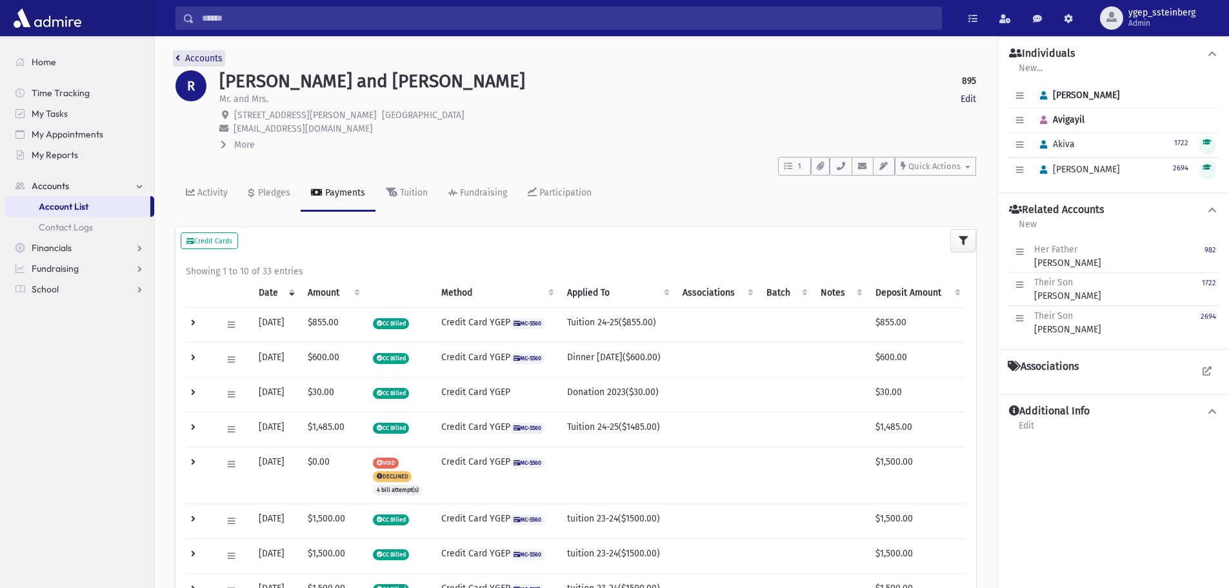
click at [216, 61] on link "Accounts" at bounding box center [198, 58] width 47 height 11
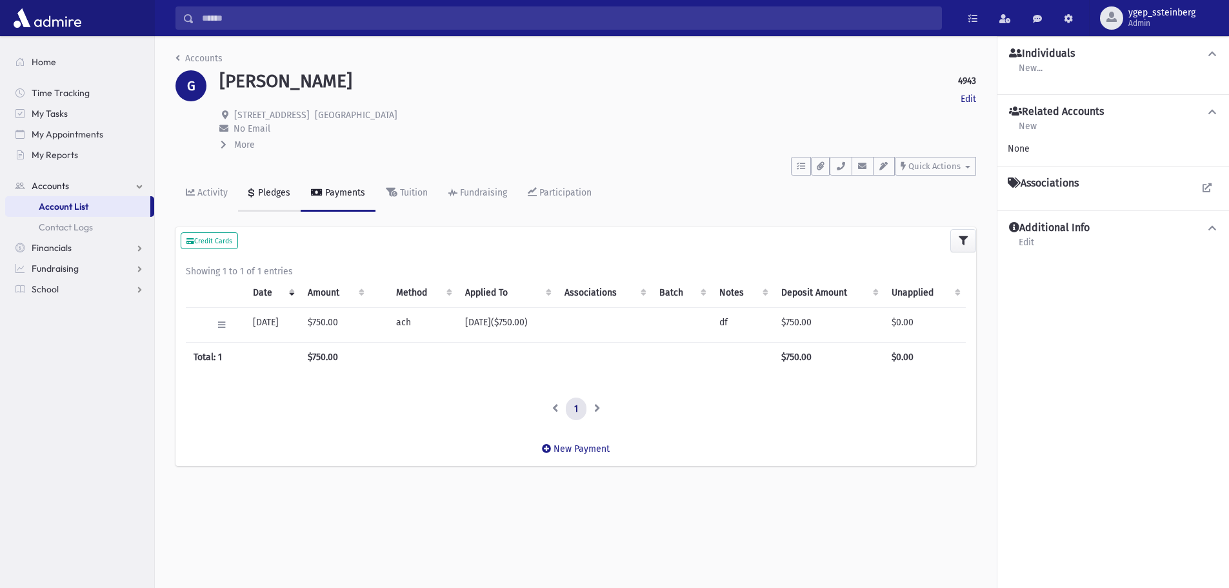
click at [268, 190] on div "Pledges" at bounding box center [273, 192] width 35 height 11
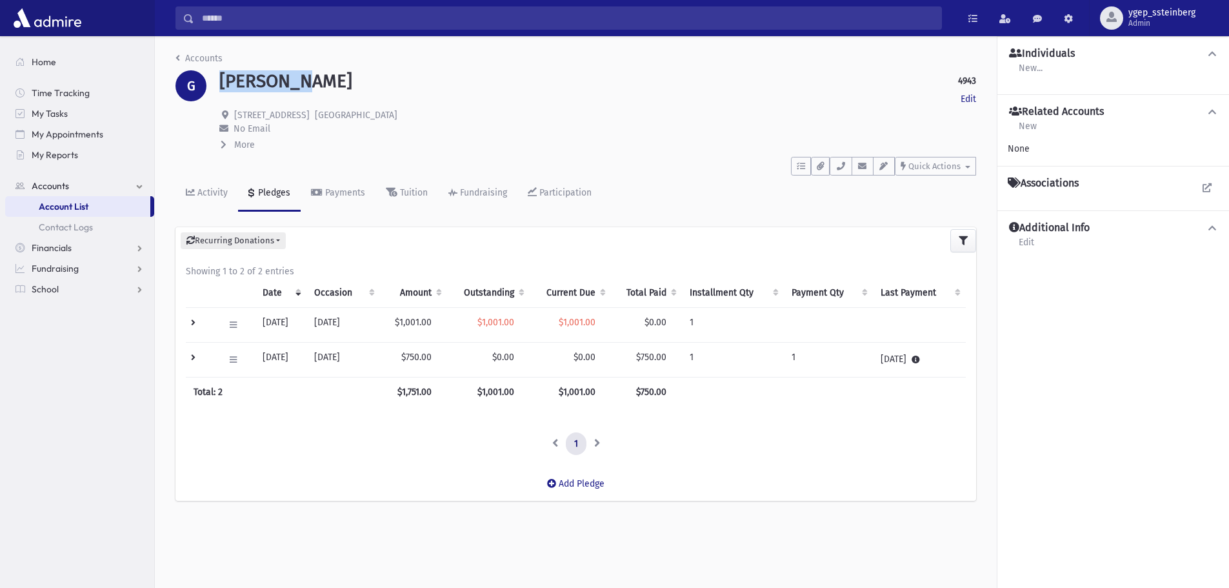
drag, startPoint x: 281, startPoint y: 77, endPoint x: 225, endPoint y: 79, distance: 56.8
click at [225, 79] on div "[PERSON_NAME] 4943 Edit" at bounding box center [597, 81] width 757 height 22
copy h1 "[PERSON_NAME]"
click at [1009, 15] on span at bounding box center [1005, 18] width 12 height 9
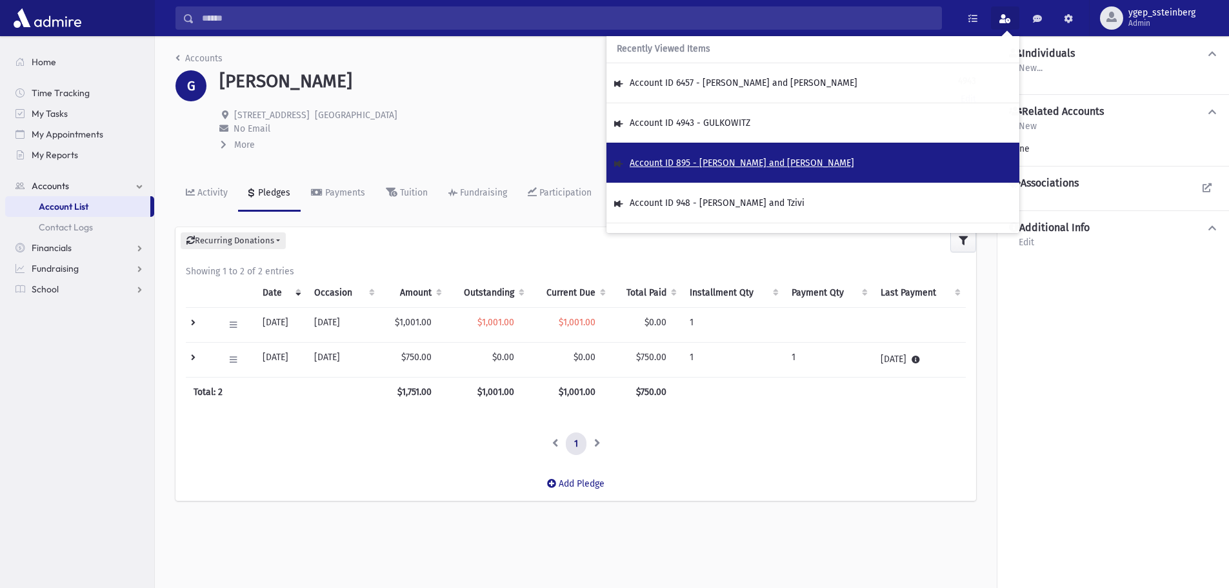
click at [750, 158] on span "Account ID 895 - [PERSON_NAME] and [PERSON_NAME]" at bounding box center [742, 162] width 225 height 11
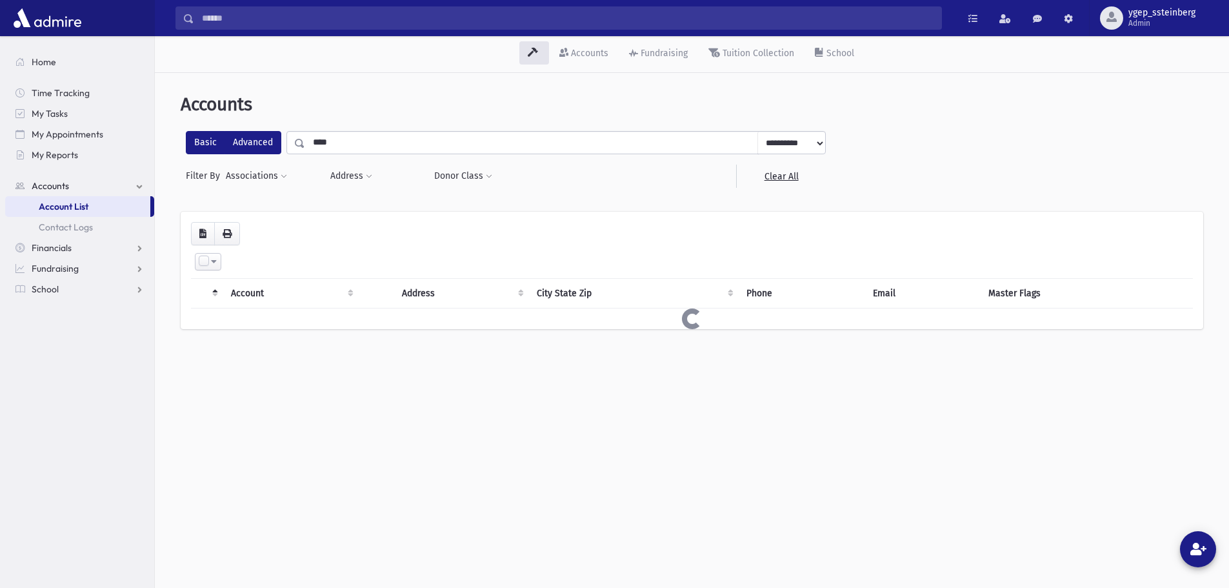
click at [236, 136] on div "**********" at bounding box center [506, 142] width 640 height 23
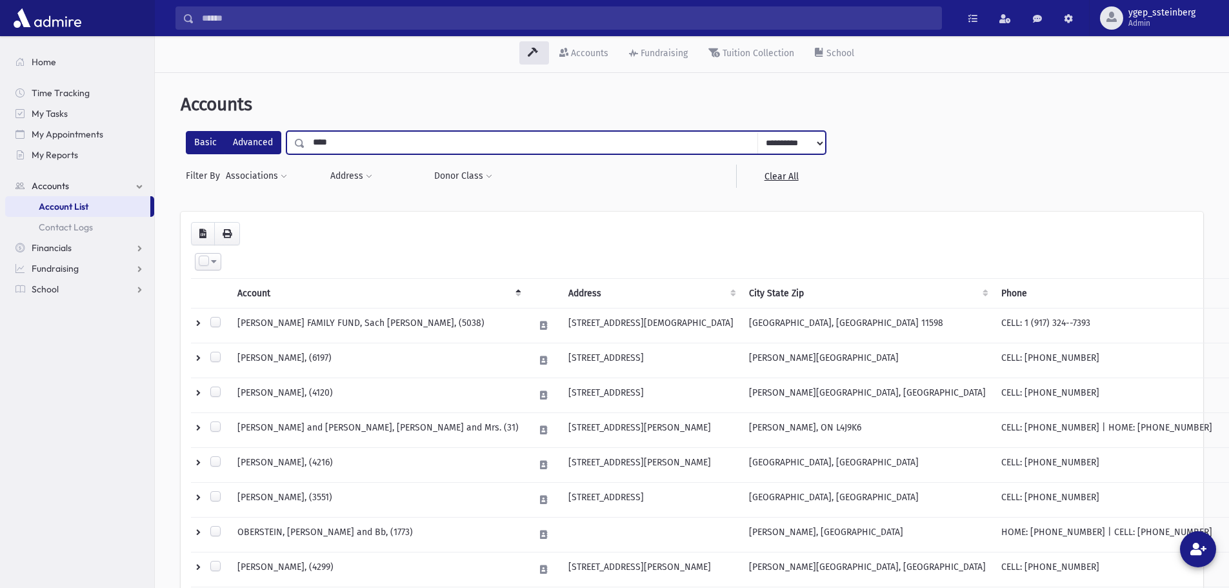
paste input "*****"
type input "*********"
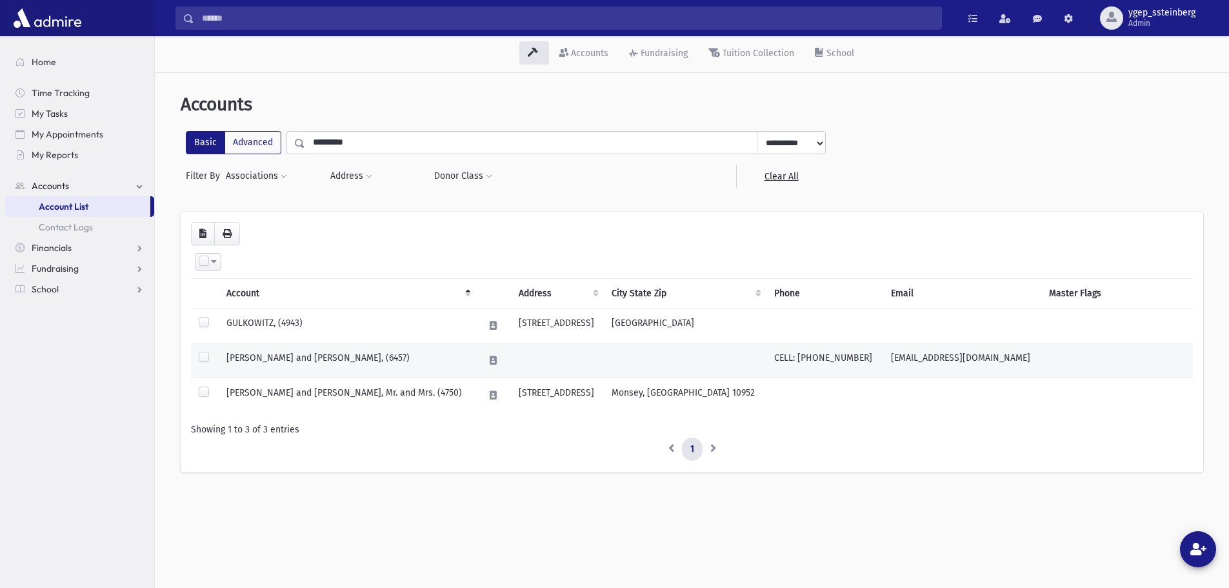
click at [337, 359] on td "[PERSON_NAME] and [PERSON_NAME], (6457)" at bounding box center [347, 360] width 257 height 35
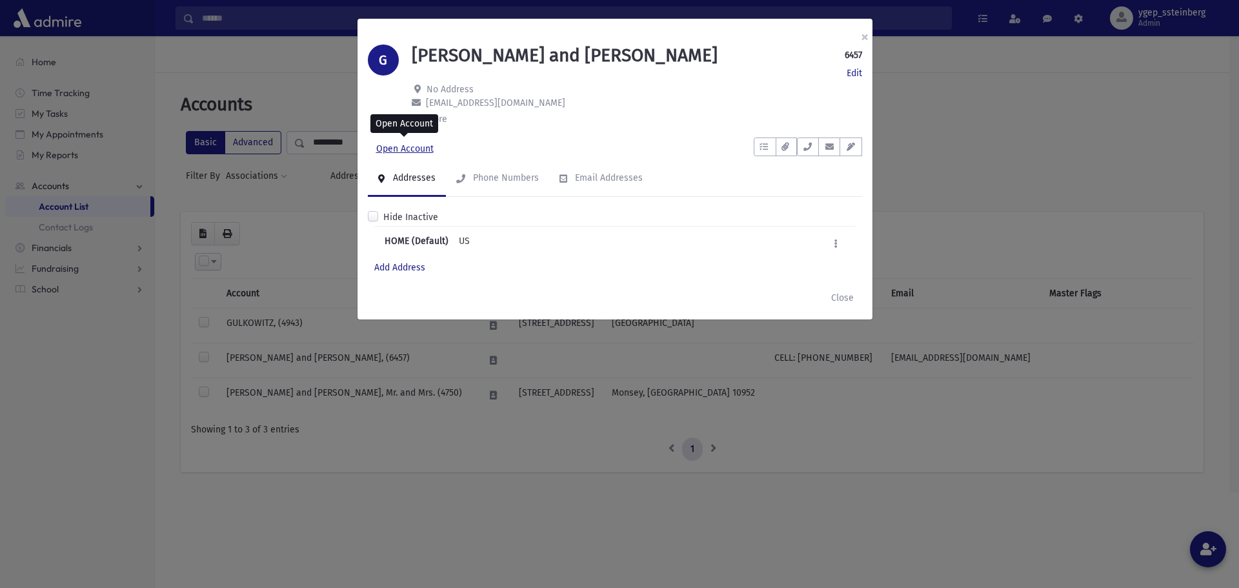
click at [414, 155] on link "Open Account" at bounding box center [405, 148] width 74 height 23
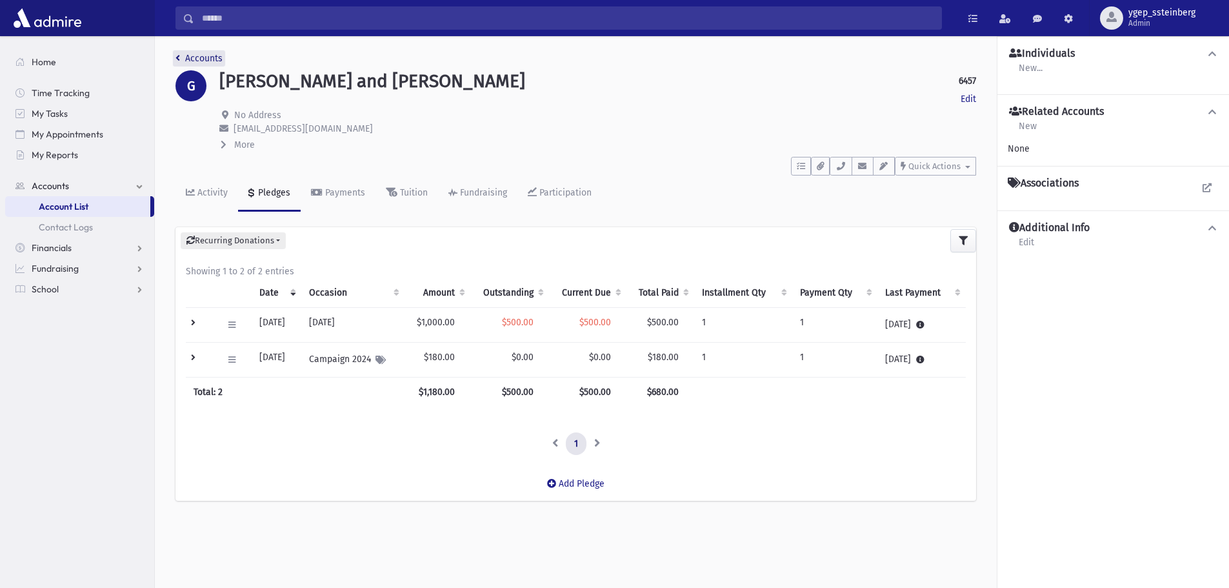
click at [201, 60] on link "Accounts" at bounding box center [198, 58] width 47 height 11
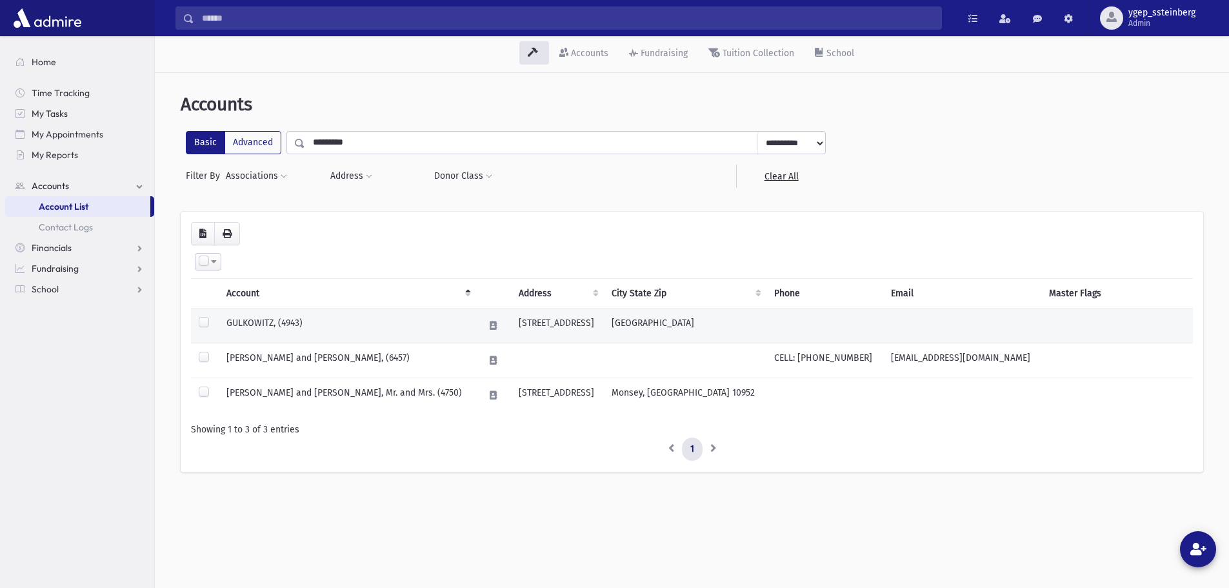
click at [353, 318] on td "GULKOWITZ, (4943)" at bounding box center [347, 325] width 257 height 35
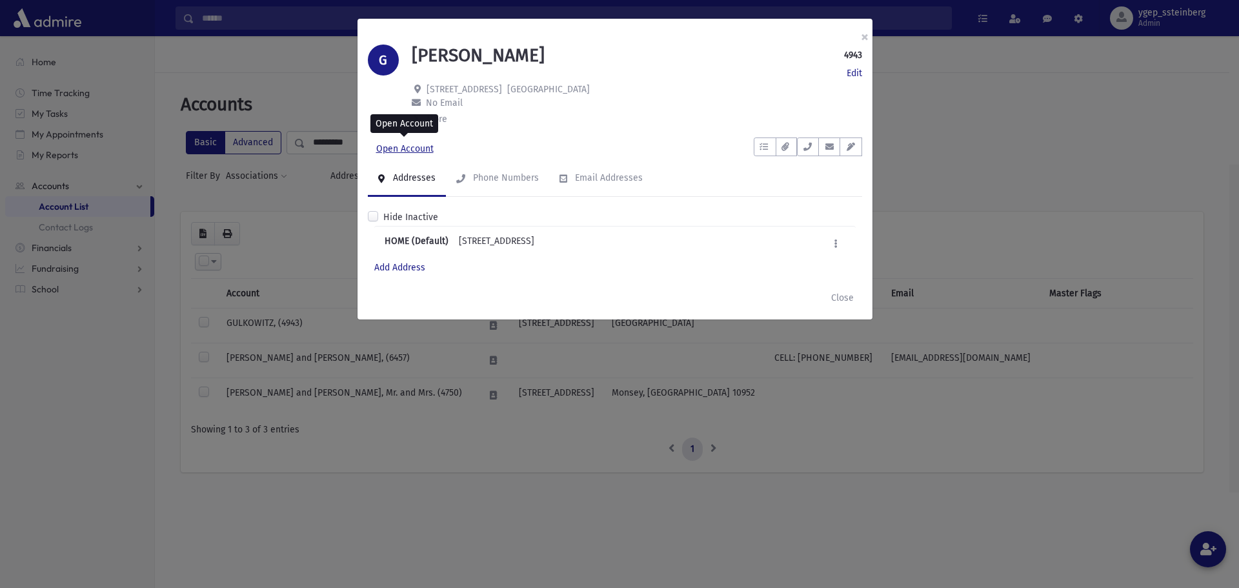
click at [417, 146] on link "Open Account" at bounding box center [405, 148] width 74 height 23
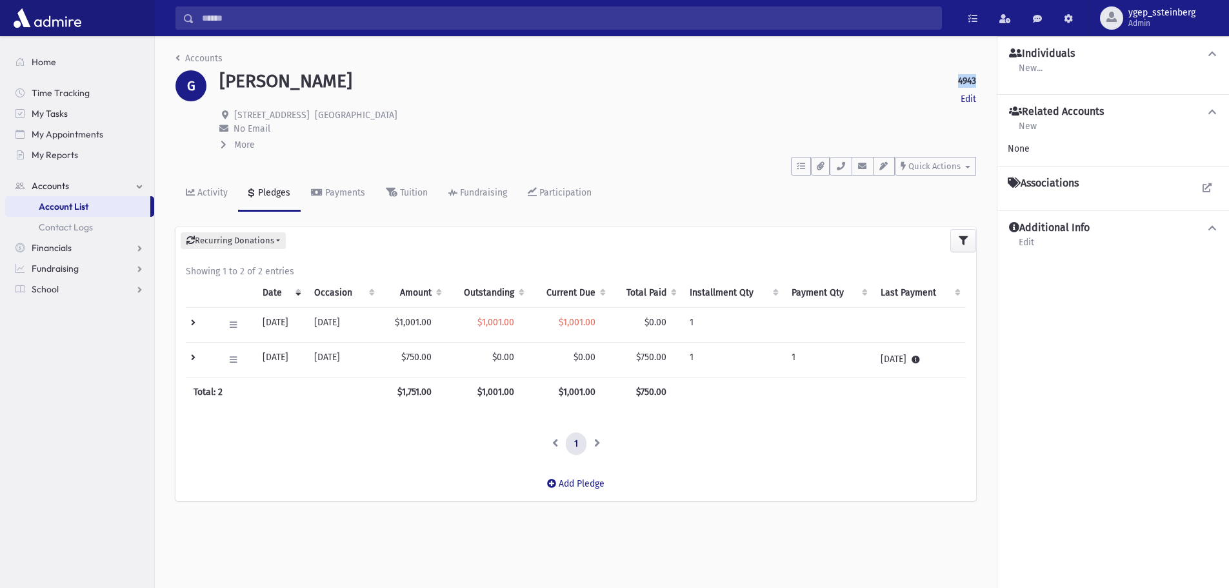
drag, startPoint x: 968, startPoint y: 79, endPoint x: 941, endPoint y: 82, distance: 27.2
click at [941, 82] on div "GULKOWITZ 4943 Edit" at bounding box center [597, 81] width 757 height 22
copy strong "4943"
click at [192, 53] on link "Accounts" at bounding box center [198, 58] width 47 height 11
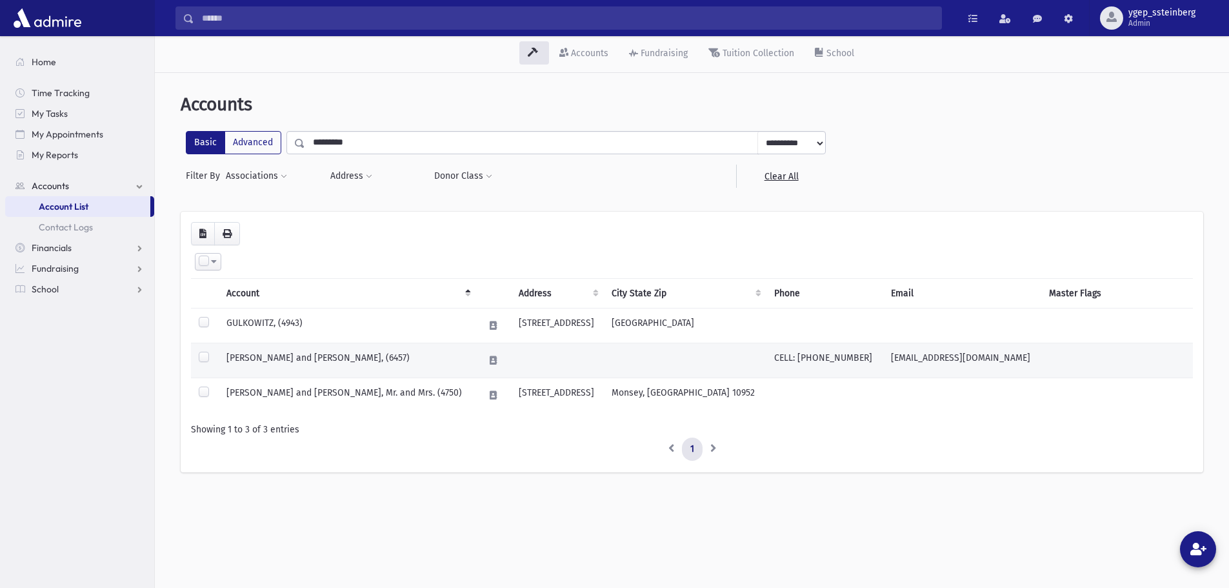
click at [307, 354] on td "GULKOWITZ, Chaim and Bena, (6457)" at bounding box center [347, 360] width 257 height 35
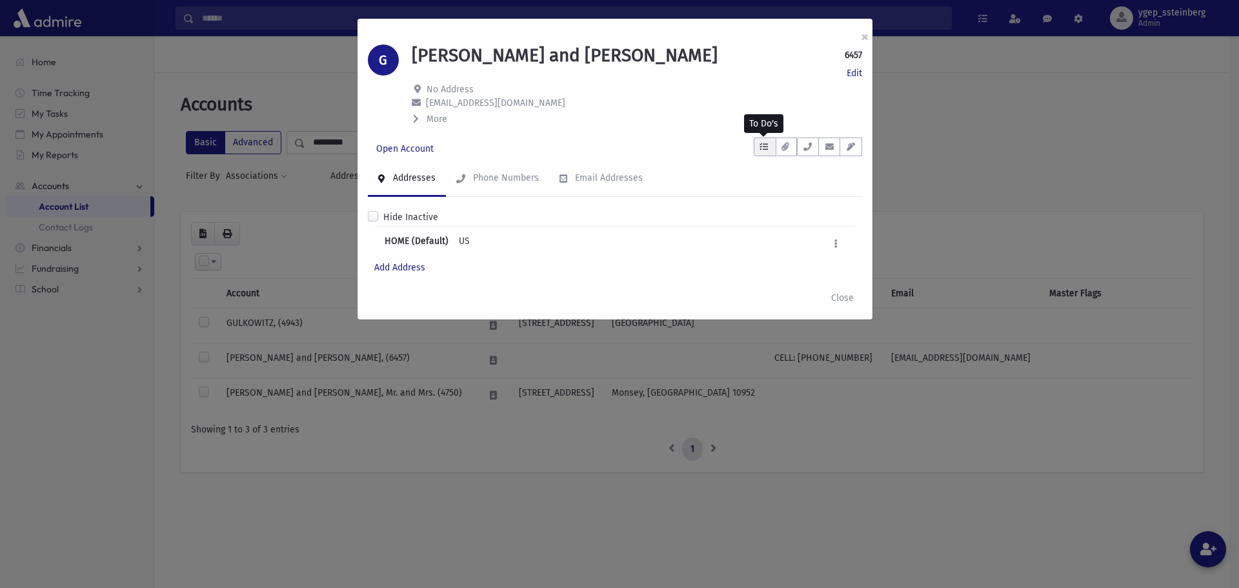
click at [767, 145] on icon "button" at bounding box center [763, 147] width 8 height 8
click at [712, 220] on link "Show List" at bounding box center [698, 229] width 155 height 30
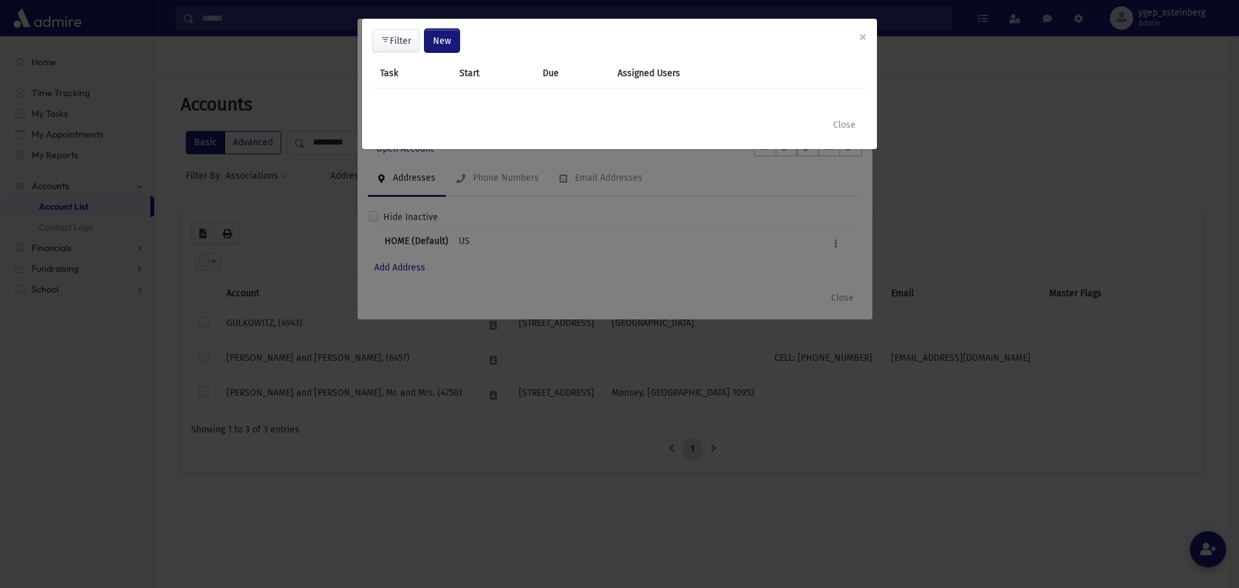
click at [443, 43] on span "New" at bounding box center [442, 40] width 18 height 11
click at [432, 75] on link "Task" at bounding box center [408, 76] width 103 height 24
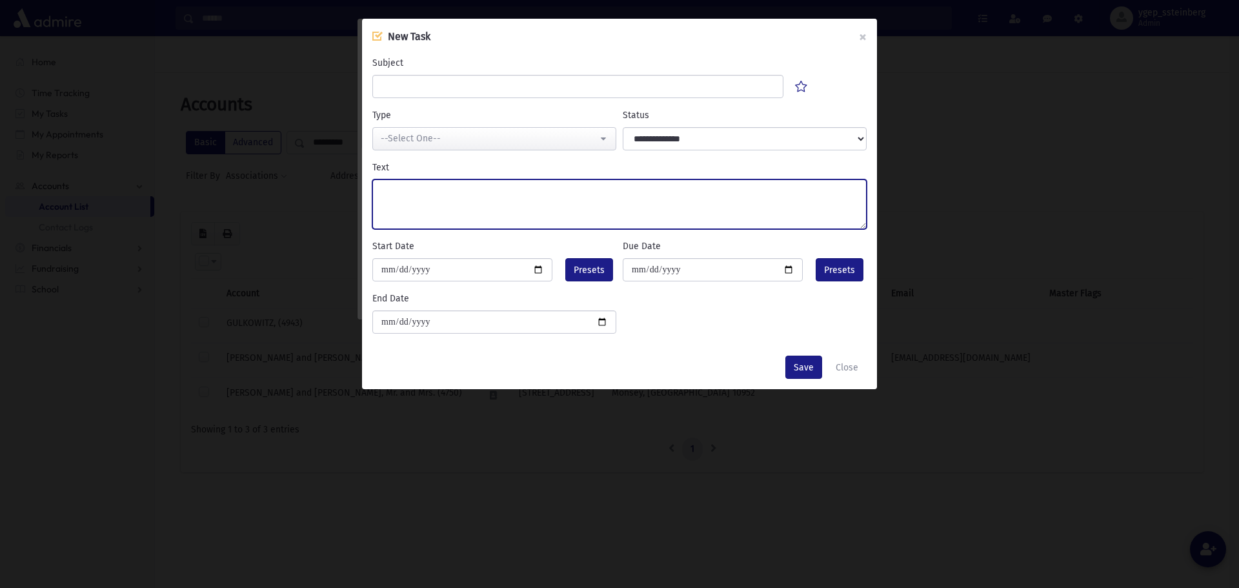
click at [419, 181] on textarea "Text" at bounding box center [619, 204] width 494 height 50
paste textarea "*****"
type textarea "**********"
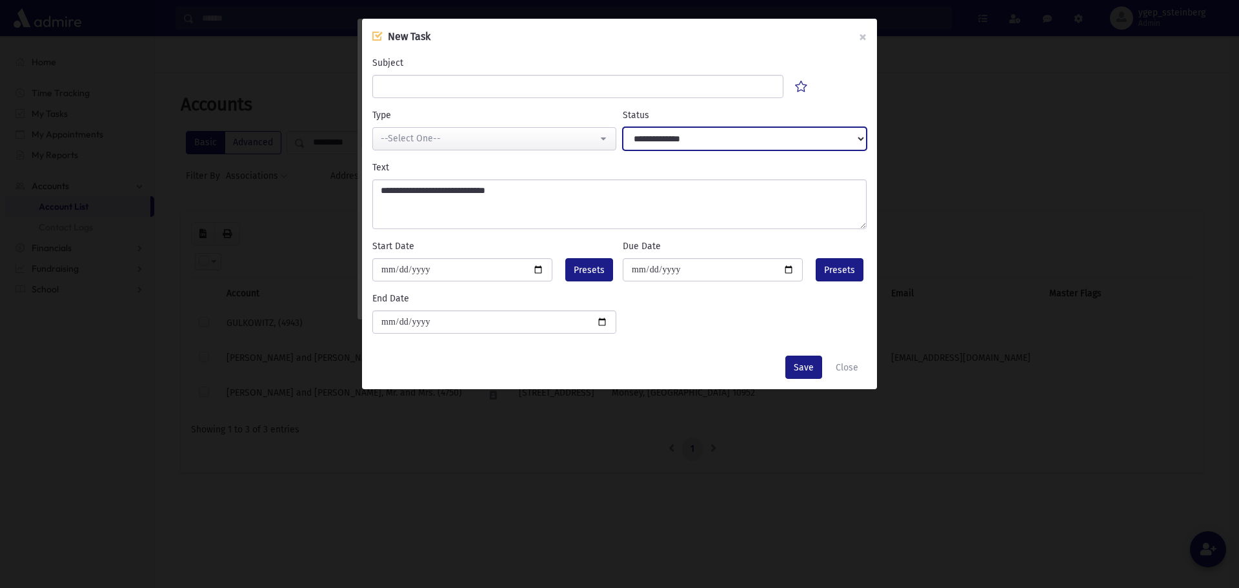
click at [687, 140] on select "**********" at bounding box center [745, 138] width 244 height 23
select select "****"
click at [623, 127] on select "**********" at bounding box center [745, 138] width 244 height 23
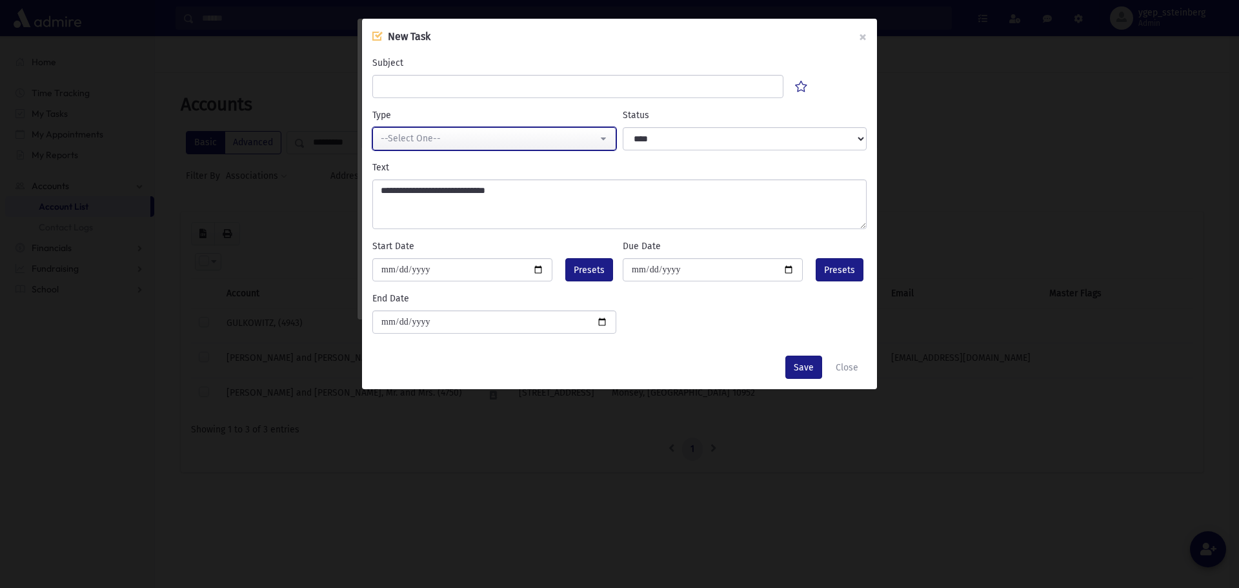
click at [505, 137] on div "--Select One--" at bounding box center [489, 139] width 217 height 14
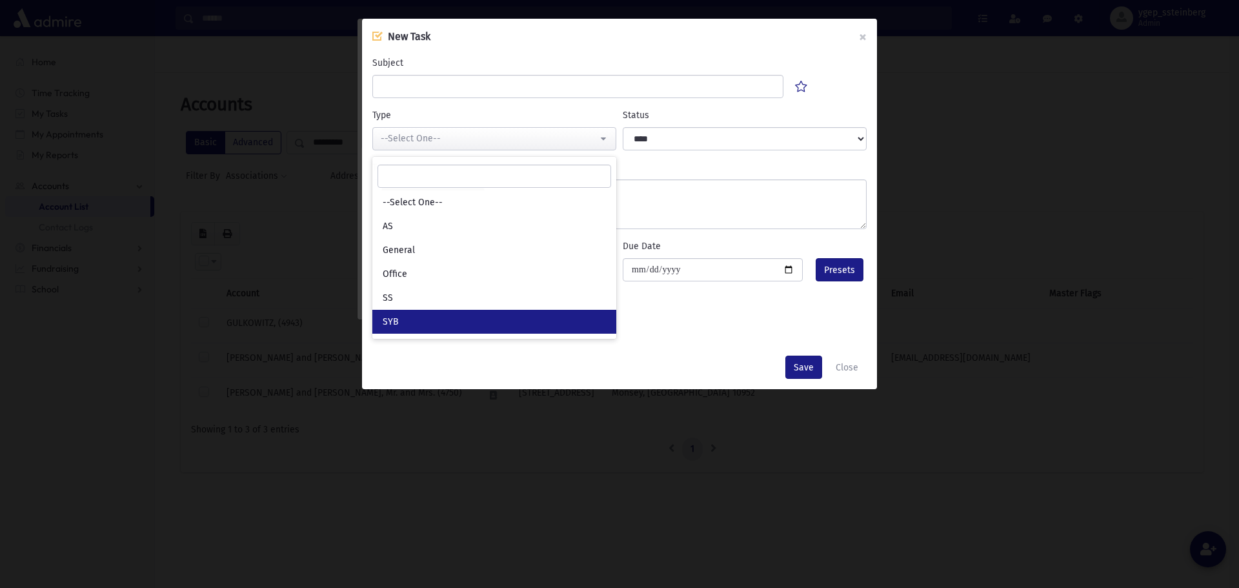
click at [457, 314] on link "SYB" at bounding box center [494, 322] width 244 height 24
select select "*"
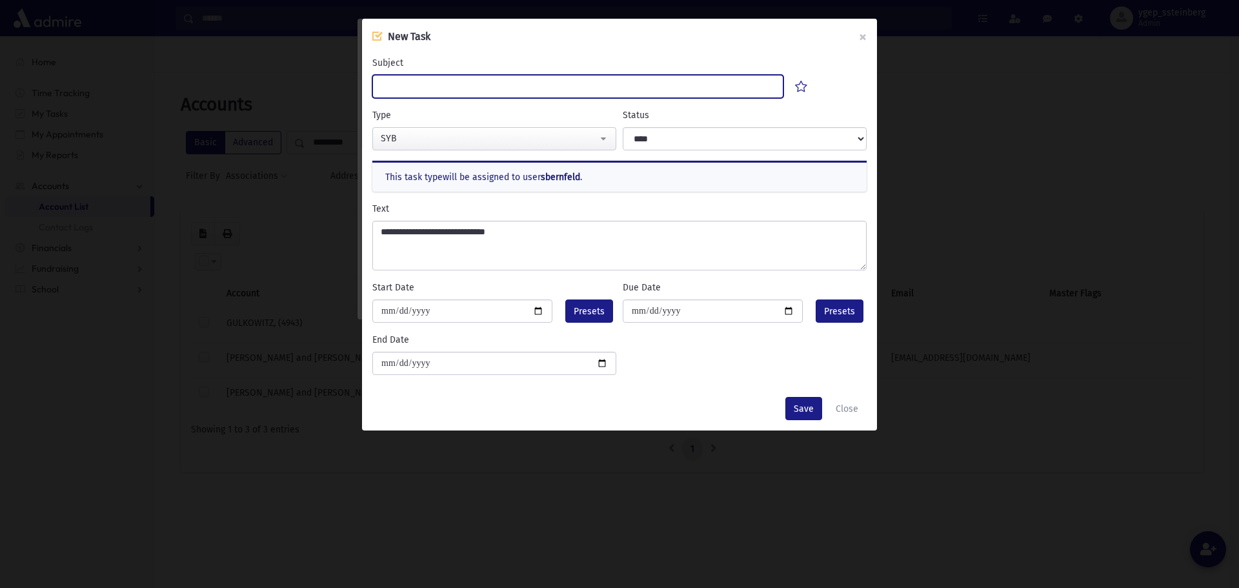
click at [430, 88] on input "Subject" at bounding box center [577, 86] width 411 height 23
type input "******"
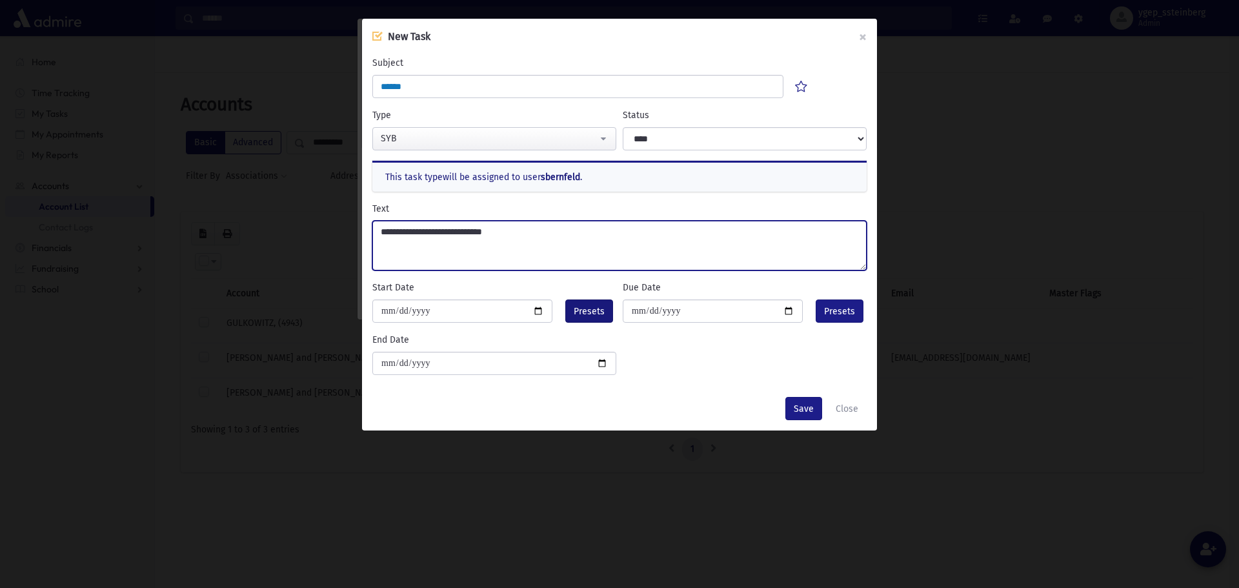
type textarea "**********"
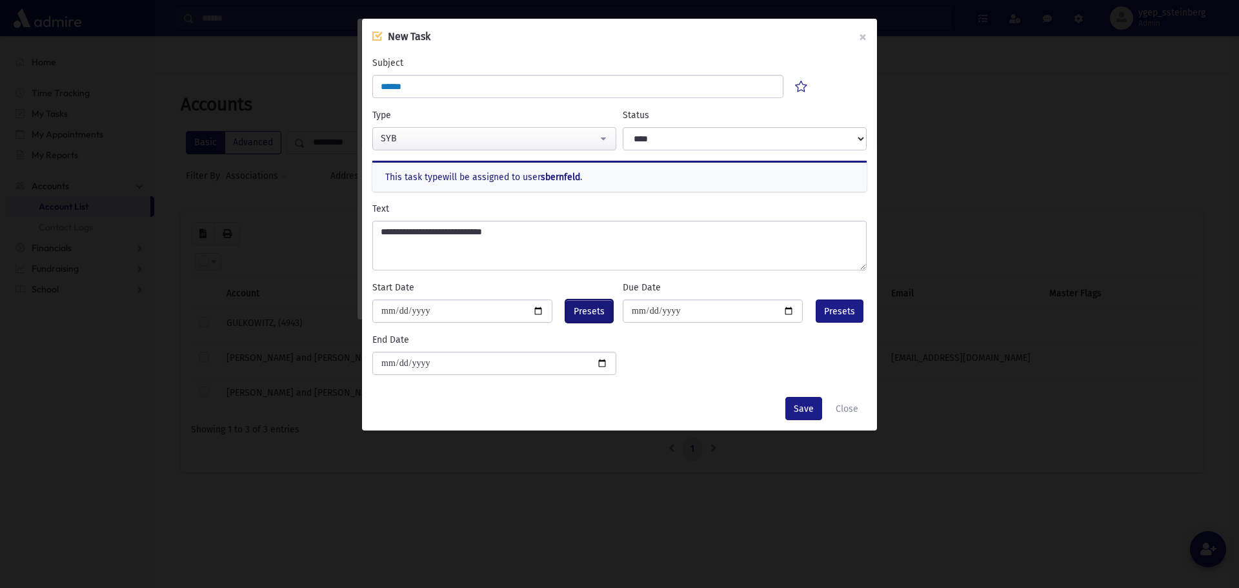
click at [588, 308] on span "Presets" at bounding box center [589, 312] width 31 height 14
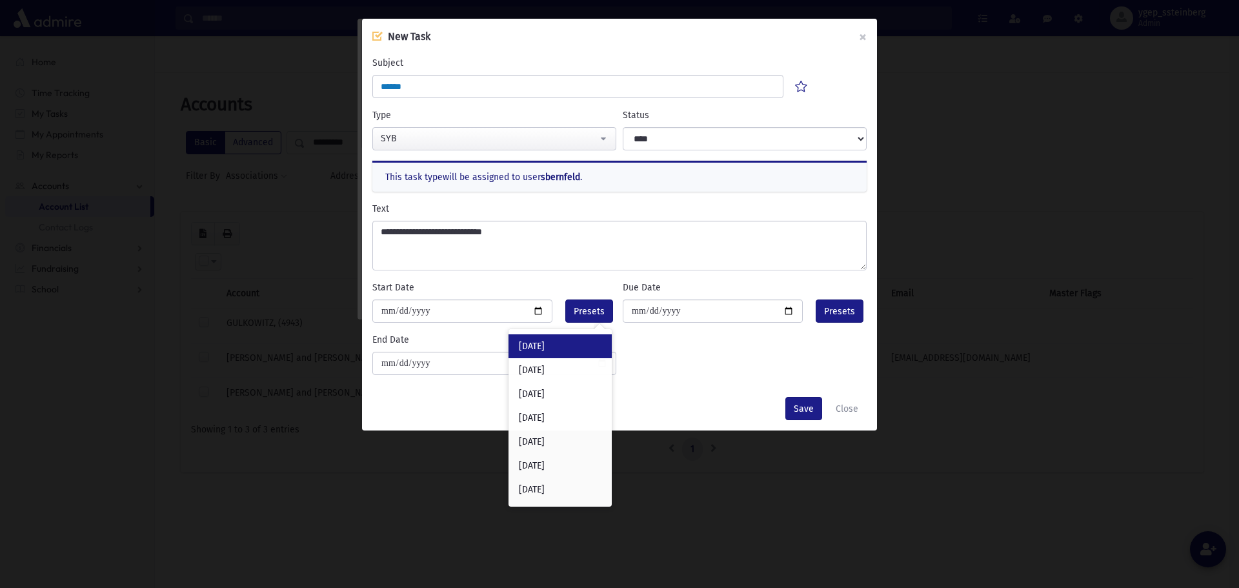
click at [585, 339] on div "Today" at bounding box center [559, 346] width 103 height 24
type input "**********"
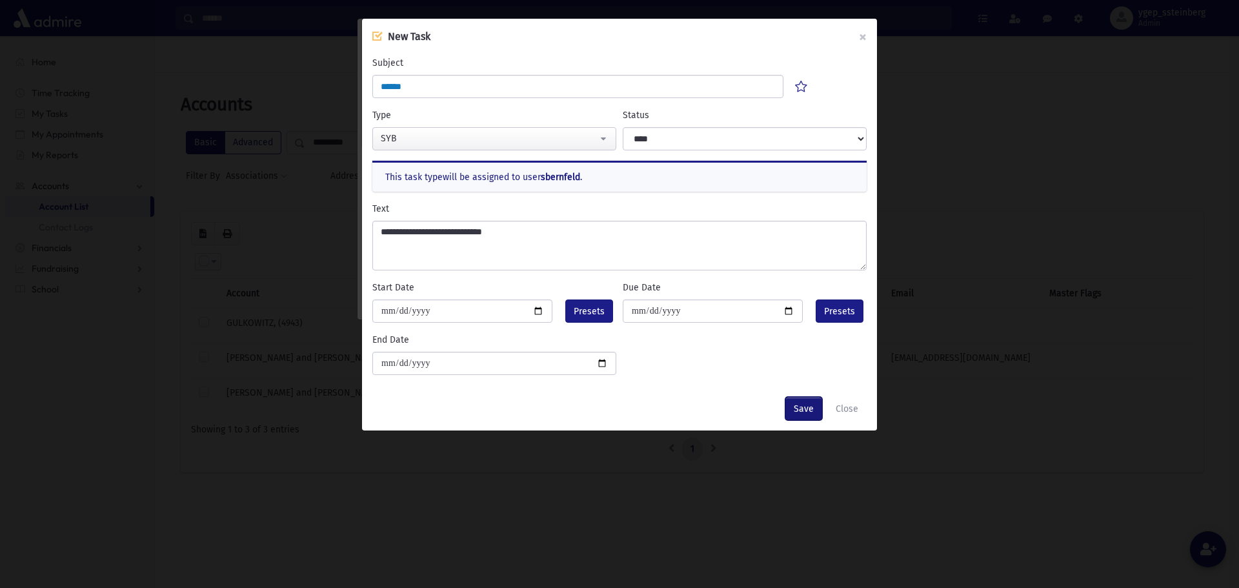
click at [809, 406] on button "Save" at bounding box center [803, 408] width 37 height 23
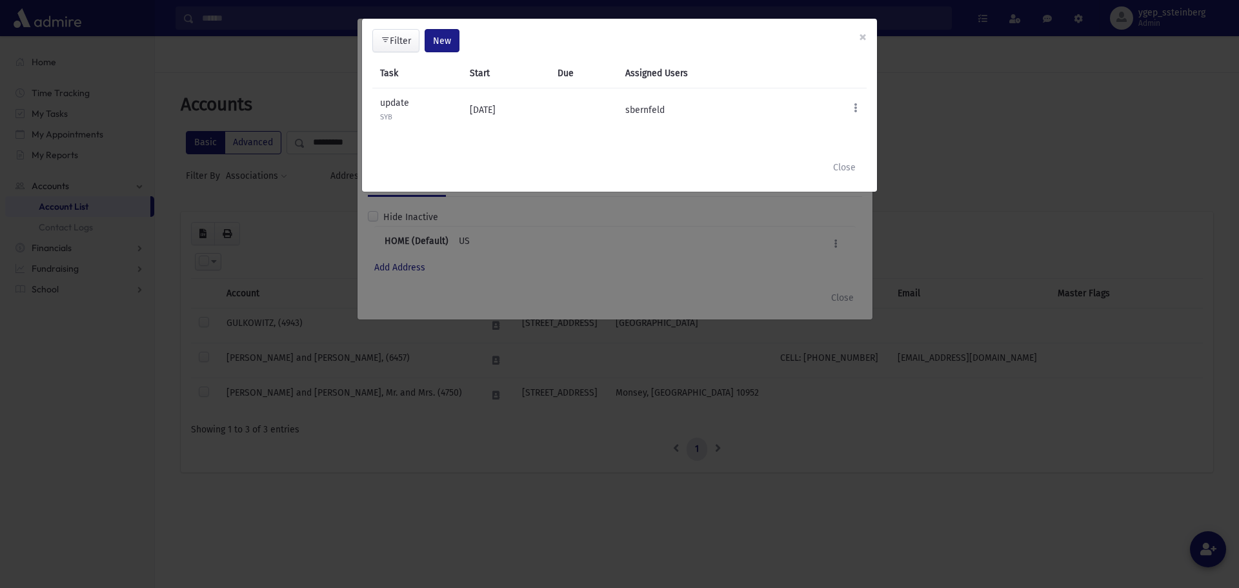
click at [832, 297] on div "**********" at bounding box center [619, 294] width 1239 height 588
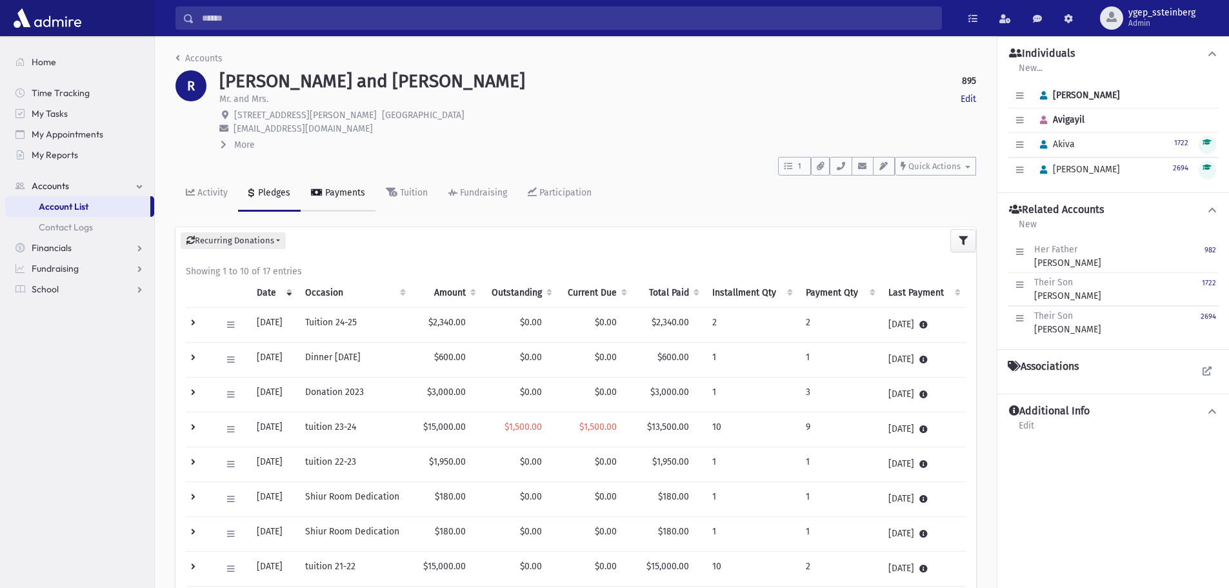
click at [343, 189] on div "Payments" at bounding box center [344, 192] width 43 height 11
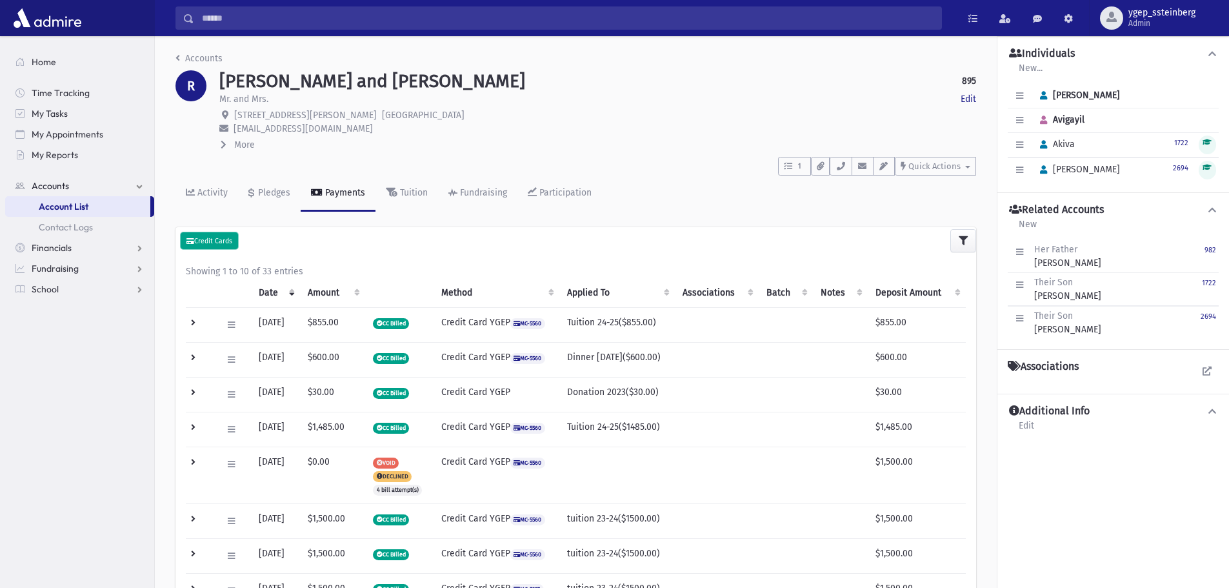
click at [212, 236] on button "Credit Cards" at bounding box center [209, 240] width 57 height 17
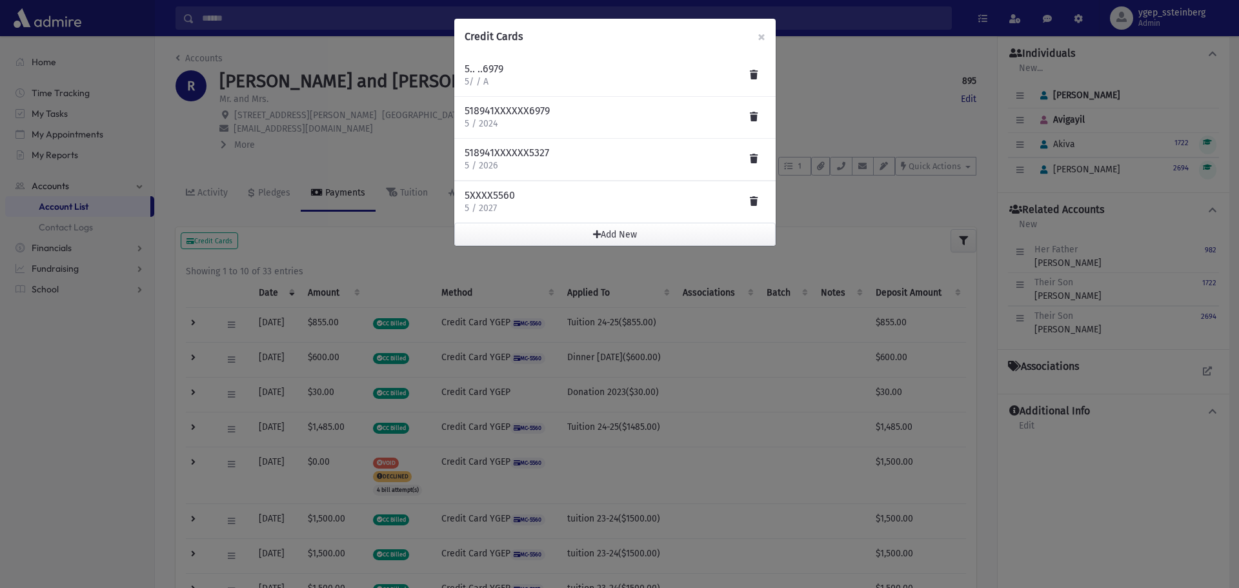
click at [525, 205] on div "5XXXX5560 5 / 2027" at bounding box center [615, 202] width 301 height 26
click at [397, 237] on div "Credit Cards × 5.. ..6979 5/ / A 518941XXXXXX6979 5 / 2024" at bounding box center [619, 294] width 1239 height 588
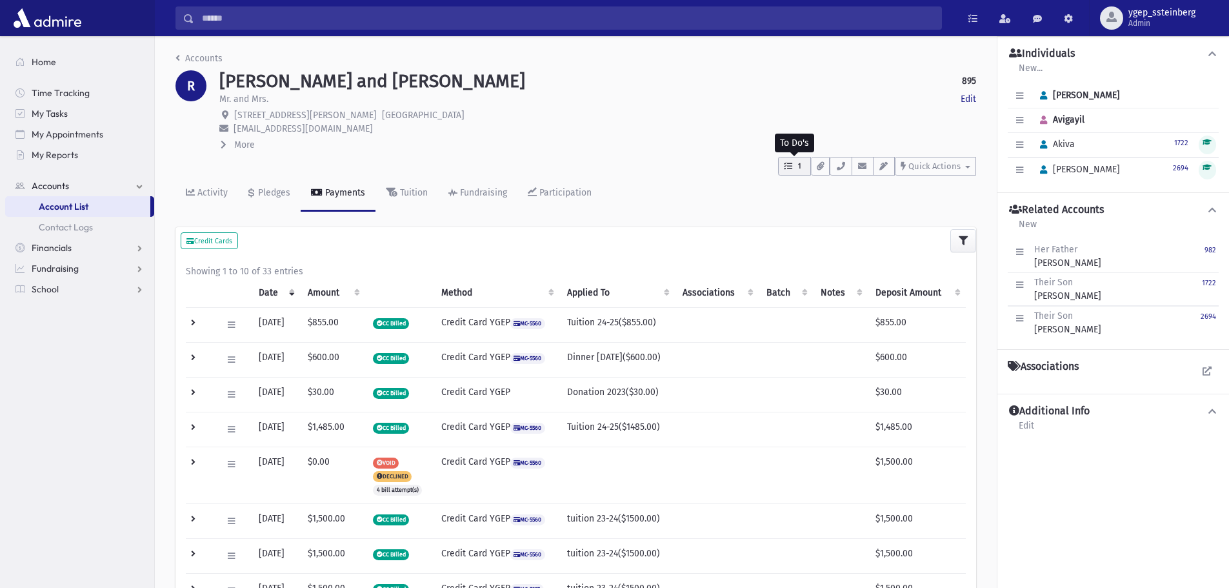
click at [787, 168] on icon "button" at bounding box center [788, 166] width 8 height 8
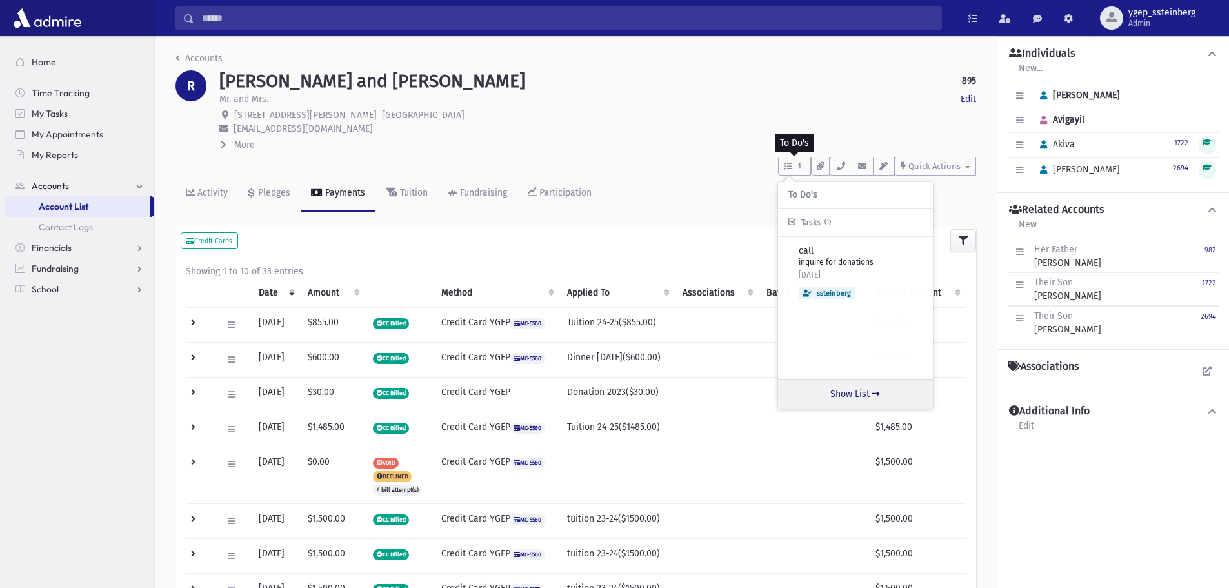
click at [855, 394] on link "Show List" at bounding box center [855, 394] width 155 height 30
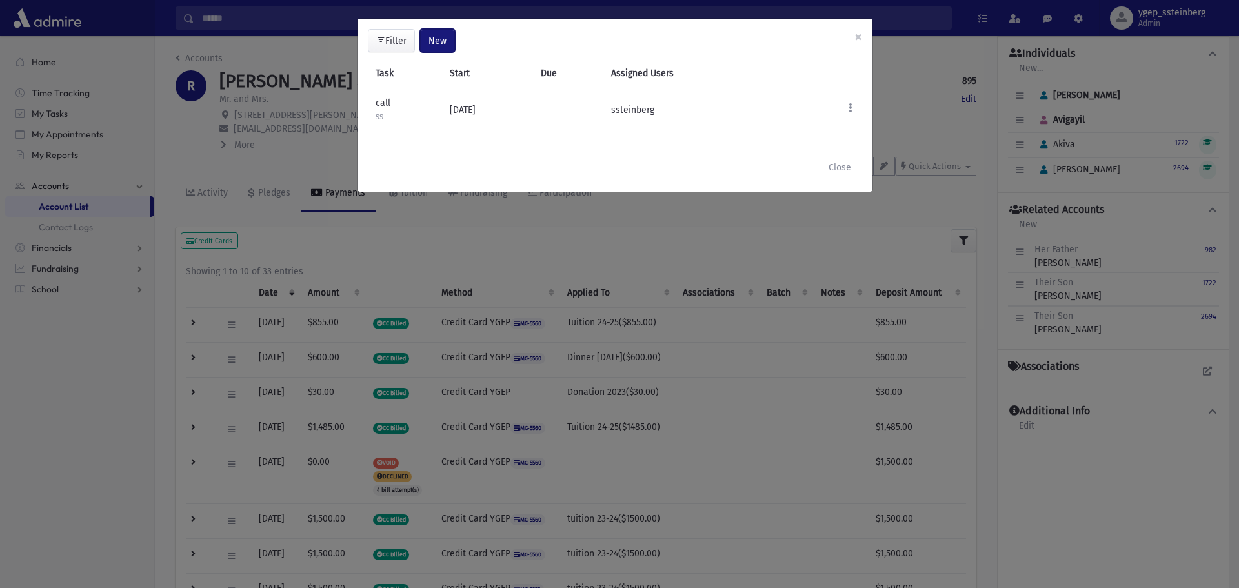
click at [441, 39] on span "New" at bounding box center [437, 40] width 18 height 11
click at [401, 75] on link "Task" at bounding box center [404, 76] width 103 height 24
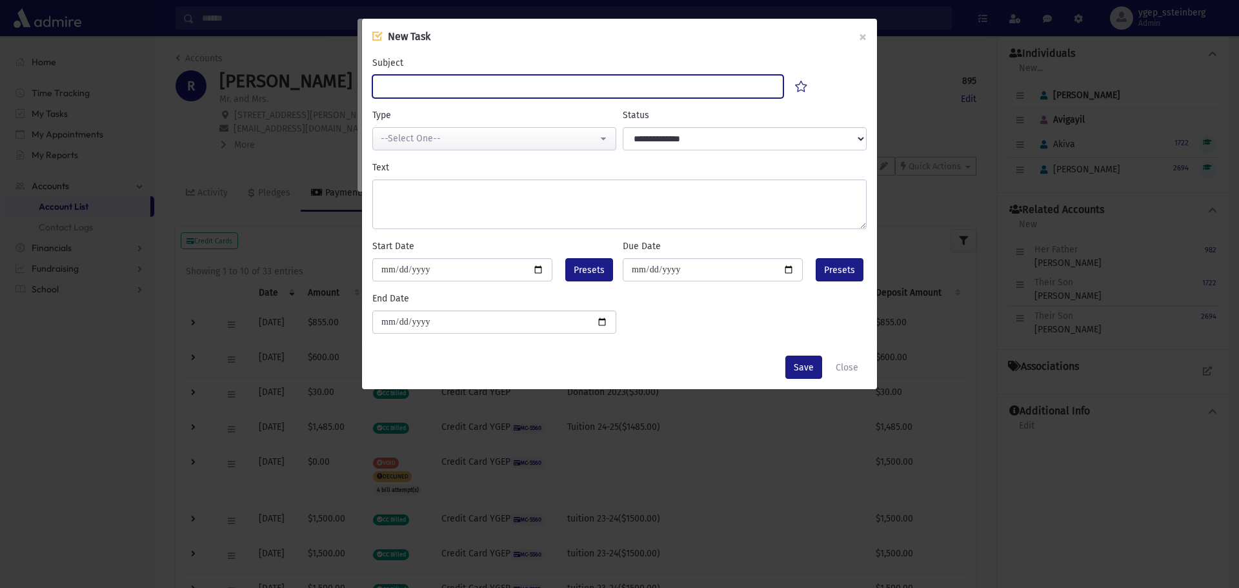
click at [417, 88] on input "Subject" at bounding box center [577, 86] width 411 height 23
drag, startPoint x: 446, startPoint y: 86, endPoint x: 374, endPoint y: 81, distance: 72.5
click at [374, 81] on input "**********" at bounding box center [577, 86] width 411 height 23
click at [446, 92] on input "**********" at bounding box center [577, 86] width 411 height 23
drag, startPoint x: 445, startPoint y: 88, endPoint x: 370, endPoint y: 85, distance: 75.5
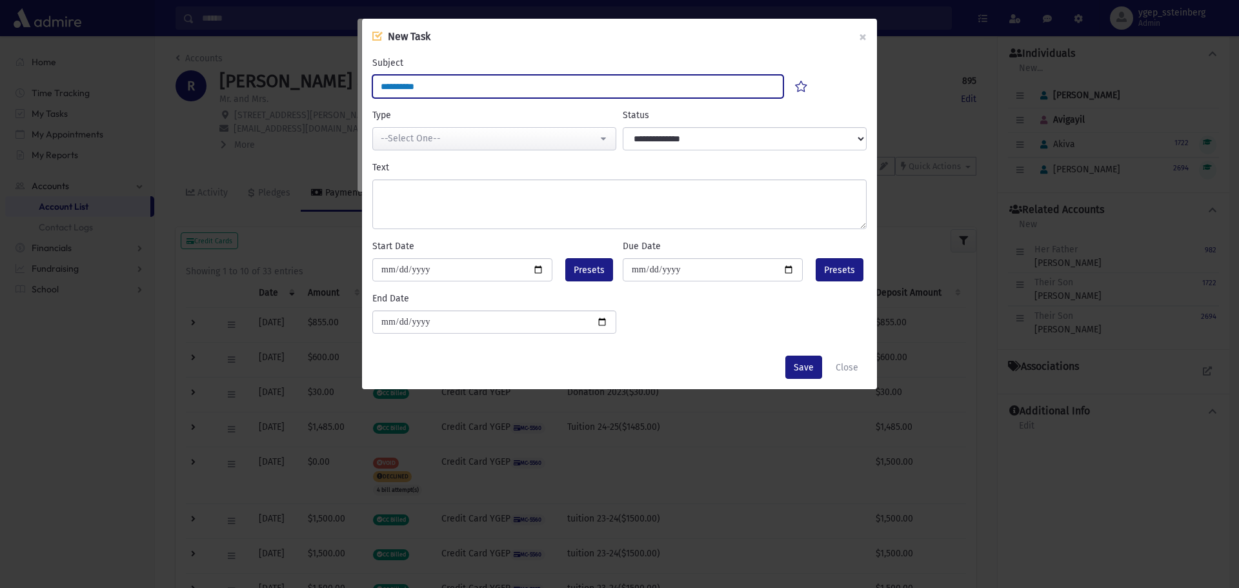
click at [370, 85] on div "**********" at bounding box center [577, 77] width 417 height 42
type input "**********"
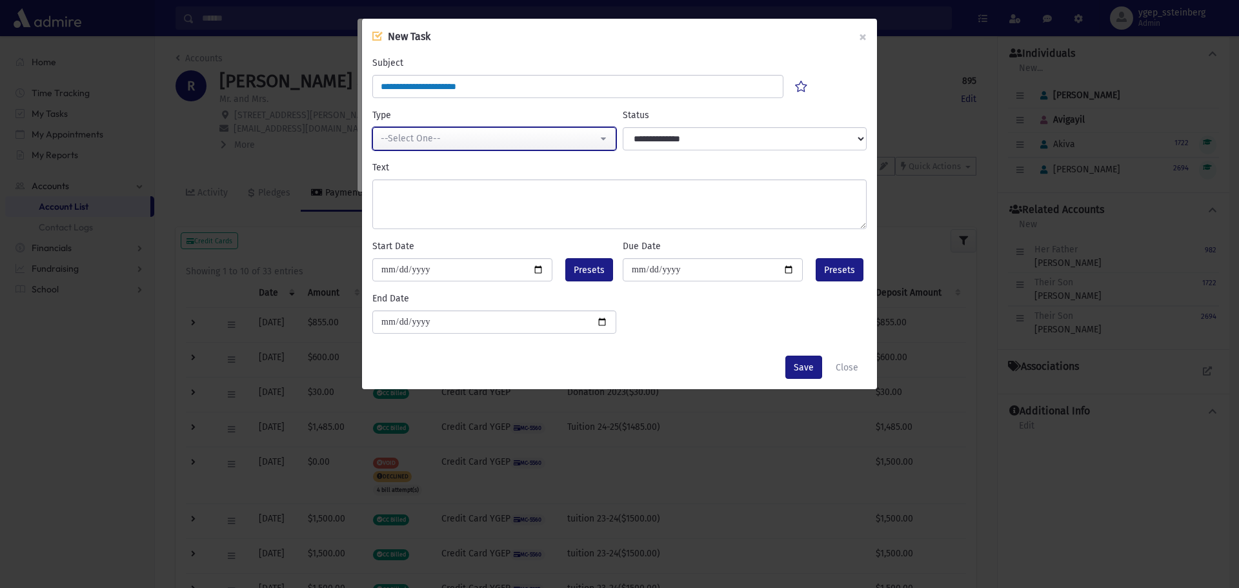
click at [441, 140] on div "--Select One--" at bounding box center [489, 139] width 217 height 14
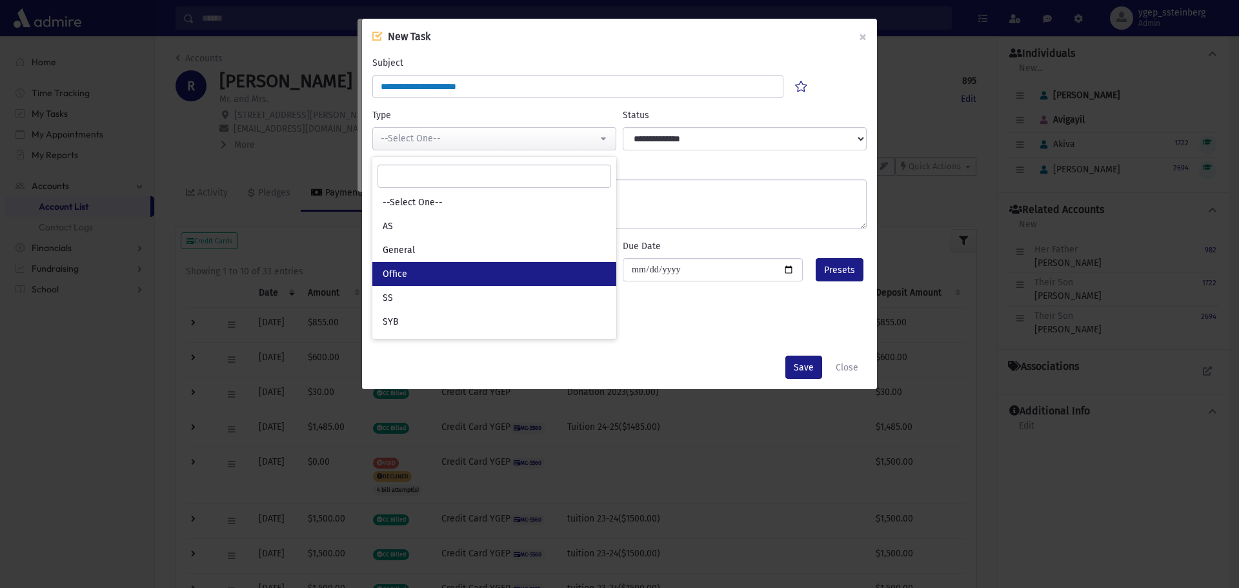
click at [427, 285] on link "Office" at bounding box center [494, 274] width 244 height 24
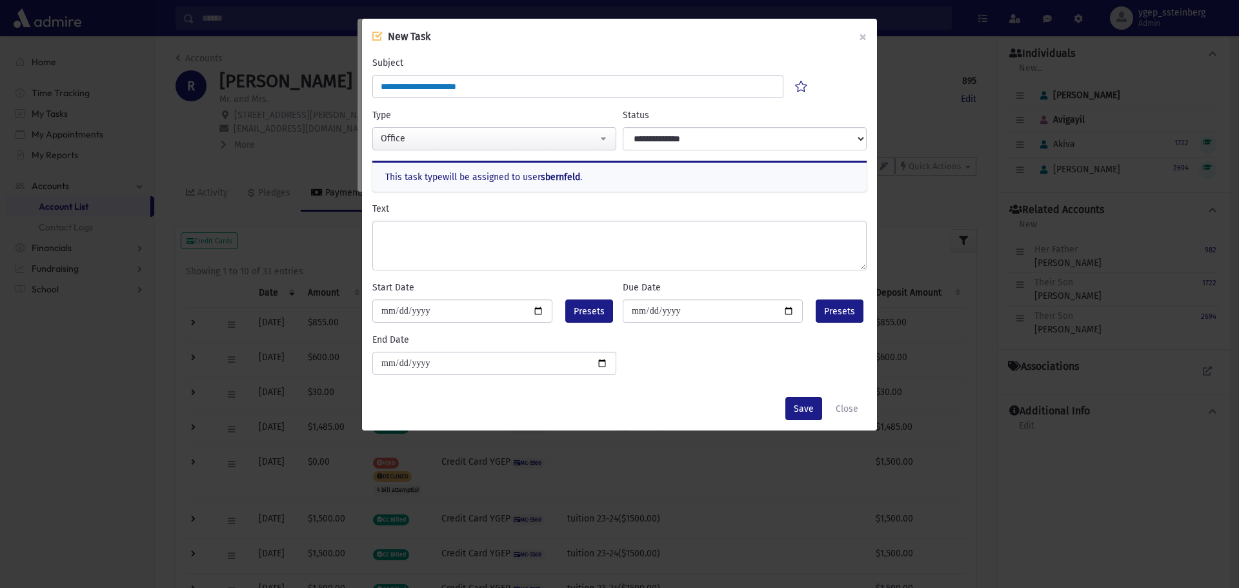
click at [417, 177] on div "This task type will be assigned to user sbernfeld ." at bounding box center [619, 176] width 494 height 31
click at [410, 148] on button "Office" at bounding box center [494, 138] width 244 height 23
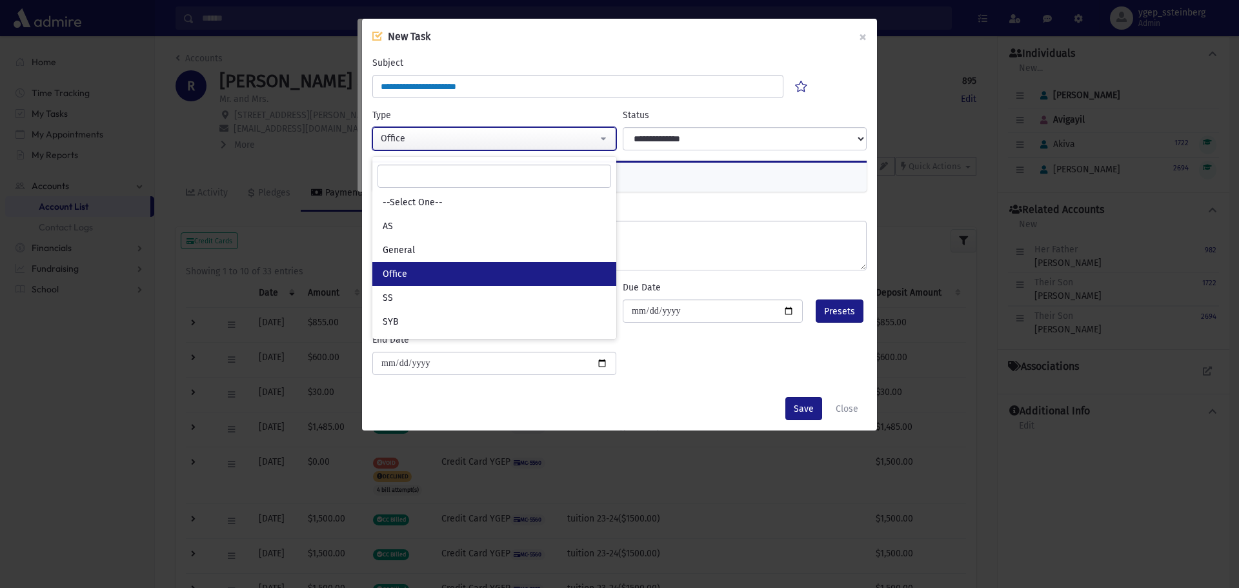
click at [414, 141] on div "Office" at bounding box center [489, 139] width 217 height 14
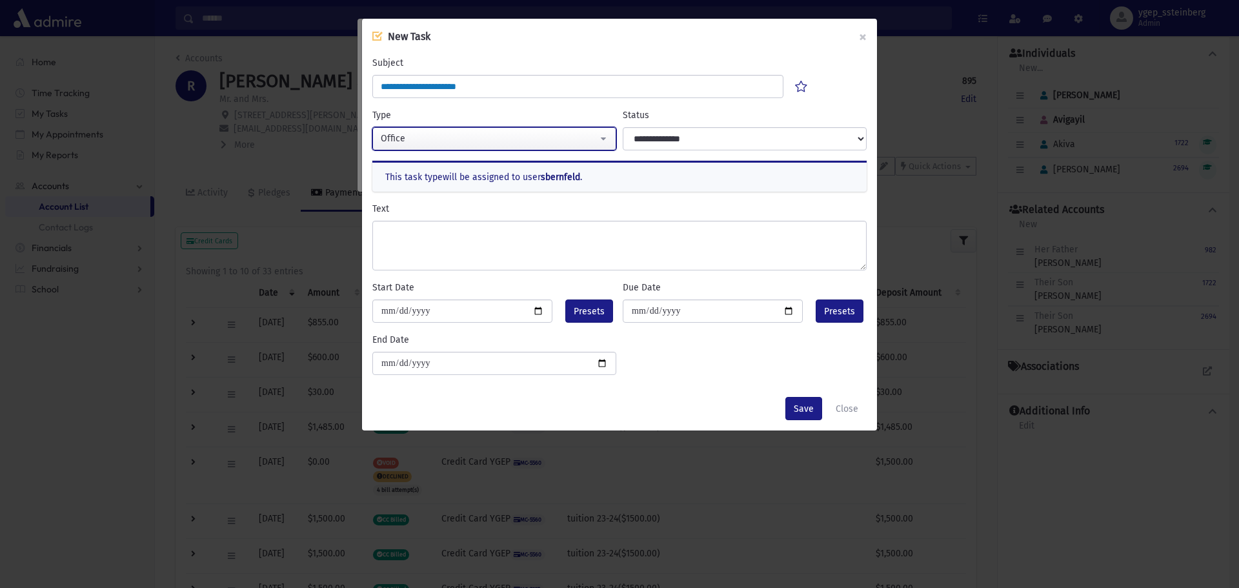
click at [414, 141] on div "Office" at bounding box center [489, 139] width 217 height 14
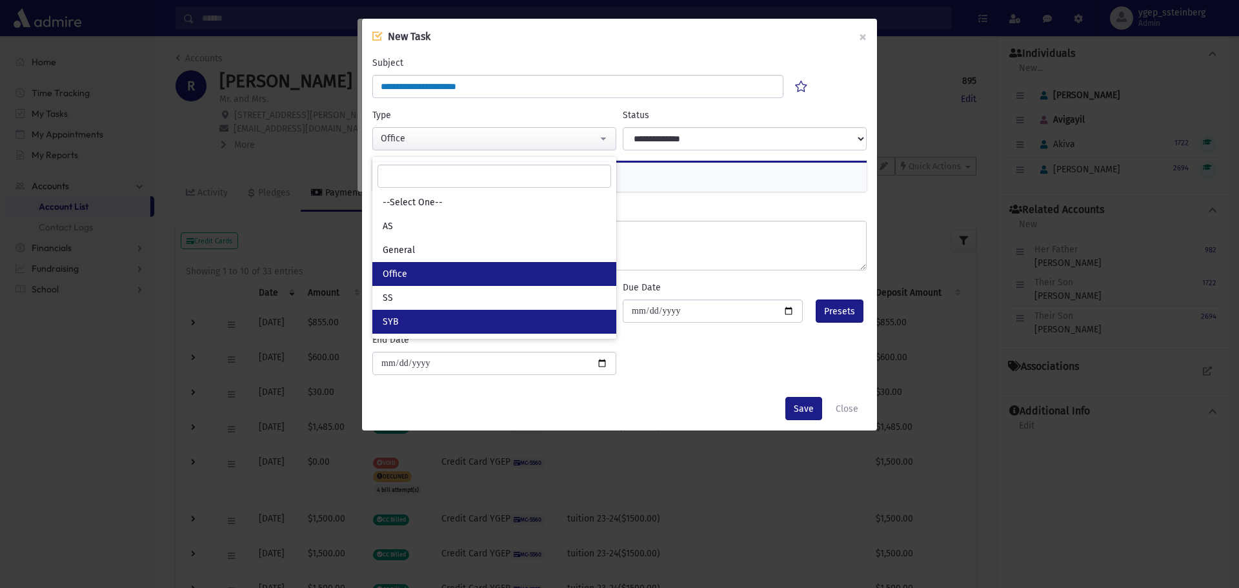
click at [407, 325] on link "SYB" at bounding box center [494, 322] width 244 height 24
select select "*"
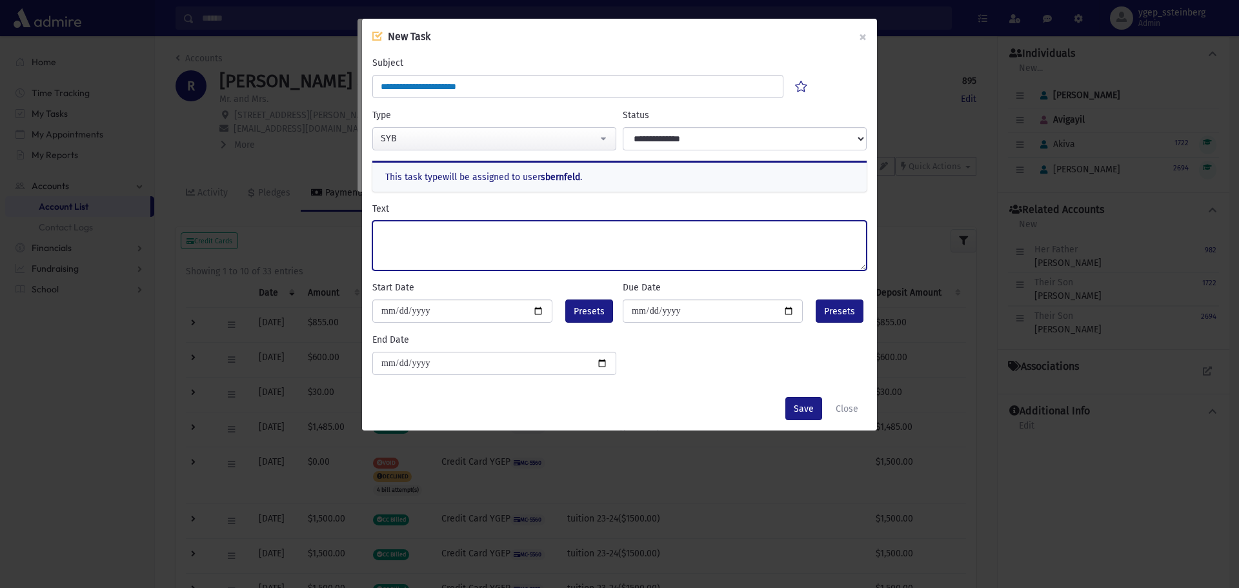
click at [412, 249] on textarea "Text" at bounding box center [619, 246] width 494 height 50
type textarea "**********"
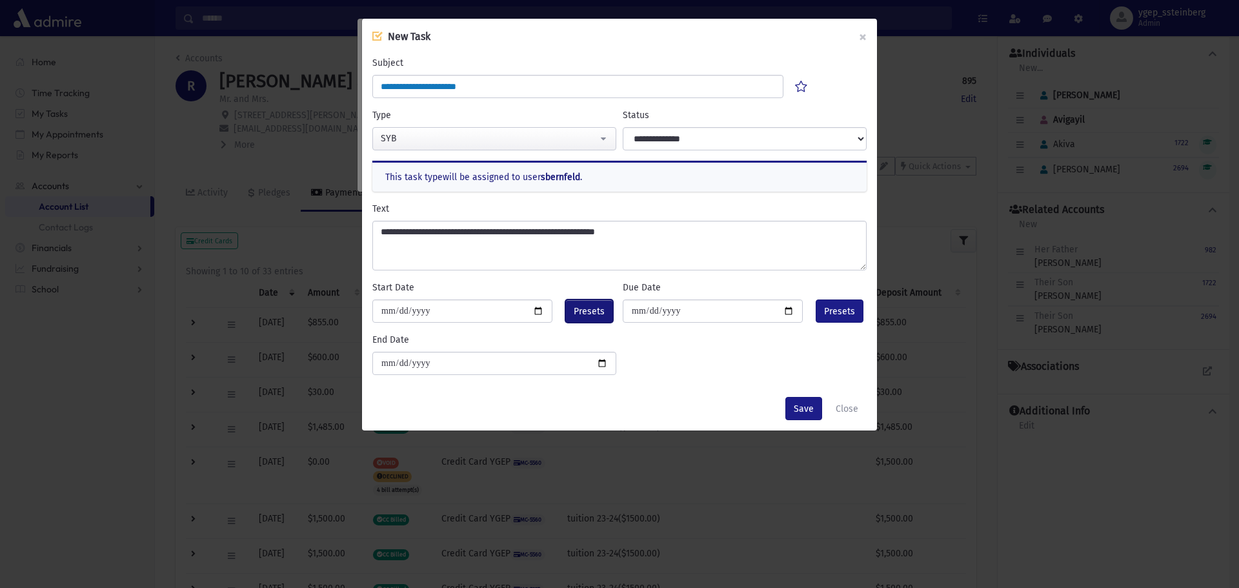
click at [578, 305] on span "Presets" at bounding box center [589, 312] width 31 height 14
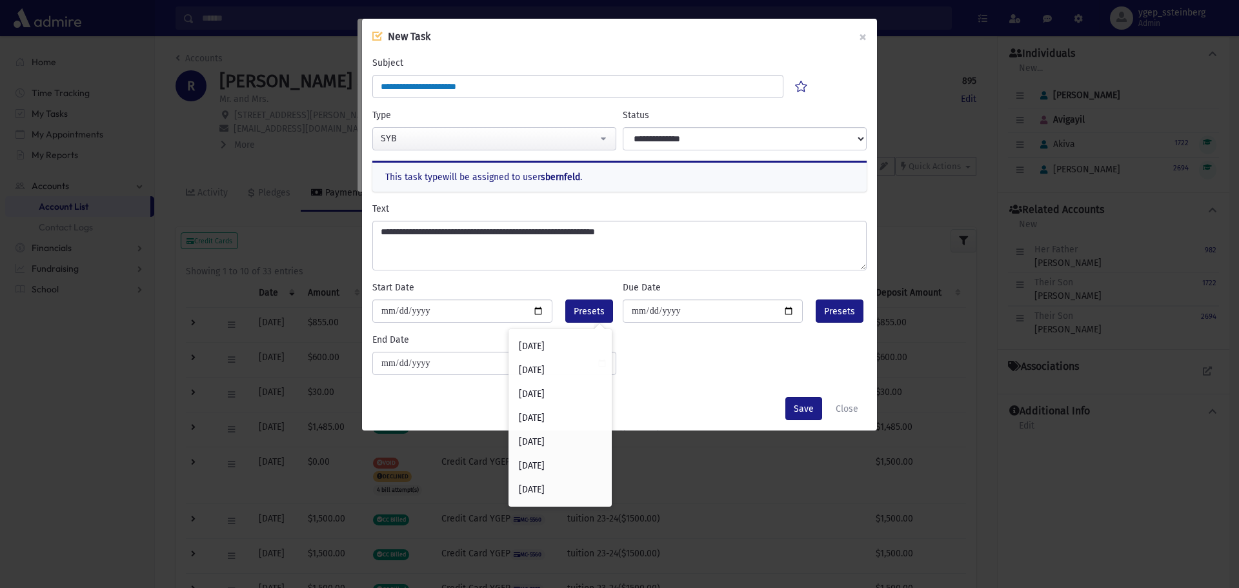
click at [566, 337] on div "Today" at bounding box center [559, 346] width 103 height 24
type input "**********"
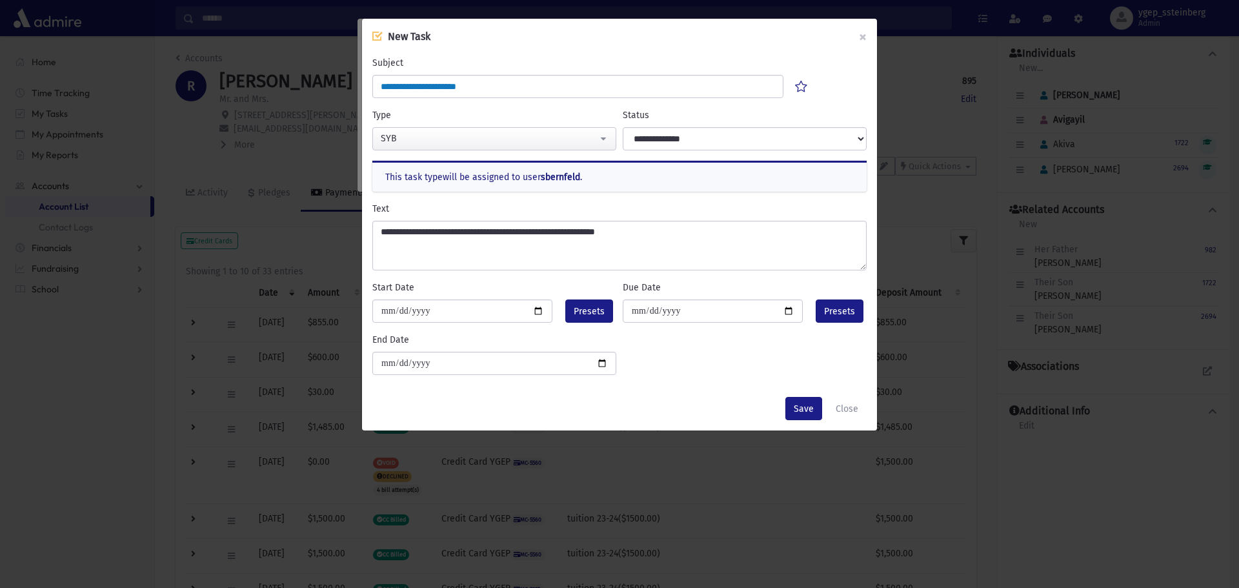
click at [670, 125] on div "**********" at bounding box center [744, 129] width 250 height 42
click at [669, 158] on div "**********" at bounding box center [619, 221] width 515 height 332
click at [673, 150] on div "**********" at bounding box center [619, 221] width 515 height 332
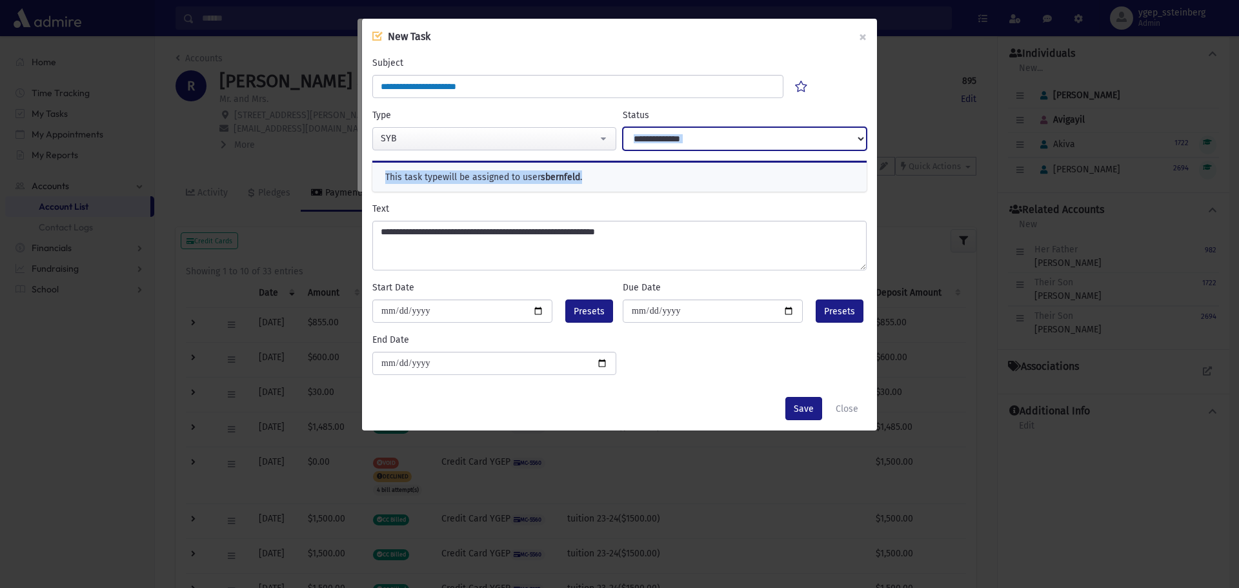
click at [677, 146] on select "**********" at bounding box center [745, 138] width 244 height 23
select select "****"
click at [623, 127] on select "**********" at bounding box center [745, 138] width 244 height 23
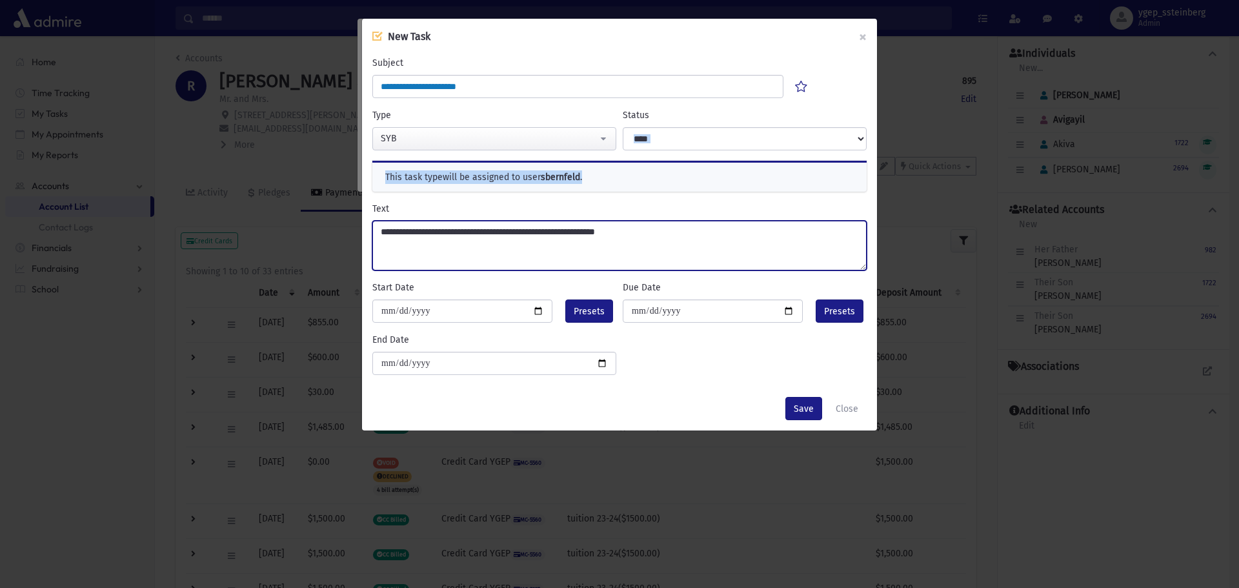
click at [668, 230] on textarea "**********" at bounding box center [619, 246] width 494 height 50
click at [473, 232] on textarea "**********" at bounding box center [619, 246] width 494 height 50
type textarea "**********"
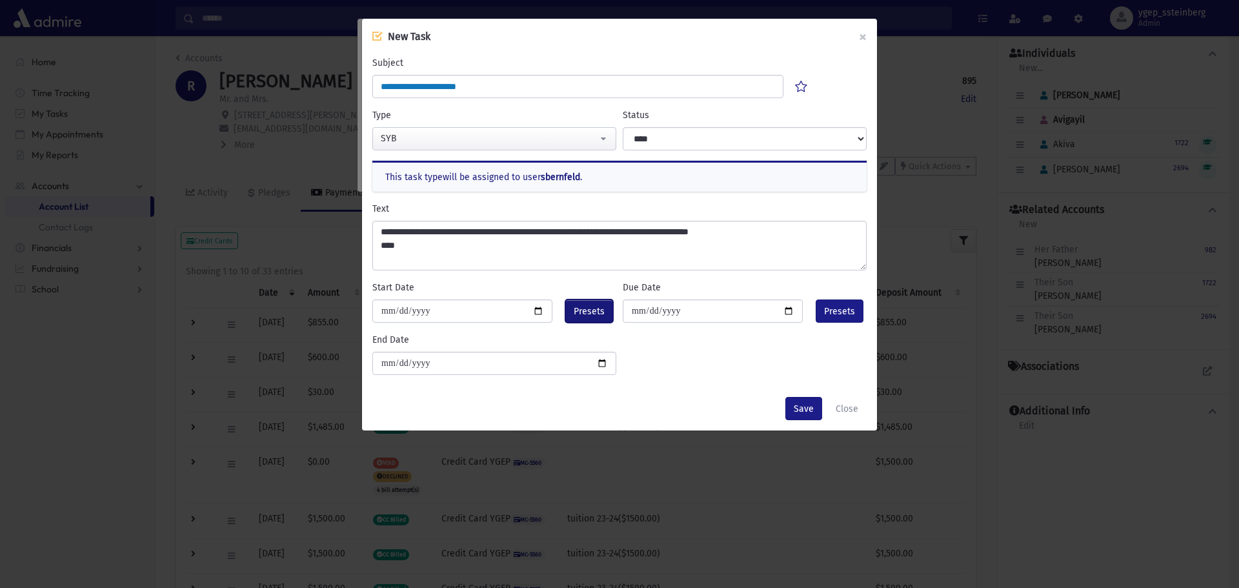
click at [590, 310] on span "Presets" at bounding box center [589, 312] width 31 height 14
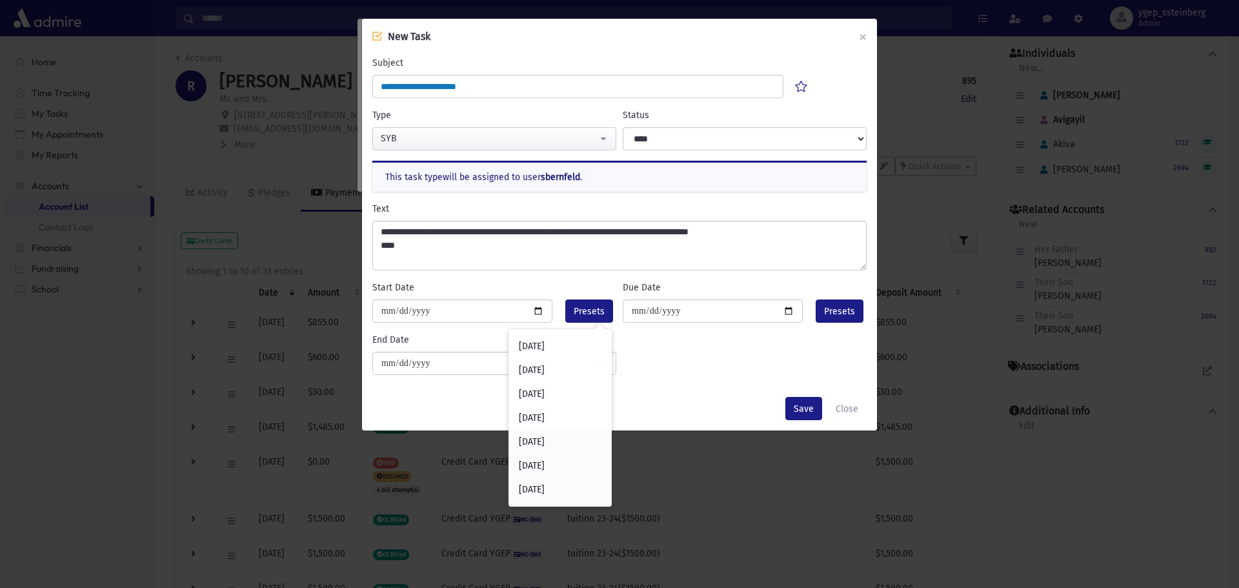
click at [712, 379] on div "**********" at bounding box center [619, 221] width 515 height 332
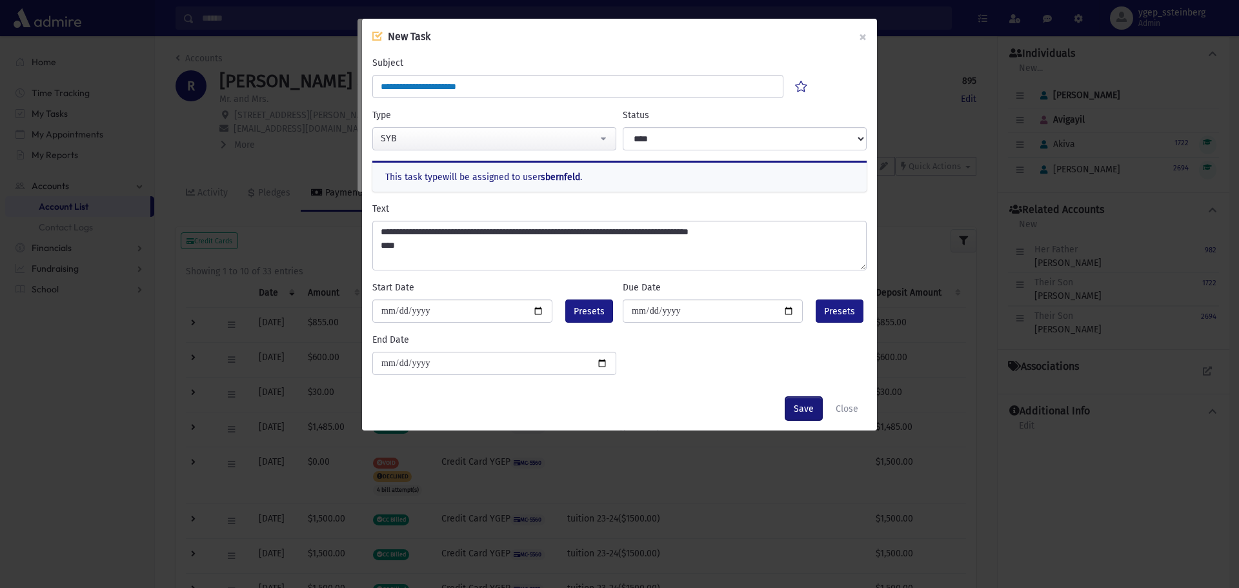
click at [807, 407] on button "Save" at bounding box center [803, 408] width 37 height 23
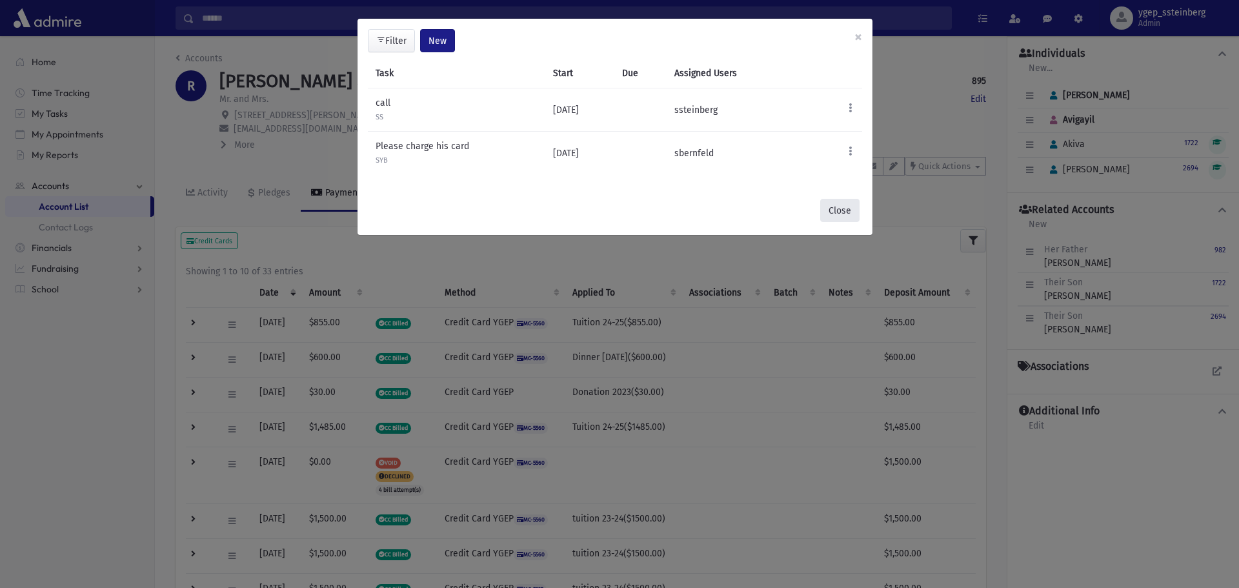
click at [842, 210] on button "Close" at bounding box center [839, 210] width 39 height 23
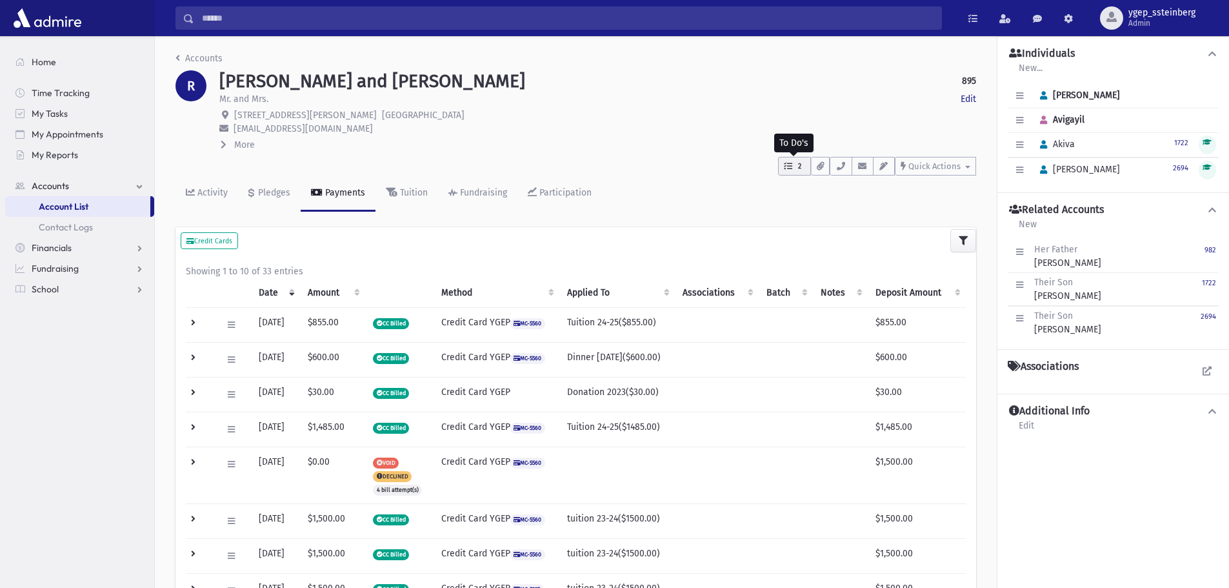
click at [799, 166] on span "2" at bounding box center [799, 167] width 11 height 12
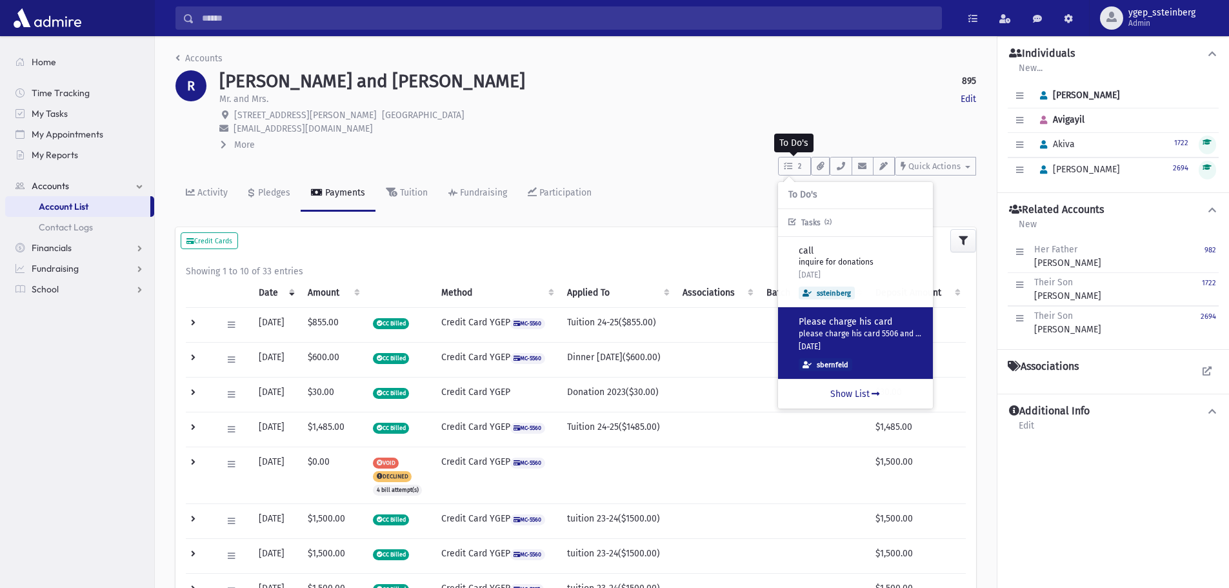
click at [842, 322] on p "Please charge his card" at bounding box center [861, 322] width 124 height 13
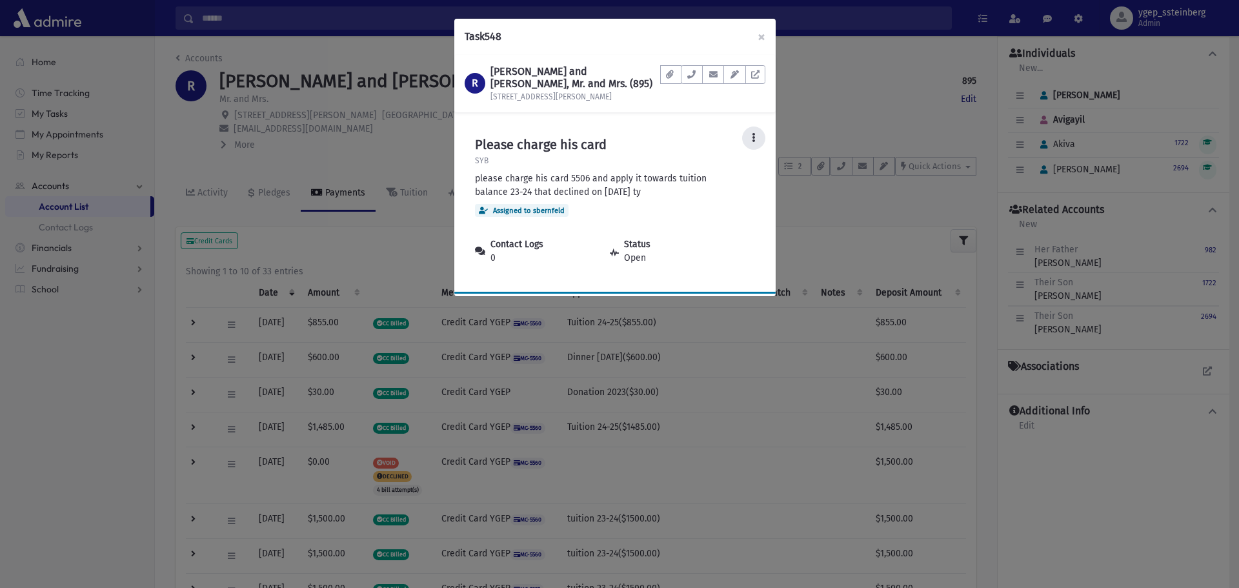
click at [757, 137] on button at bounding box center [753, 137] width 23 height 23
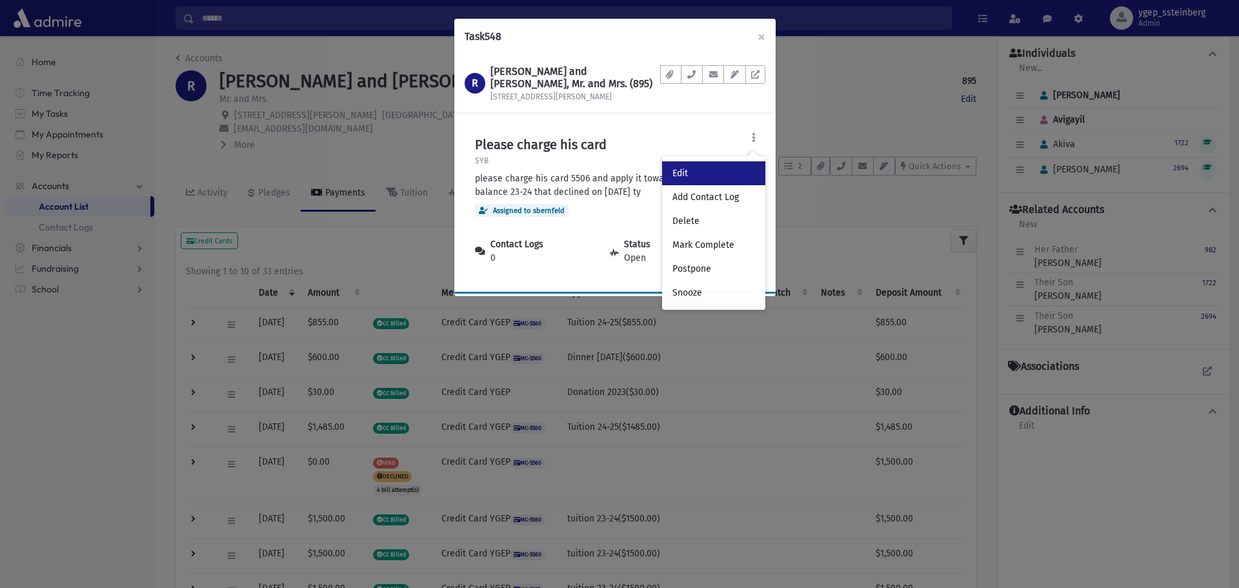
click at [704, 171] on link "Edit" at bounding box center [713, 173] width 103 height 24
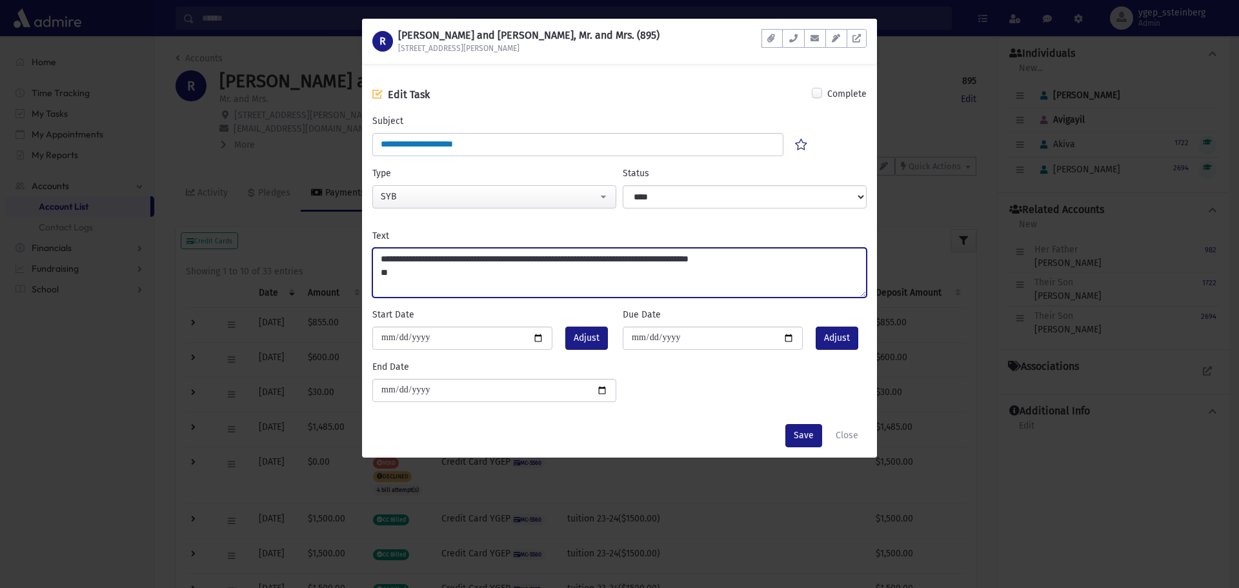
drag, startPoint x: 496, startPoint y: 259, endPoint x: 485, endPoint y: 259, distance: 11.0
click at [485, 259] on textarea "**********" at bounding box center [619, 273] width 494 height 50
type textarea "**********"
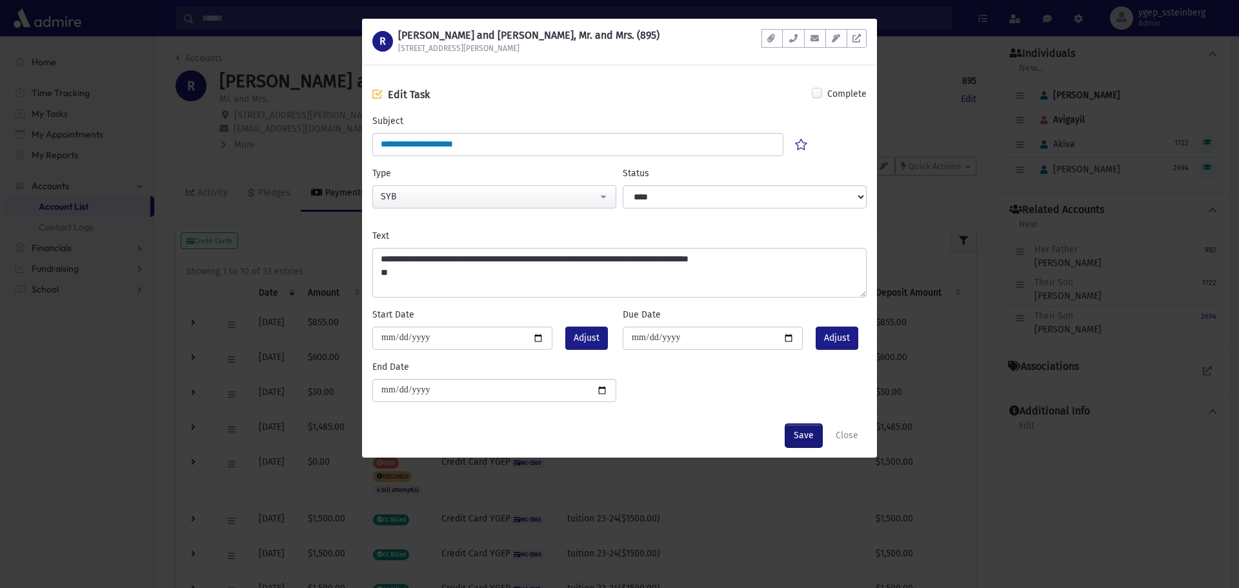
click at [808, 427] on button "Save" at bounding box center [803, 435] width 37 height 23
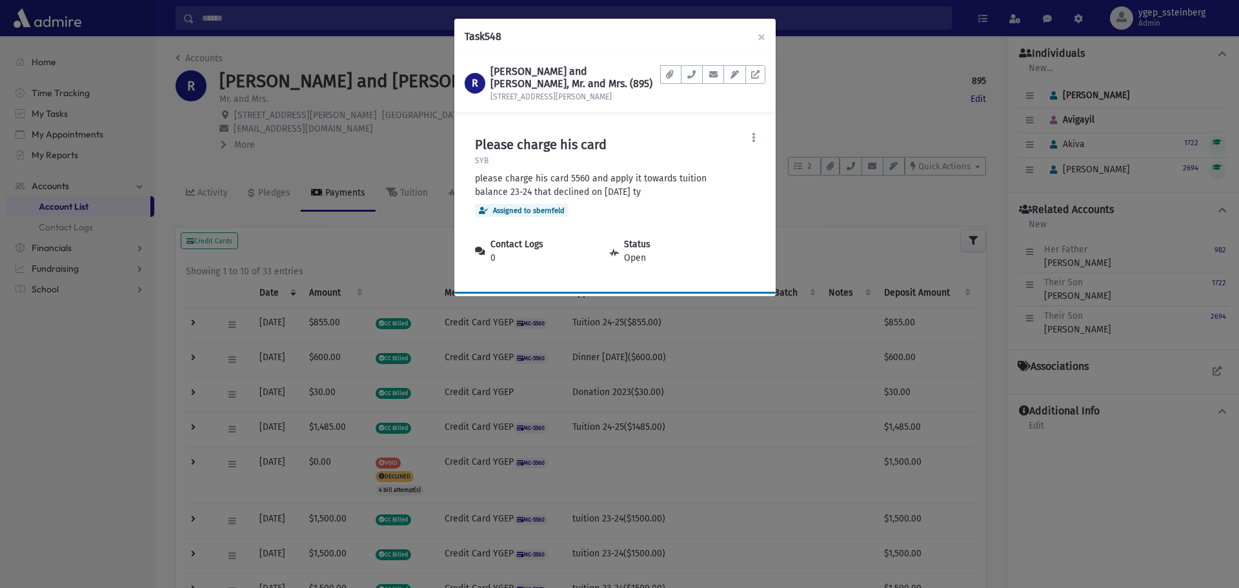
click at [838, 74] on div "Task 548 × R ROSENBLATT, Yaakov and Avigayil, Mr. and Mrs. (895) 121 N Fuller A…" at bounding box center [619, 294] width 1239 height 588
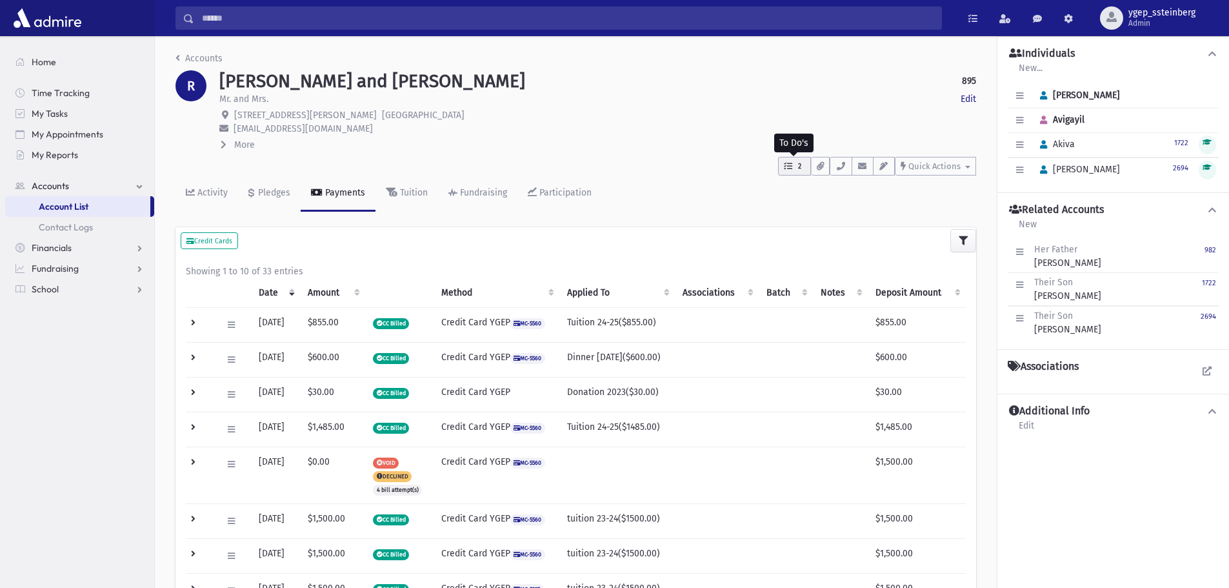
click at [788, 166] on icon "button" at bounding box center [788, 166] width 8 height 8
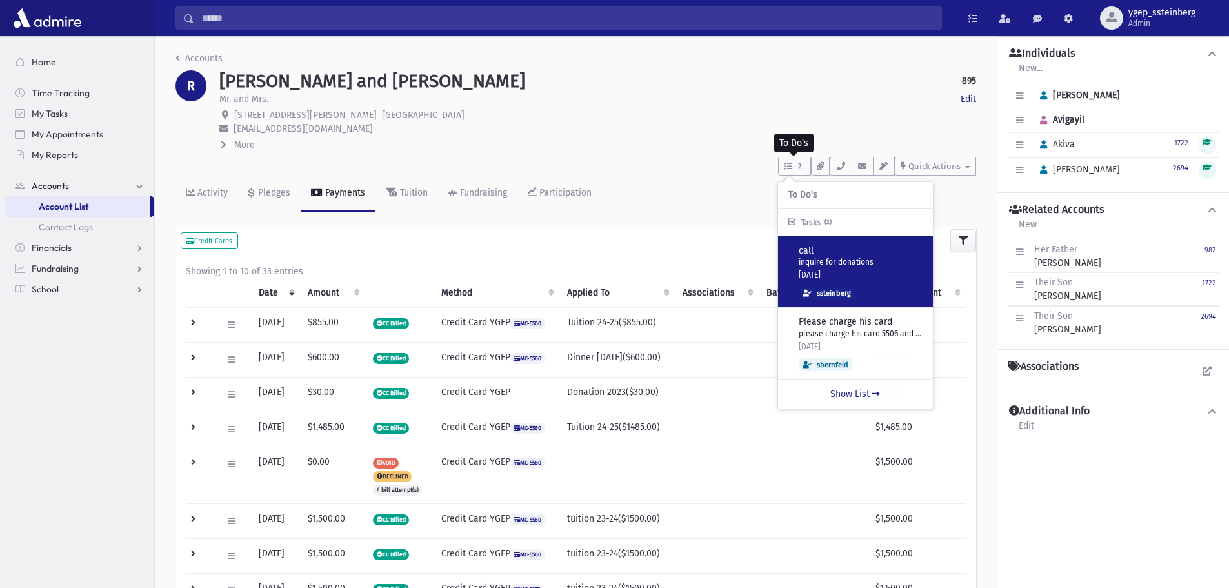
click at [858, 261] on p "inquire for donations" at bounding box center [861, 262] width 124 height 11
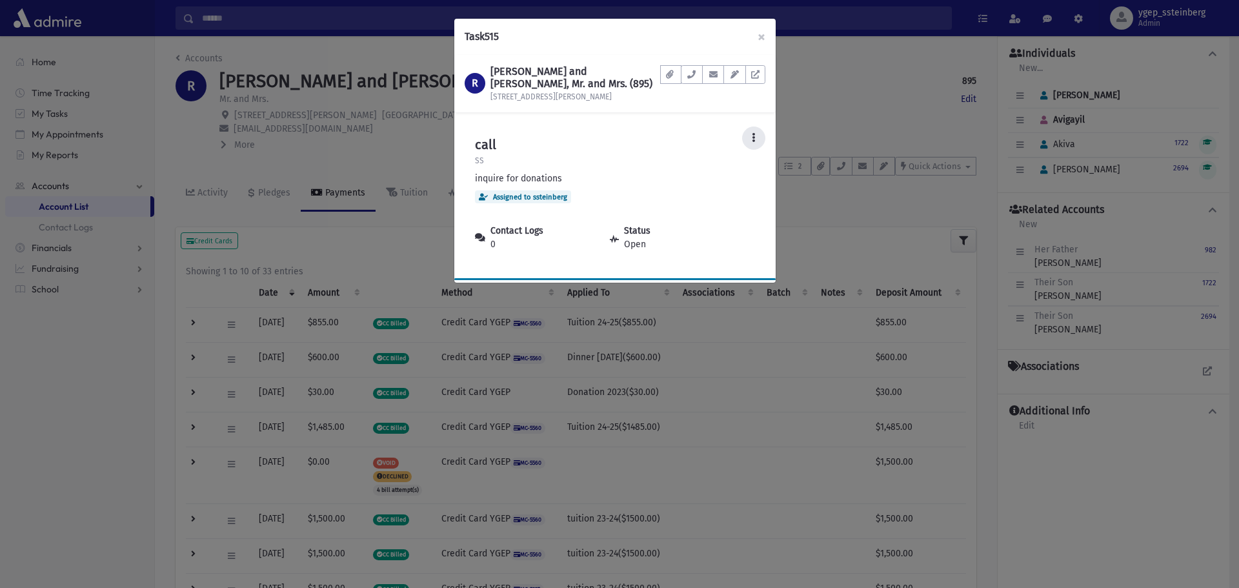
click at [750, 132] on button at bounding box center [753, 137] width 23 height 23
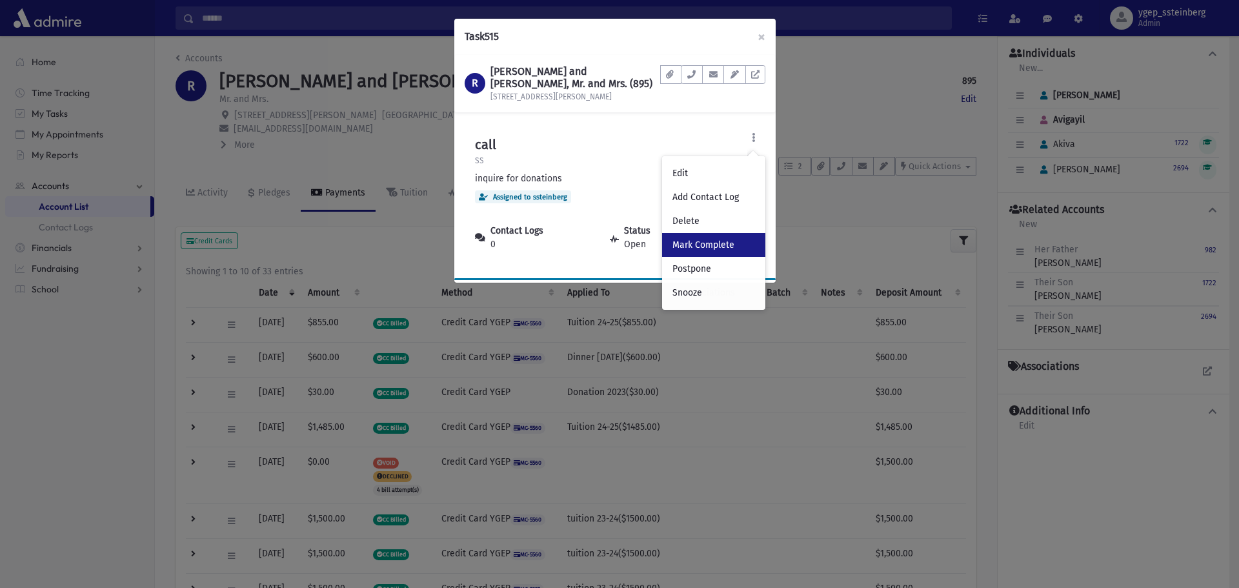
click at [728, 241] on link "Mark Complete" at bounding box center [713, 245] width 103 height 24
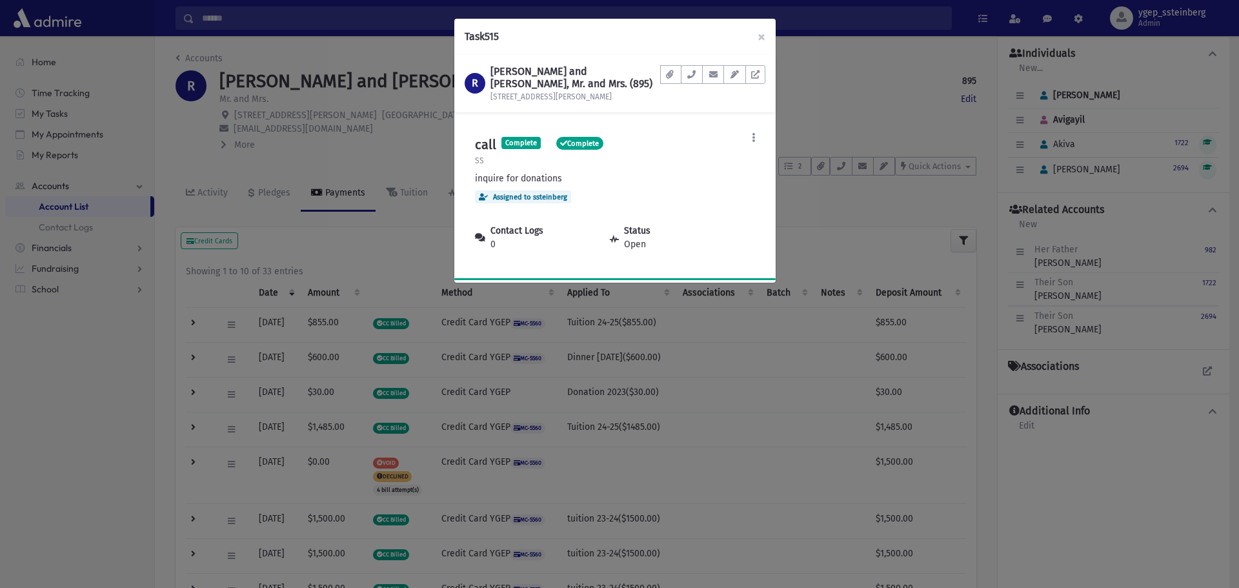
click at [821, 103] on div "Task 515 × R ROSENBLATT, Yaakov and Avigayil, Mr. and Mrs. (895) 121 N Fuller A…" at bounding box center [619, 294] width 1239 height 588
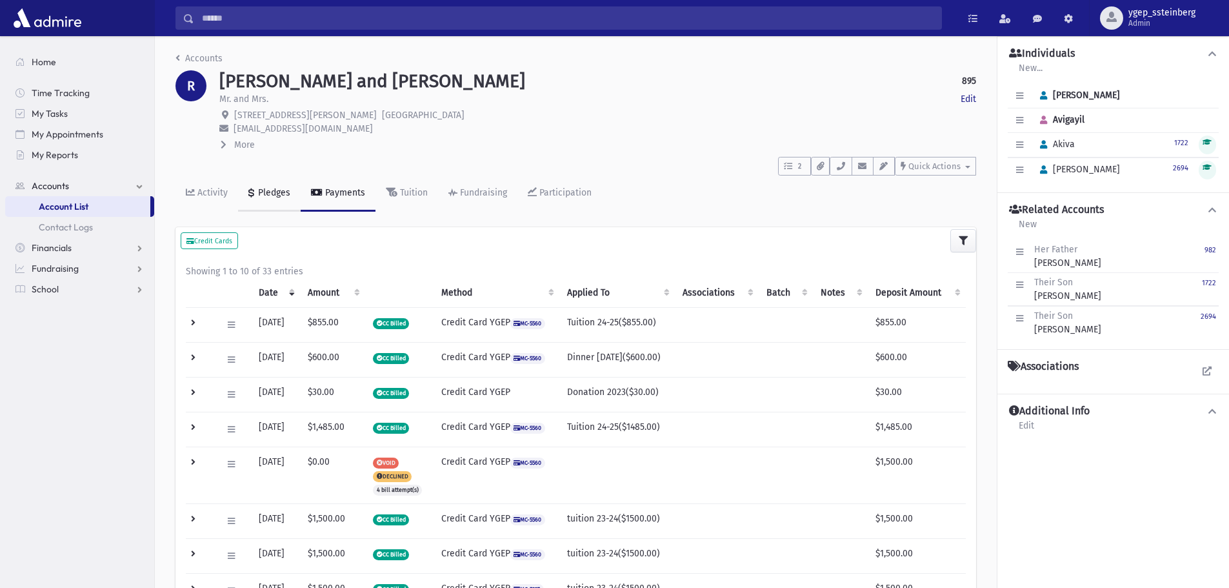
click at [276, 189] on div "Pledges" at bounding box center [273, 192] width 35 height 11
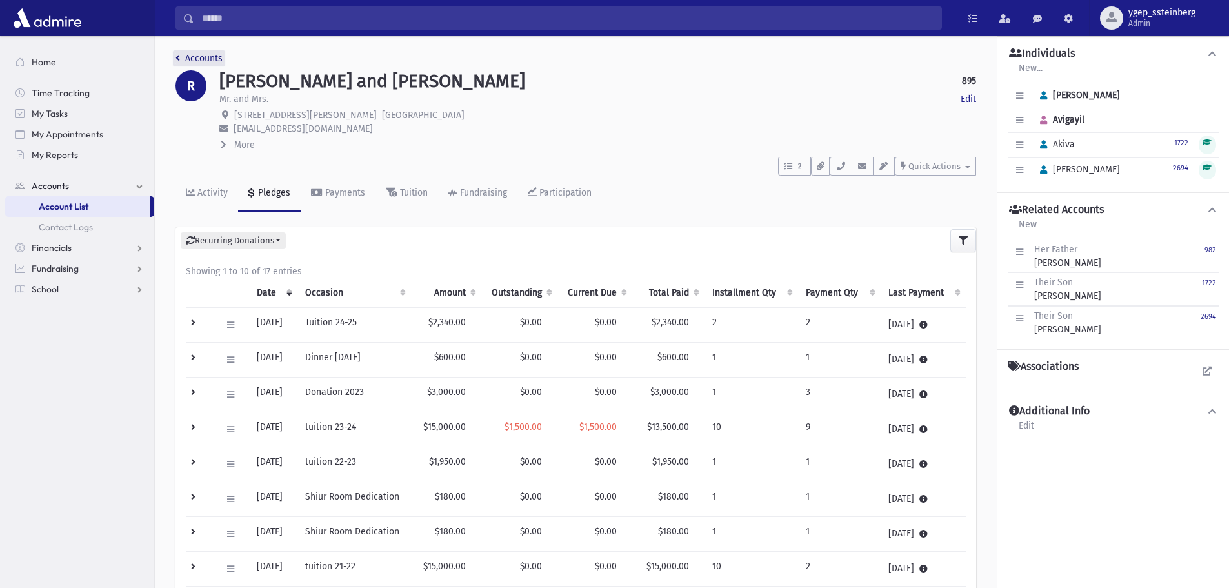
click at [210, 55] on link "Accounts" at bounding box center [198, 58] width 47 height 11
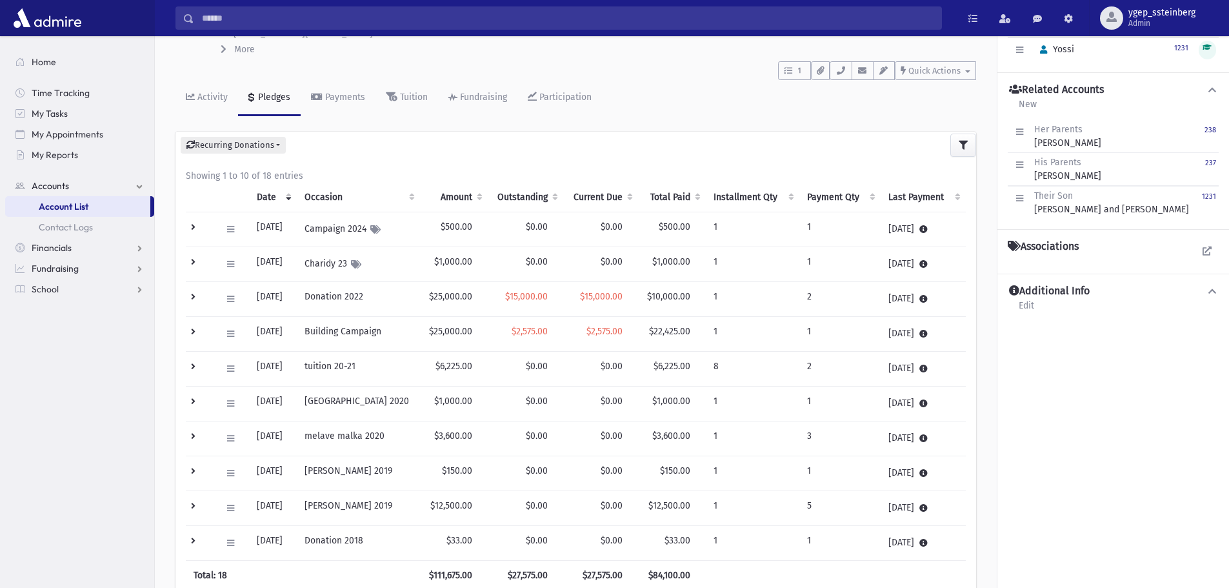
scroll to position [215, 0]
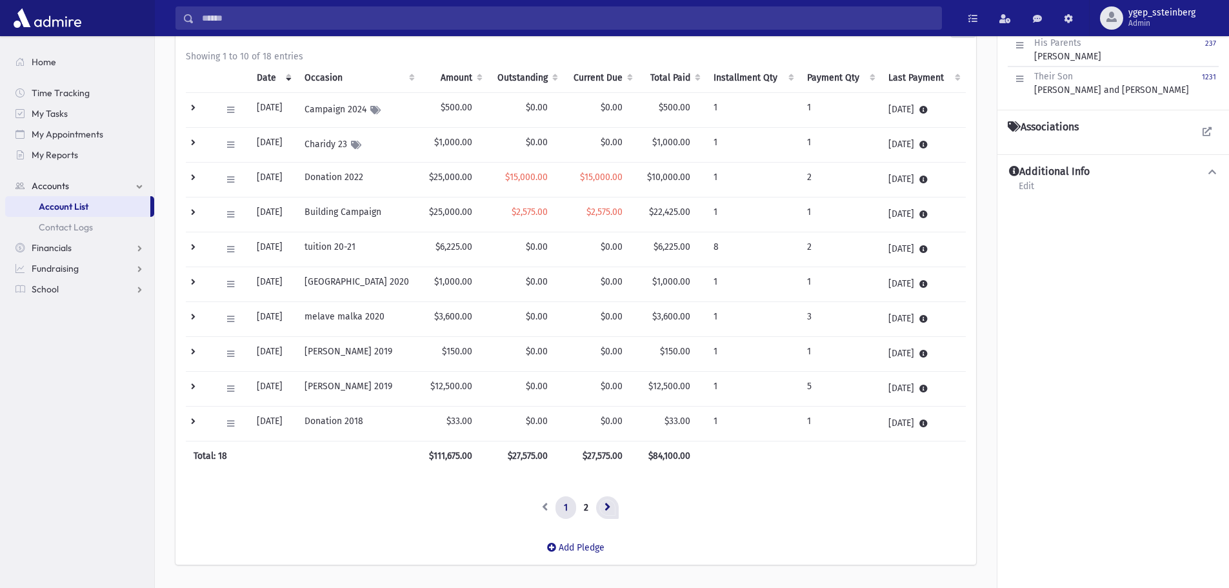
click at [610, 507] on link at bounding box center [607, 507] width 23 height 23
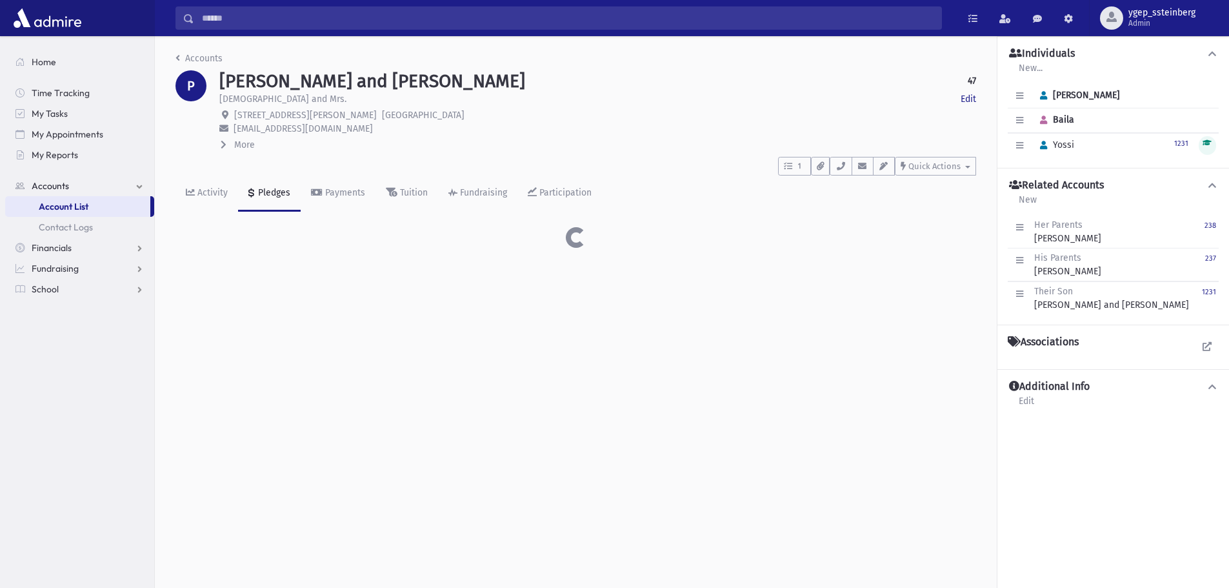
scroll to position [29, 0]
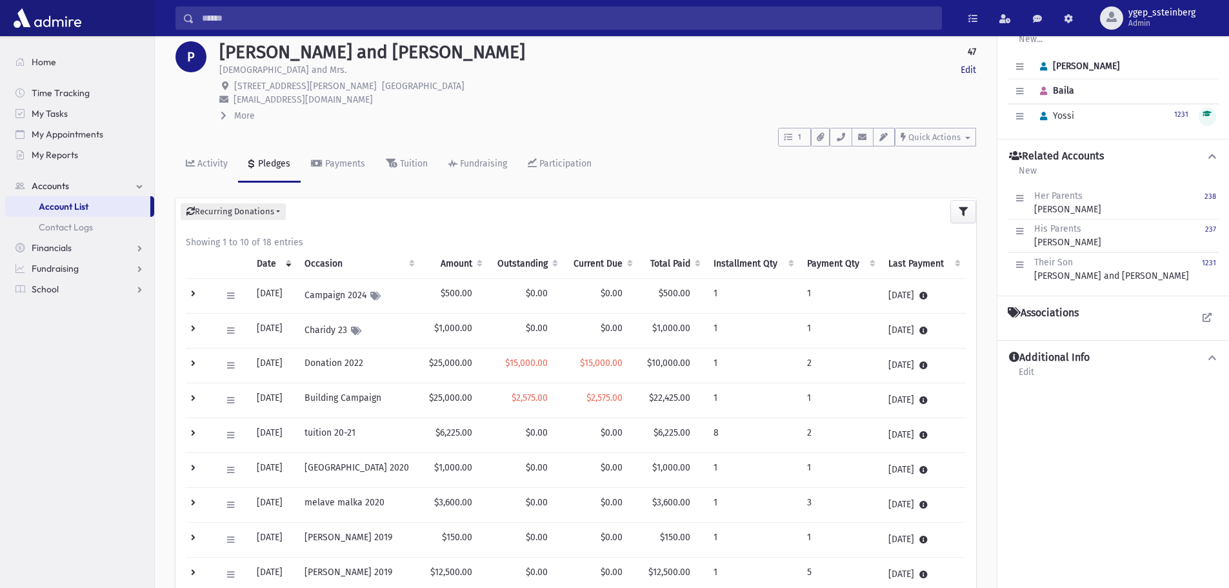
click at [521, 266] on th "Outstanding" at bounding box center [525, 264] width 75 height 30
click at [520, 263] on th "Outstanding" at bounding box center [525, 264] width 75 height 30
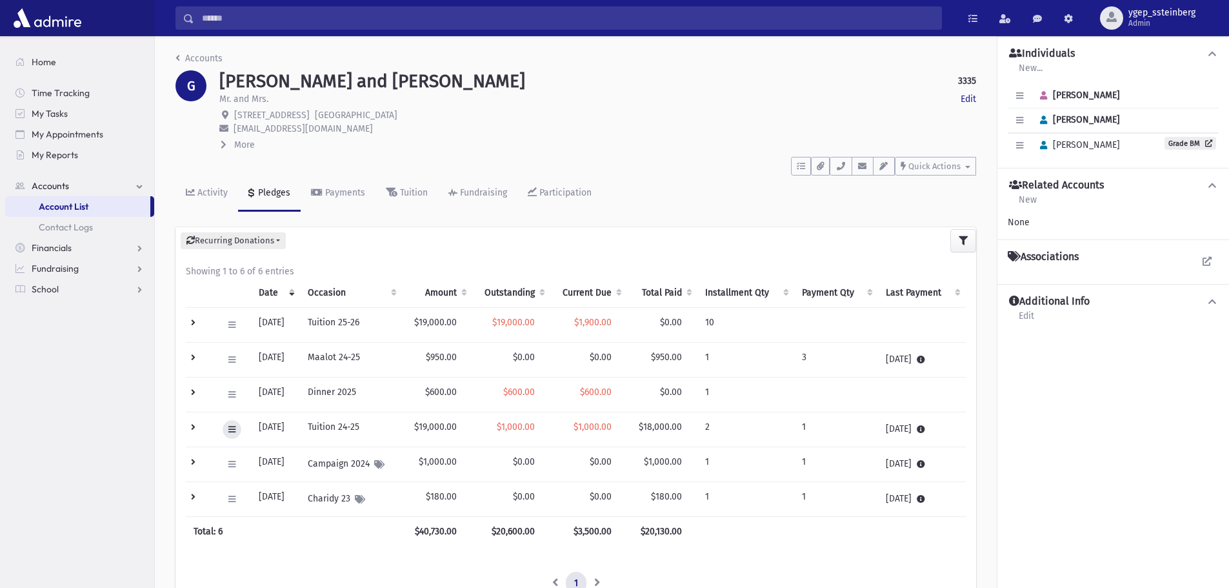
click at [228, 427] on icon at bounding box center [231, 429] width 7 height 8
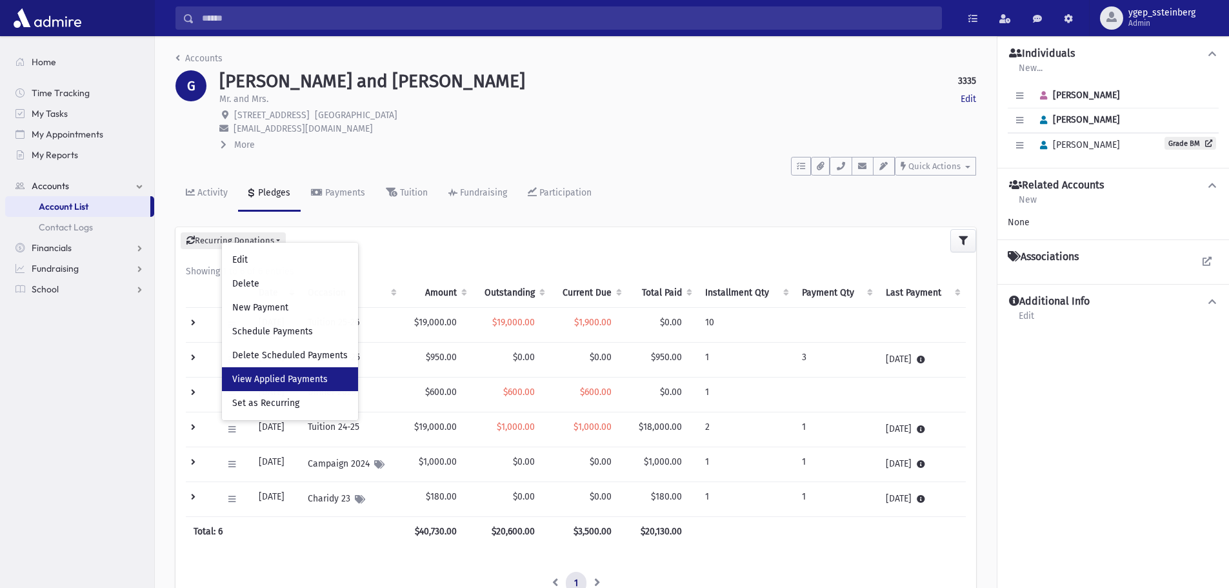
click at [263, 376] on span "View Applied Payments" at bounding box center [279, 379] width 95 height 11
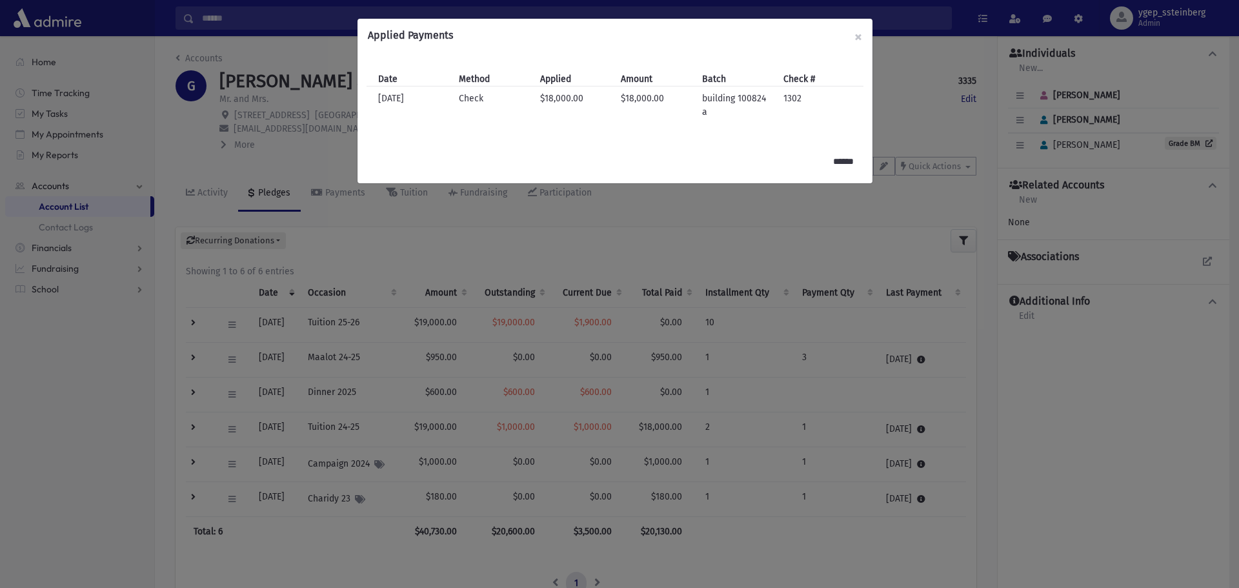
click at [320, 145] on div "Applied Payments × Date Method Applied Amount Batch Check # Date [DATE] Method …" at bounding box center [619, 294] width 1239 height 588
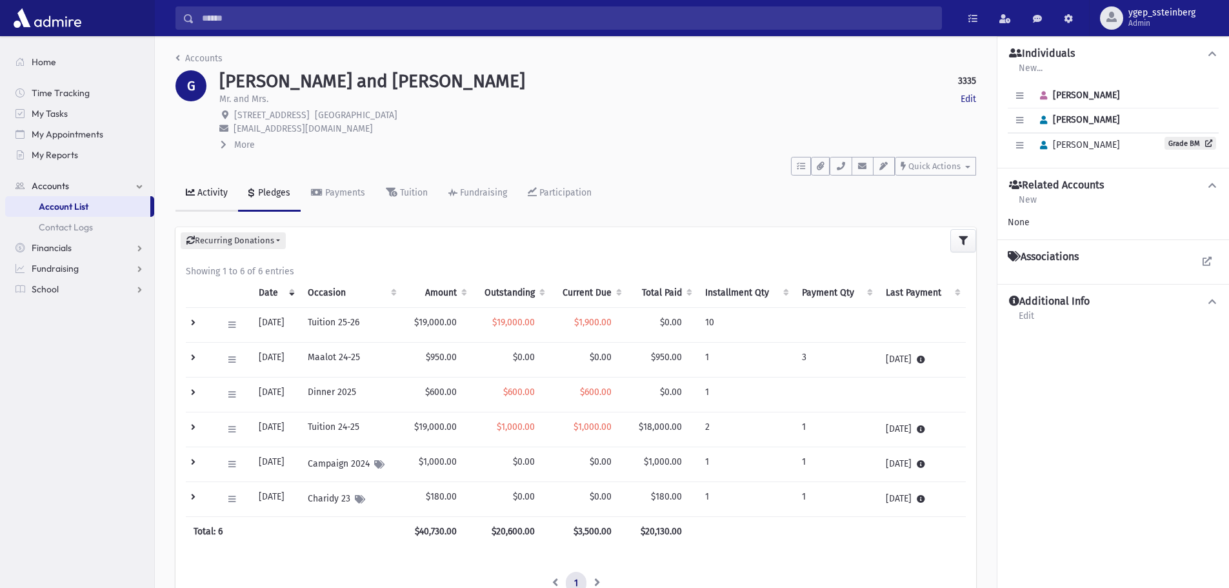
click at [214, 195] on div "Activity" at bounding box center [211, 192] width 33 height 11
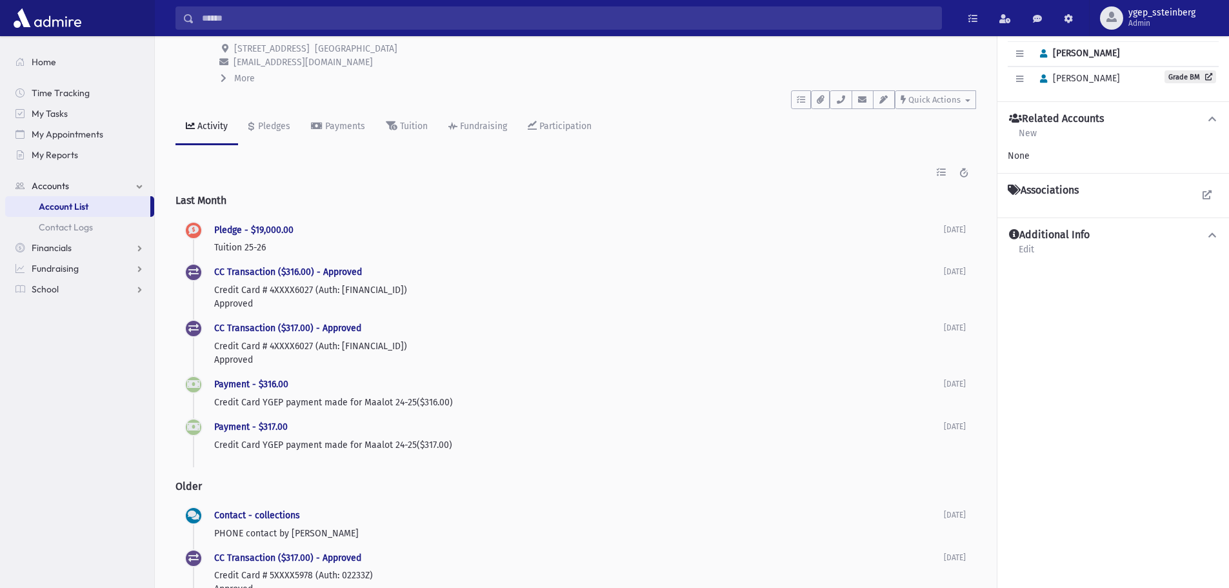
scroll to position [108, 0]
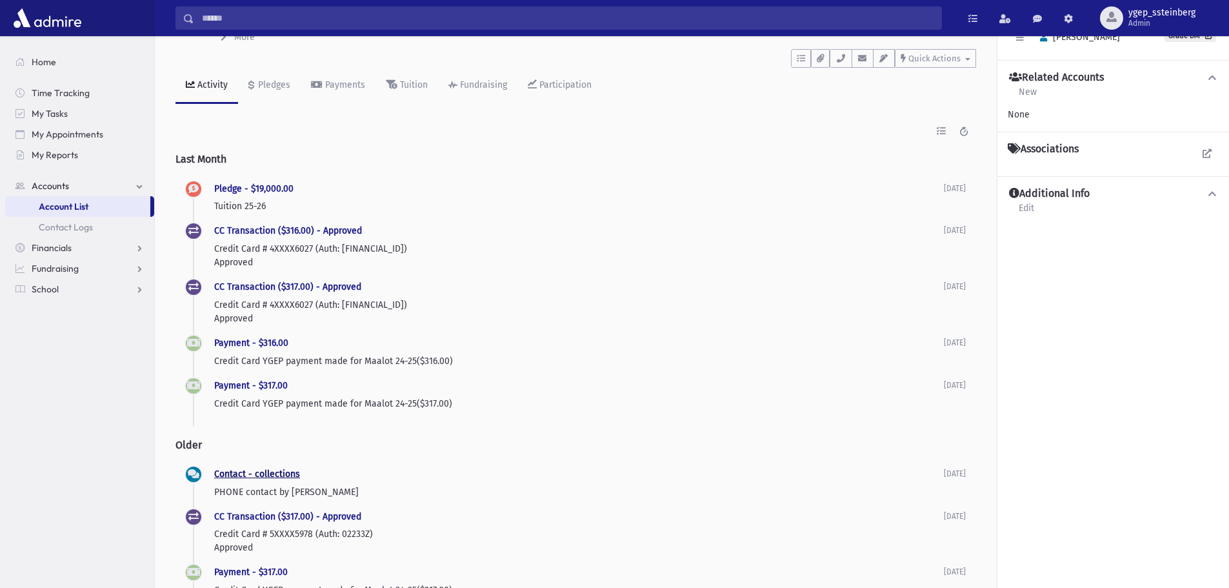
click at [282, 470] on link "Contact - collections" at bounding box center [257, 473] width 86 height 11
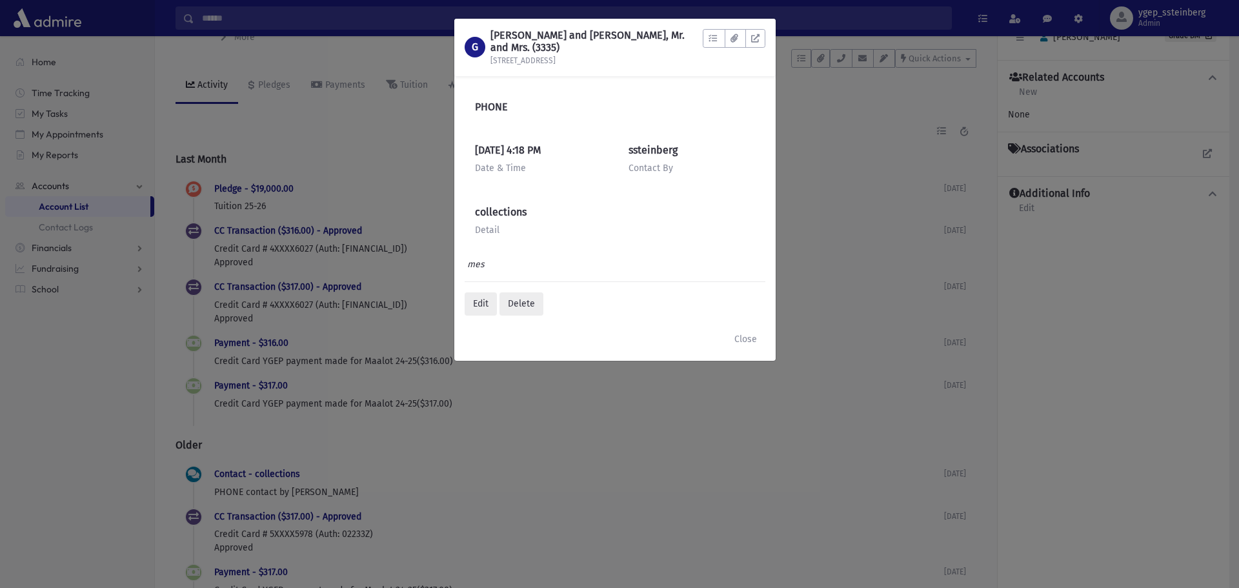
click at [366, 459] on div "G [PERSON_NAME] and [PERSON_NAME], Mr. and Mrs. (3335) [STREET_ADDRESS] To Do's…" at bounding box center [619, 294] width 1239 height 588
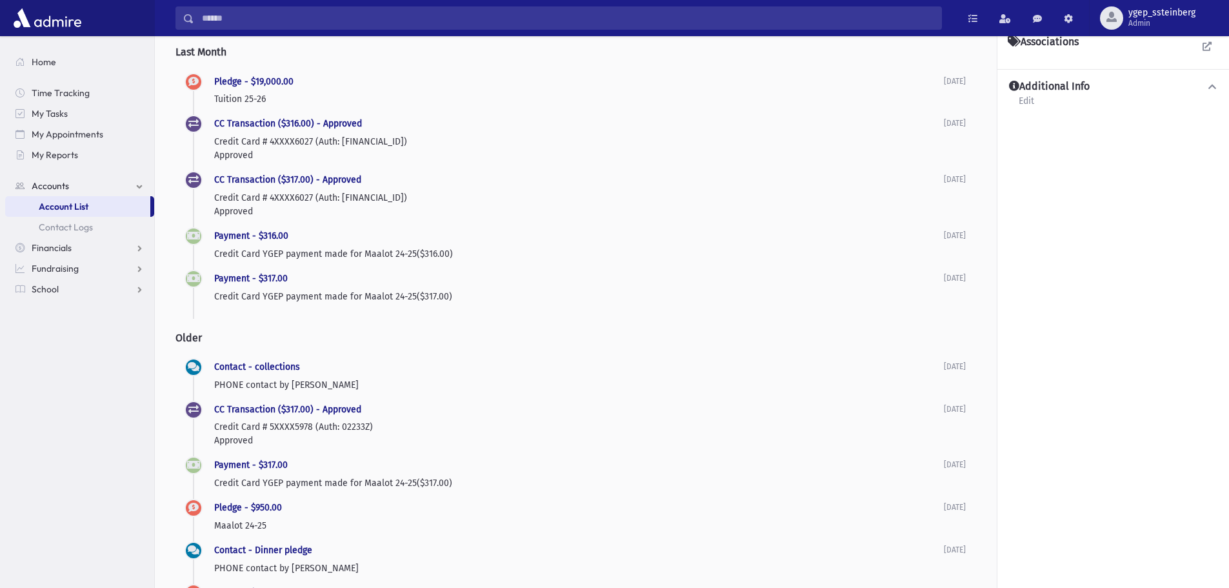
scroll to position [323, 0]
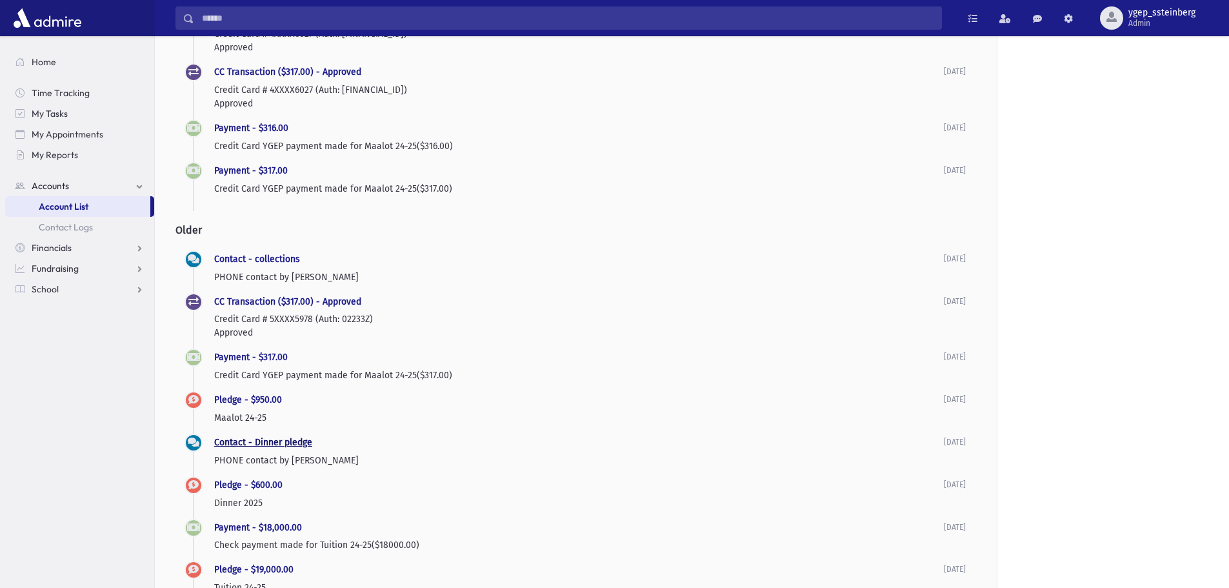
click at [299, 439] on link "Contact - Dinner pledge" at bounding box center [263, 442] width 98 height 11
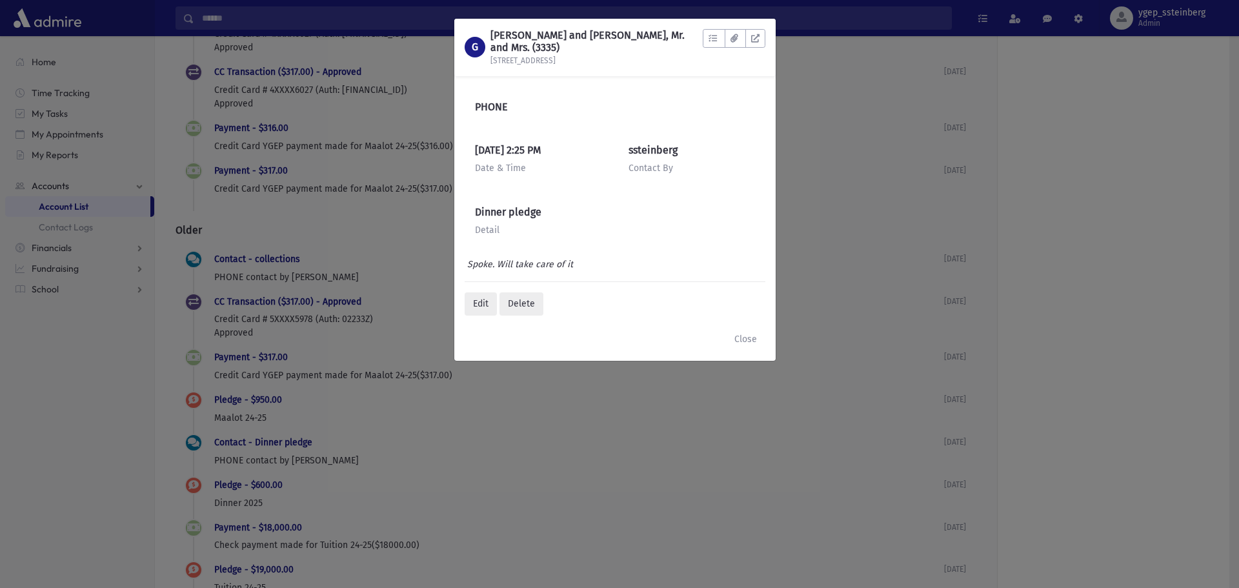
click at [343, 419] on div "G [PERSON_NAME] and [PERSON_NAME], Mr. and Mrs. (3335) [STREET_ADDRESS] To Do's…" at bounding box center [619, 294] width 1239 height 588
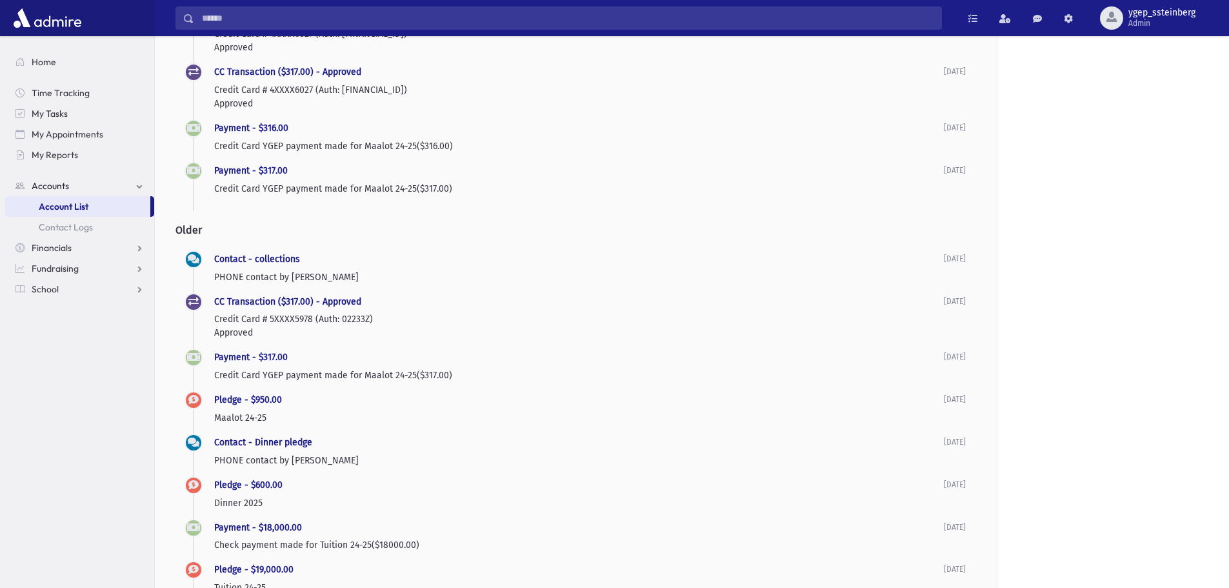
scroll to position [0, 0]
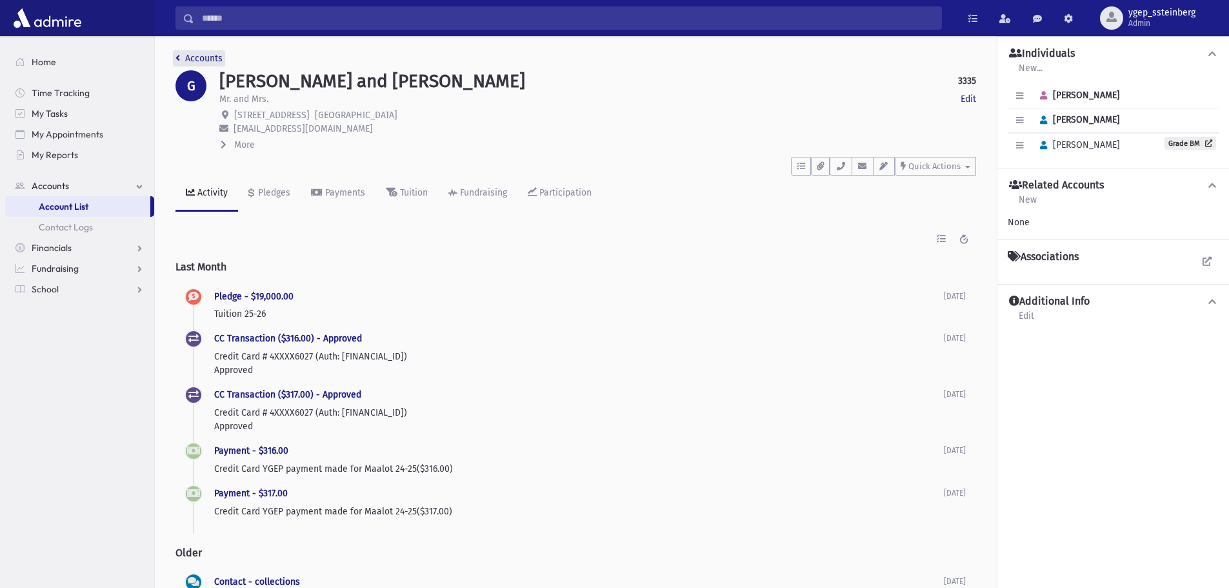
click at [214, 59] on link "Accounts" at bounding box center [198, 58] width 47 height 11
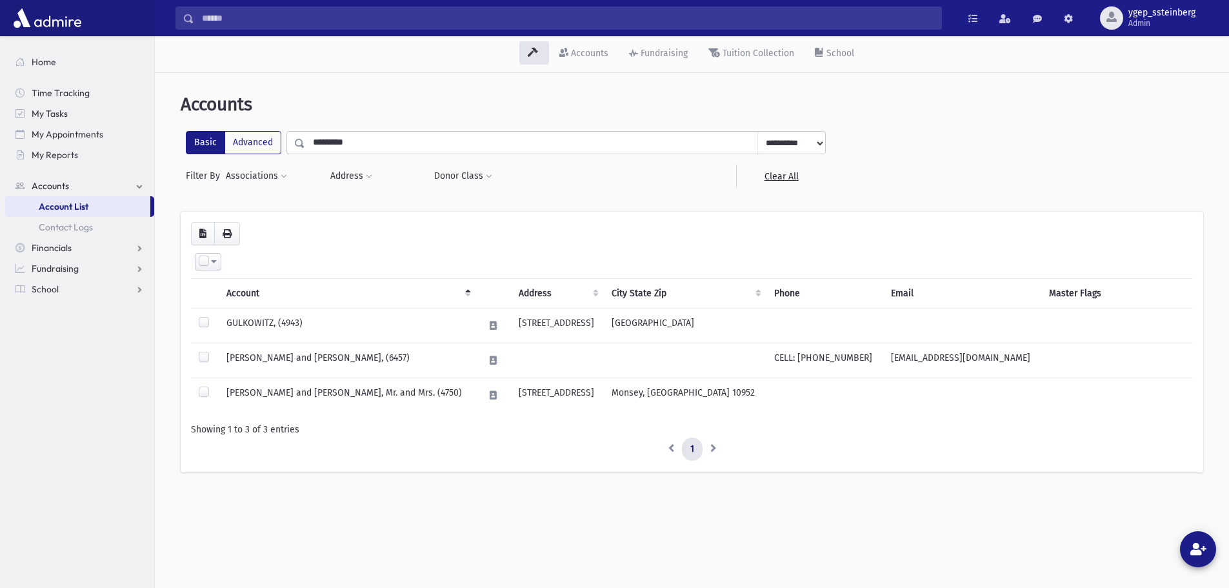
click at [235, 17] on input "Search" at bounding box center [567, 17] width 747 height 23
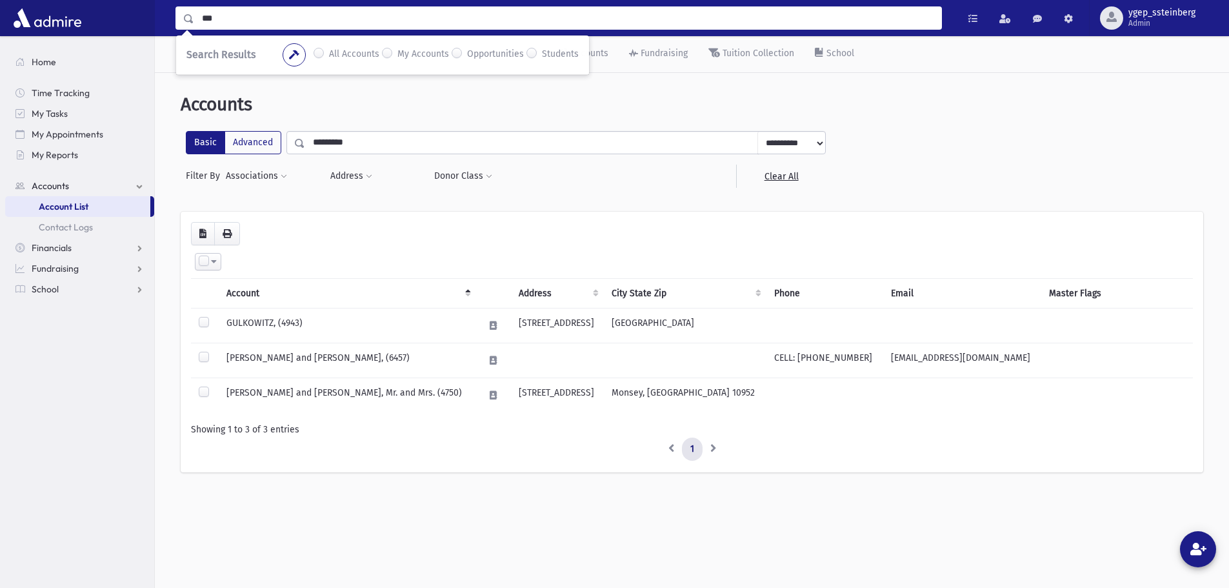
type input "***"
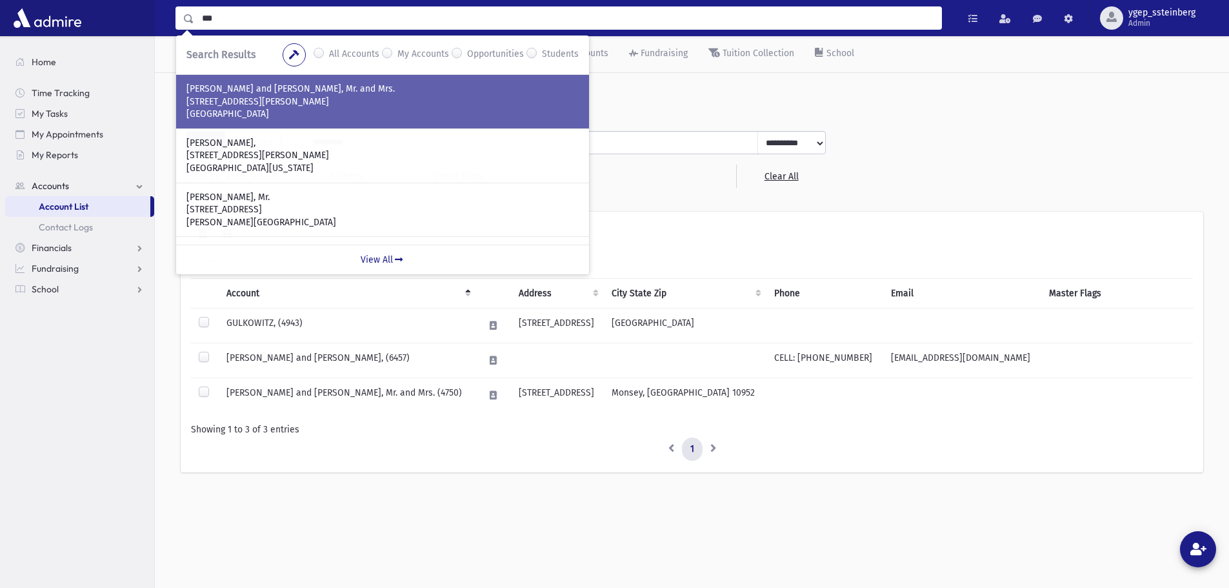
click at [306, 92] on p "[PERSON_NAME] and [PERSON_NAME], Mr. and Mrs." at bounding box center [382, 89] width 392 height 13
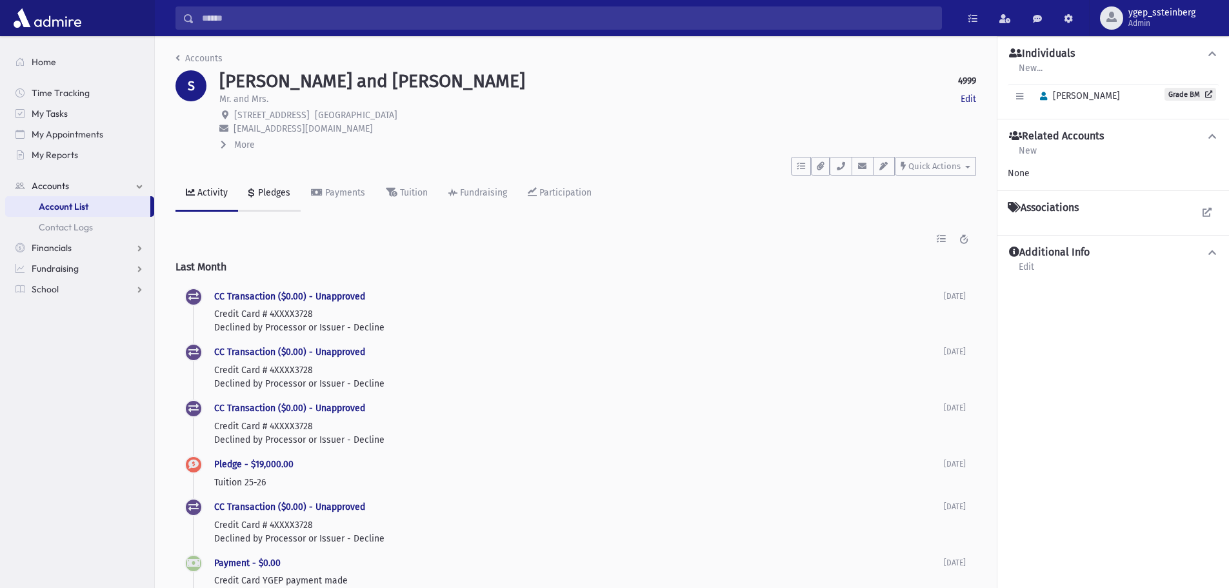
click at [262, 183] on link "Pledges" at bounding box center [269, 193] width 63 height 36
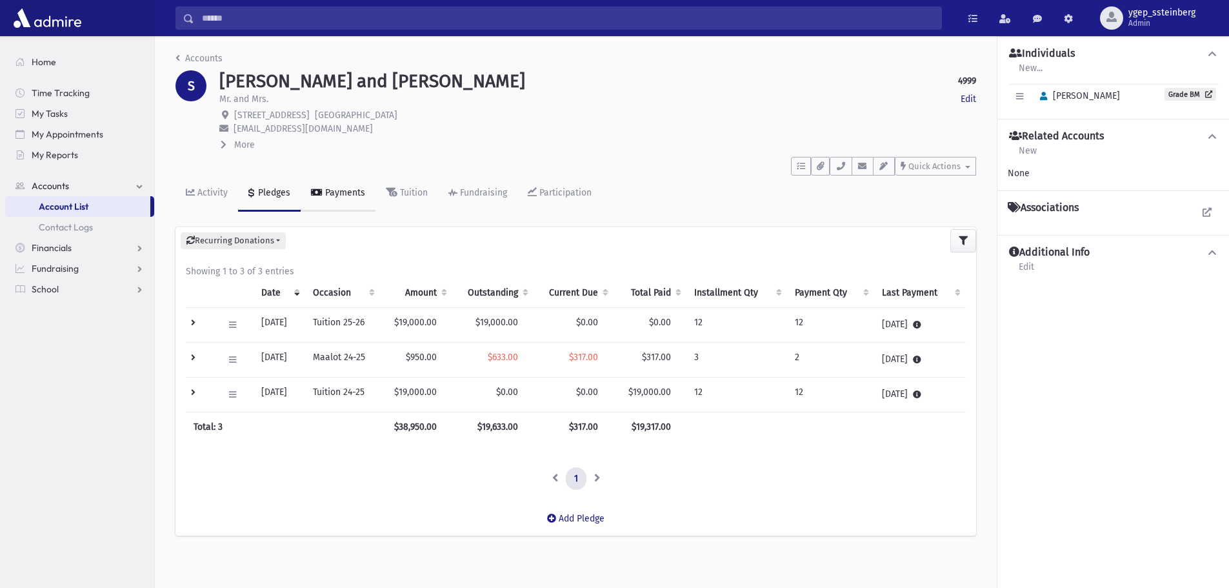
click at [343, 186] on link "Payments" at bounding box center [338, 193] width 75 height 36
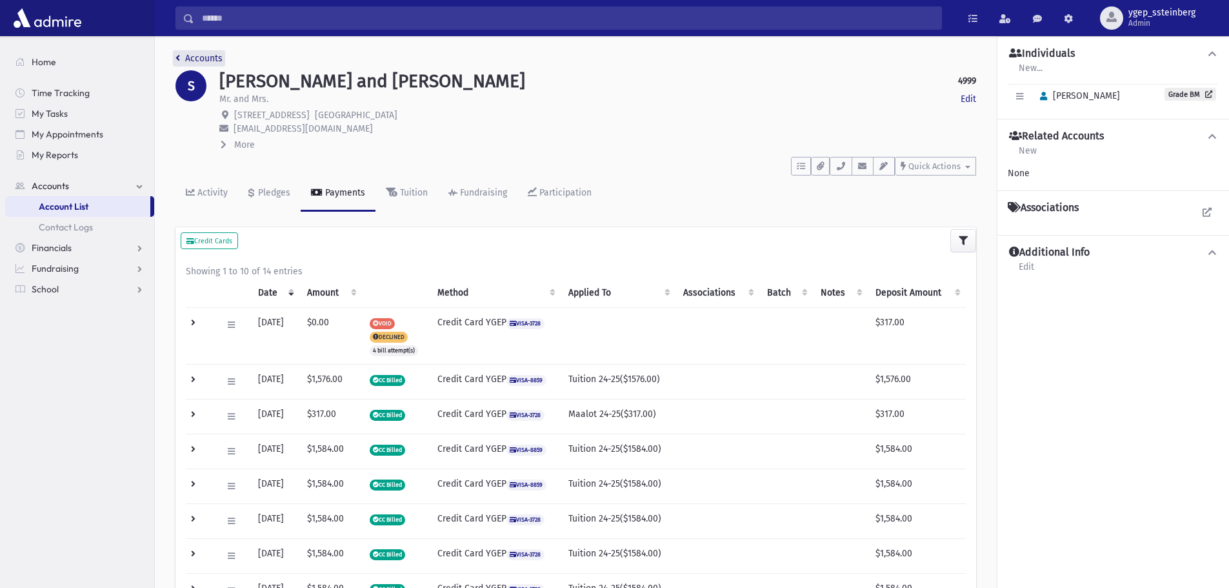
click at [208, 55] on link "Accounts" at bounding box center [198, 58] width 47 height 11
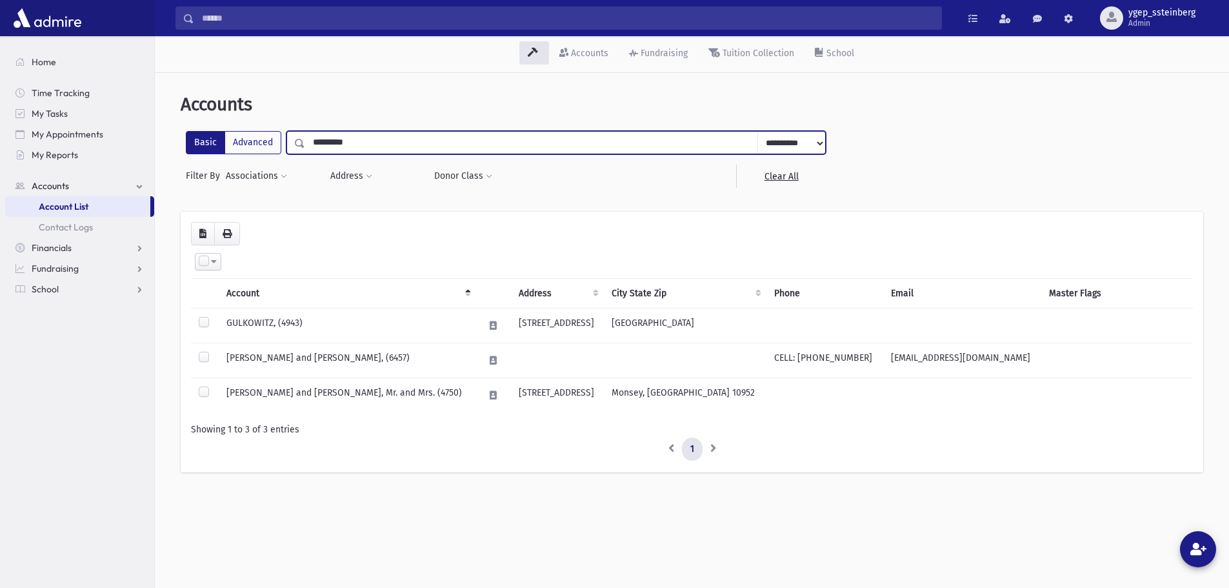
click at [367, 141] on input "*********" at bounding box center [531, 142] width 453 height 23
drag, startPoint x: 276, startPoint y: 119, endPoint x: 236, endPoint y: 114, distance: 40.4
click at [236, 114] on div "**********" at bounding box center [692, 289] width 1064 height 423
type input "********"
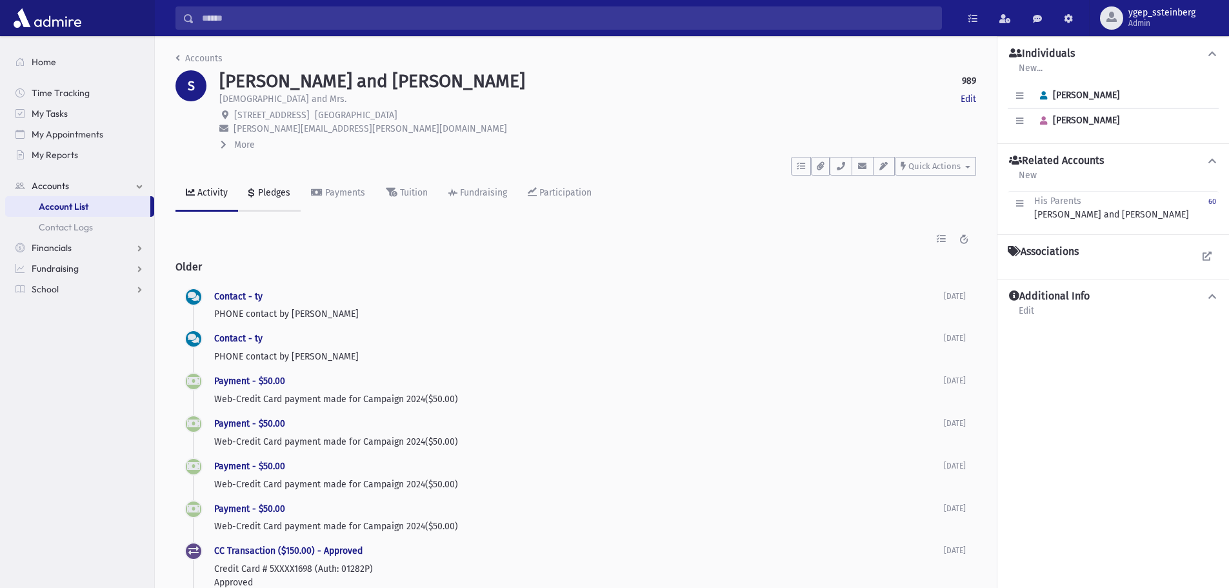
click at [266, 188] on div "Pledges" at bounding box center [273, 192] width 35 height 11
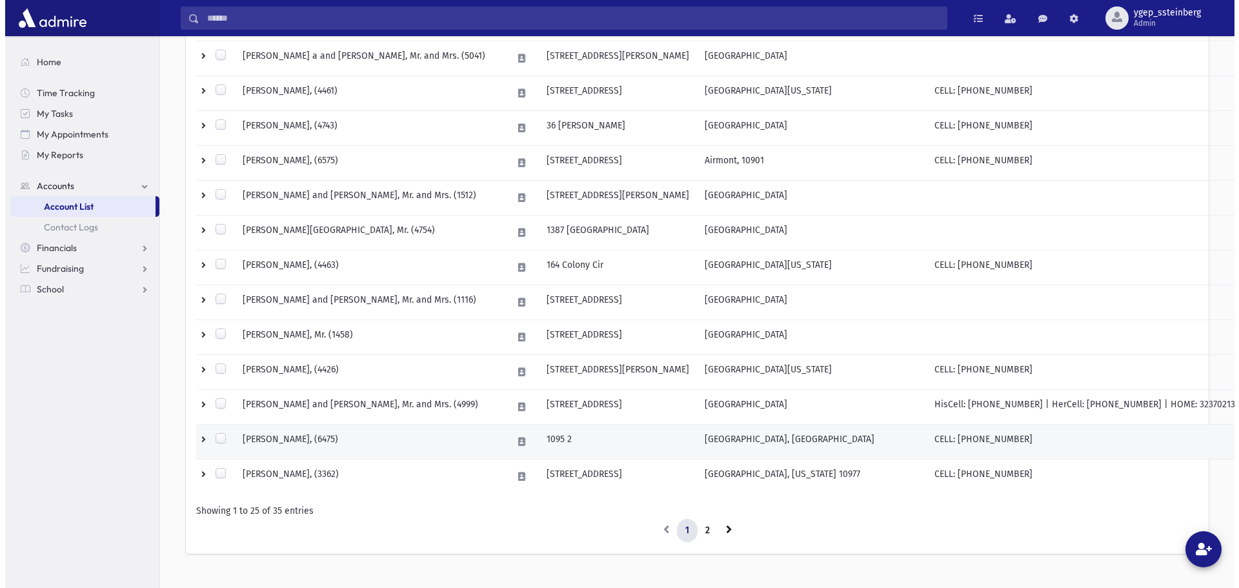
scroll to position [708, 0]
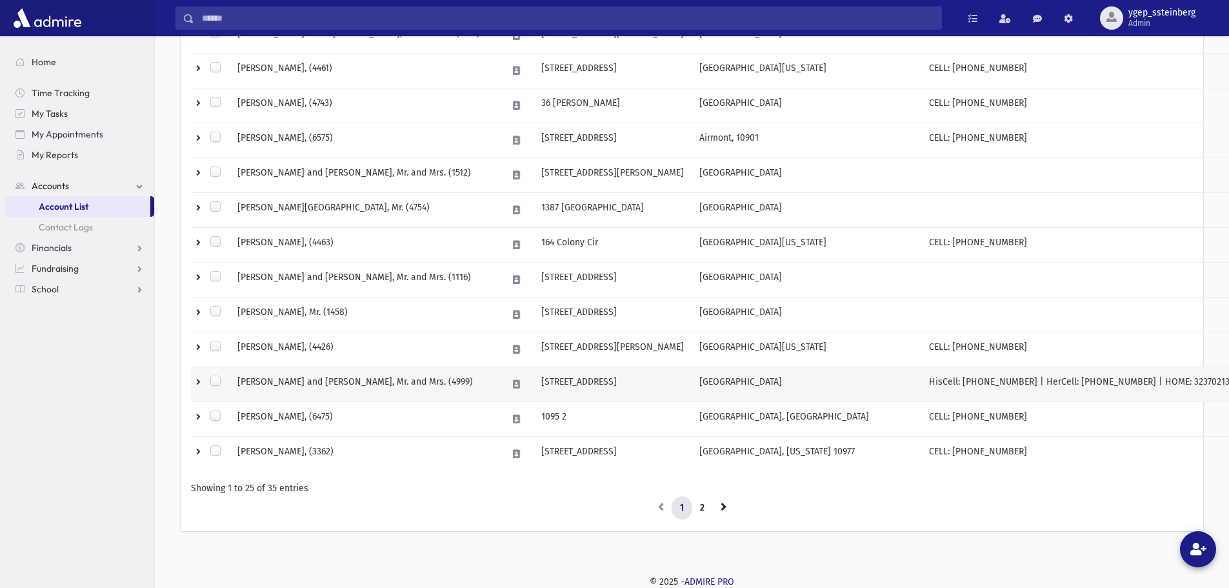
click at [340, 382] on td "[PERSON_NAME] and [PERSON_NAME], Mr. and Mrs. (4999)" at bounding box center [365, 384] width 270 height 35
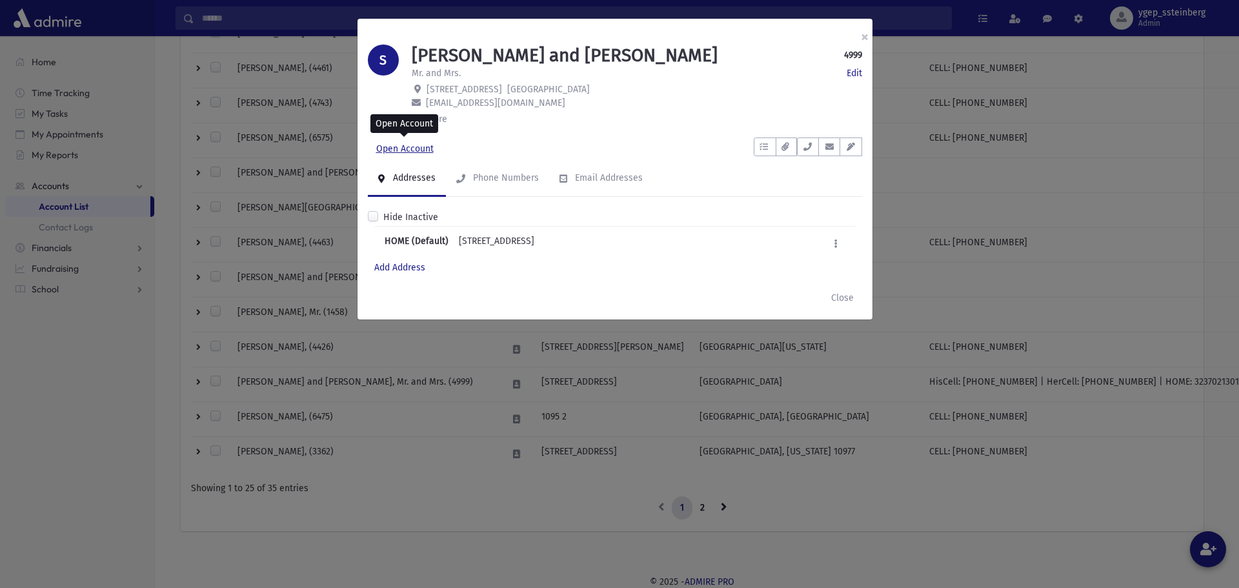
click at [416, 146] on link "Open Account" at bounding box center [405, 148] width 74 height 23
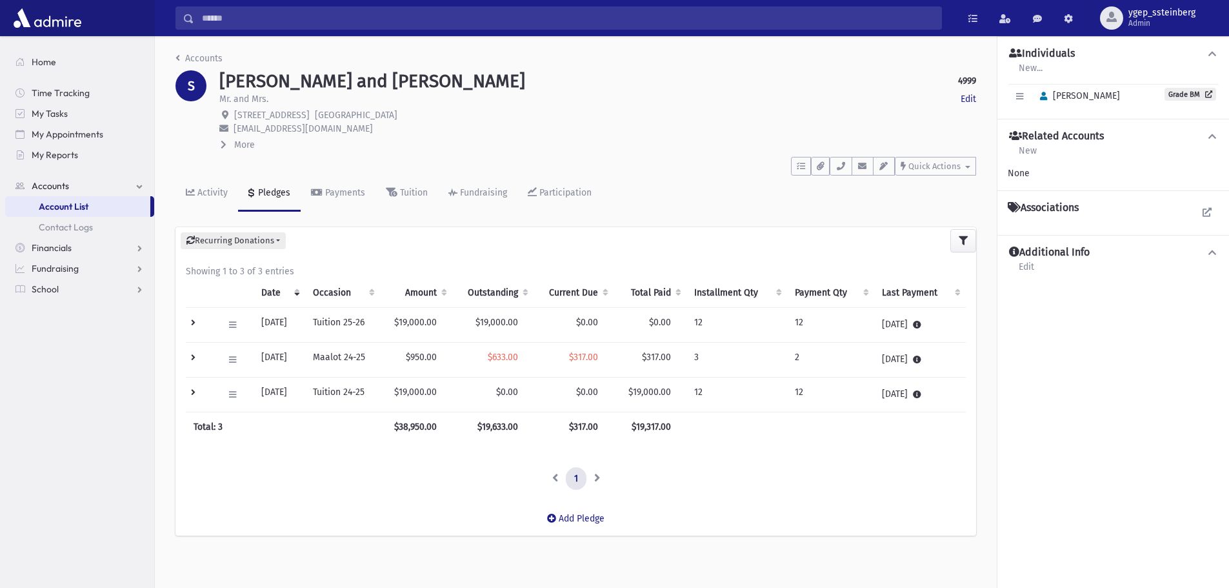
click at [194, 357] on td at bounding box center [201, 359] width 30 height 35
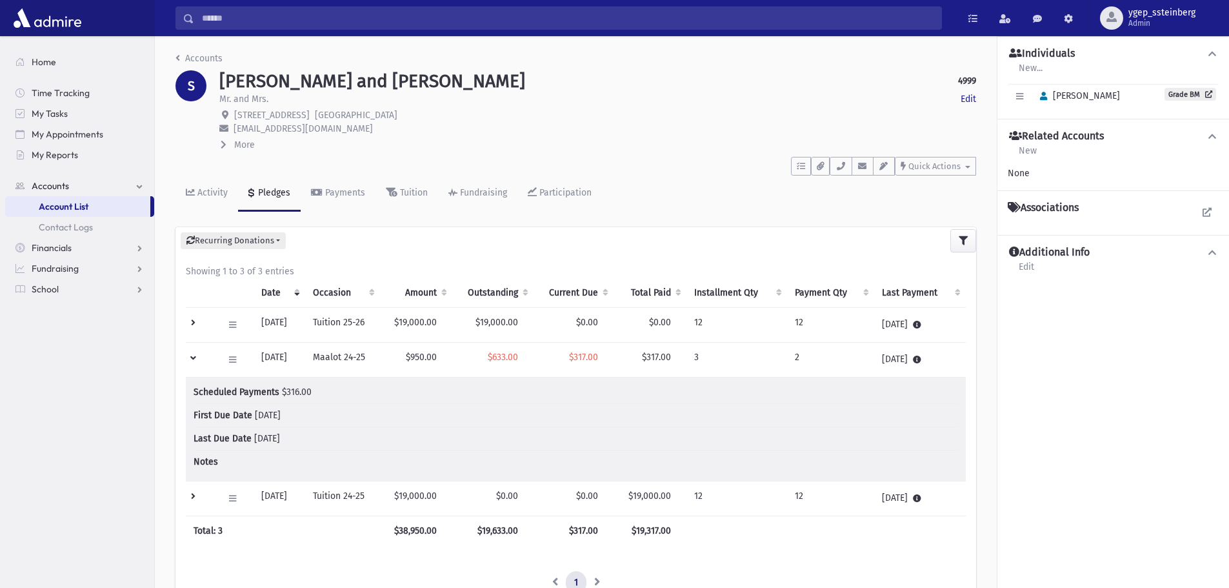
click at [194, 357] on td at bounding box center [201, 359] width 30 height 35
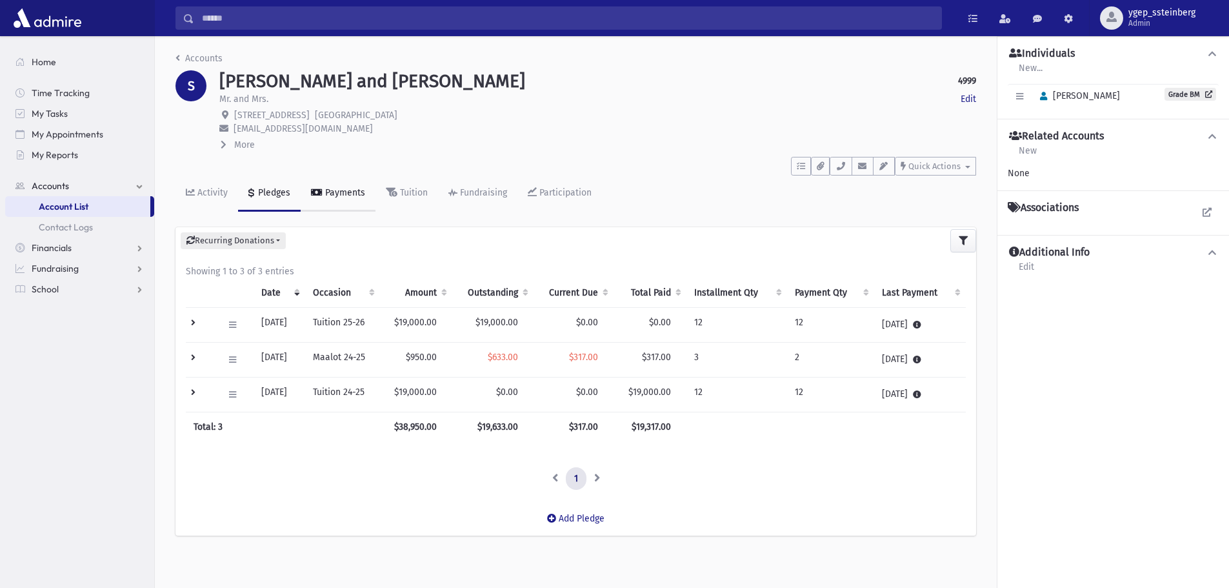
click at [353, 192] on div "Payments" at bounding box center [344, 192] width 43 height 11
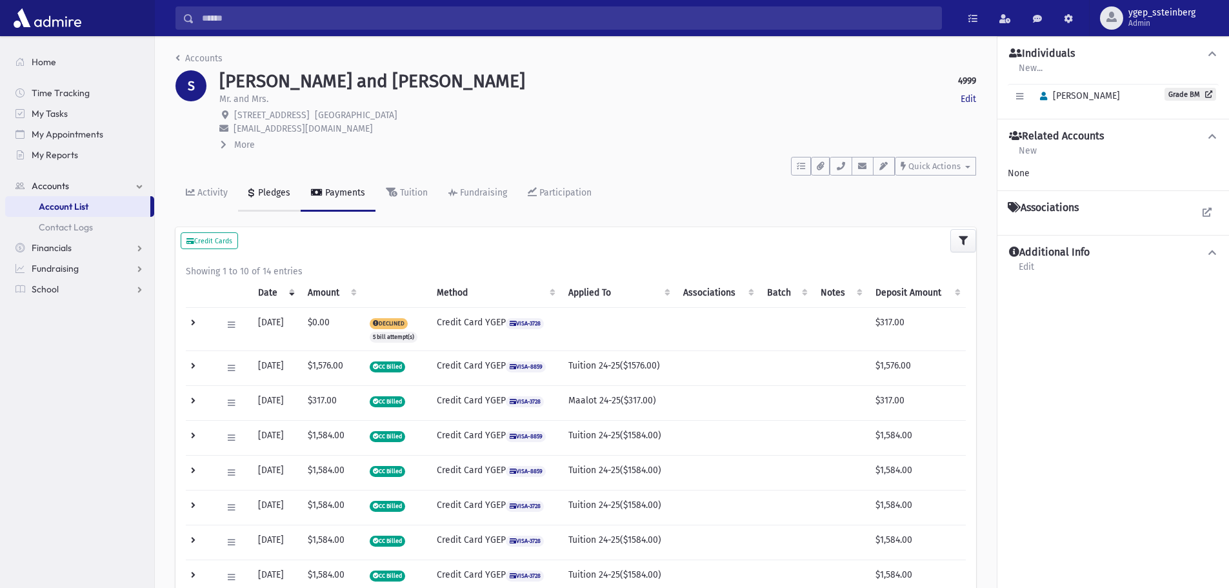
click at [266, 193] on div "Pledges" at bounding box center [273, 192] width 35 height 11
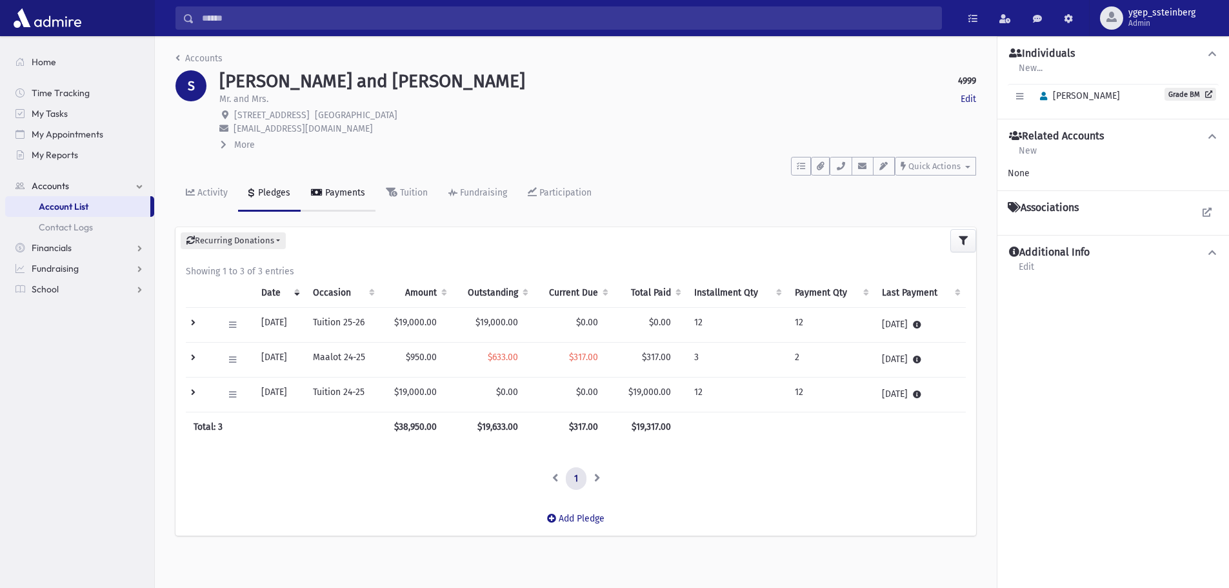
click at [359, 192] on div "Payments" at bounding box center [344, 192] width 43 height 11
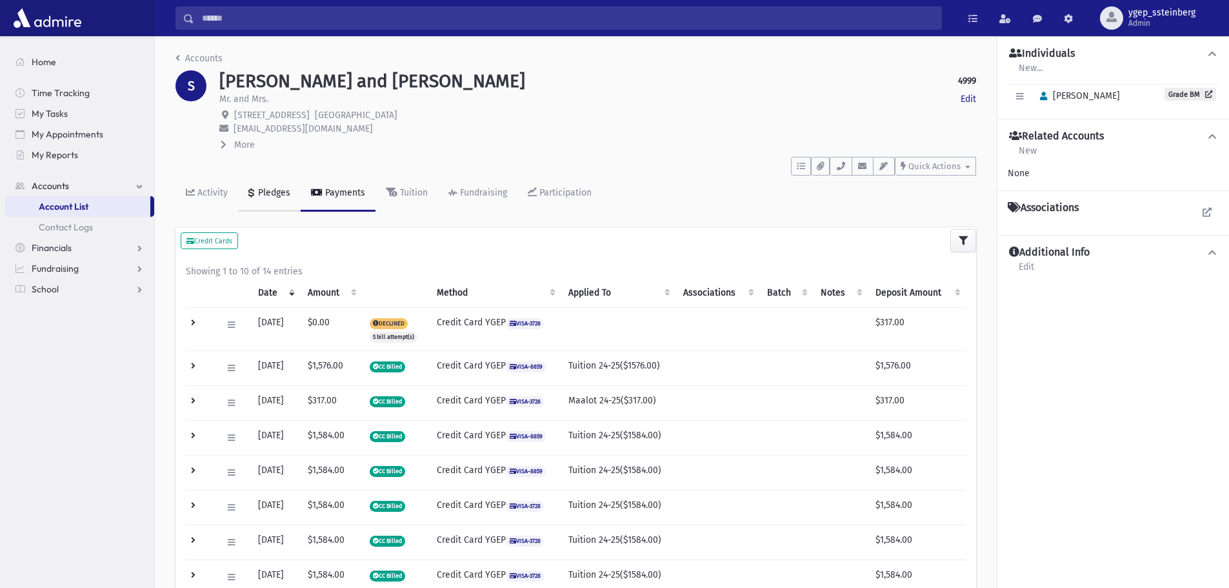
click at [270, 190] on div "Pledges" at bounding box center [273, 192] width 35 height 11
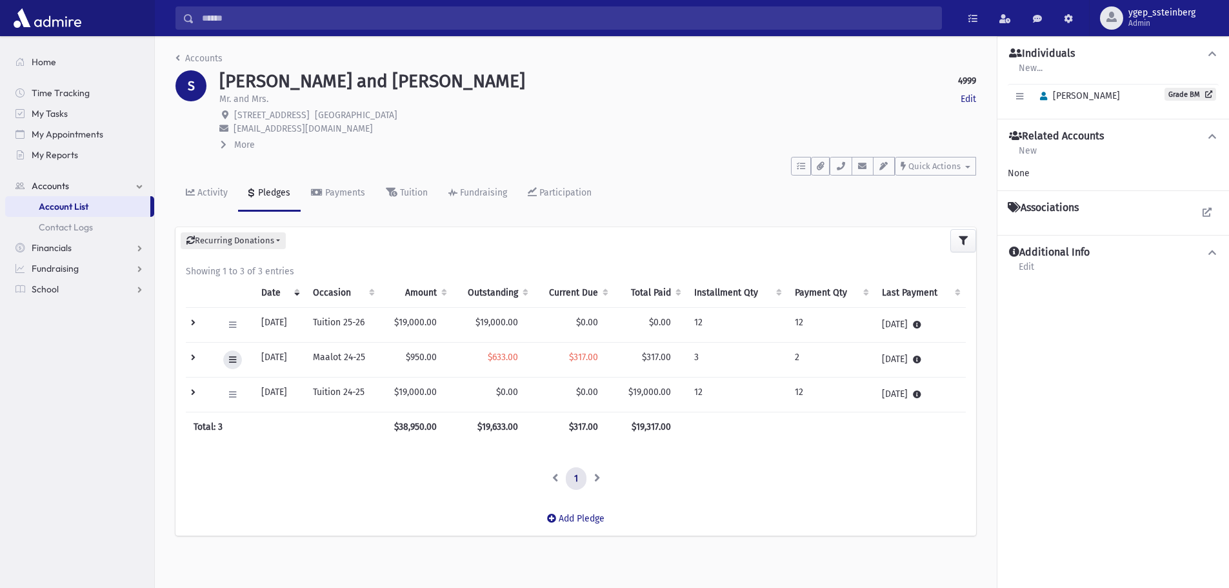
click at [233, 359] on icon at bounding box center [232, 360] width 7 height 8
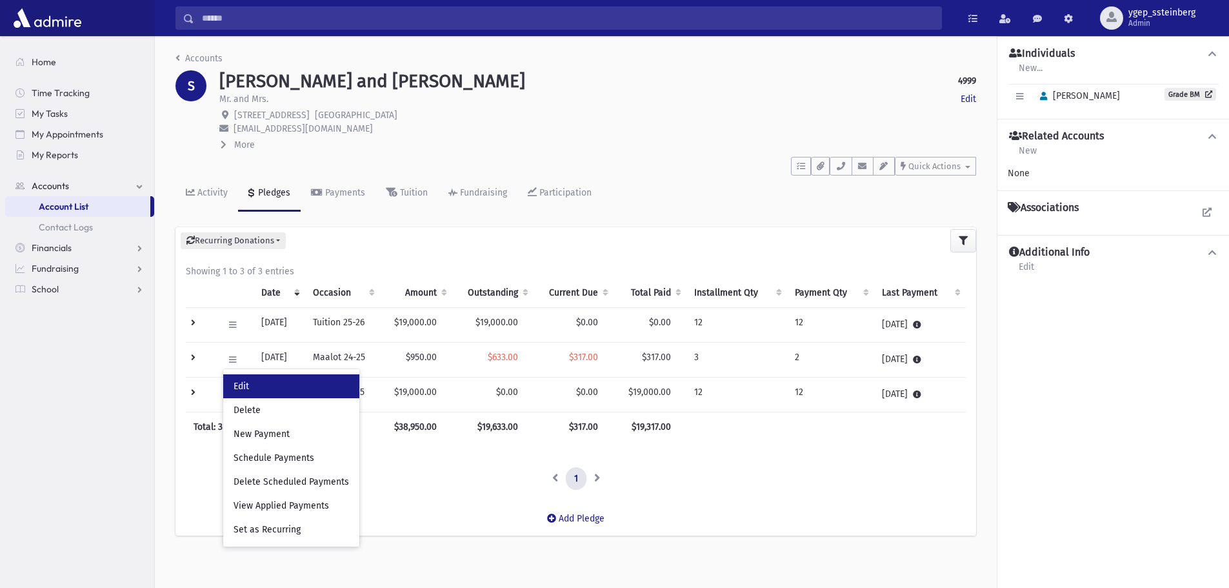
click at [253, 385] on link "Edit" at bounding box center [291, 386] width 136 height 24
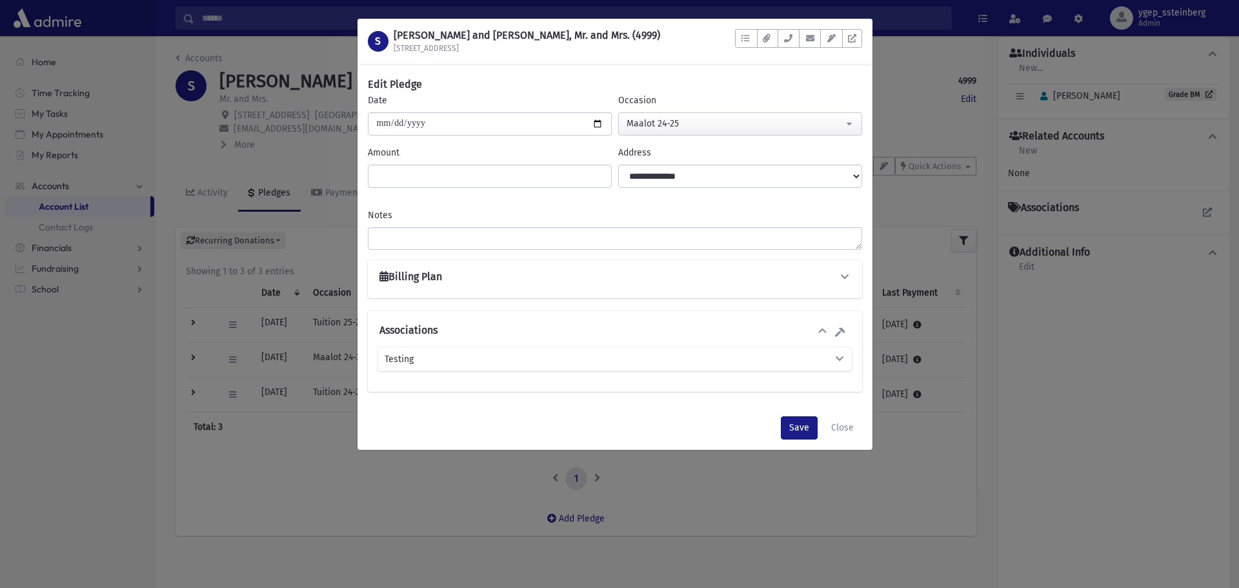
click at [465, 281] on div "Billing Plan" at bounding box center [615, 278] width 474 height 17
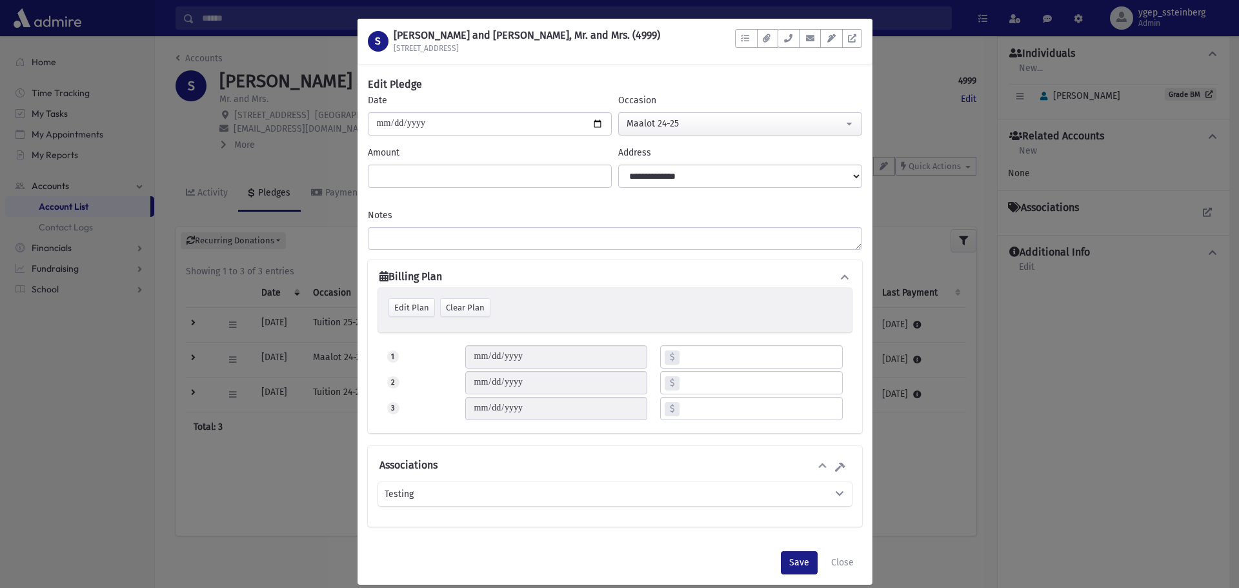
click at [781, 273] on div "Billing Plan" at bounding box center [615, 278] width 474 height 17
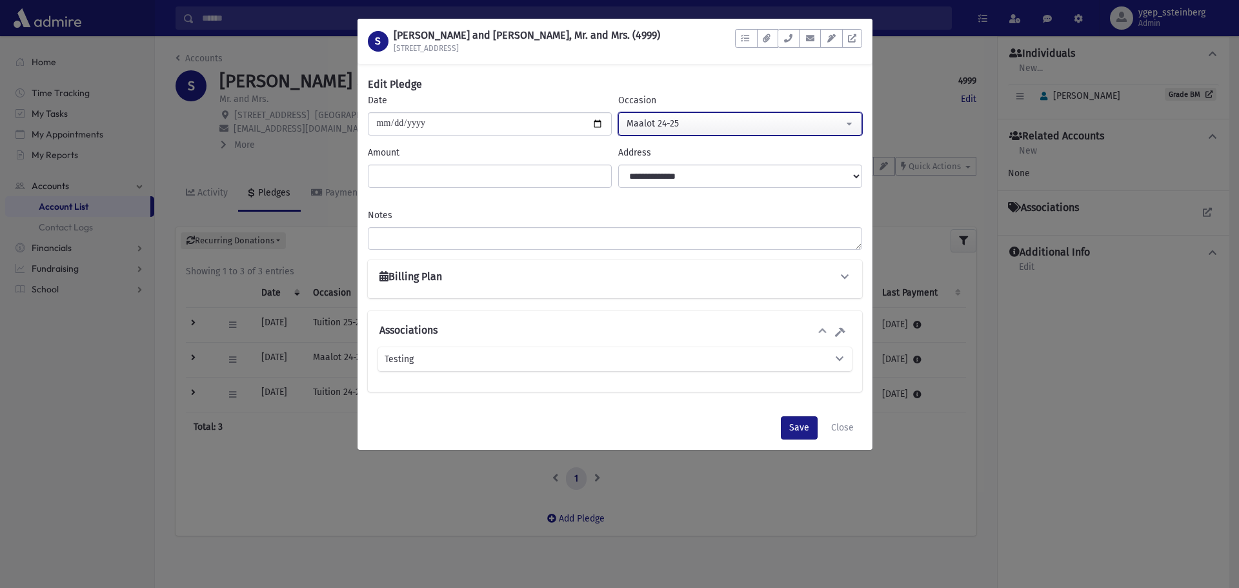
click at [641, 124] on div "Maalot 24-25" at bounding box center [735, 124] width 217 height 14
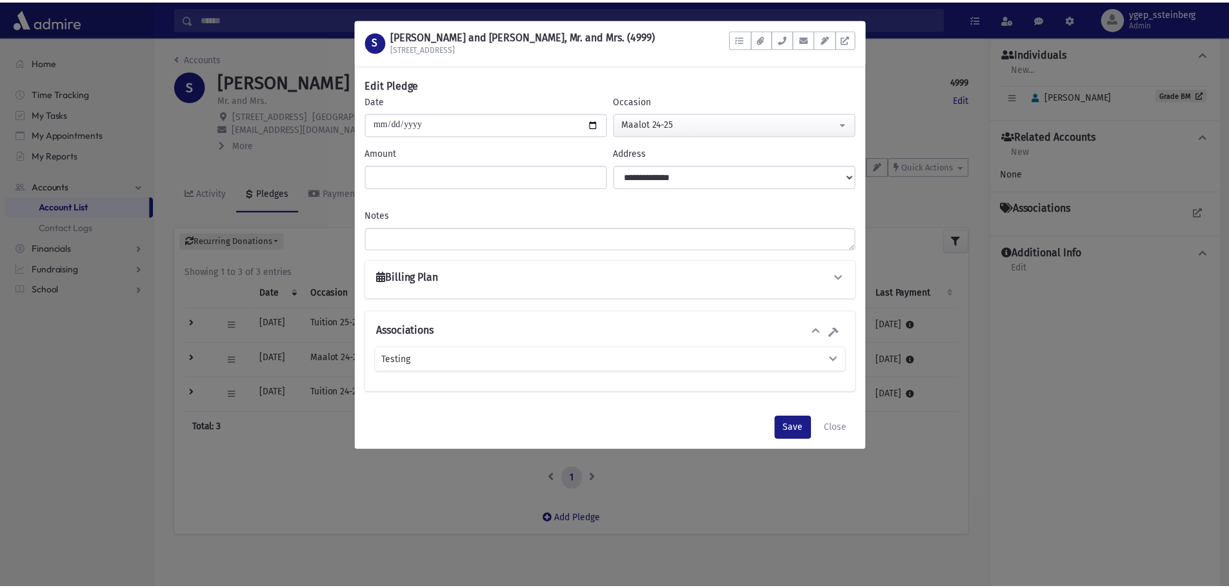
scroll to position [459, 0]
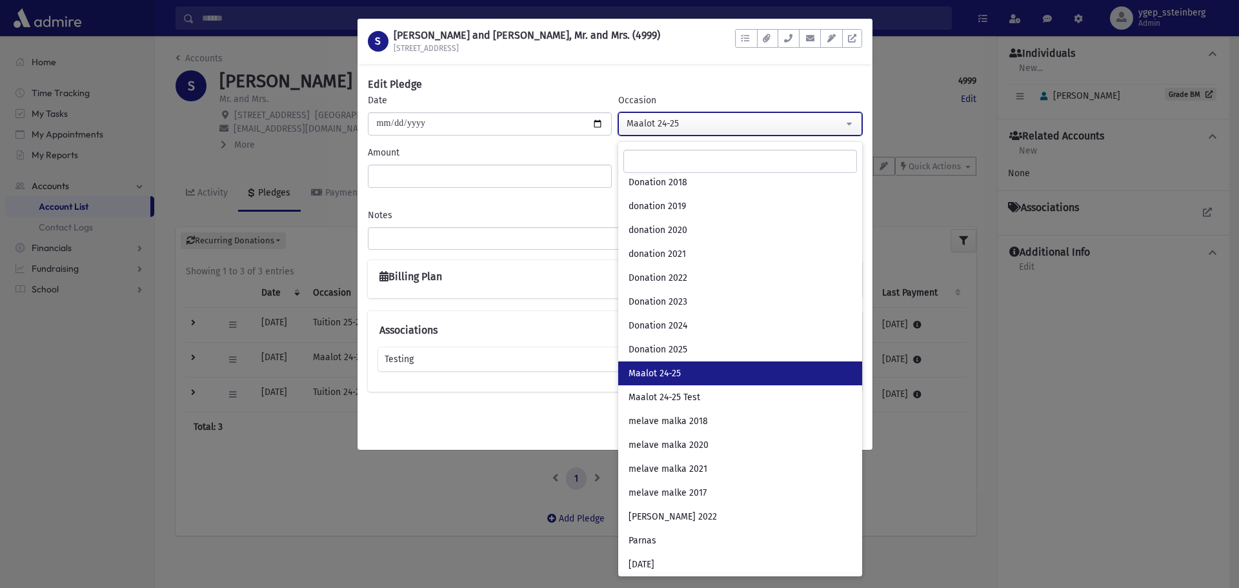
click at [641, 124] on div "Maalot 24-25" at bounding box center [735, 124] width 217 height 14
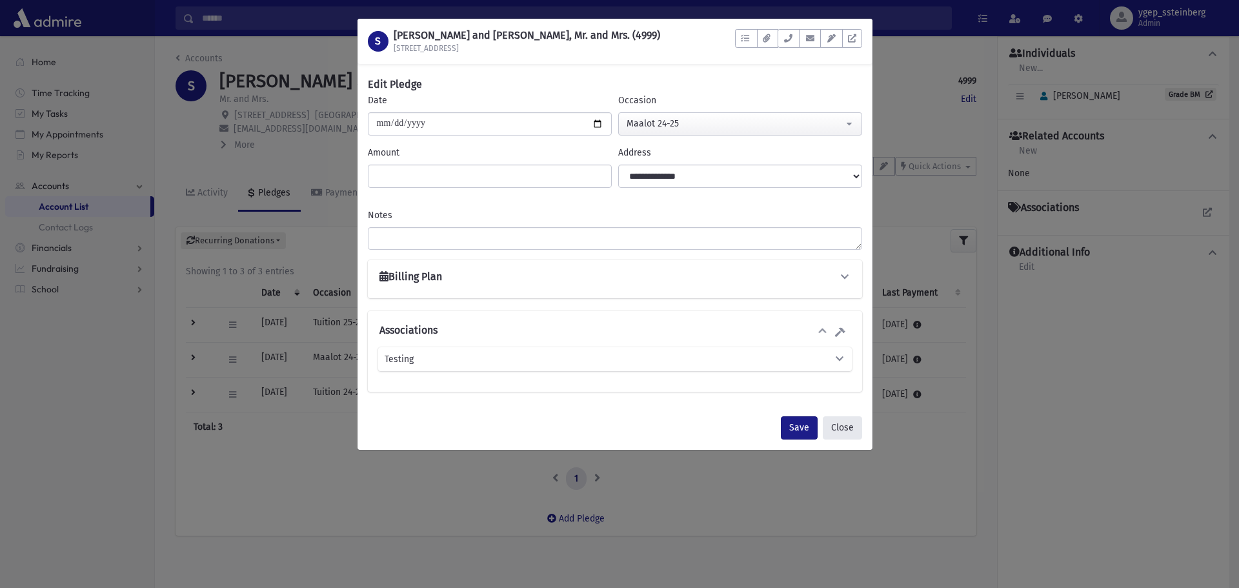
click at [845, 425] on button "Close" at bounding box center [842, 427] width 39 height 23
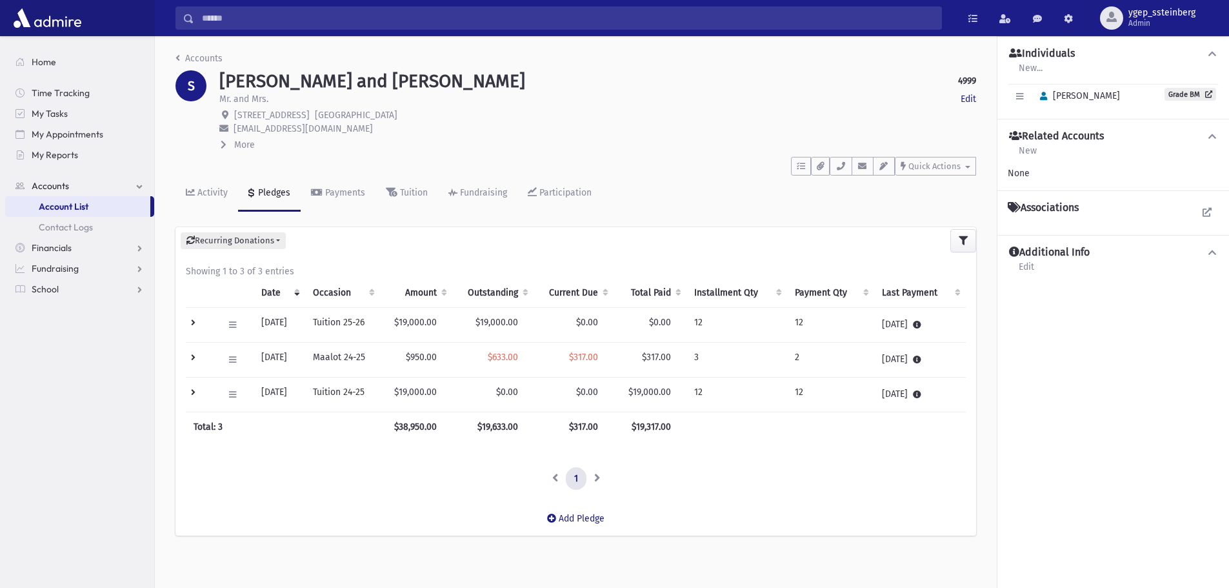
click at [196, 323] on td at bounding box center [201, 324] width 30 height 35
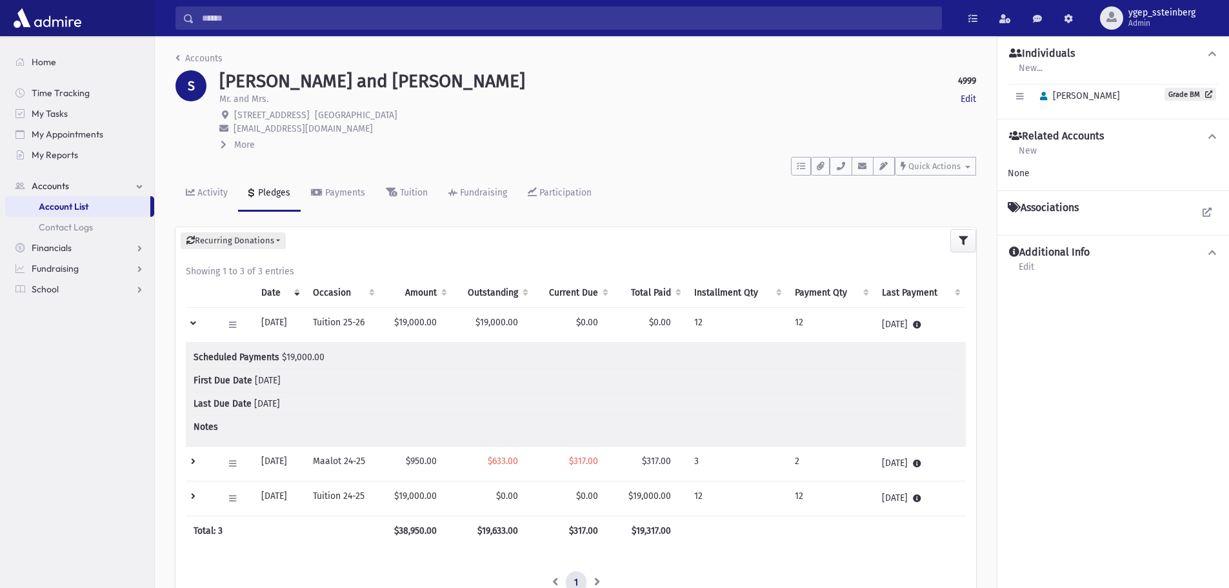
click at [196, 324] on td at bounding box center [201, 324] width 30 height 35
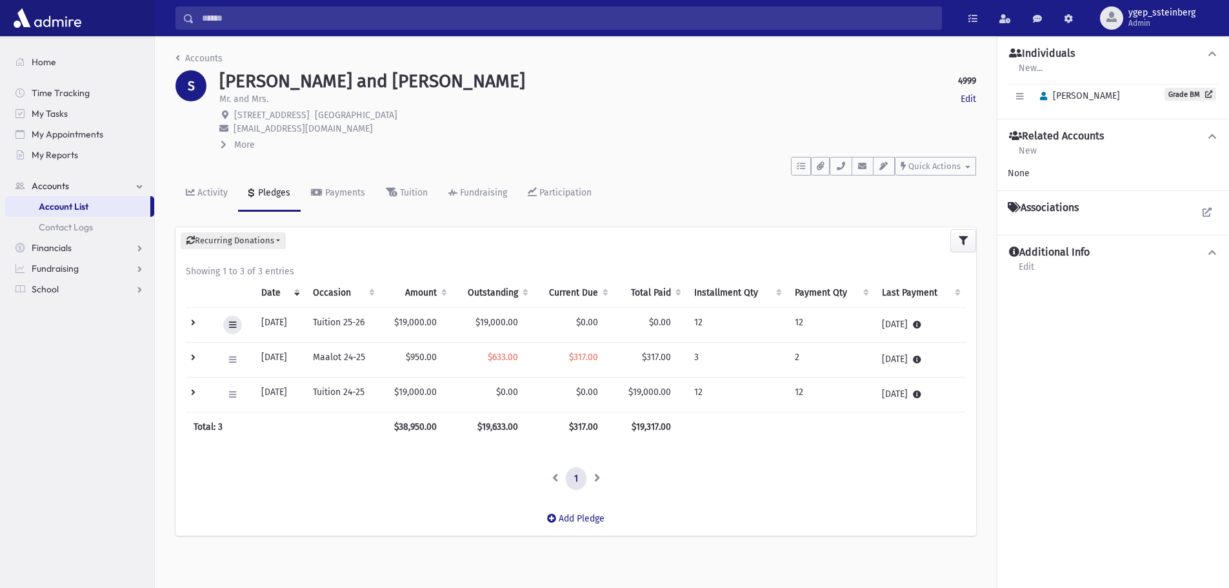
click at [230, 322] on icon at bounding box center [232, 325] width 7 height 8
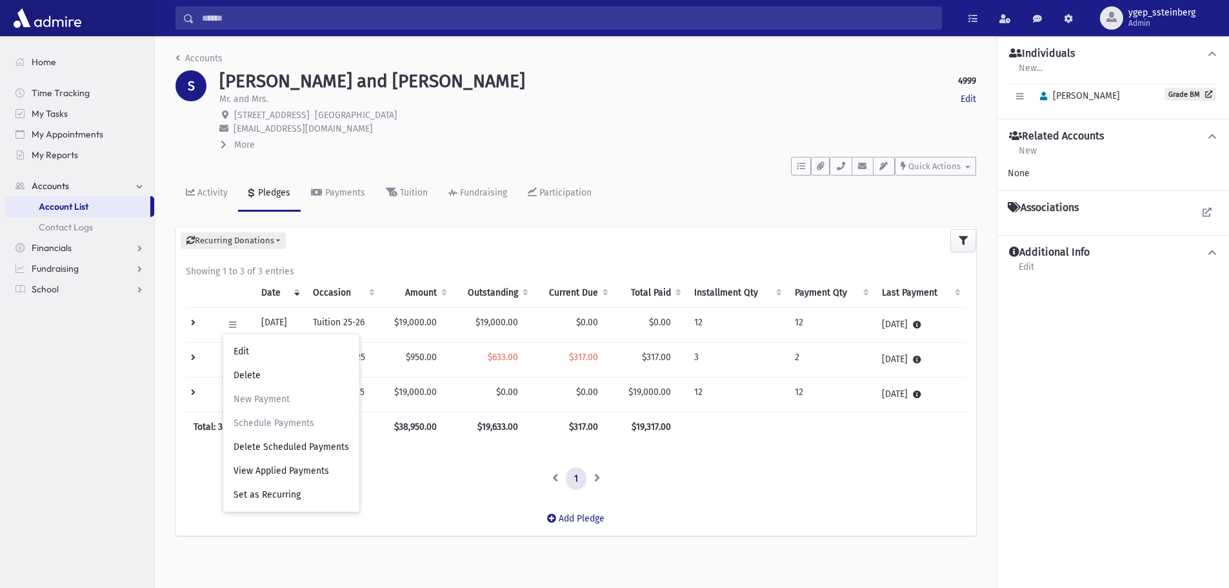
click at [194, 322] on td at bounding box center [201, 324] width 30 height 35
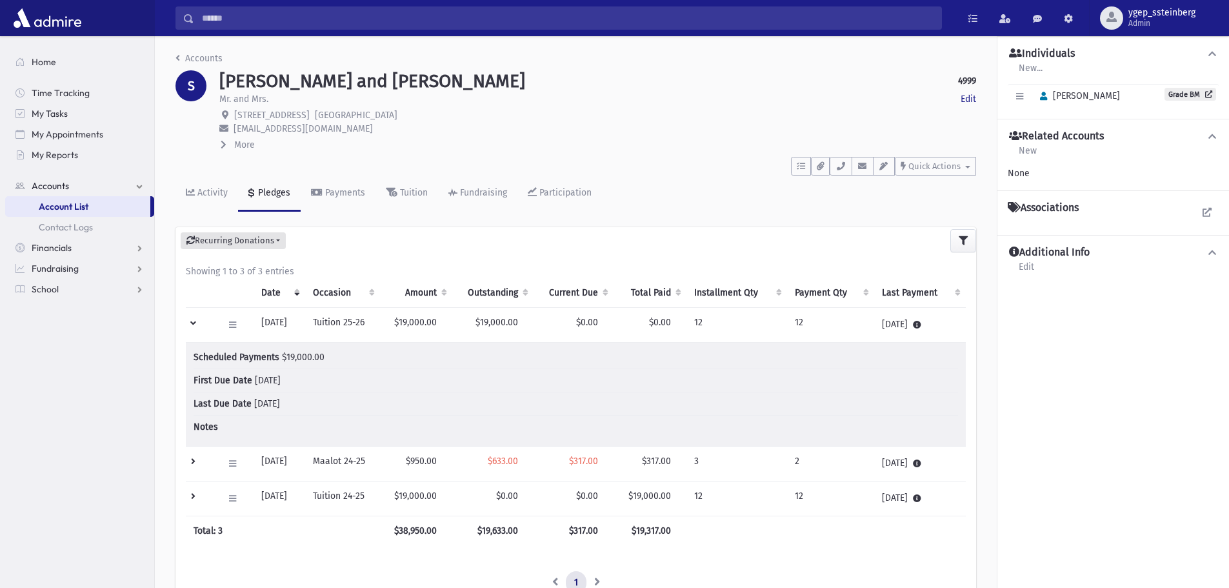
click at [278, 243] on button "Recurring Donations" at bounding box center [233, 240] width 105 height 17
drag, startPoint x: 355, startPoint y: 243, endPoint x: 354, endPoint y: 226, distance: 16.2
click at [356, 243] on div "Recurring Donations List New" at bounding box center [575, 240] width 801 height 27
click at [340, 194] on div "Payments" at bounding box center [344, 192] width 43 height 11
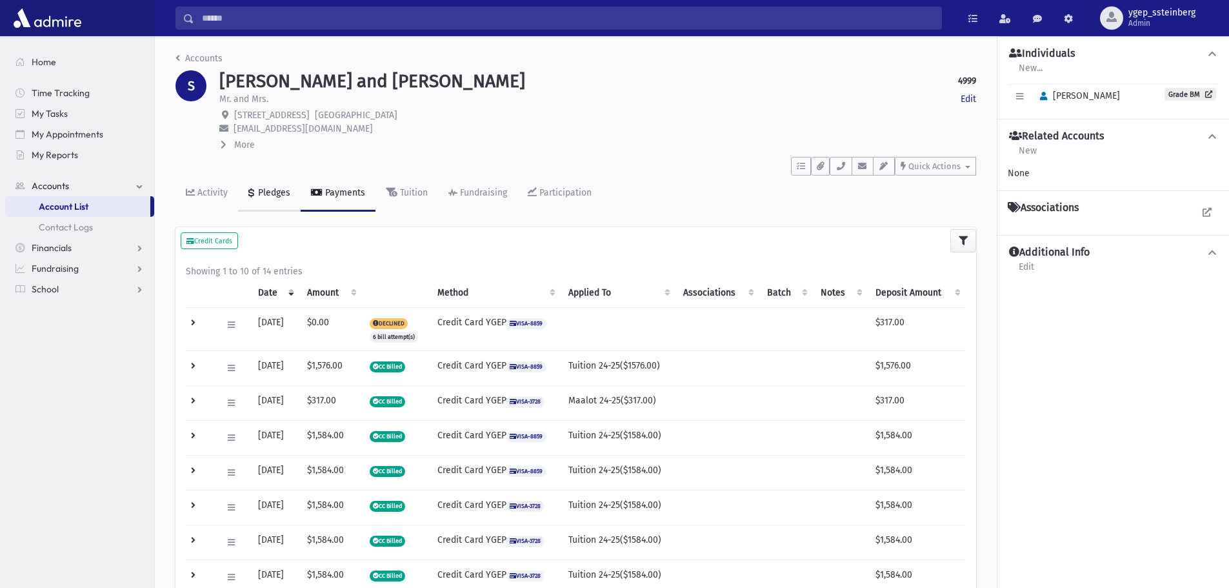
click at [276, 196] on div "Pledges" at bounding box center [273, 192] width 35 height 11
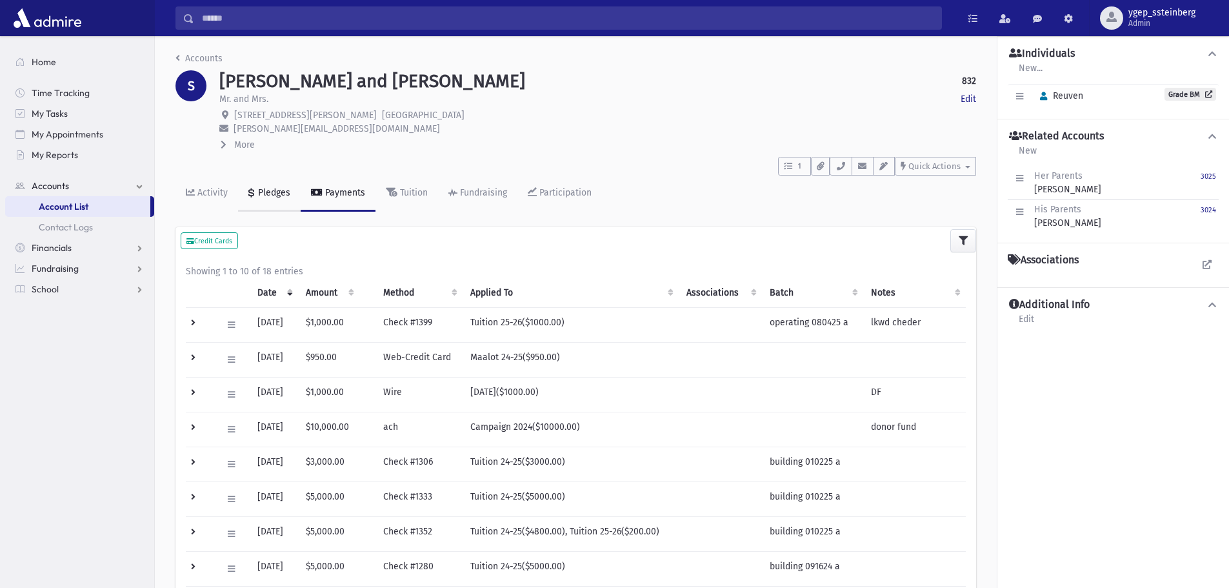
click at [261, 190] on div "Pledges" at bounding box center [273, 192] width 35 height 11
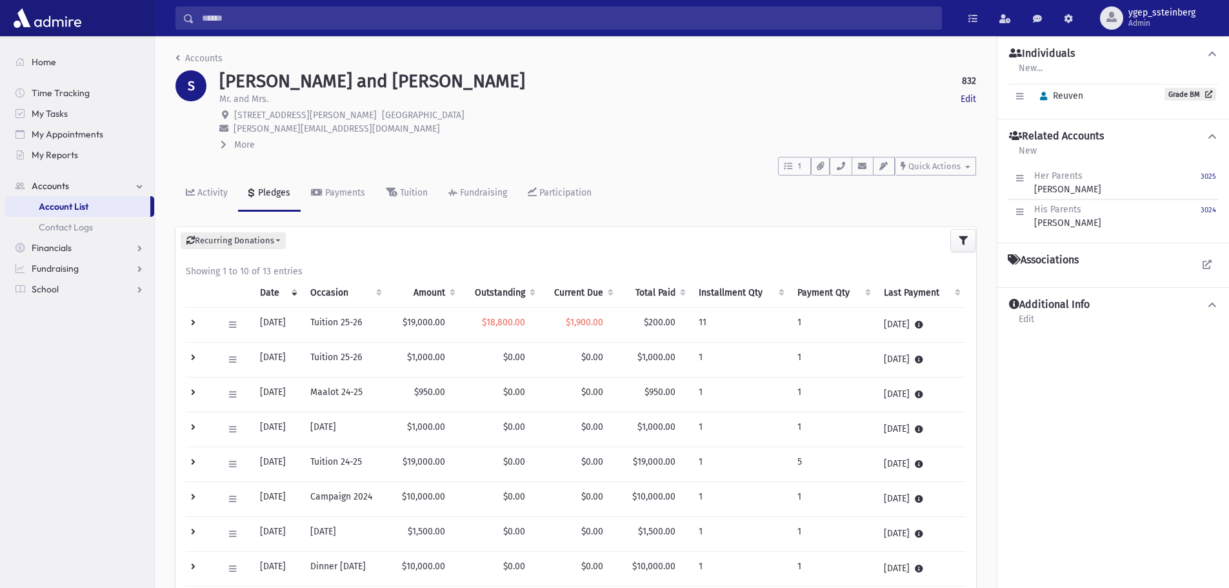
click at [601, 291] on th "Current Due" at bounding box center [580, 293] width 79 height 30
click at [601, 291] on th "Current Due" at bounding box center [582, 293] width 78 height 30
click at [793, 166] on button "1" at bounding box center [794, 166] width 33 height 19
click at [679, 194] on div "Activity Pledges Payments Tuition Fundraising Participation" at bounding box center [575, 198] width 801 height 47
click at [796, 166] on span "1" at bounding box center [799, 167] width 11 height 12
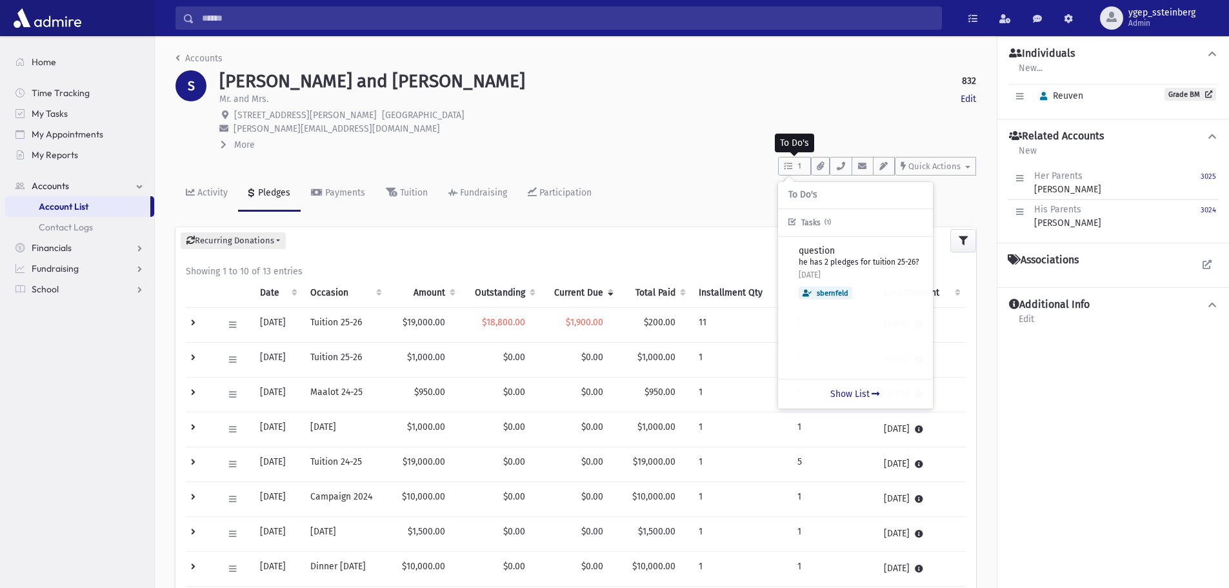
click at [192, 358] on td at bounding box center [201, 359] width 30 height 35
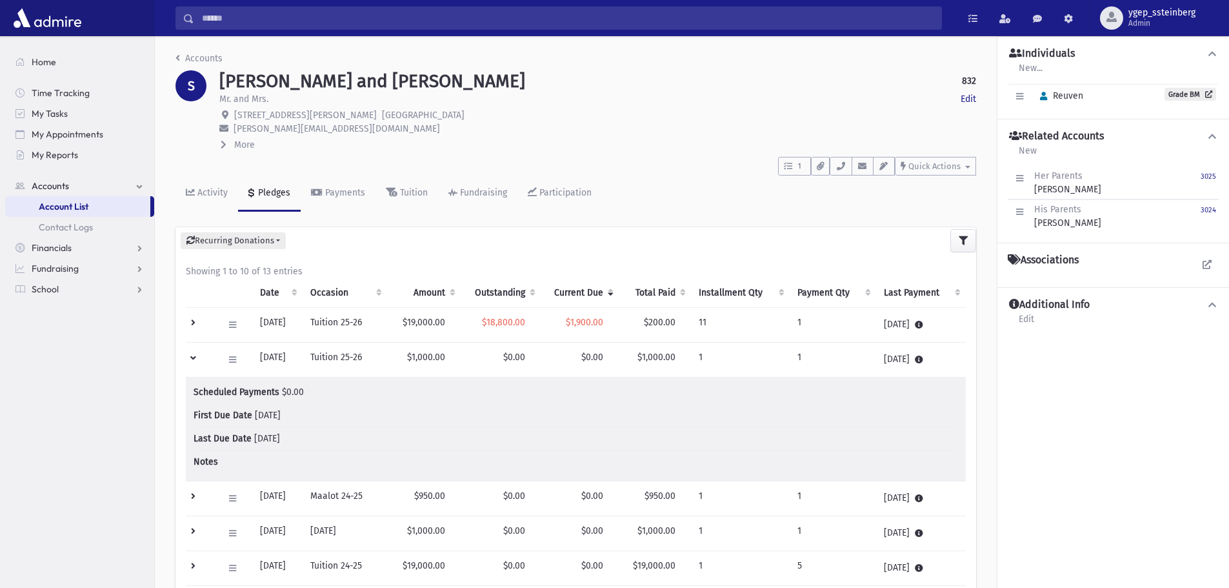
click at [192, 358] on td at bounding box center [201, 359] width 30 height 35
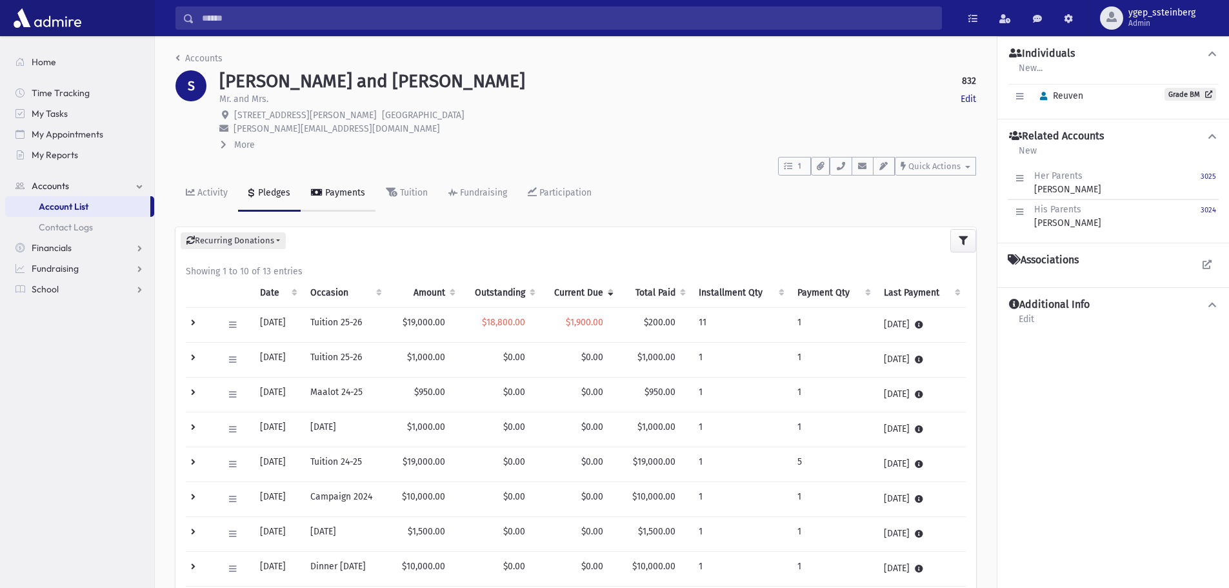
click at [351, 197] on div "Payments" at bounding box center [344, 192] width 43 height 11
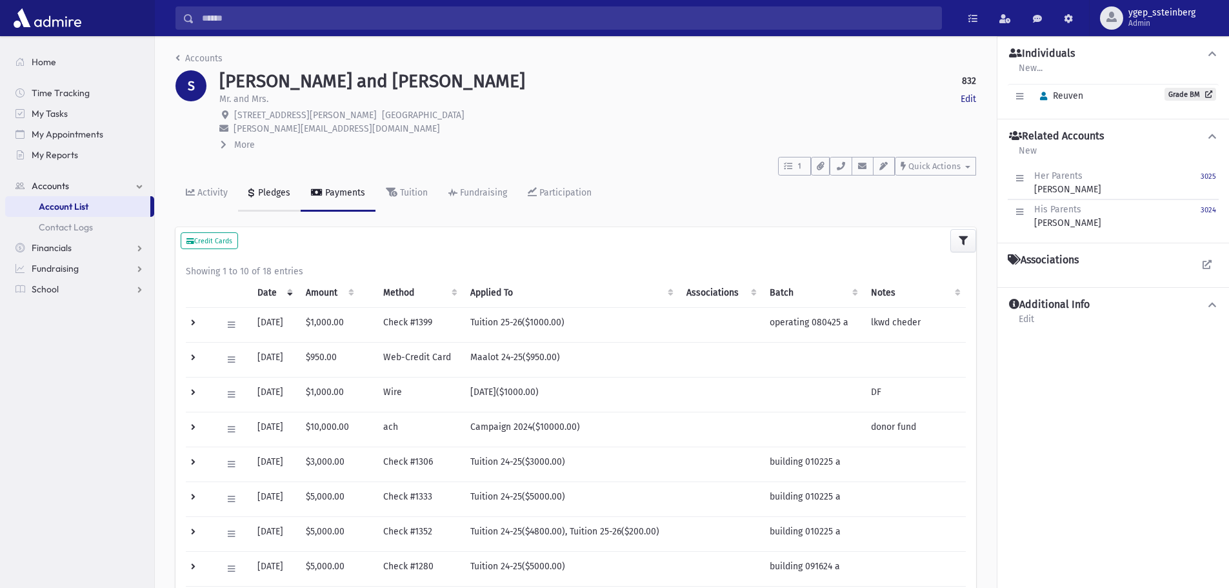
click at [265, 185] on link "Pledges" at bounding box center [269, 193] width 63 height 36
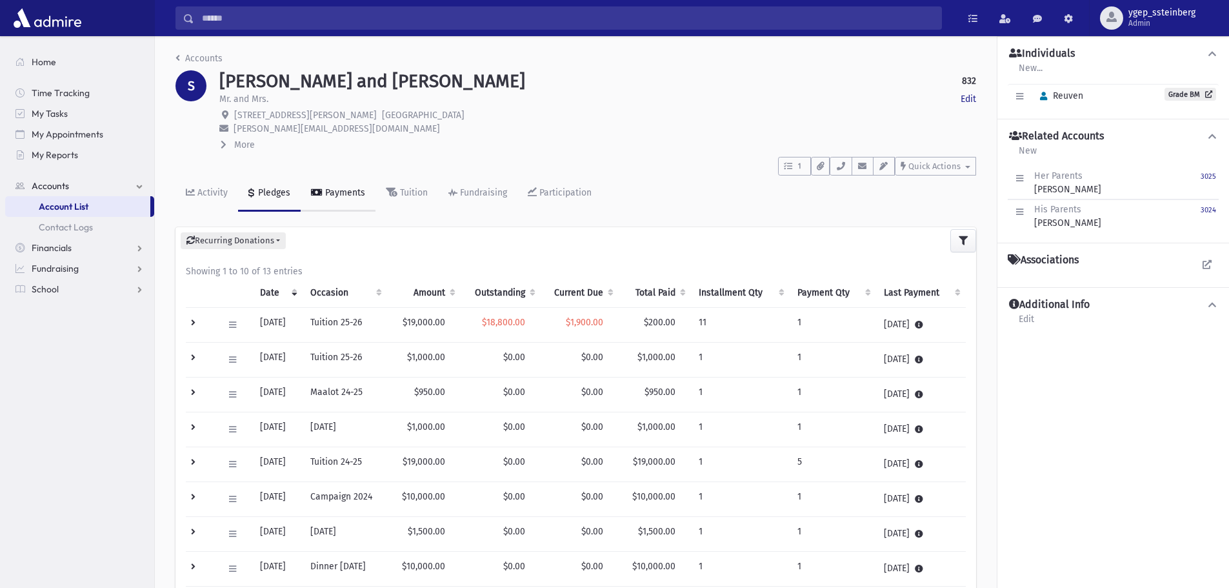
click at [334, 188] on div "Payments" at bounding box center [344, 192] width 43 height 11
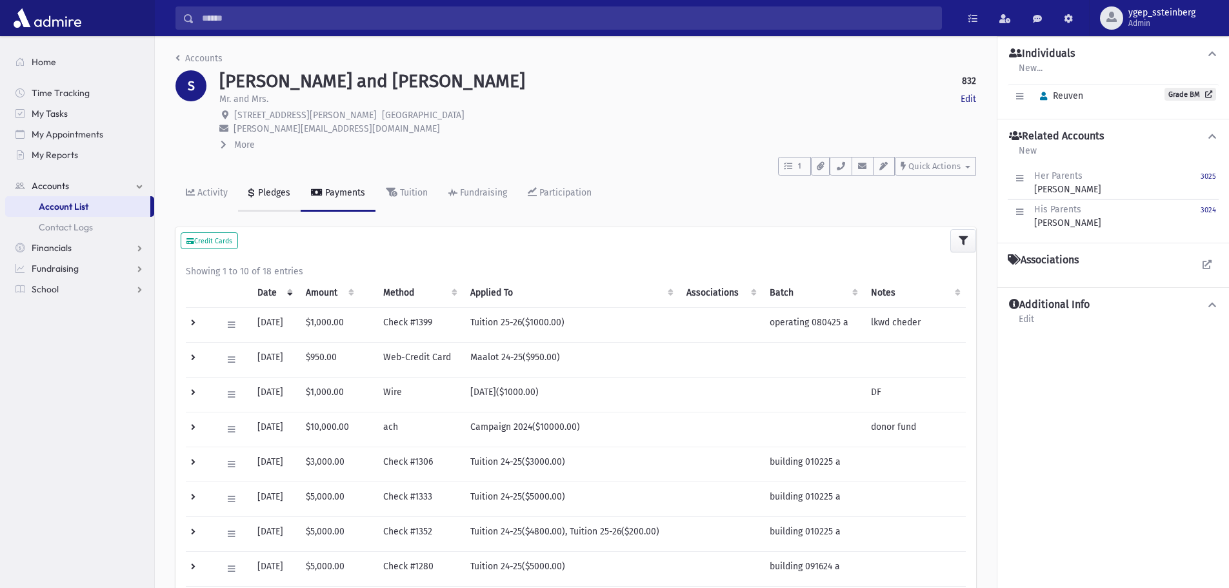
click at [269, 190] on div "Pledges" at bounding box center [273, 192] width 35 height 11
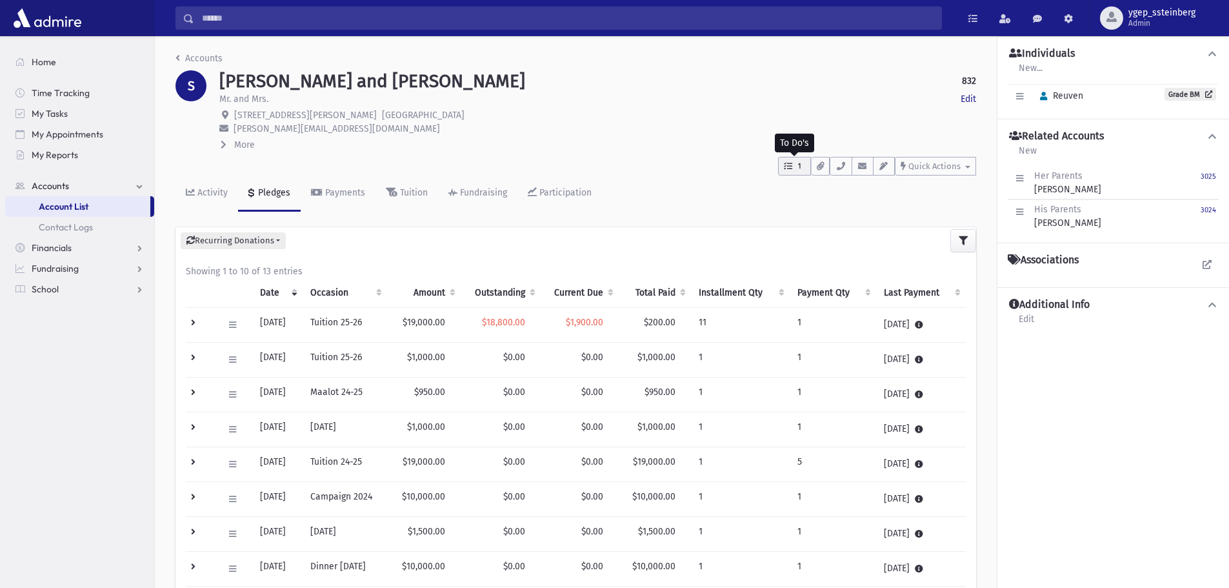
click at [795, 169] on span "1" at bounding box center [799, 167] width 11 height 12
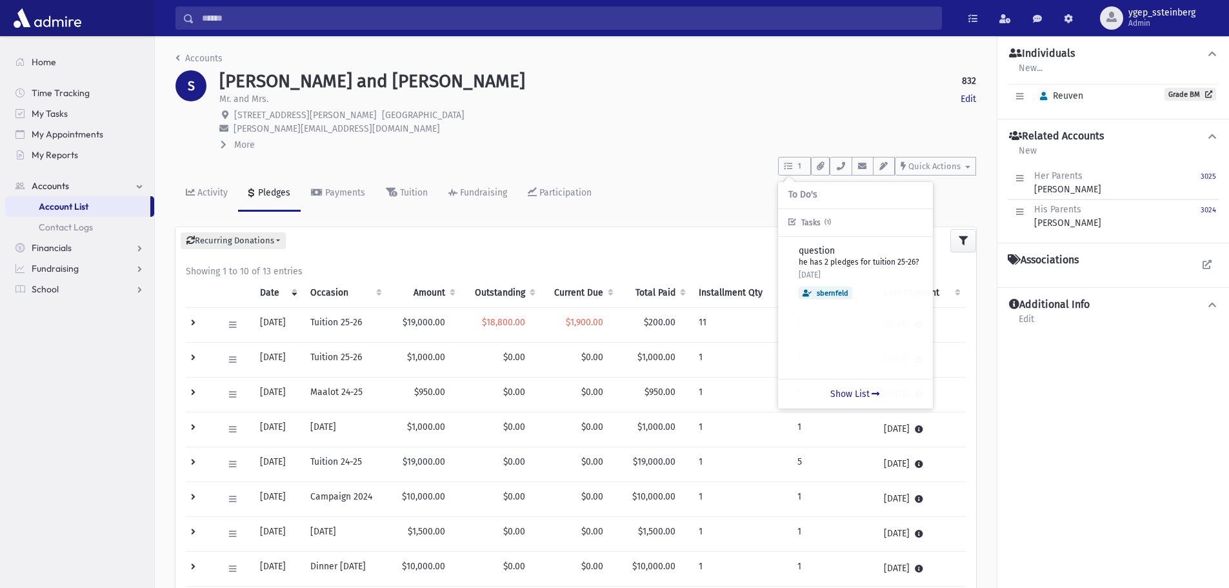
click at [581, 159] on div "1 To Do's Tasks (1) question he has 2 pledges for tuition 25-26? 4 days ago sbe…" at bounding box center [575, 164] width 801 height 24
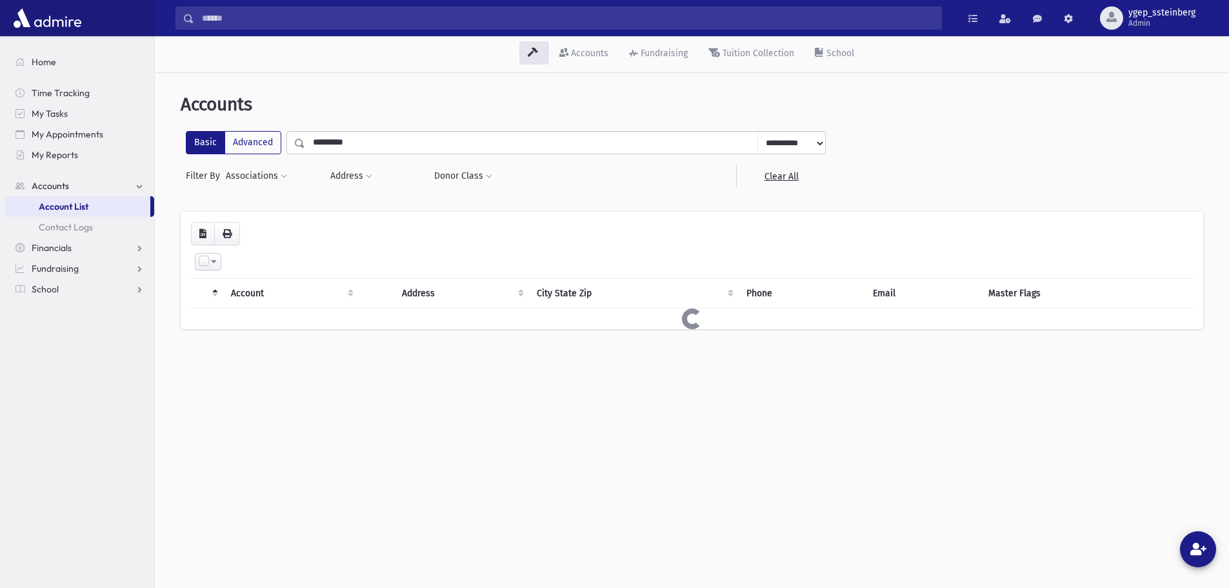
click at [249, 20] on input "Search" at bounding box center [567, 17] width 747 height 23
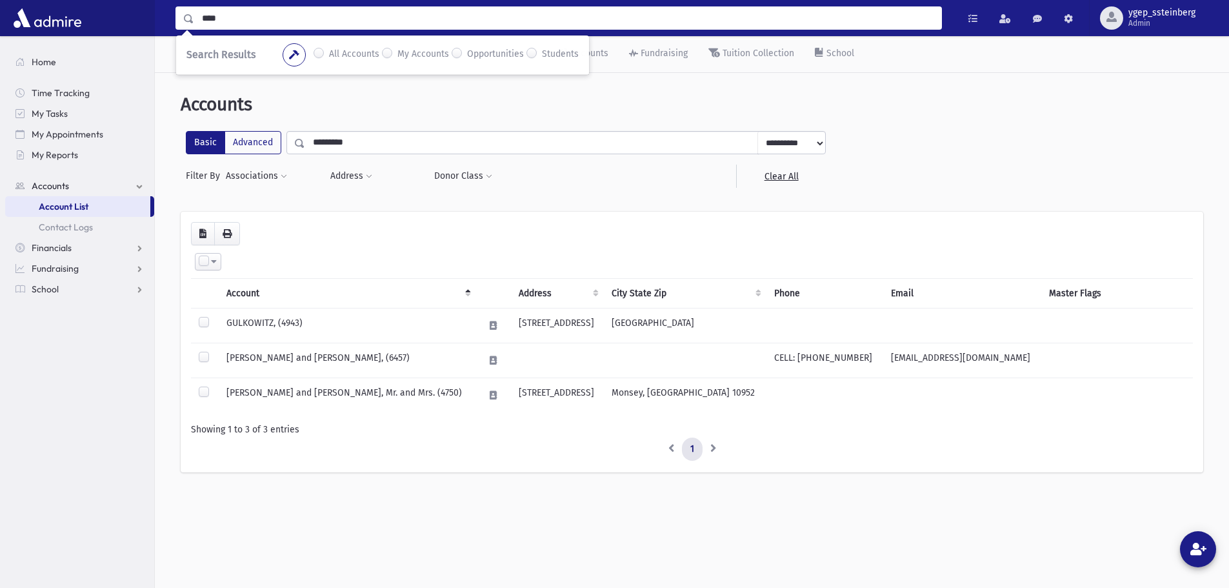
type input "****"
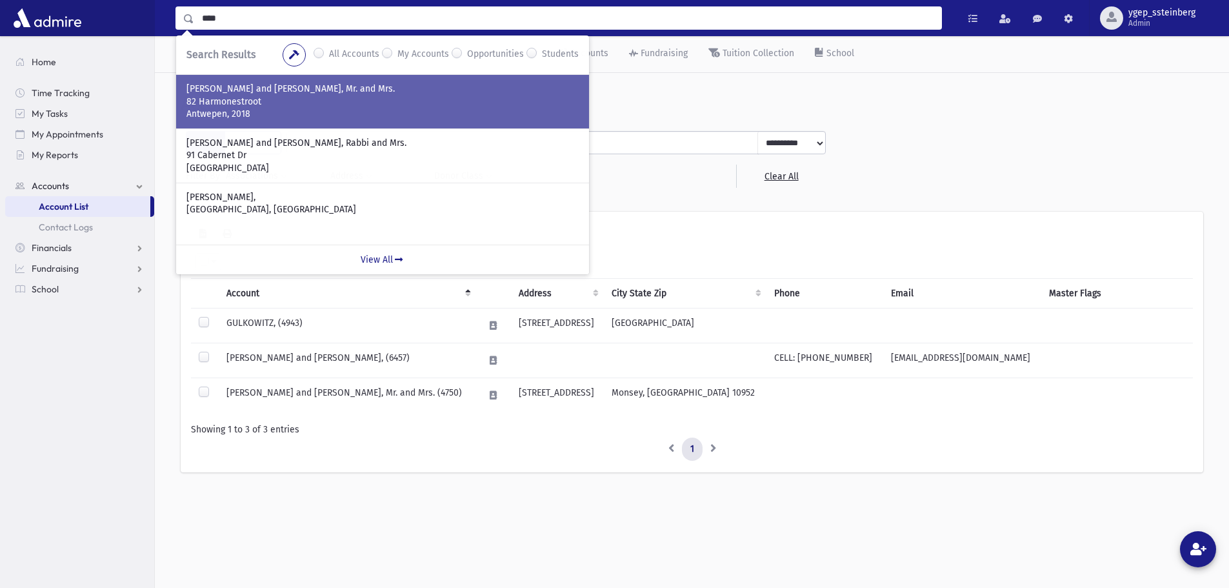
click at [300, 100] on p "82 Harmonestroot" at bounding box center [382, 101] width 392 height 13
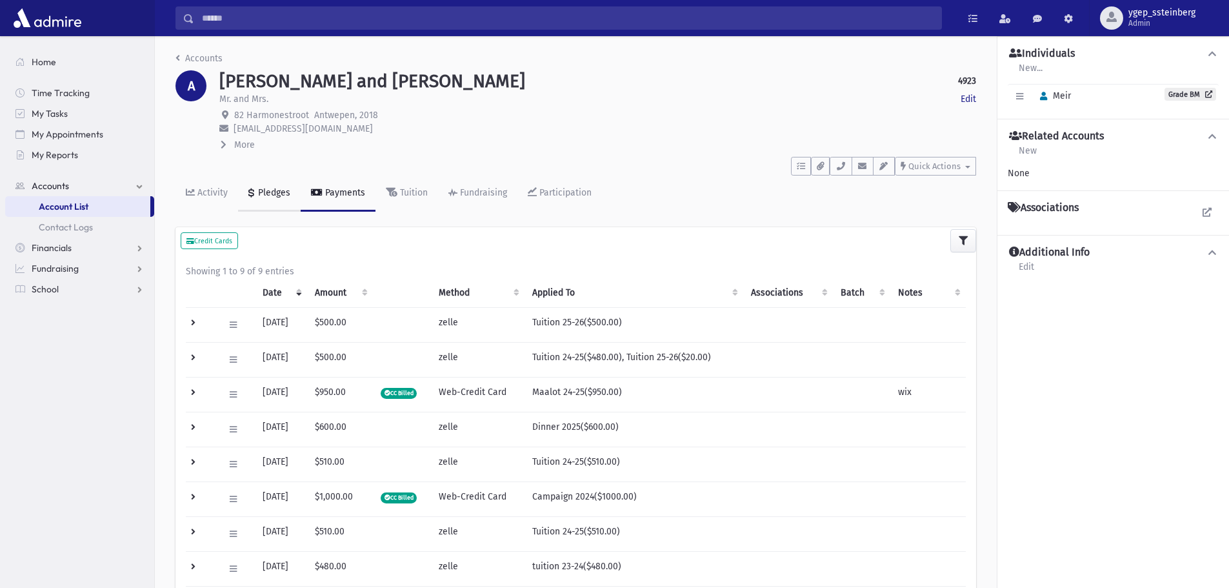
click at [280, 192] on div "Pledges" at bounding box center [273, 192] width 35 height 11
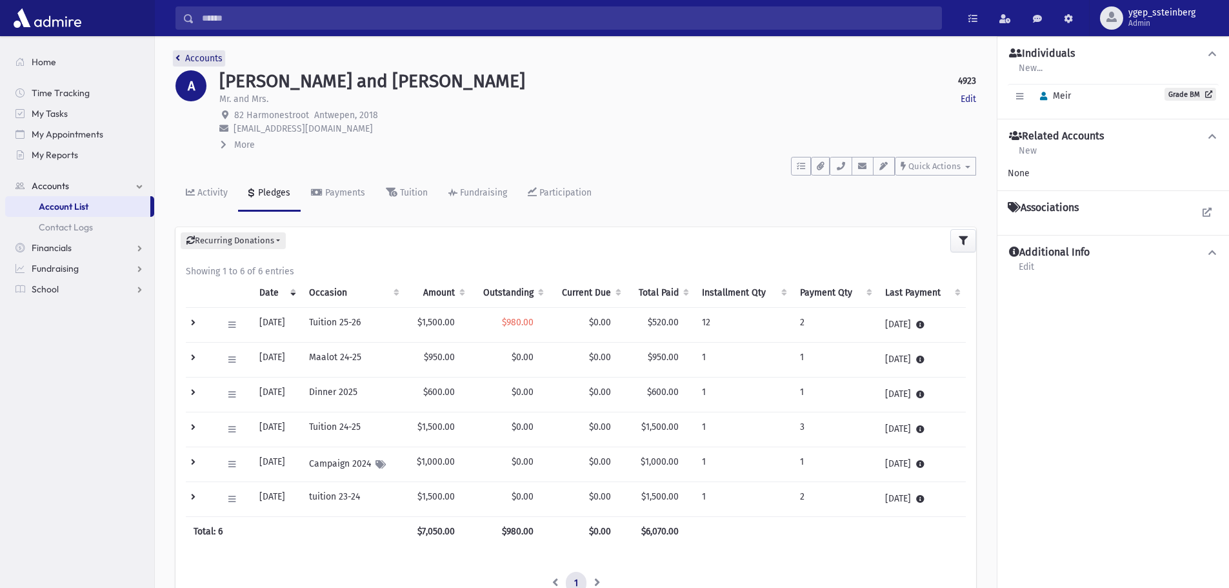
click at [206, 61] on link "Accounts" at bounding box center [198, 58] width 47 height 11
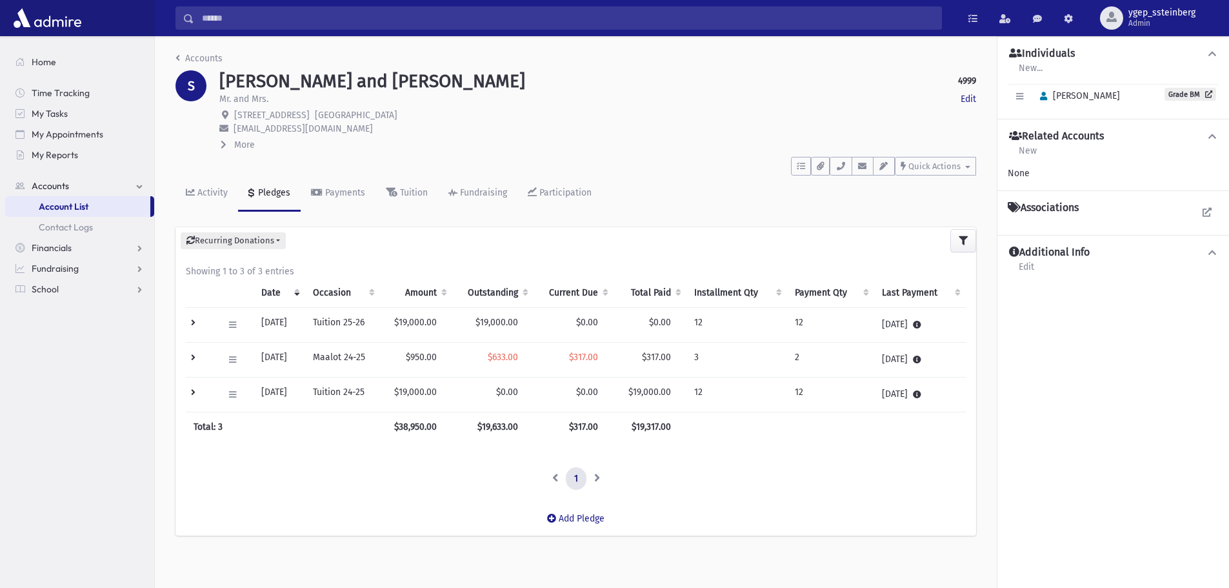
click at [195, 357] on td at bounding box center [201, 359] width 30 height 35
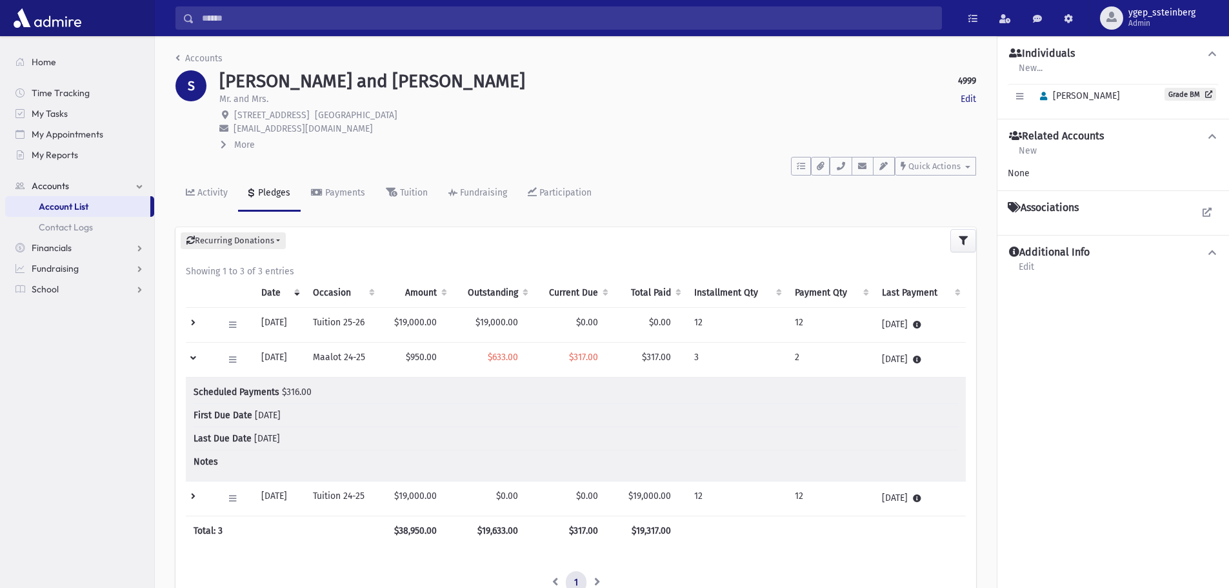
click at [195, 357] on td at bounding box center [201, 359] width 30 height 35
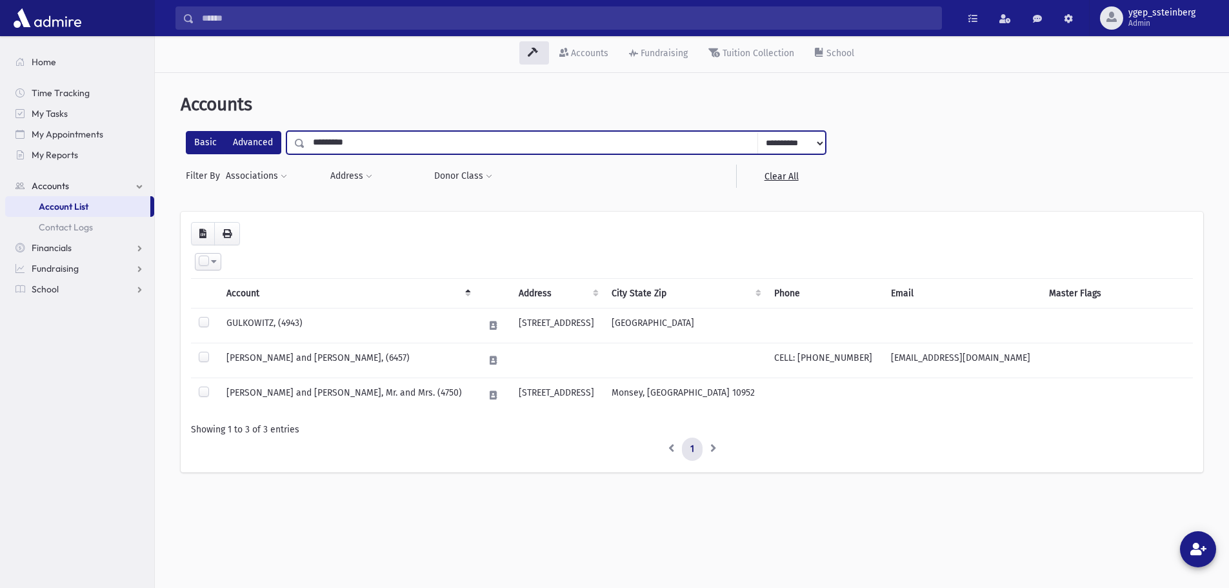
drag, startPoint x: 361, startPoint y: 141, endPoint x: 270, endPoint y: 132, distance: 91.5
click at [271, 134] on div "**********" at bounding box center [506, 142] width 640 height 23
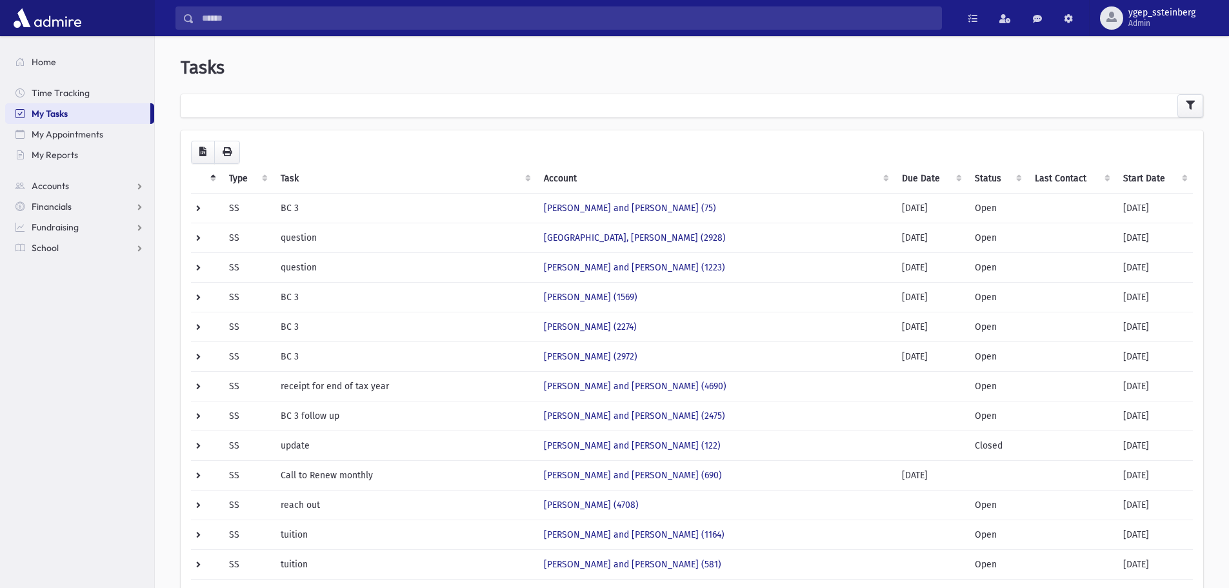
scroll to position [34, 0]
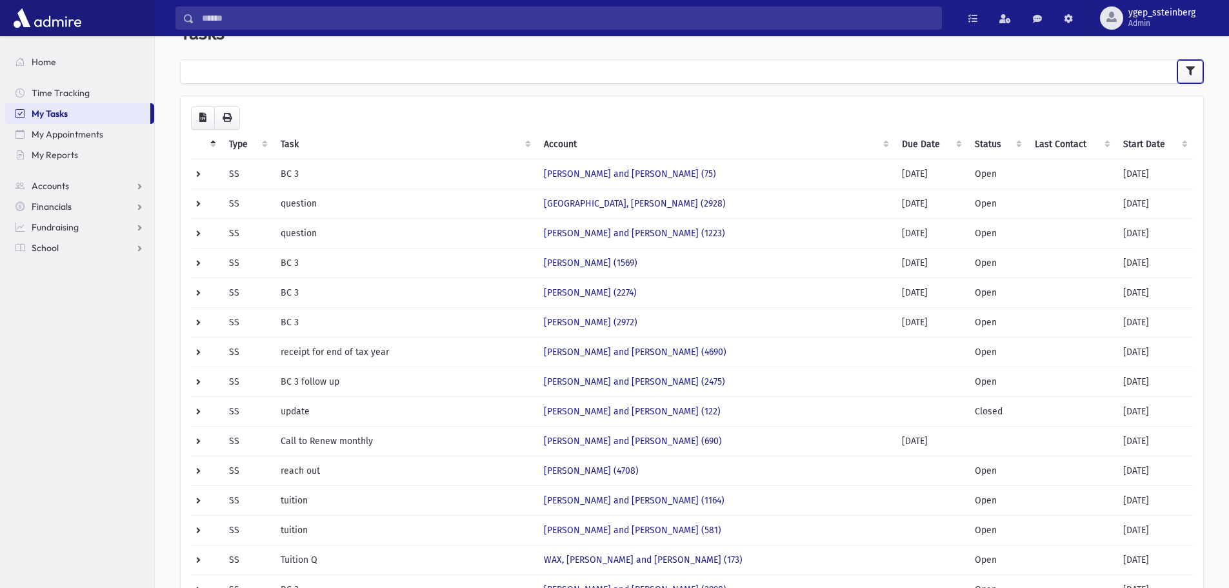
click at [1184, 70] on button "button" at bounding box center [1191, 71] width 26 height 23
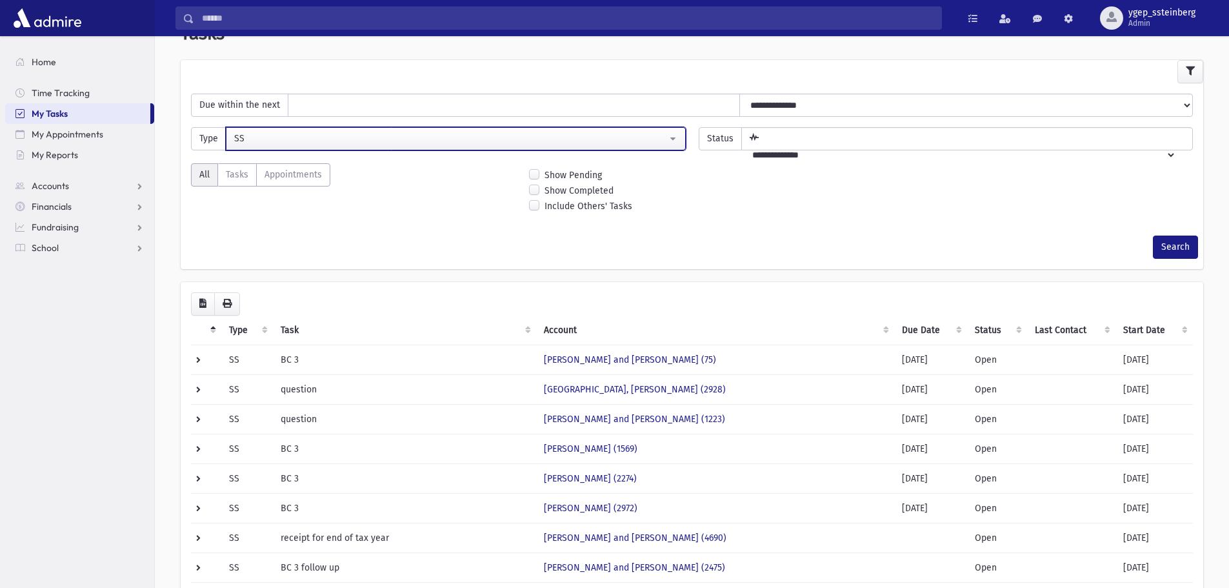
click at [273, 137] on div "SS" at bounding box center [450, 139] width 433 height 14
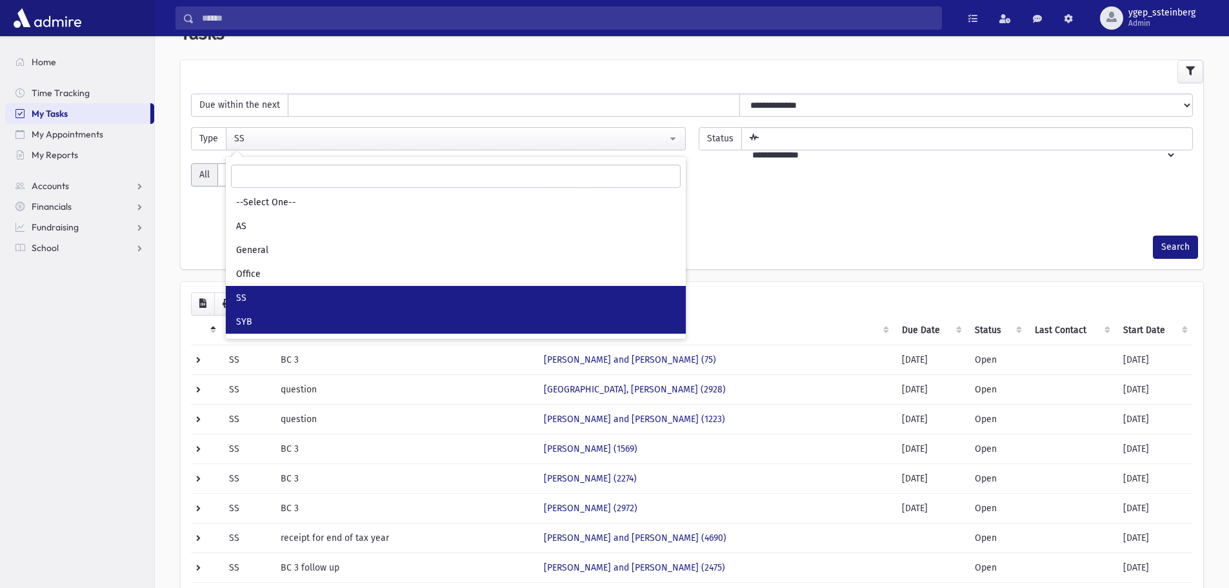
click at [299, 317] on link "SYB" at bounding box center [456, 322] width 460 height 24
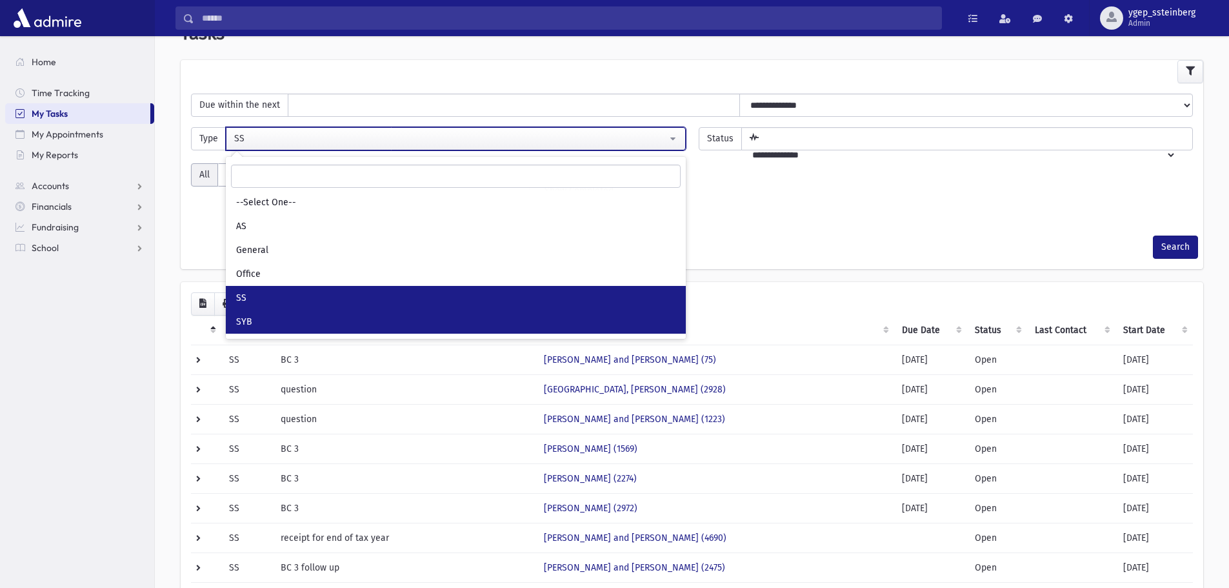
select select "*"
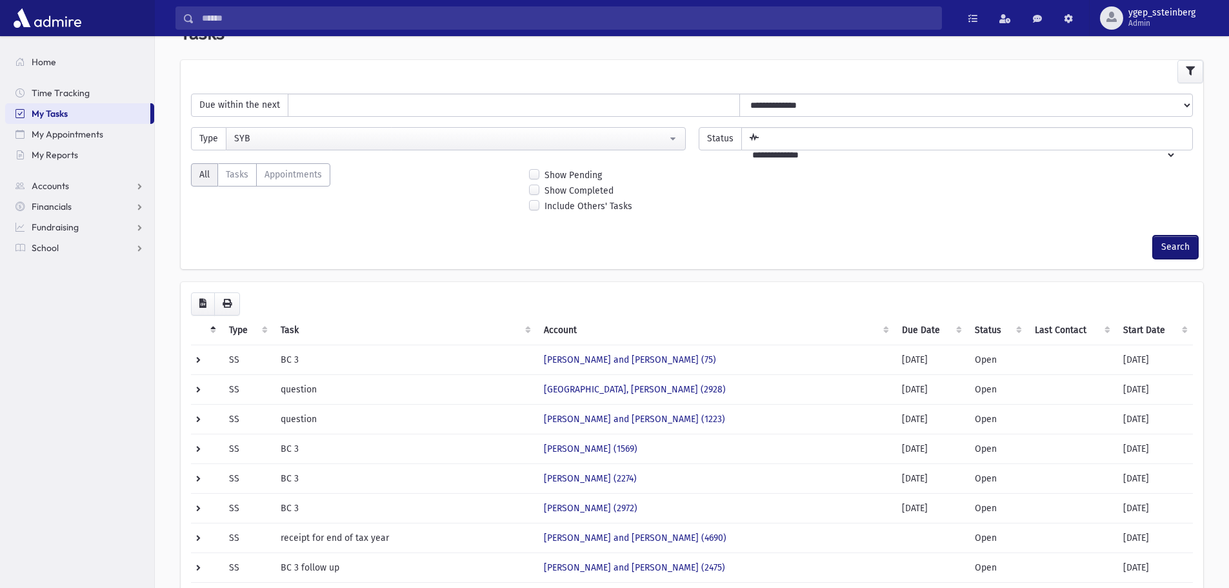
click at [1172, 242] on button "Search" at bounding box center [1175, 247] width 45 height 23
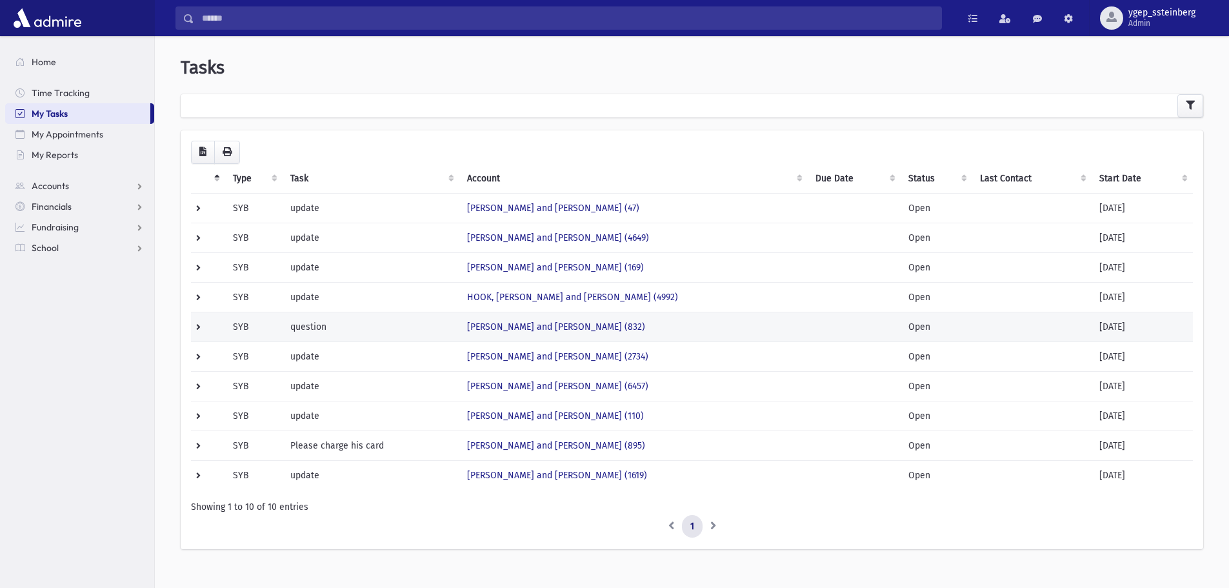
click at [651, 324] on td "STERNSTEIN, Mordechai and Leah (832)" at bounding box center [633, 327] width 348 height 30
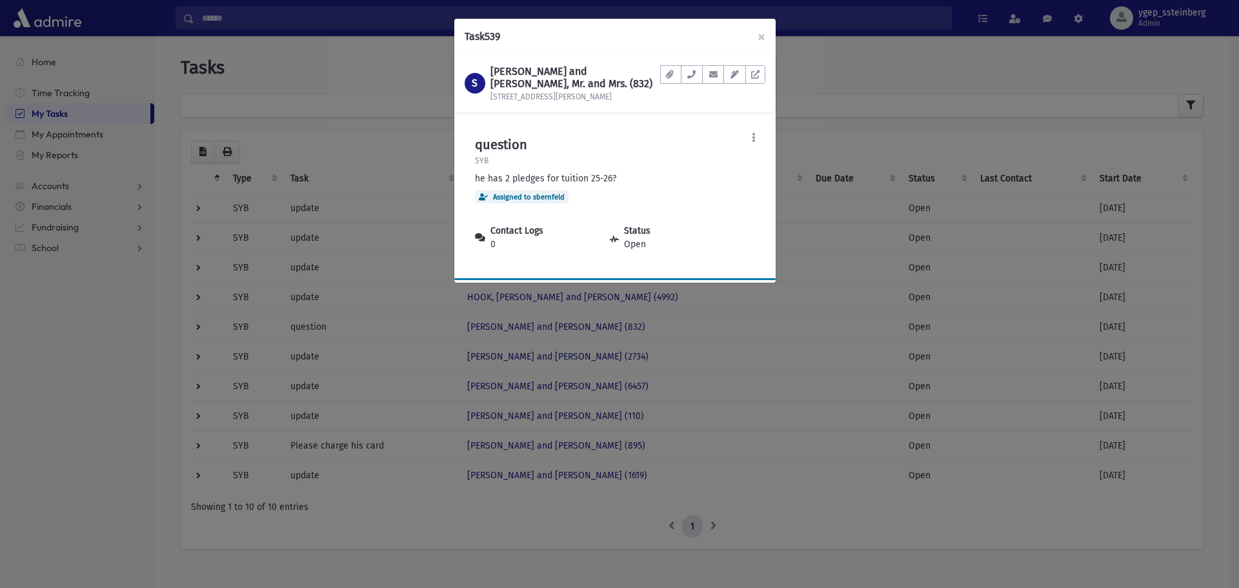
click at [346, 67] on div "Task 539 × S STERNSTEIN, Mordechai and Leah, Mr. and Mrs. (832) 127 Shady Lane …" at bounding box center [619, 294] width 1239 height 588
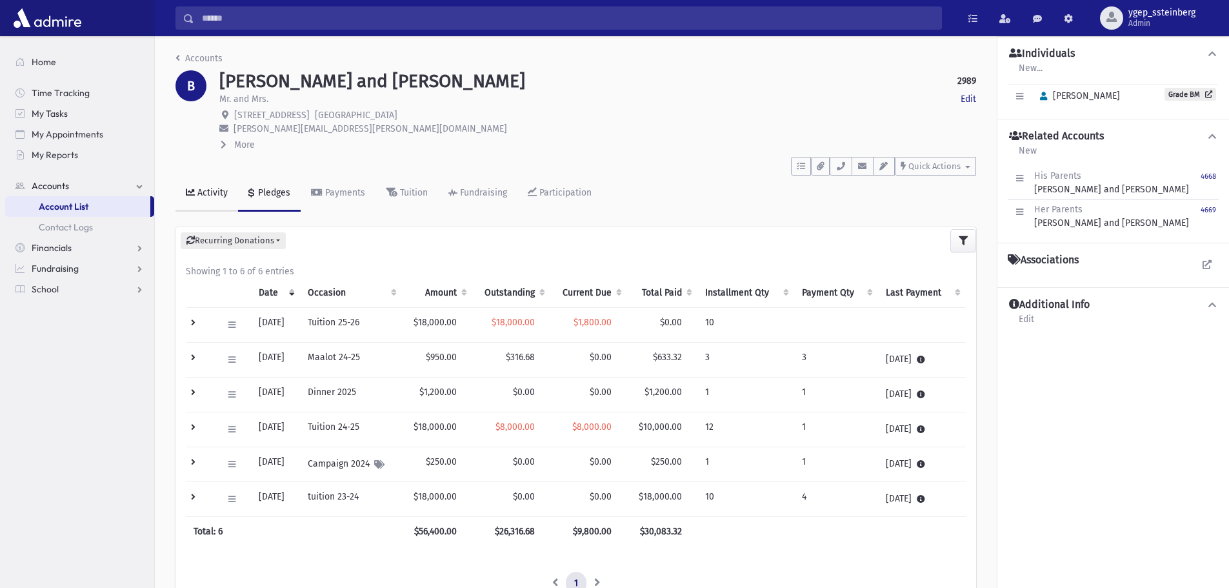
click at [204, 187] on div "Activity" at bounding box center [211, 192] width 33 height 11
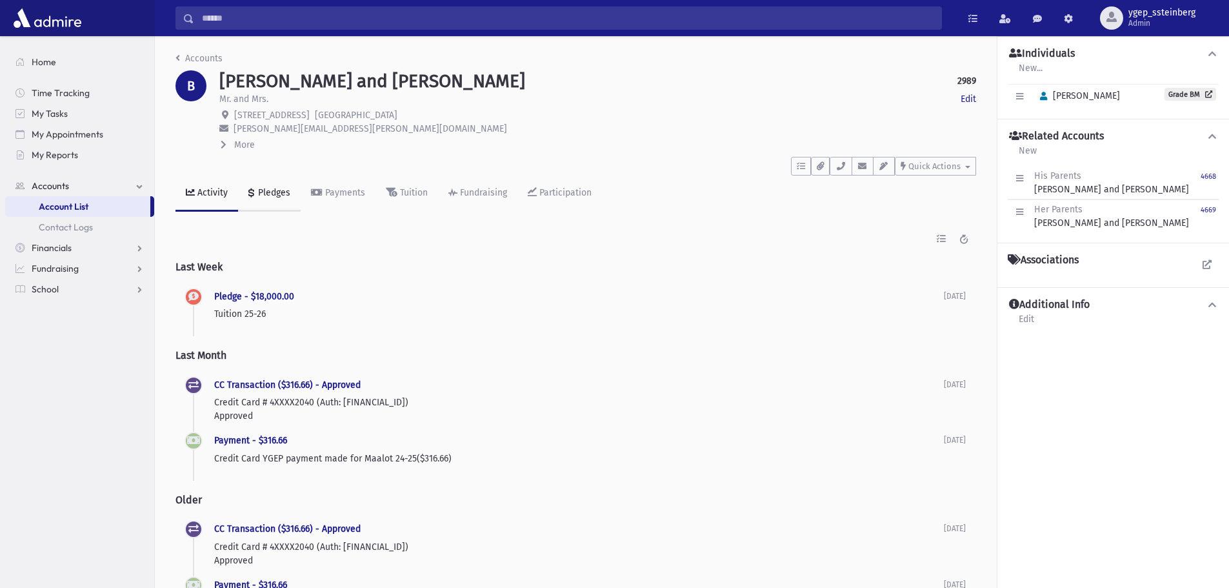
click at [277, 190] on div "Pledges" at bounding box center [273, 192] width 35 height 11
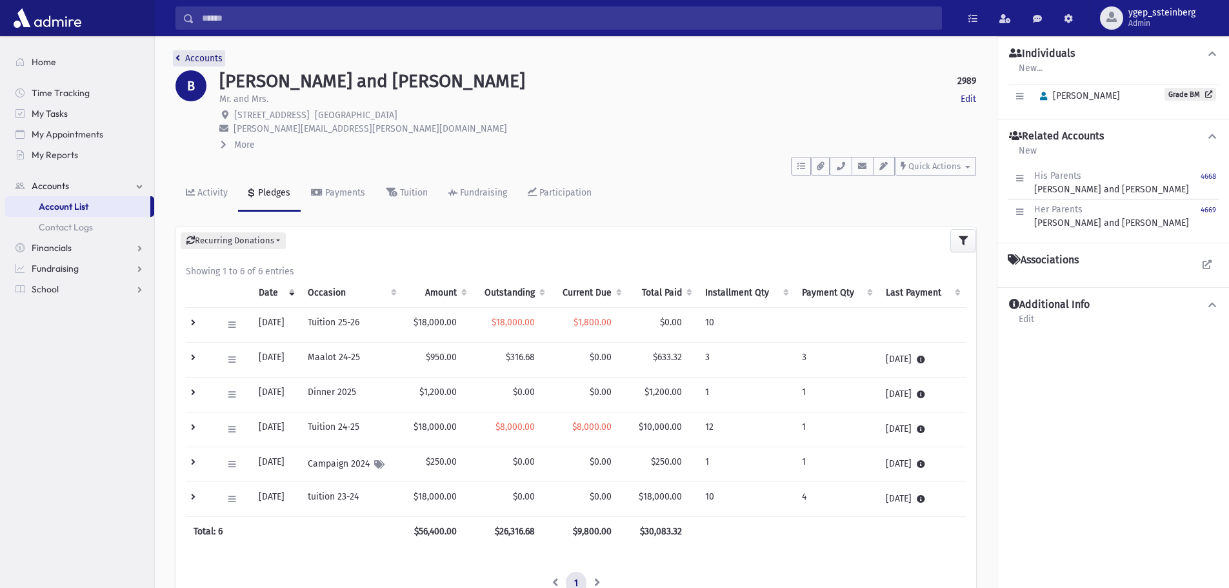
click at [207, 61] on link "Accounts" at bounding box center [198, 58] width 47 height 11
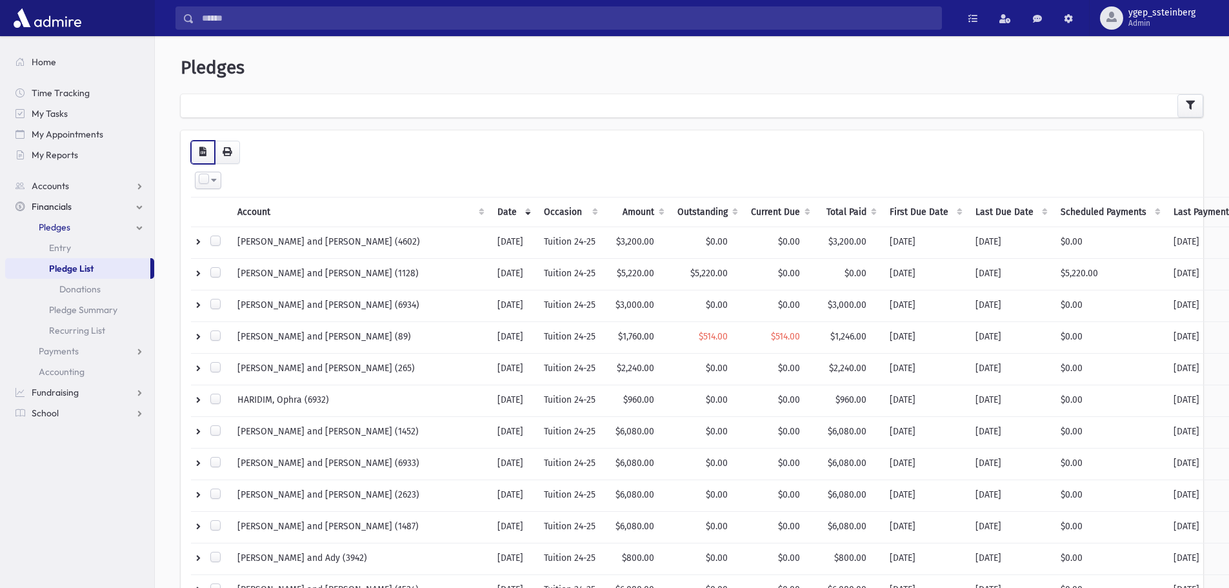
click at [205, 151] on icon "button" at bounding box center [202, 151] width 7 height 9
